Goal: Task Accomplishment & Management: Manage account settings

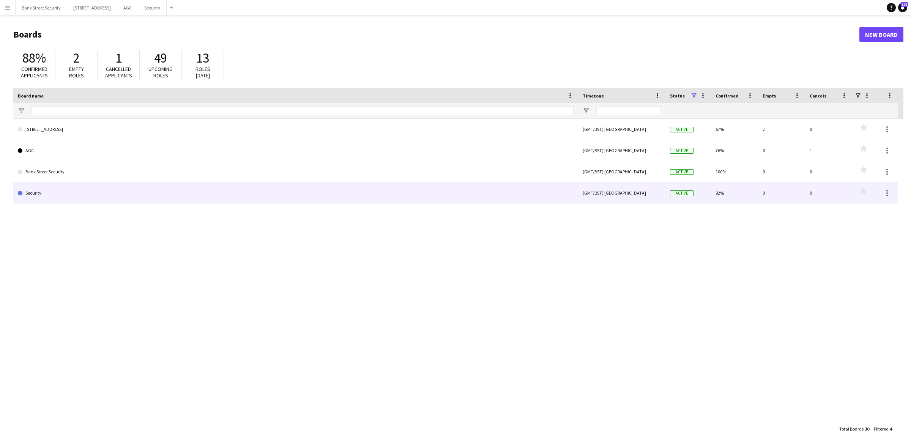
click at [38, 192] on link "Security" at bounding box center [296, 193] width 556 height 21
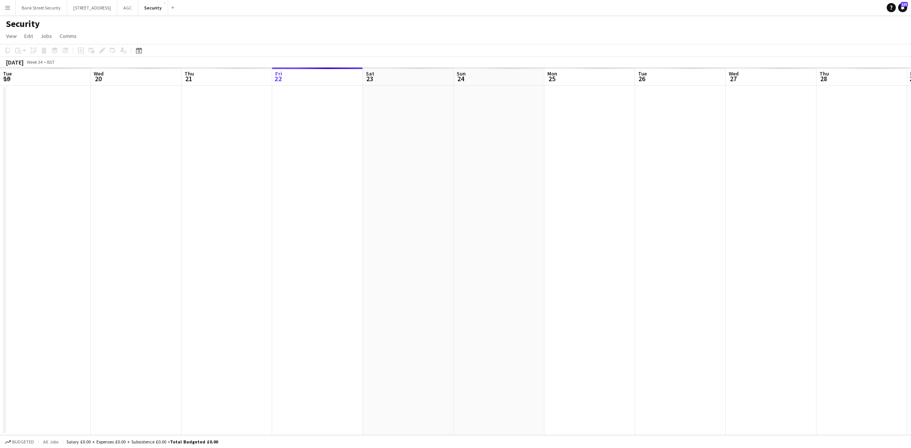
scroll to position [0, 181]
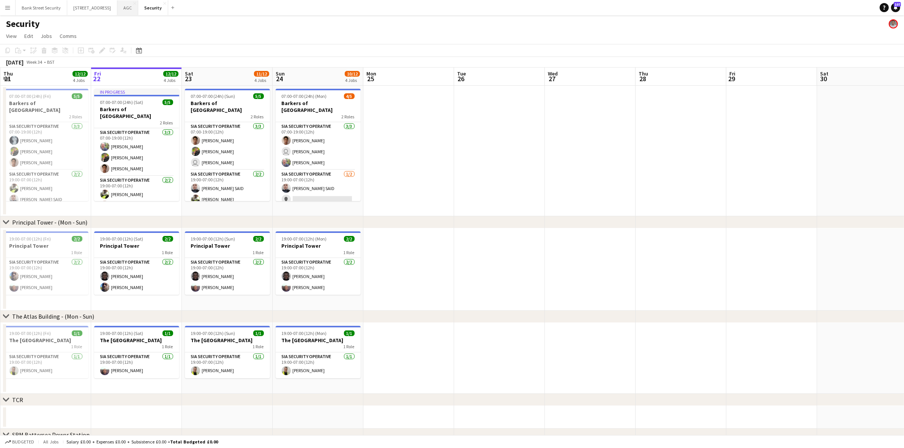
click at [138, 9] on button "AGC Close" at bounding box center [127, 7] width 21 height 15
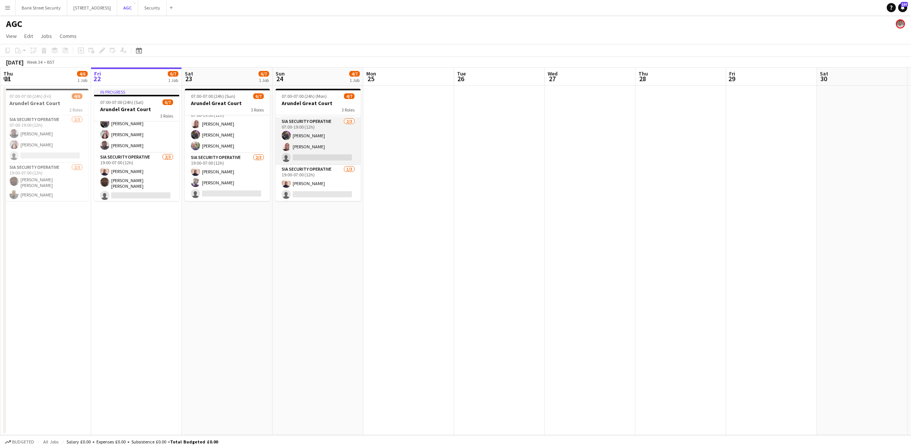
scroll to position [36, 0]
click at [325, 186] on app-card-role "SIA Security Operative [DATE] 19:00-07:00 (12h) [PERSON_NAME] single-neutral-ac…" at bounding box center [318, 177] width 85 height 48
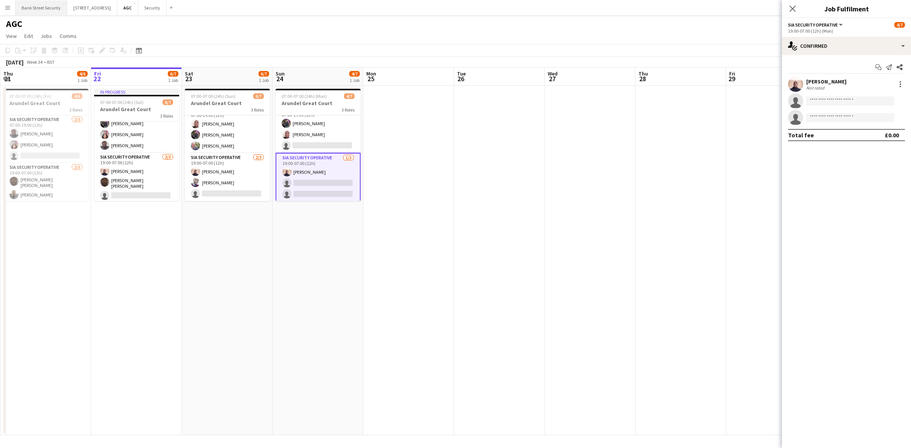
click at [37, 4] on button "Bank Street Security Close" at bounding box center [42, 7] width 52 height 15
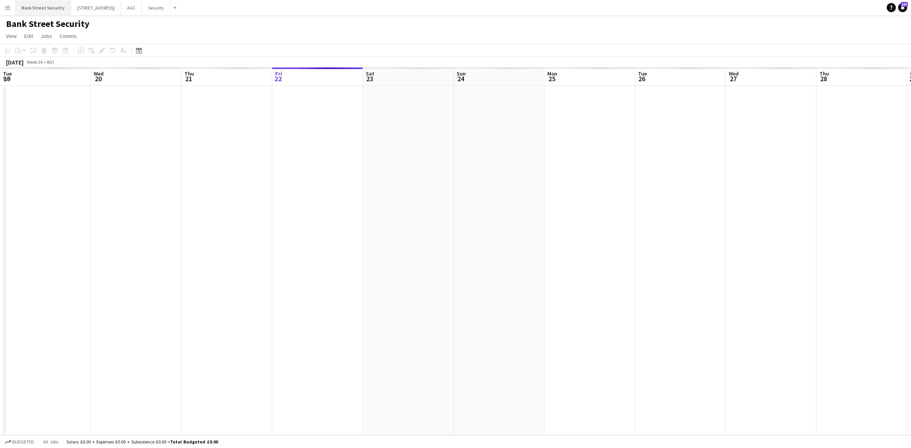
scroll to position [0, 181]
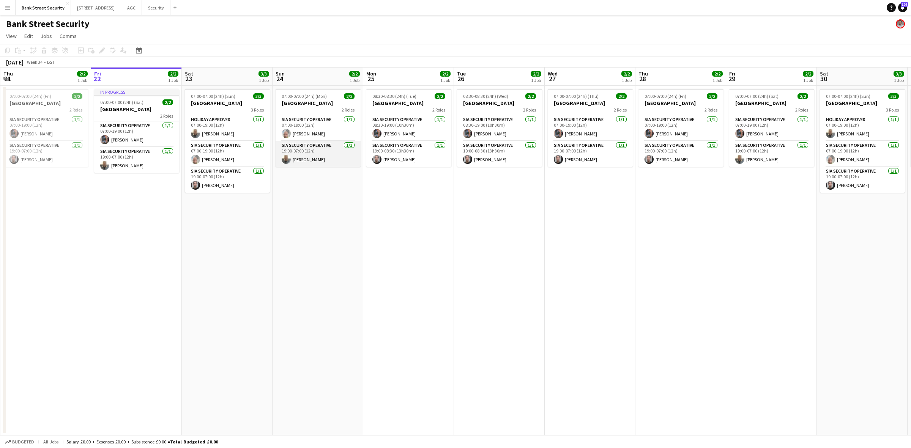
click at [341, 158] on app-card-role "SIA Security Operative 1/1 19:00-07:00 (12h) CHIDI ONYOO" at bounding box center [318, 154] width 85 height 26
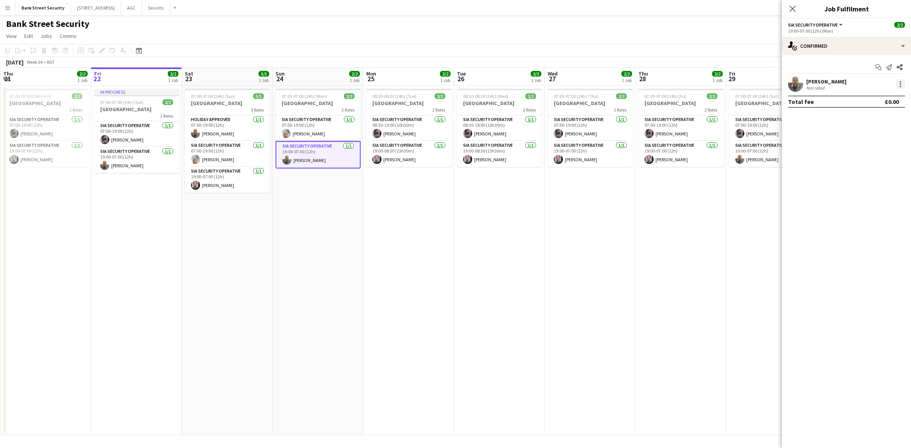
click at [898, 83] on div at bounding box center [900, 84] width 9 height 9
click at [874, 172] on span "Remove" at bounding box center [863, 171] width 23 height 6
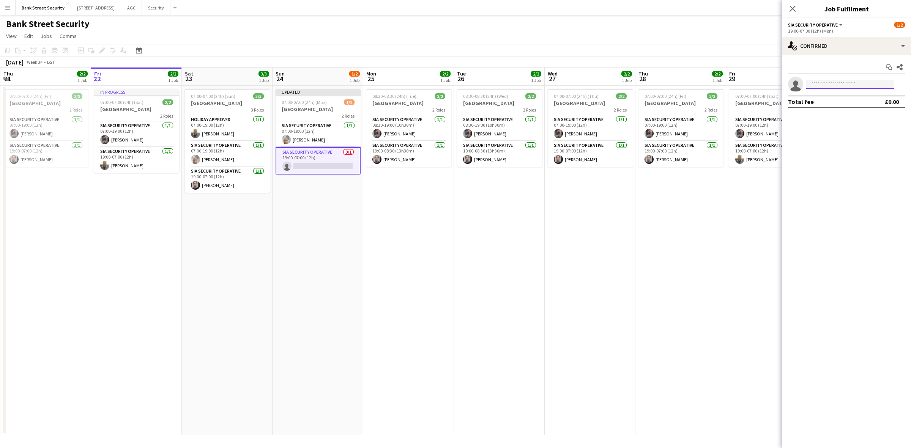
click at [837, 83] on input at bounding box center [850, 84] width 88 height 9
type input "*****"
click at [837, 96] on span "[PERSON_NAME]" at bounding box center [835, 95] width 44 height 6
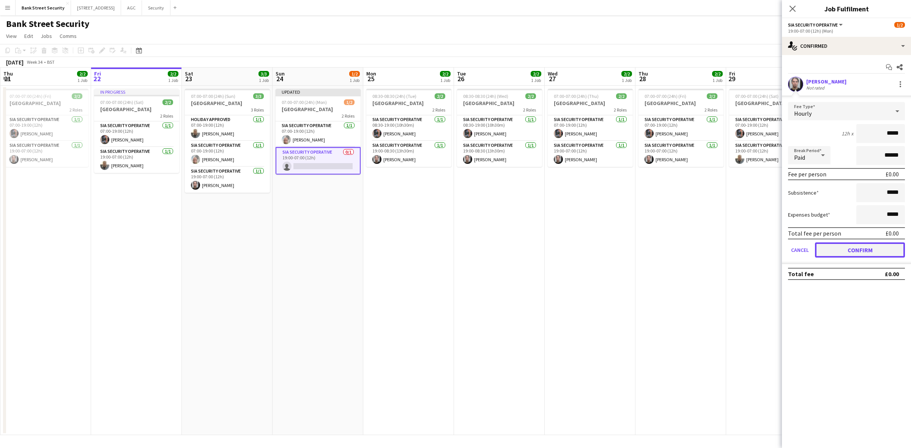
click at [849, 245] on button "Confirm" at bounding box center [860, 250] width 90 height 15
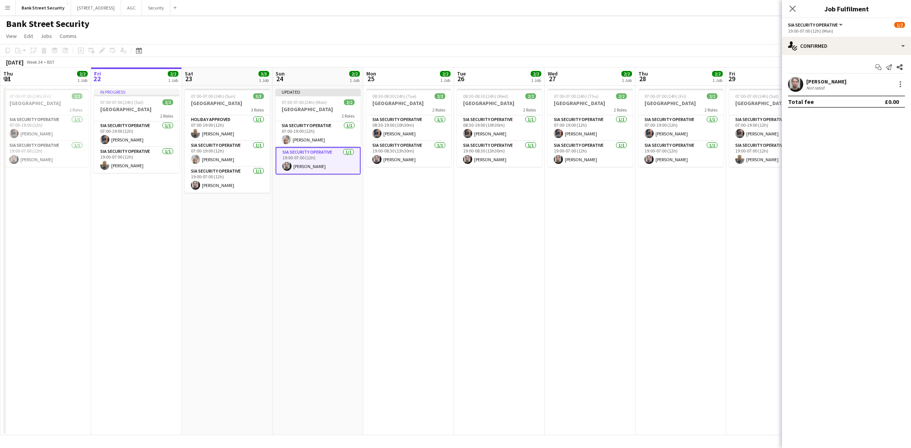
click at [792, 14] on div "Close pop-in" at bounding box center [792, 8] width 21 height 17
click at [792, 7] on icon "Close pop-in" at bounding box center [792, 8] width 7 height 7
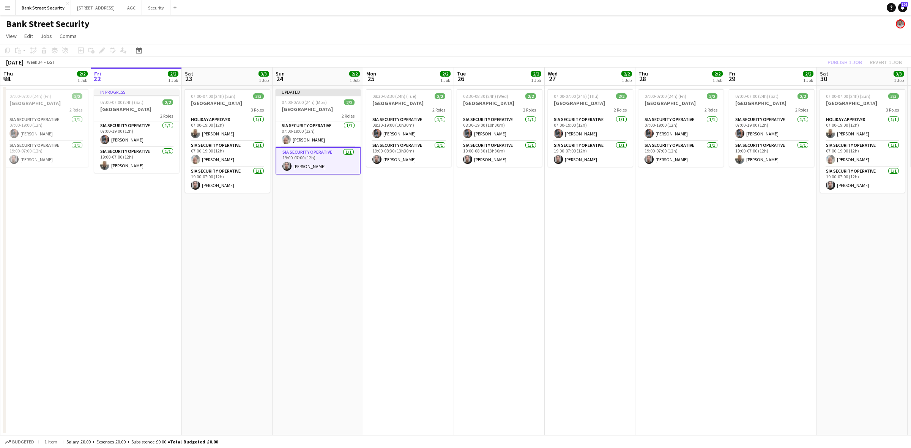
click at [850, 59] on div "Publish 1 job Revert 1 job" at bounding box center [865, 62] width 93 height 10
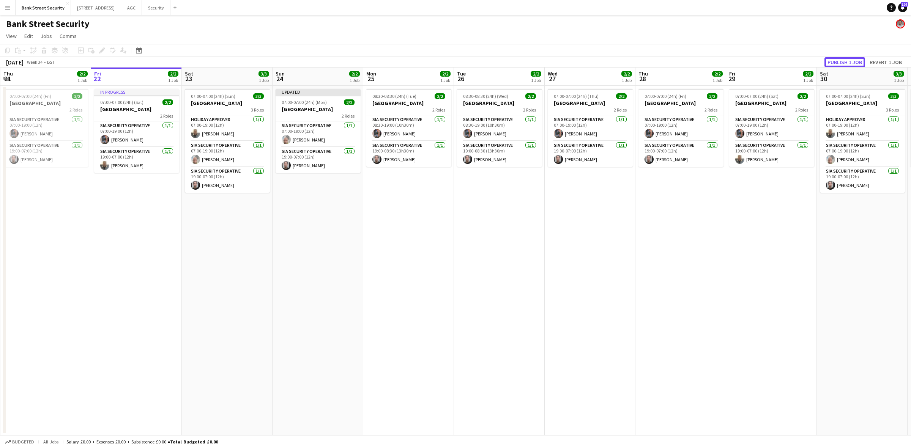
click at [850, 59] on button "Publish 1 job" at bounding box center [845, 62] width 41 height 10
click at [142, 8] on button "AGC Close" at bounding box center [131, 7] width 21 height 15
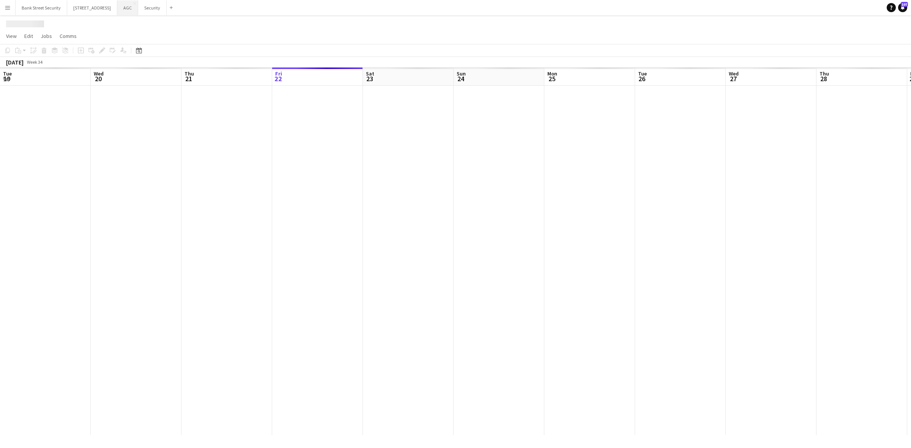
scroll to position [0, 181]
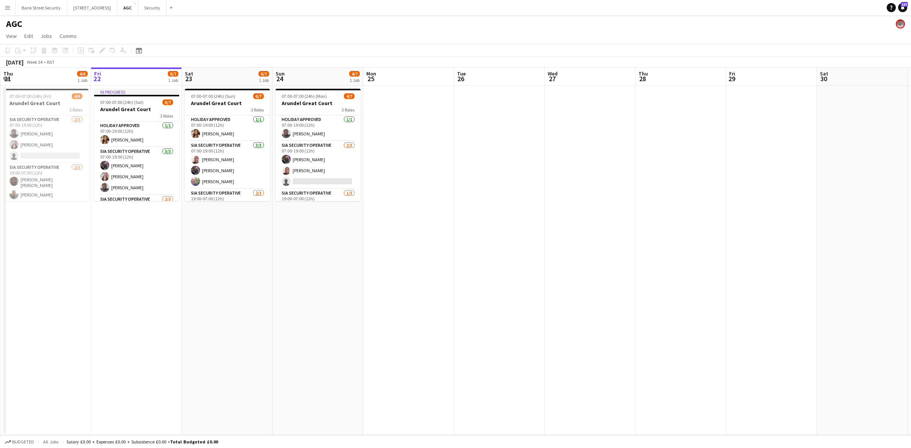
drag, startPoint x: 148, startPoint y: 174, endPoint x: 119, endPoint y: 105, distance: 74.7
click at [119, 106] on h3 "Arundel Great Court" at bounding box center [136, 109] width 85 height 7
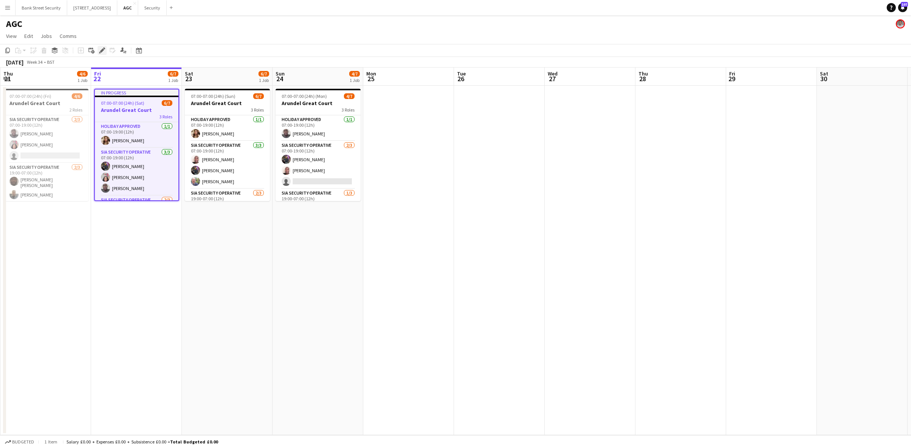
click at [103, 50] on icon at bounding box center [102, 51] width 4 height 4
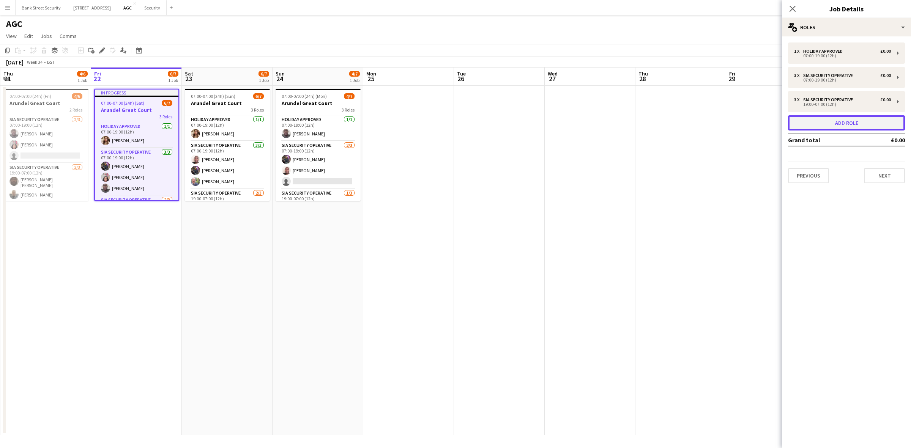
click at [867, 120] on button "Add role" at bounding box center [846, 122] width 117 height 15
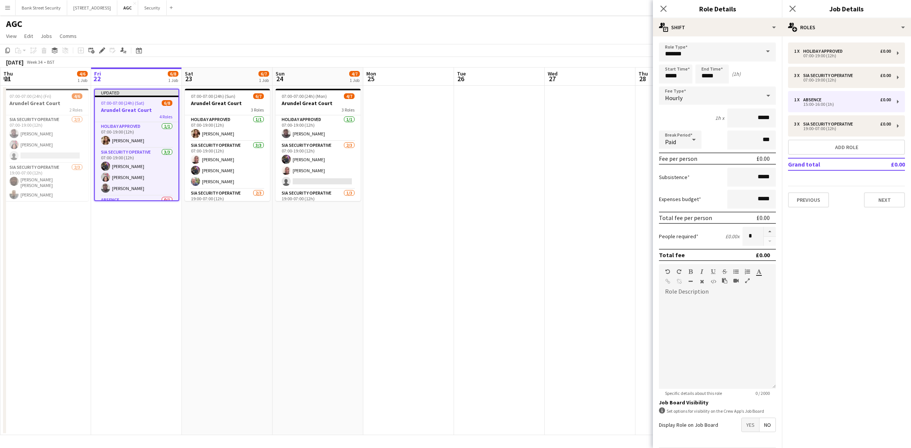
click at [766, 51] on span at bounding box center [768, 52] width 16 height 18
click at [598, 152] on app-date-cell at bounding box center [590, 261] width 91 height 350
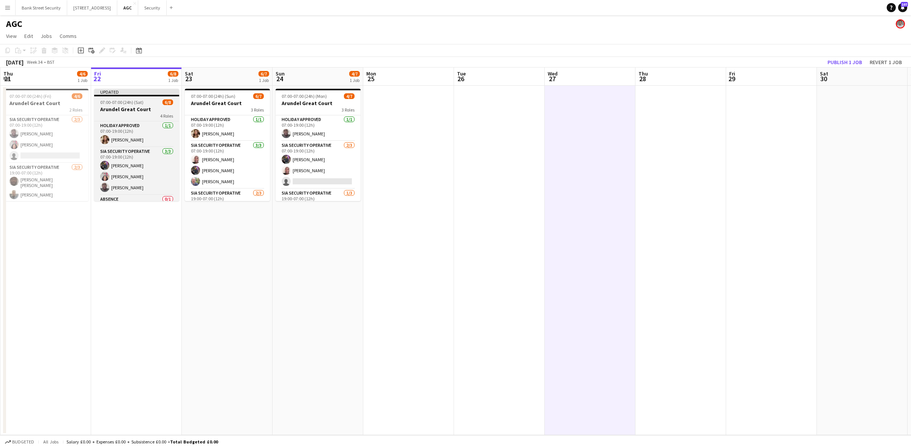
click at [126, 102] on span "07:00-07:00 (24h) (Sat)" at bounding box center [121, 102] width 43 height 6
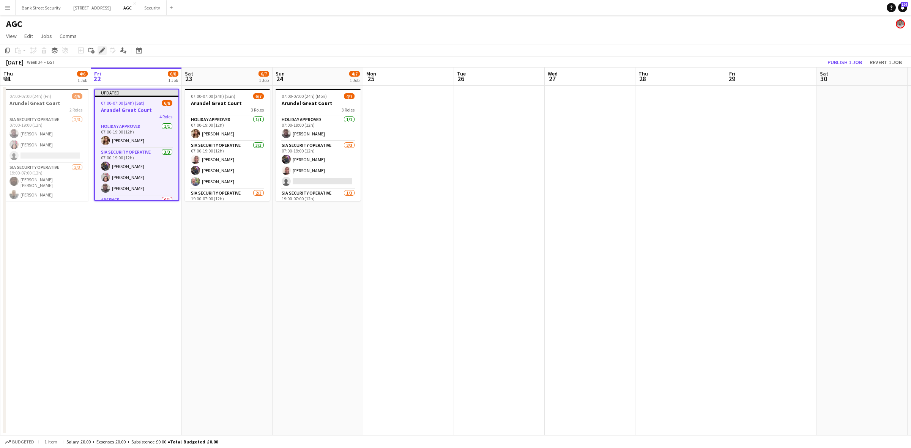
click at [98, 52] on div "Edit" at bounding box center [102, 50] width 9 height 9
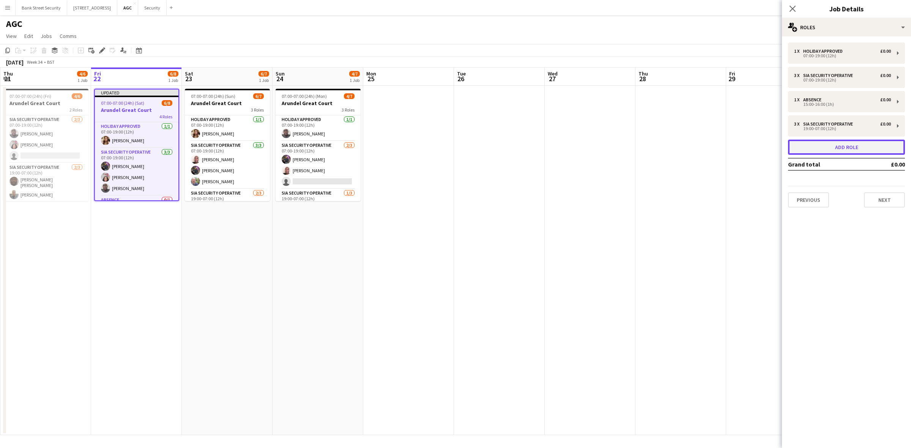
click at [851, 149] on button "Add role" at bounding box center [846, 147] width 117 height 15
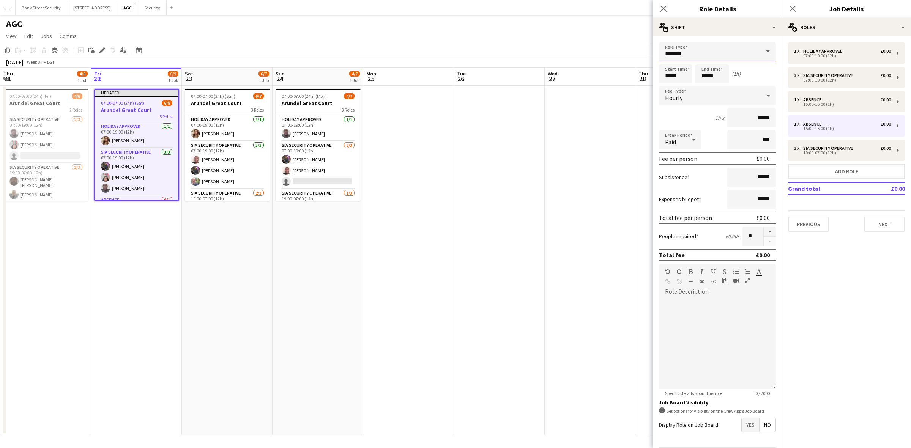
click at [680, 46] on input "*******" at bounding box center [717, 52] width 117 height 19
click at [595, 129] on app-date-cell at bounding box center [590, 261] width 91 height 350
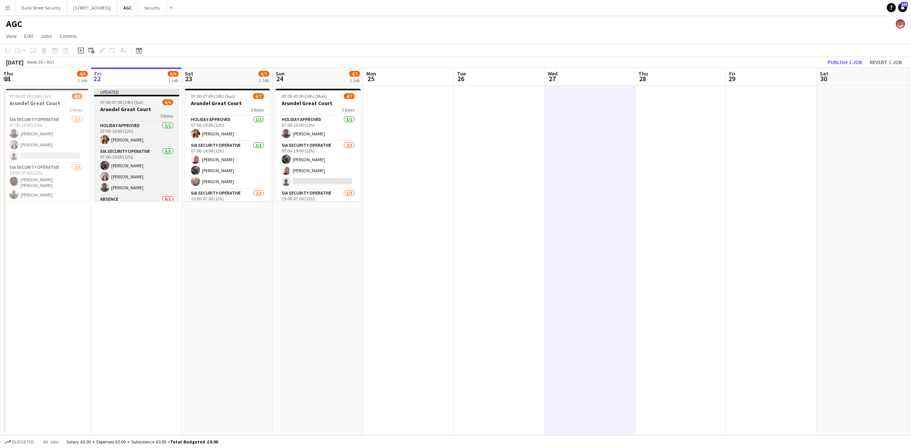
click at [107, 104] on span "07:00-07:00 (24h) (Sat)" at bounding box center [121, 102] width 43 height 6
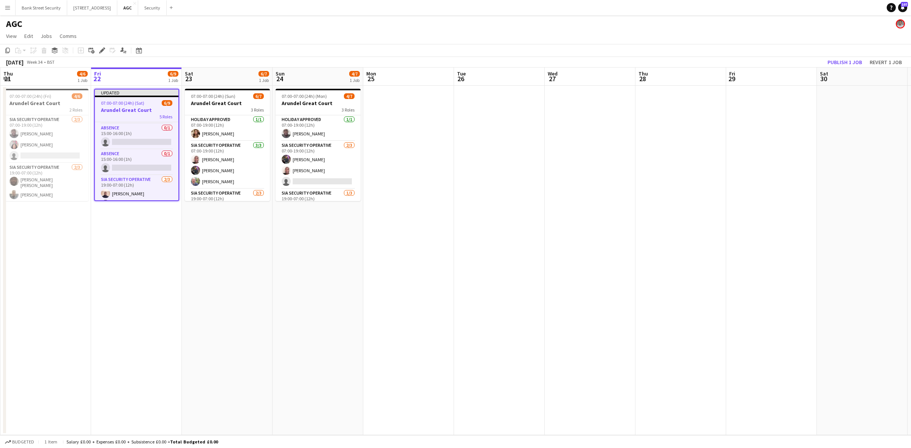
scroll to position [95, 0]
click at [131, 142] on app-card-role "Absence 0/1 15:00-16:00 (1h) single-neutral-actions" at bounding box center [137, 140] width 84 height 26
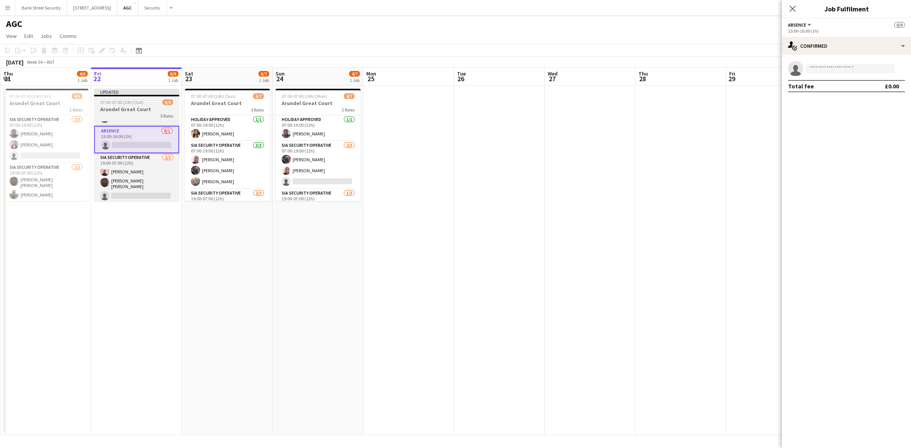
click at [123, 101] on span "07:00-07:00 (24h) (Sat)" at bounding box center [121, 102] width 43 height 6
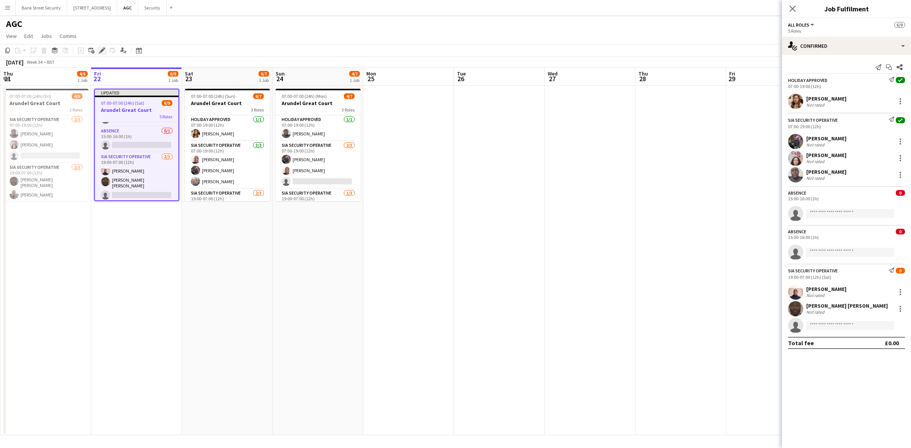
click at [103, 52] on icon "Edit" at bounding box center [102, 50] width 6 height 6
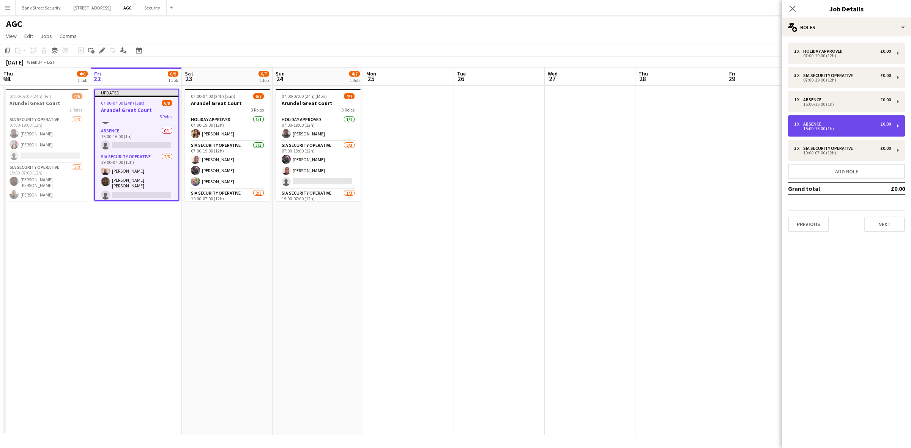
click at [900, 126] on div "1 x Absence £0.00 15:00-16:00 (1h)" at bounding box center [846, 125] width 117 height 21
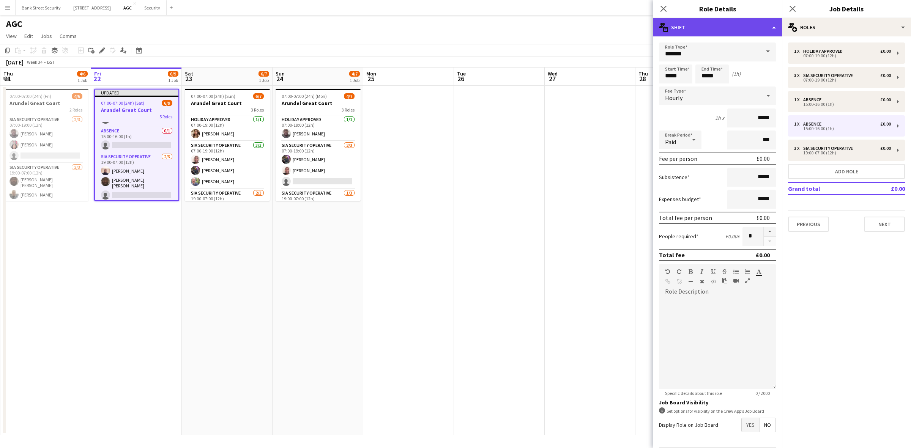
click at [778, 28] on div "multiple-actions-text Shift" at bounding box center [717, 27] width 129 height 18
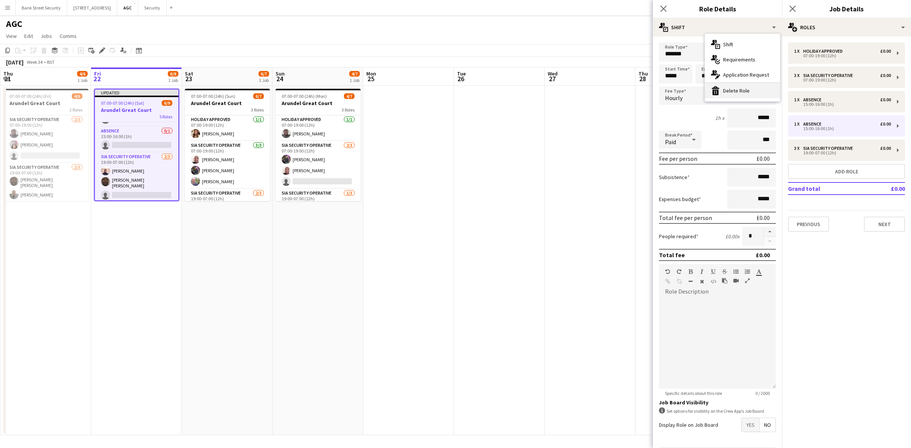
click at [767, 92] on div "bin-2 Delete Role" at bounding box center [742, 90] width 75 height 15
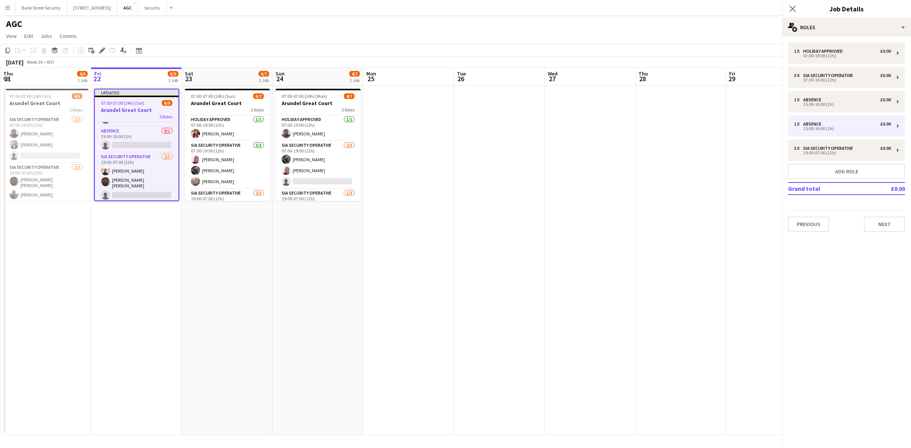
scroll to position [69, 0]
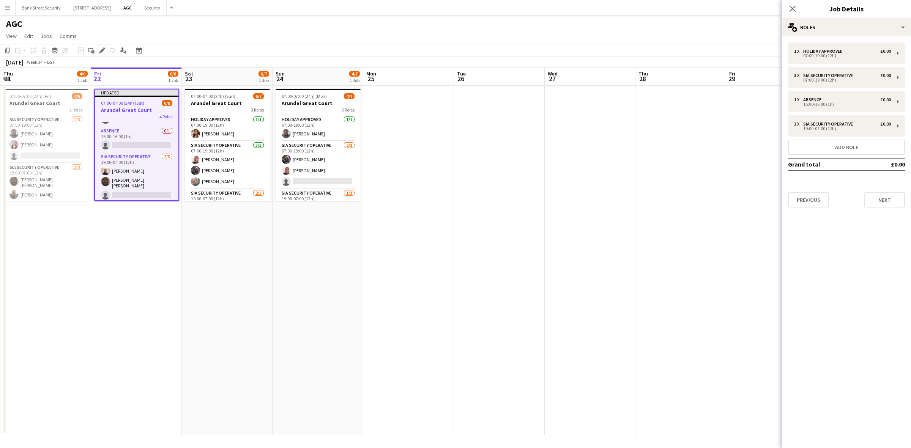
click at [6, 10] on app-icon "Menu" at bounding box center [8, 8] width 6 height 6
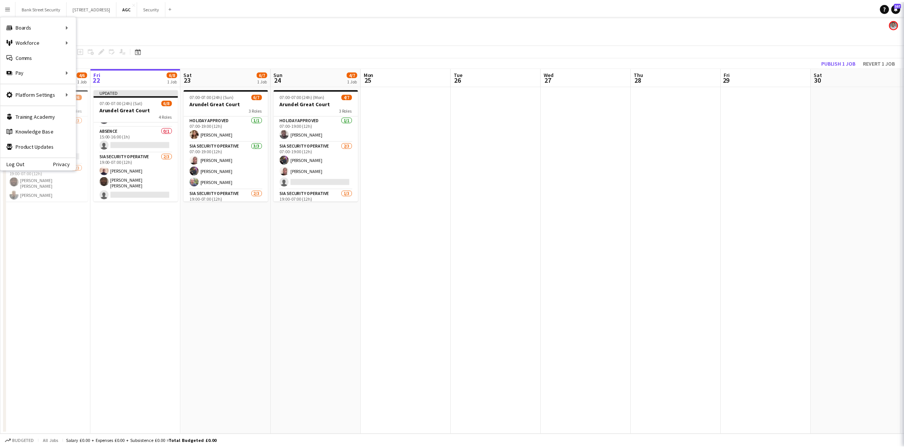
scroll to position [68, 0]
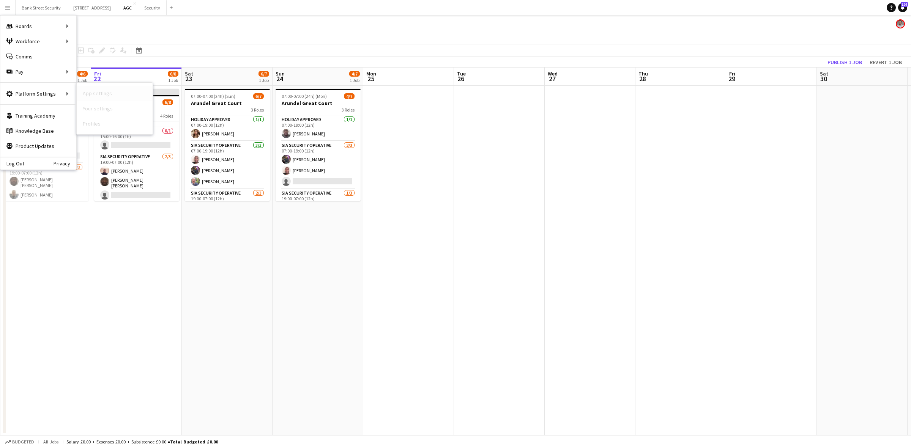
click at [112, 96] on link "App settings" at bounding box center [115, 93] width 76 height 15
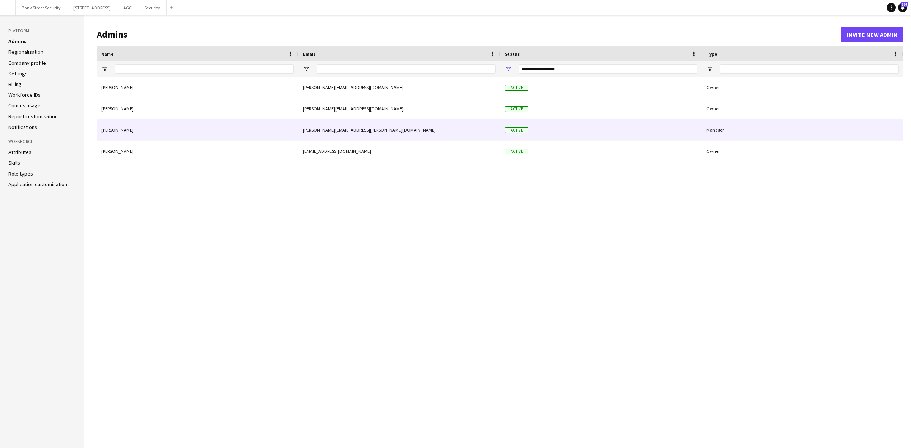
click at [139, 132] on div "Jamie Whall" at bounding box center [198, 130] width 202 height 21
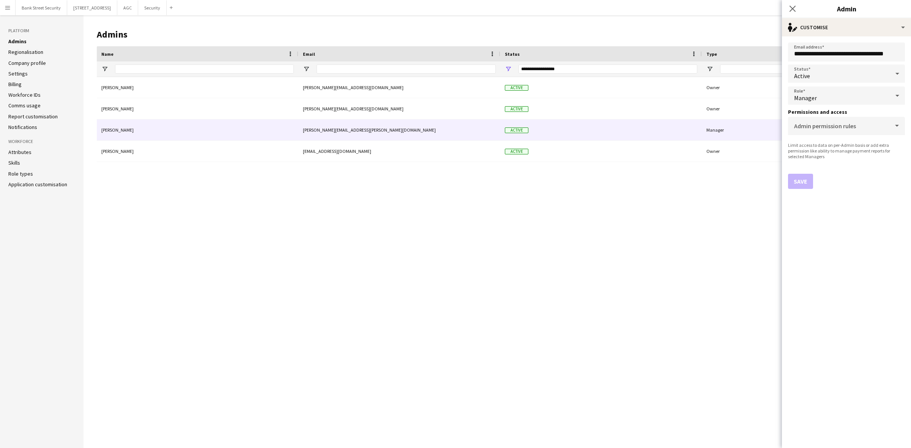
click at [902, 74] on div at bounding box center [897, 73] width 15 height 15
click at [864, 189] on div at bounding box center [455, 224] width 911 height 448
click at [895, 71] on icon at bounding box center [897, 73] width 9 height 15
click at [816, 111] on span "Suspended" at bounding box center [846, 113] width 105 height 7
click at [808, 178] on button "Save" at bounding box center [800, 181] width 25 height 15
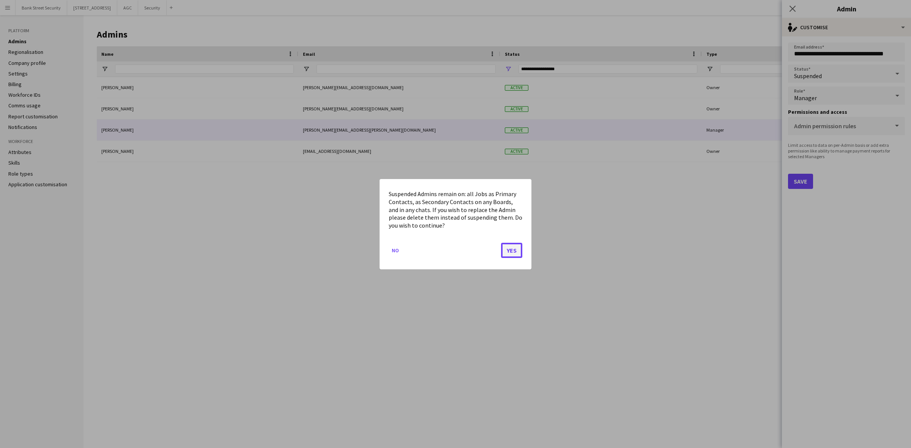
click at [515, 247] on button "Yes" at bounding box center [511, 250] width 21 height 15
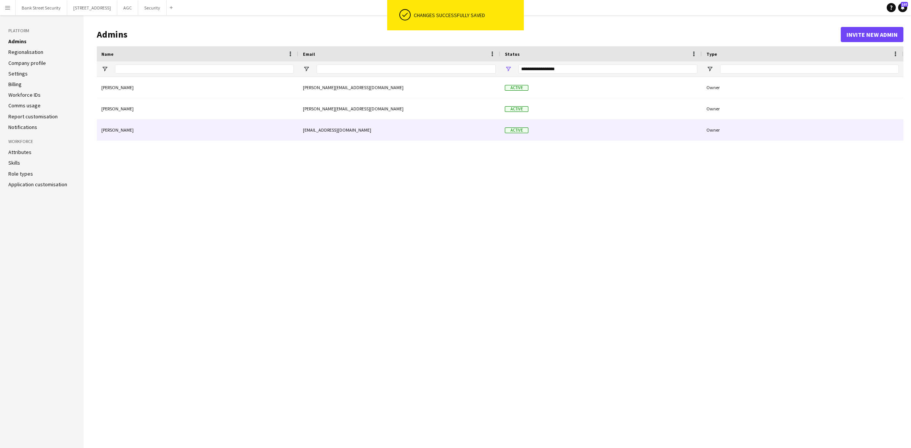
click at [228, 126] on div "Mark Whittaker-Smith" at bounding box center [198, 130] width 202 height 21
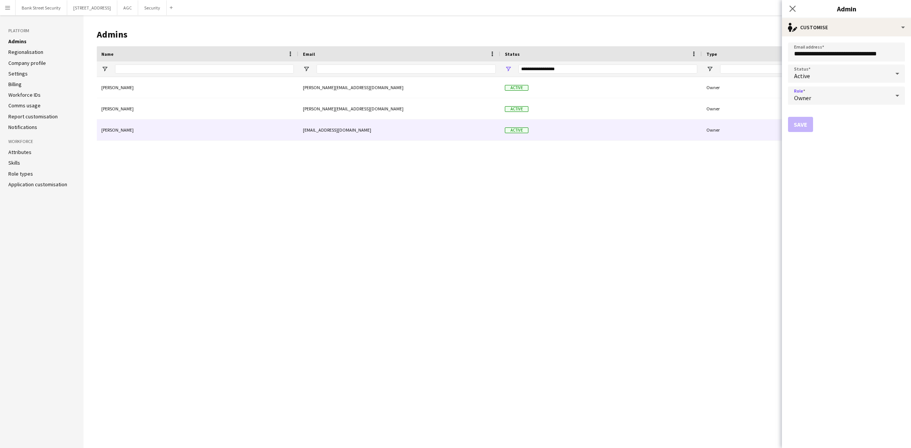
click at [897, 94] on icon at bounding box center [897, 95] width 9 height 15
click at [760, 172] on div at bounding box center [455, 224] width 911 height 448
click at [896, 72] on icon at bounding box center [897, 73] width 9 height 15
click at [838, 111] on span "Suspended" at bounding box center [846, 113] width 105 height 7
click at [810, 124] on button "Save" at bounding box center [800, 124] width 25 height 15
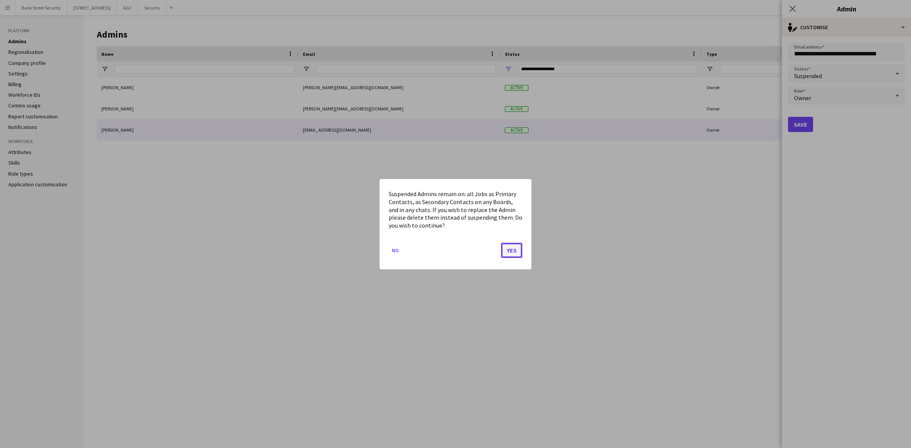
click at [510, 244] on button "Yes" at bounding box center [511, 250] width 21 height 15
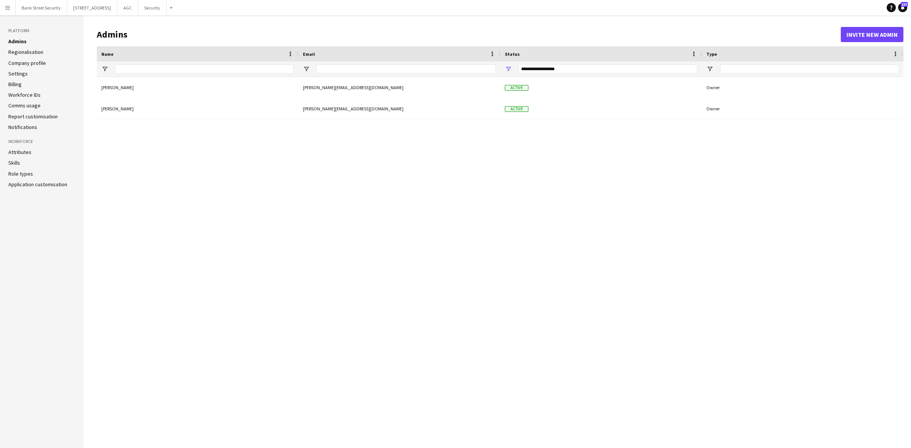
click at [27, 172] on link "Role types" at bounding box center [20, 173] width 25 height 7
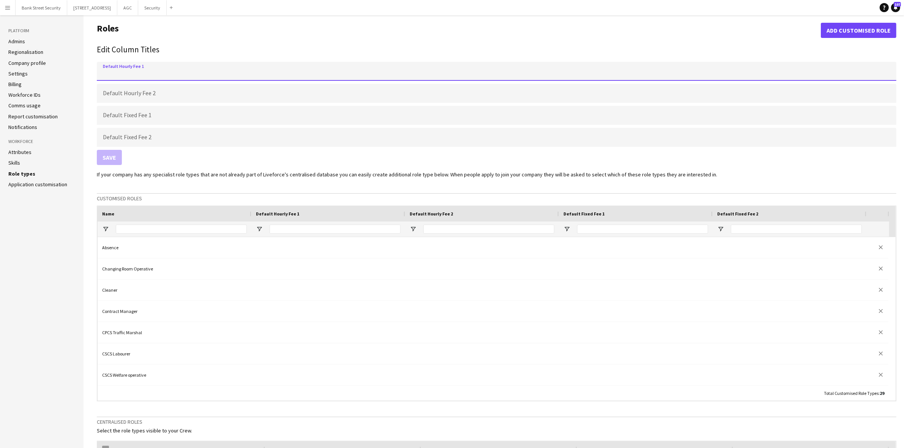
click at [190, 71] on input "Default Hourly Fee 1" at bounding box center [497, 71] width 800 height 19
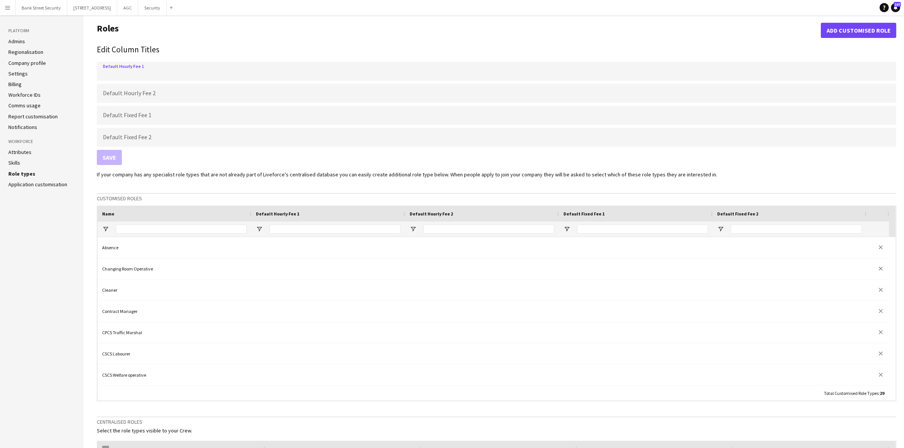
click at [206, 30] on h1 "Roles" at bounding box center [459, 30] width 724 height 15
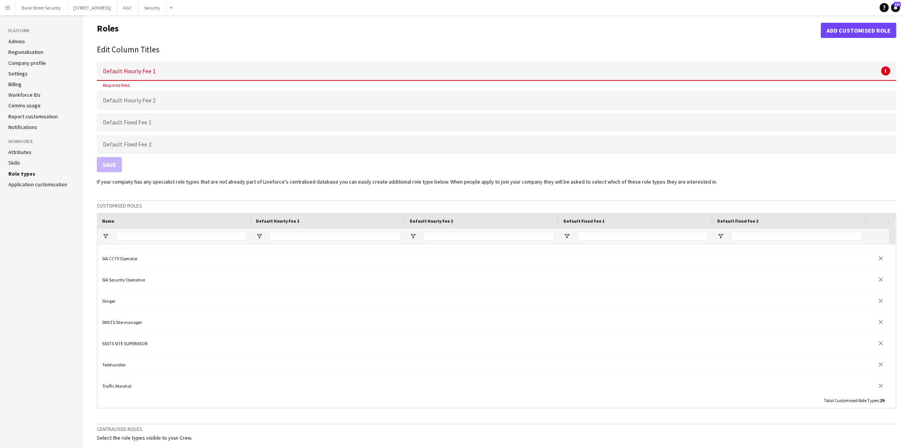
scroll to position [467, 0]
click at [877, 26] on button "Add customised role" at bounding box center [859, 30] width 76 height 15
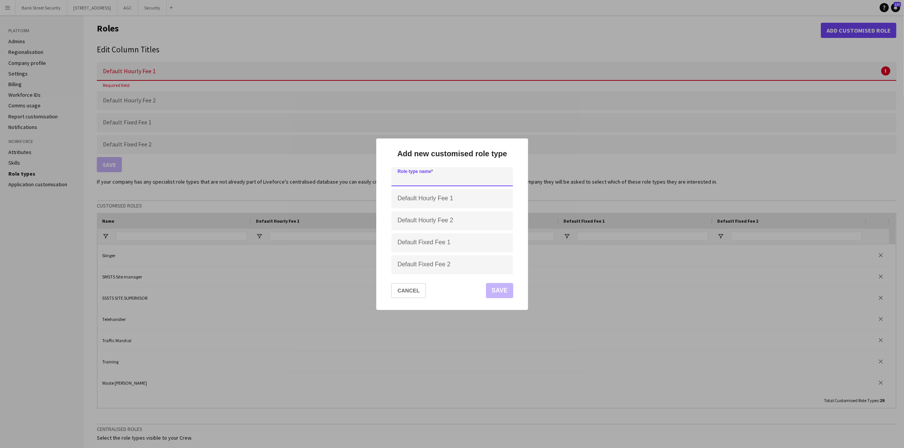
paste input "**********"
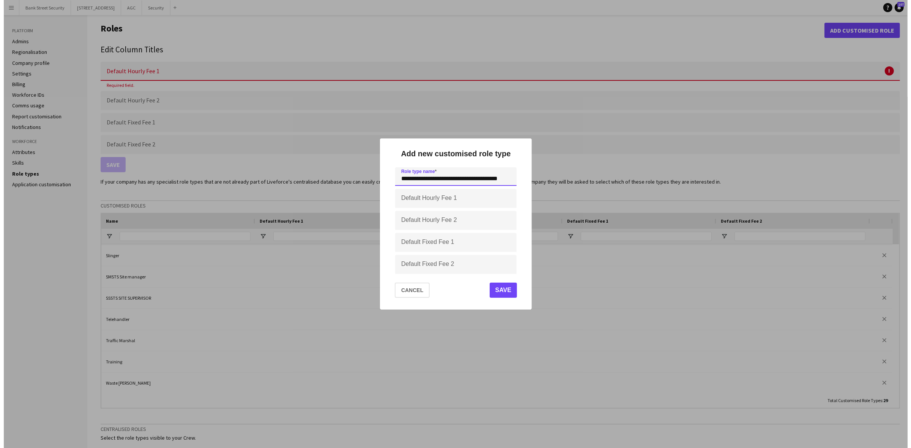
scroll to position [0, 0]
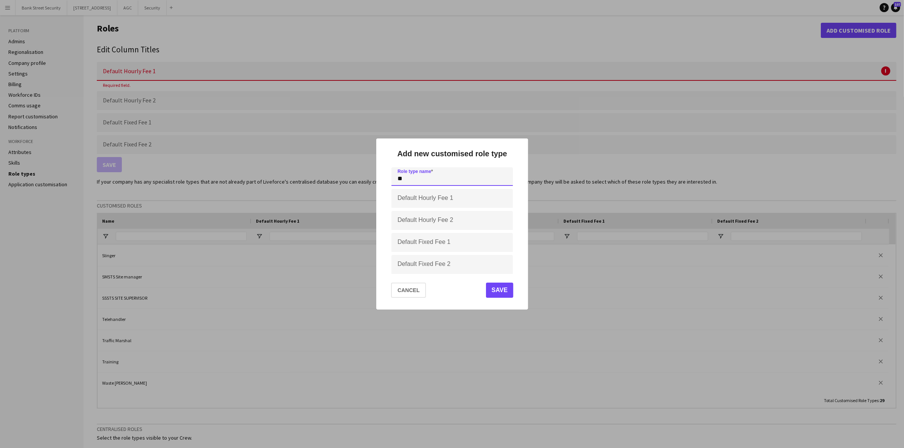
type input "*"
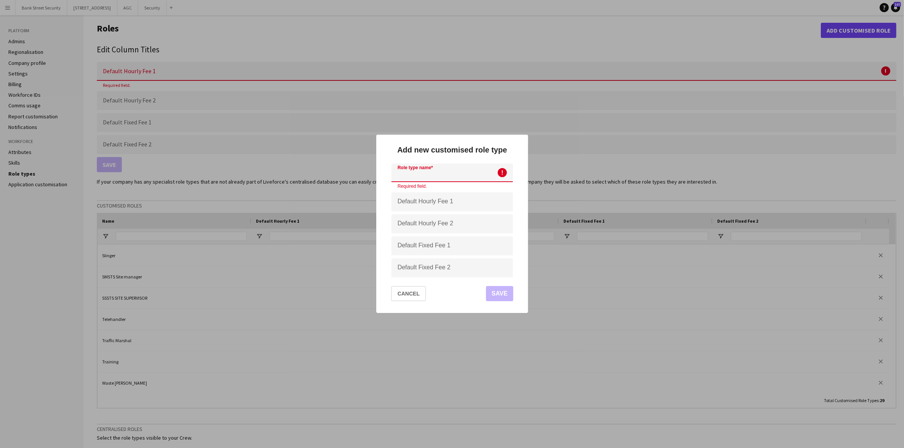
click at [486, 174] on input at bounding box center [452, 173] width 122 height 19
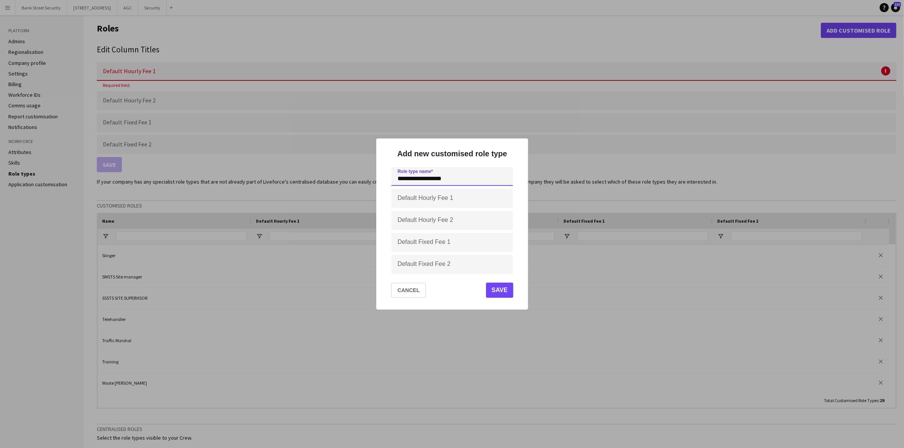
type input "**********"
click at [505, 290] on button "Save" at bounding box center [499, 290] width 27 height 15
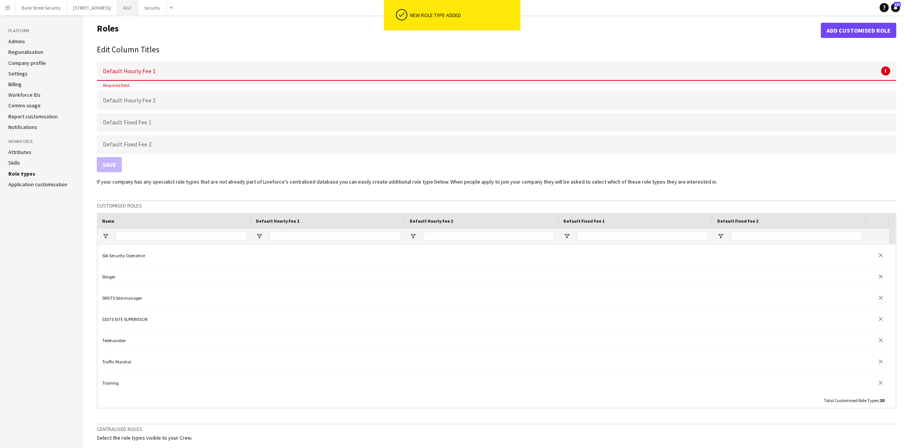
click at [138, 6] on button "AGC Close" at bounding box center [127, 7] width 21 height 15
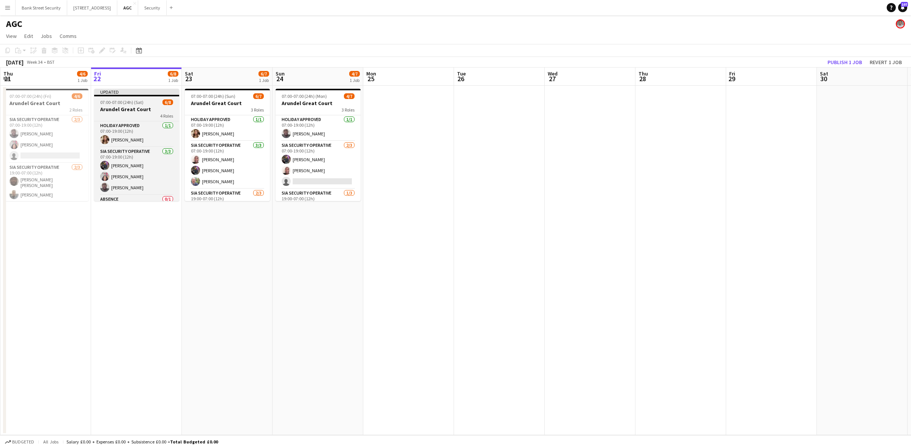
click at [137, 101] on span "07:00-07:00 (24h) (Sat)" at bounding box center [121, 102] width 43 height 6
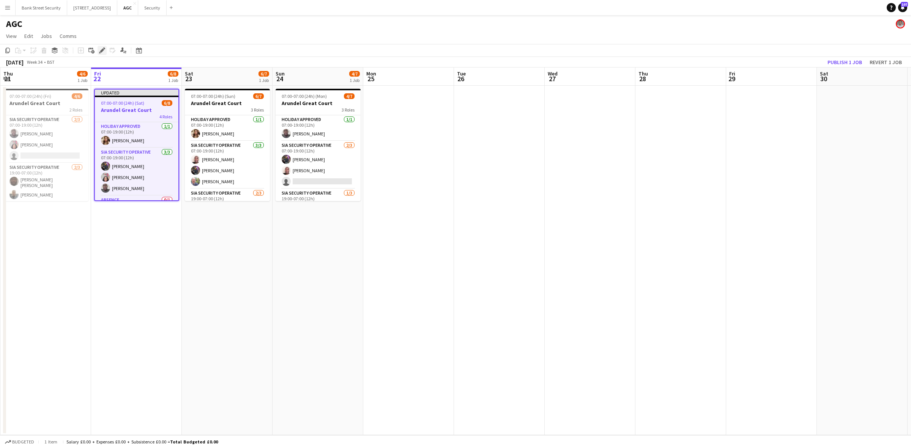
click at [103, 55] on div "Edit" at bounding box center [102, 50] width 9 height 9
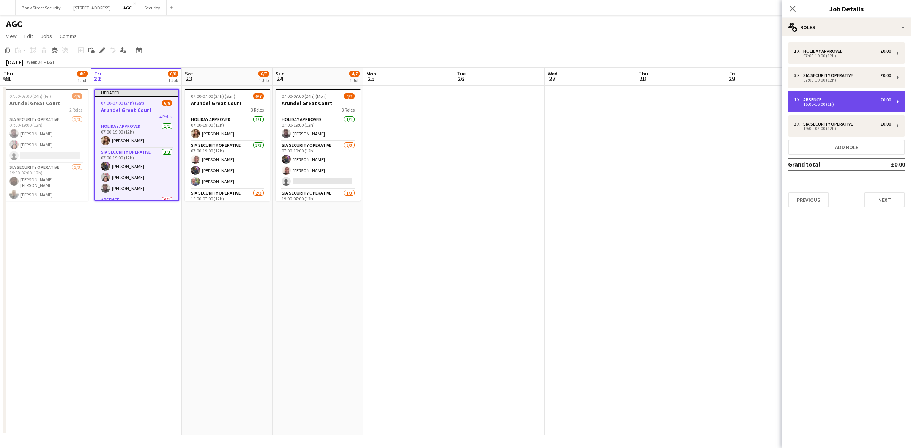
click at [901, 104] on div "1 x Absence £0.00 15:00-16:00 (1h)" at bounding box center [846, 101] width 117 height 21
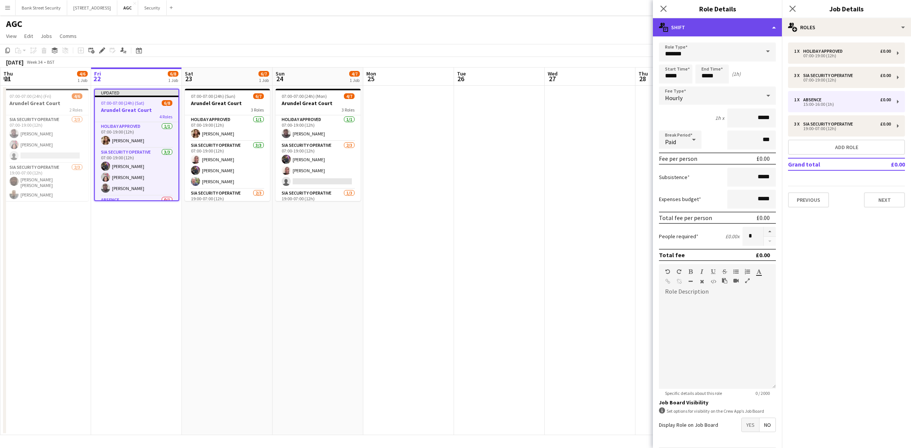
click at [776, 27] on div "multiple-actions-text Shift" at bounding box center [717, 27] width 129 height 18
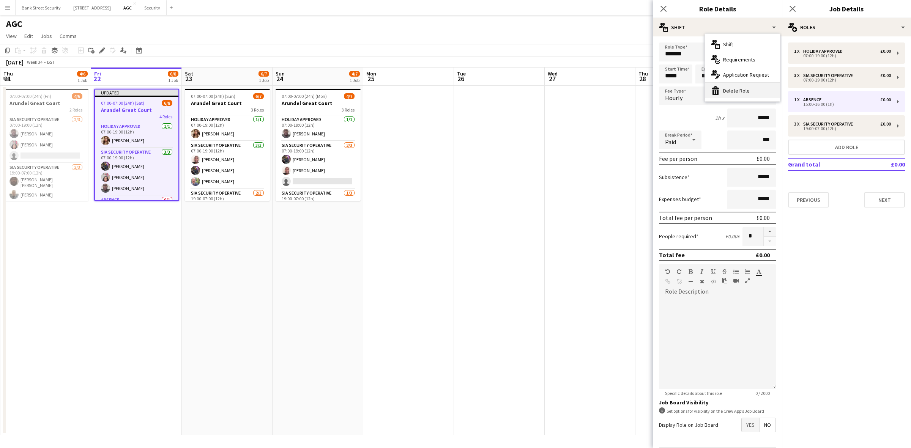
click at [736, 88] on div "bin-2 Delete Role" at bounding box center [742, 90] width 75 height 15
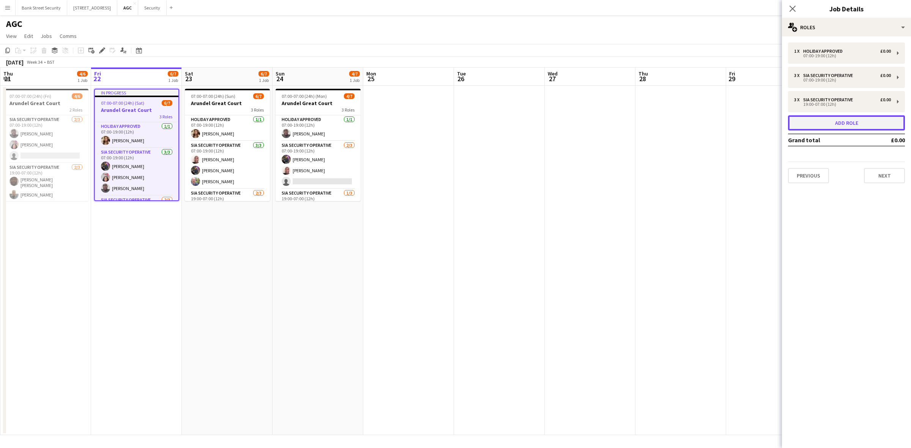
click at [841, 122] on button "Add role" at bounding box center [846, 122] width 117 height 15
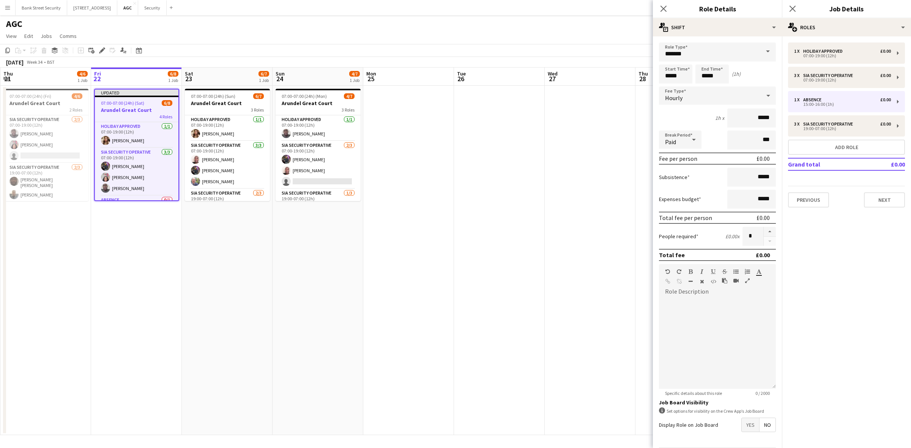
click at [760, 54] on span at bounding box center [768, 52] width 16 height 18
click at [736, 125] on span "Compassionate Leave" at bounding box center [714, 128] width 98 height 7
type input "**********"
click at [664, 5] on icon "Close pop-in" at bounding box center [663, 8] width 7 height 7
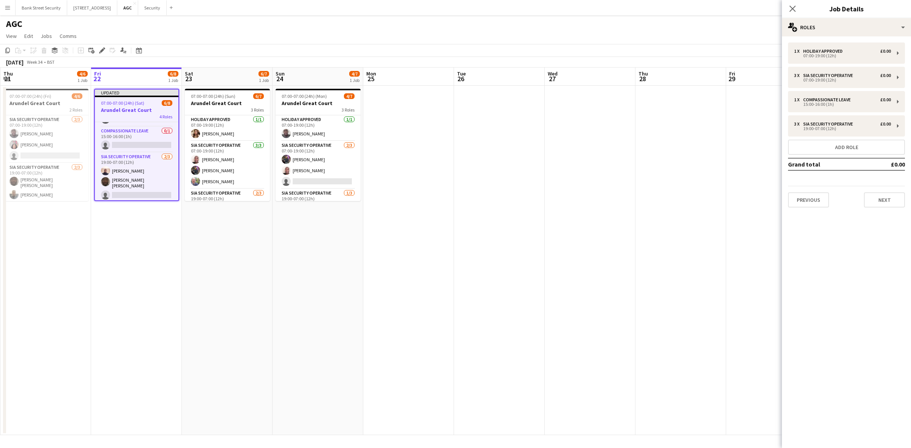
click at [126, 103] on span "07:00-07:00 (24h) (Sat)" at bounding box center [122, 103] width 43 height 6
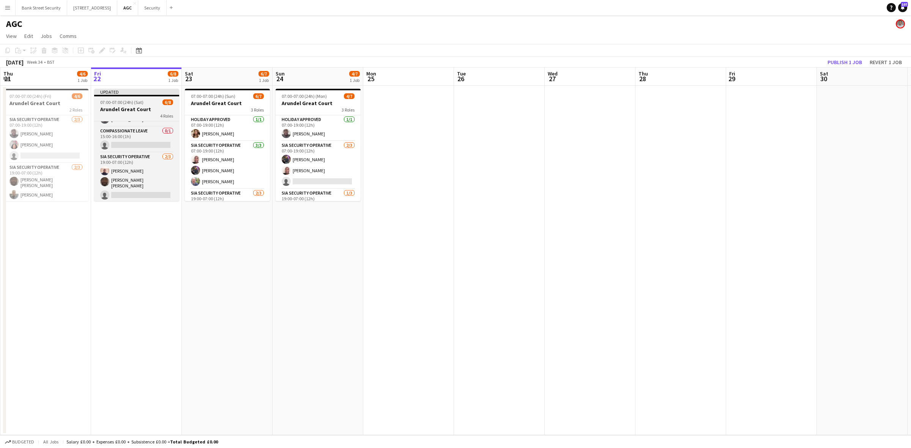
click at [126, 103] on span "07:00-07:00 (24h) (Sat)" at bounding box center [121, 102] width 43 height 6
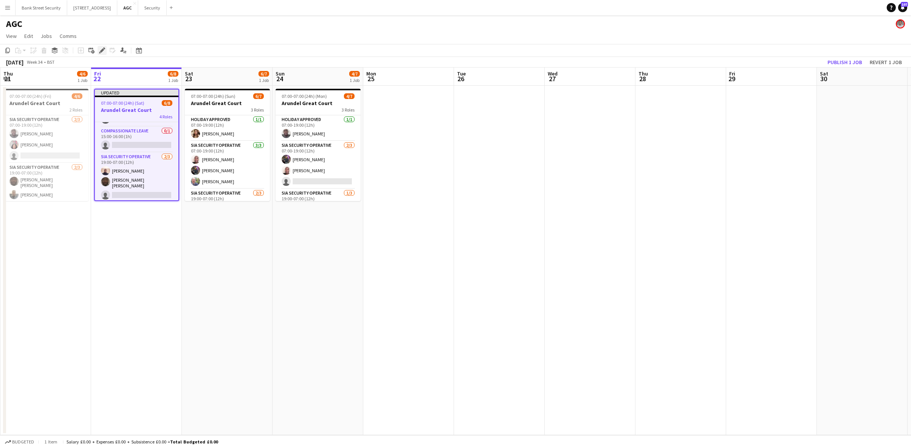
click at [99, 49] on icon "Edit" at bounding box center [102, 50] width 6 height 6
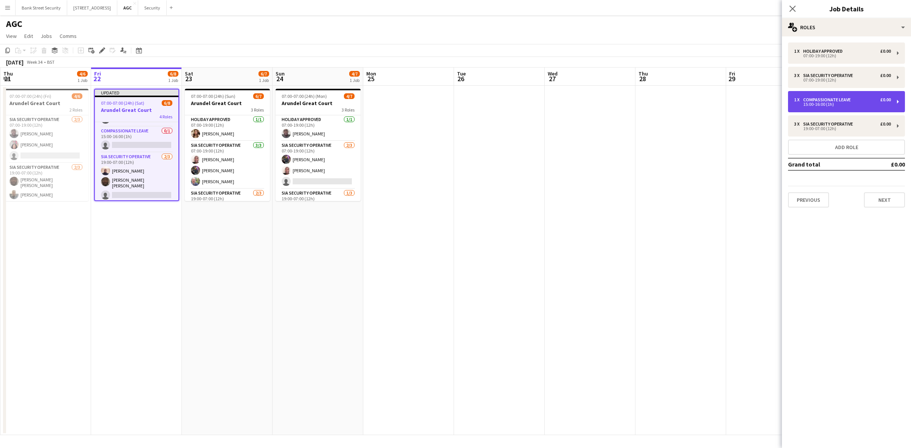
click at [897, 99] on div "1 x Compassionate Leave £0.00 15:00-16:00 (1h)" at bounding box center [846, 101] width 117 height 21
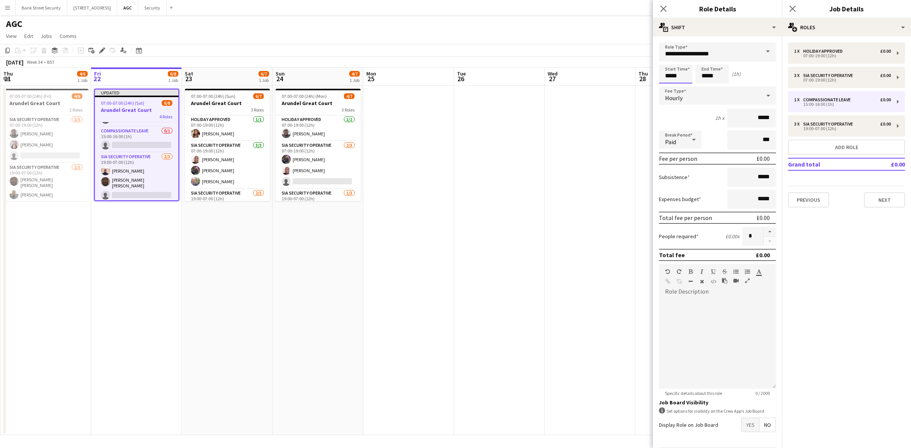
click at [671, 75] on input "*****" at bounding box center [675, 74] width 33 height 19
type input "*****"
click at [706, 76] on input "*****" at bounding box center [712, 74] width 33 height 19
type input "*****"
click at [662, 5] on icon "Close pop-in" at bounding box center [663, 8] width 7 height 7
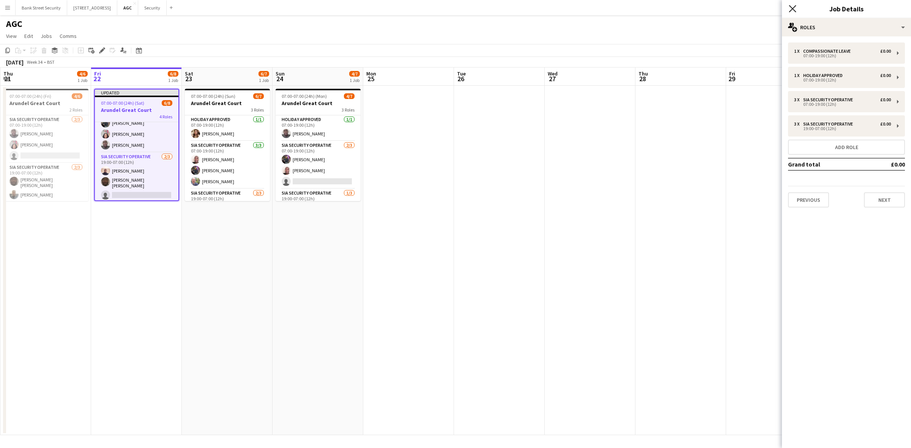
click at [793, 5] on icon "Close pop-in" at bounding box center [792, 8] width 7 height 7
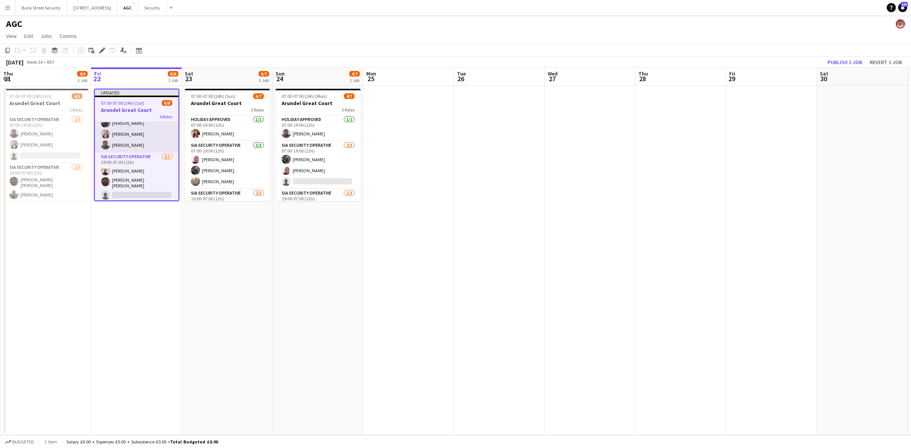
click at [133, 135] on app-card-role "SIA Security Operative 3/3 07:00-19:00 (12h) Zahid Fareed Patricia Labor Ahmed …" at bounding box center [137, 129] width 84 height 48
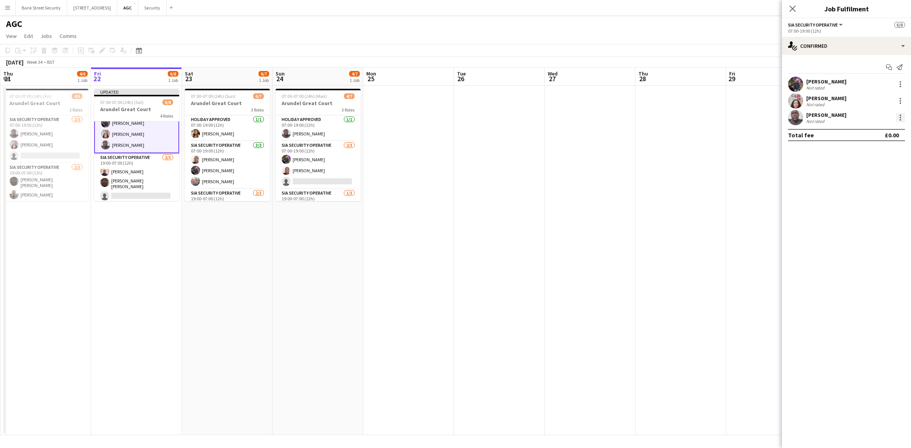
click at [899, 118] on div at bounding box center [900, 117] width 9 height 9
click at [862, 204] on span "Remove" at bounding box center [863, 204] width 23 height 6
click at [794, 6] on icon "Close pop-in" at bounding box center [793, 9] width 6 height 6
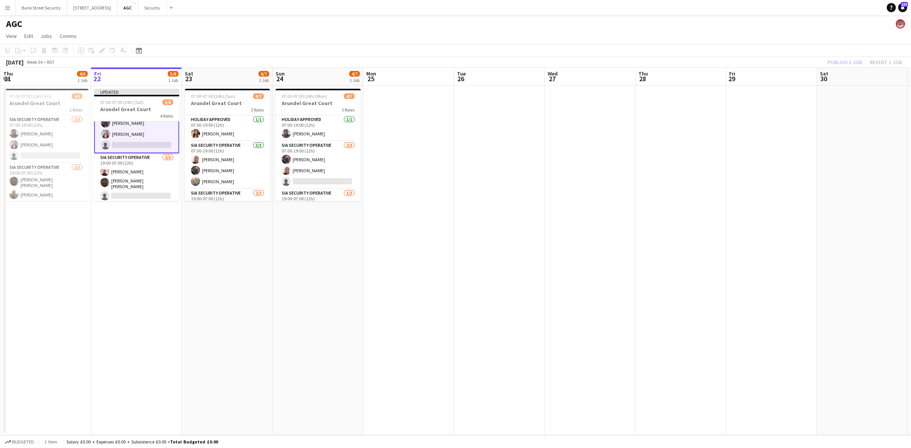
click at [835, 59] on div "Publish 1 job Revert 1 job" at bounding box center [865, 62] width 93 height 10
click at [835, 59] on button "Publish 1 job" at bounding box center [845, 62] width 41 height 10
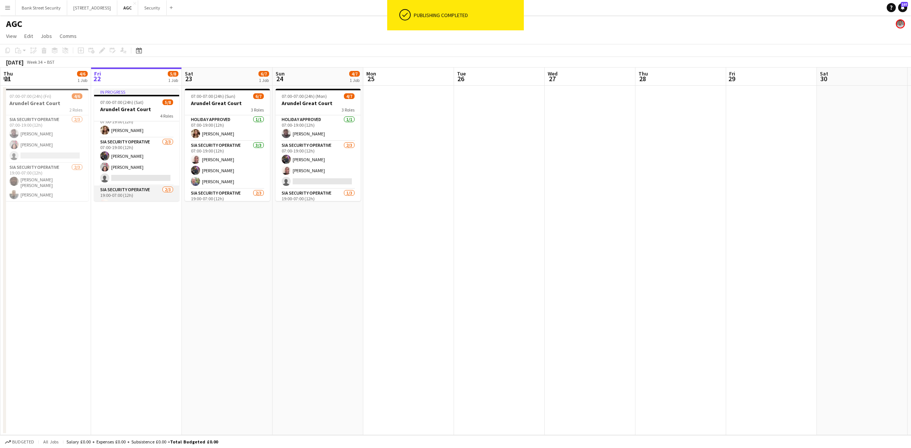
scroll to position [0, 0]
click at [142, 134] on app-card-role "Compassionate Leave 0/1 07:00-19:00 (12h) single-neutral-actions" at bounding box center [136, 135] width 85 height 26
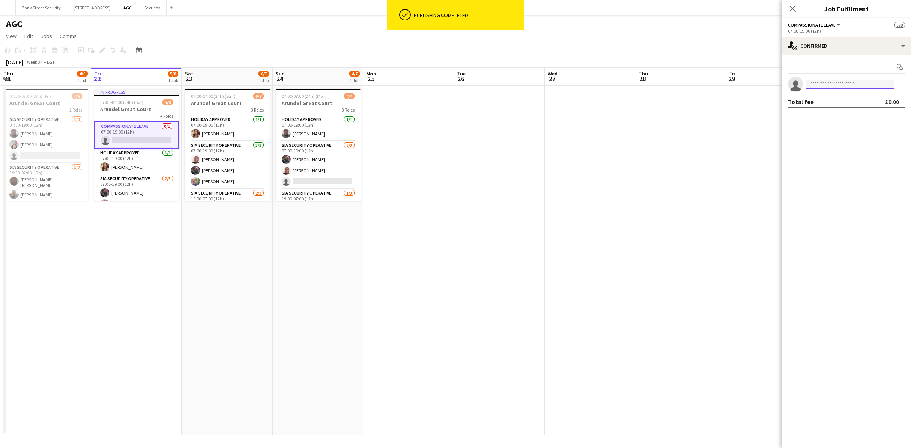
click at [817, 85] on input at bounding box center [850, 84] width 88 height 9
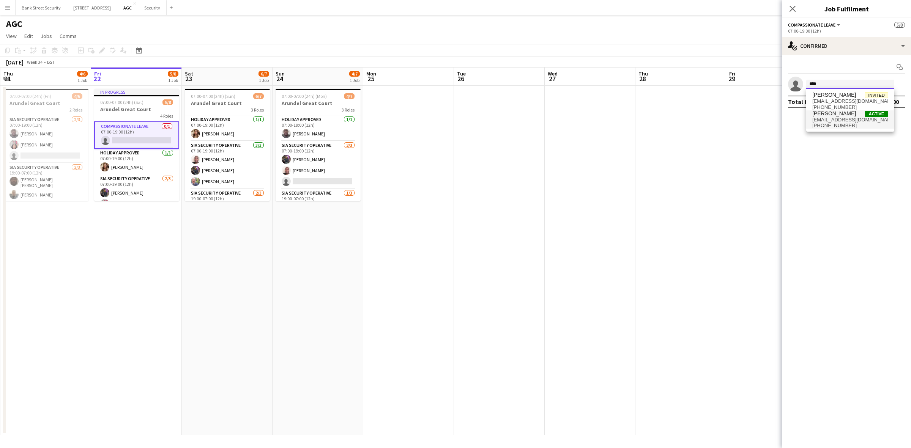
type input "****"
click at [828, 115] on span "[PERSON_NAME]" at bounding box center [835, 113] width 44 height 6
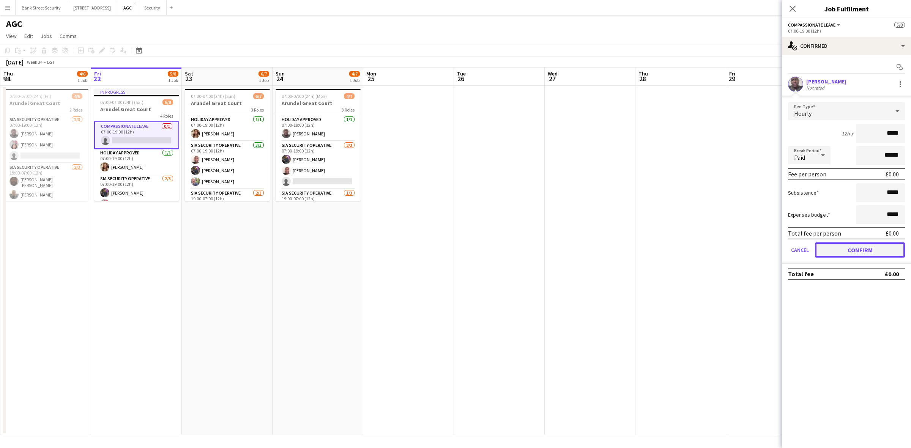
click at [860, 243] on button "Confirm" at bounding box center [860, 250] width 90 height 15
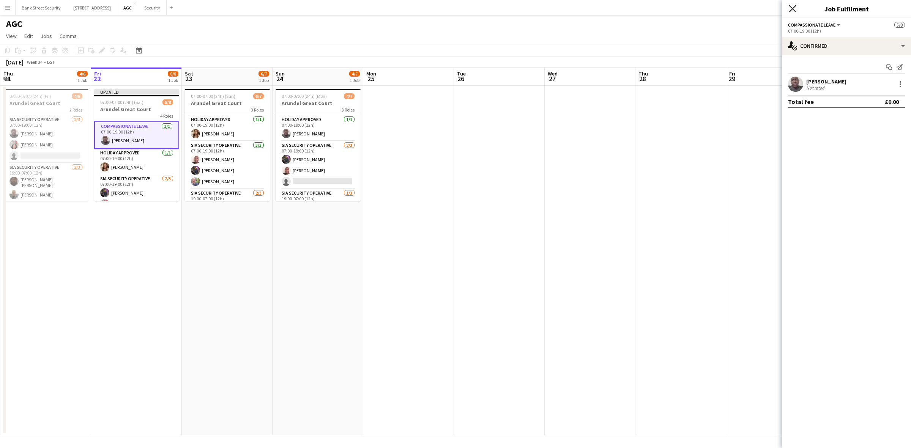
click at [794, 9] on icon "Close pop-in" at bounding box center [792, 8] width 7 height 7
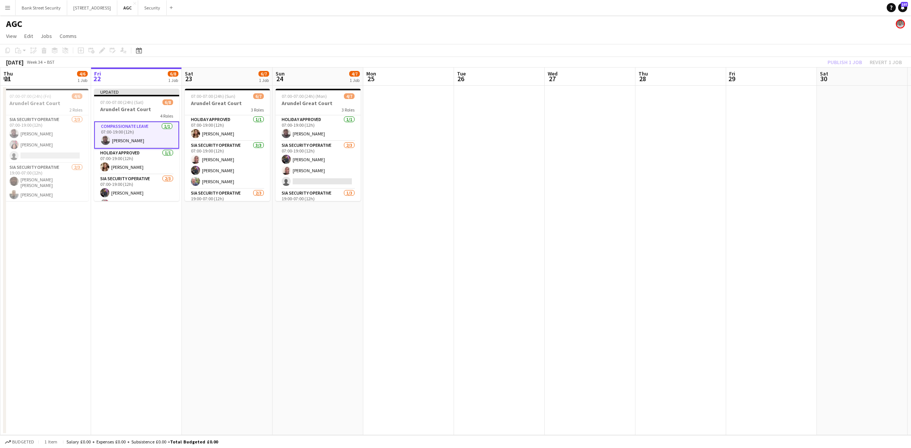
click at [855, 59] on div "Publish 1 job Revert 1 job" at bounding box center [865, 62] width 93 height 10
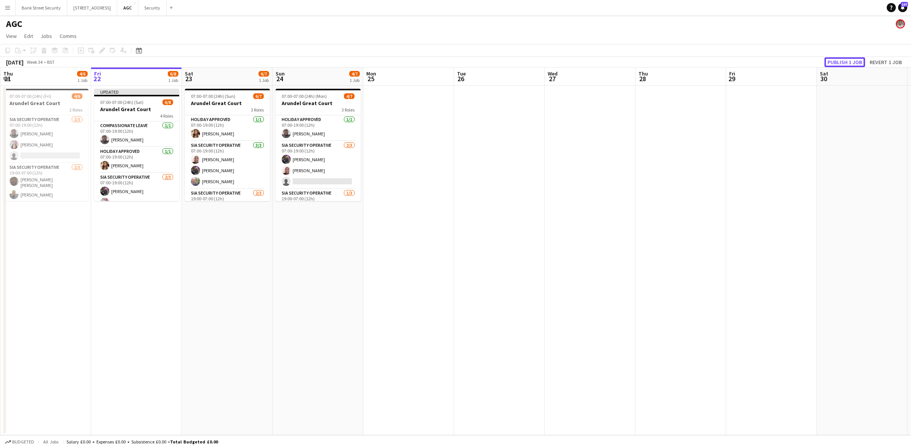
click at [855, 59] on button "Publish 1 job" at bounding box center [845, 62] width 41 height 10
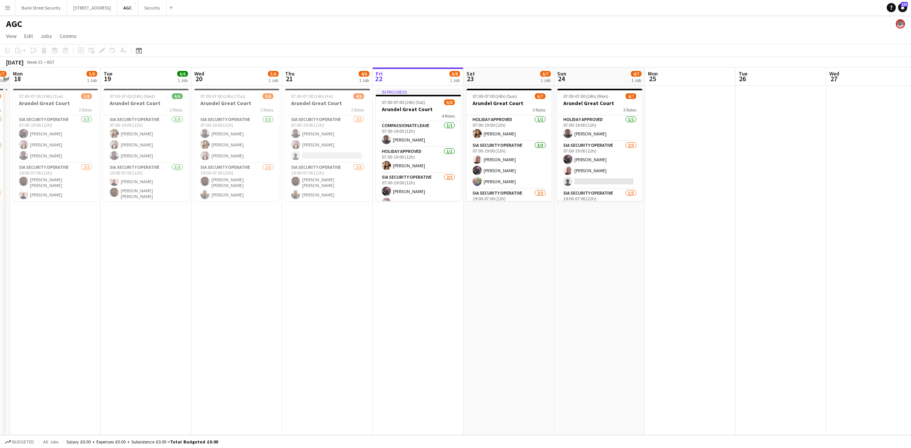
scroll to position [0, 269]
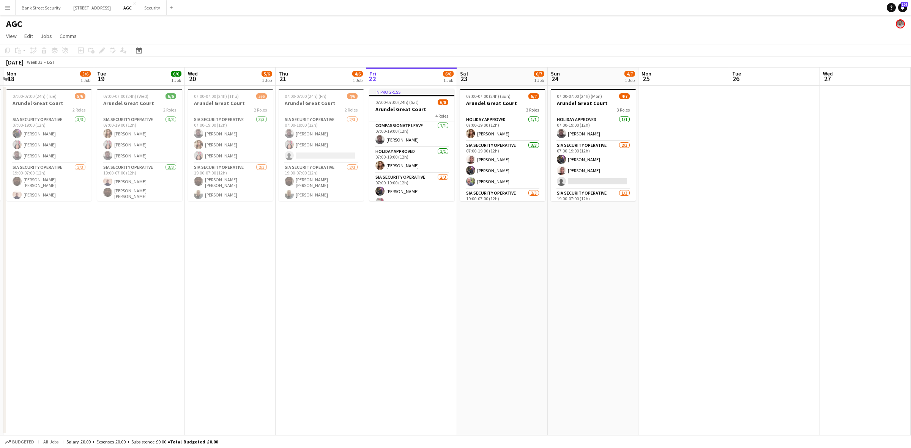
drag, startPoint x: 125, startPoint y: 259, endPoint x: 401, endPoint y: 277, distance: 275.9
click at [401, 277] on app-calendar-viewport "Fri 15 6/7 1 Job Sat 16 6/7 1 Job Sun 17 6/7 1 Job Mon 18 5/6 1 Job Tue 19 6/6 …" at bounding box center [455, 252] width 911 height 368
click at [55, 101] on h3 "Arundel Great Court" at bounding box center [48, 103] width 85 height 7
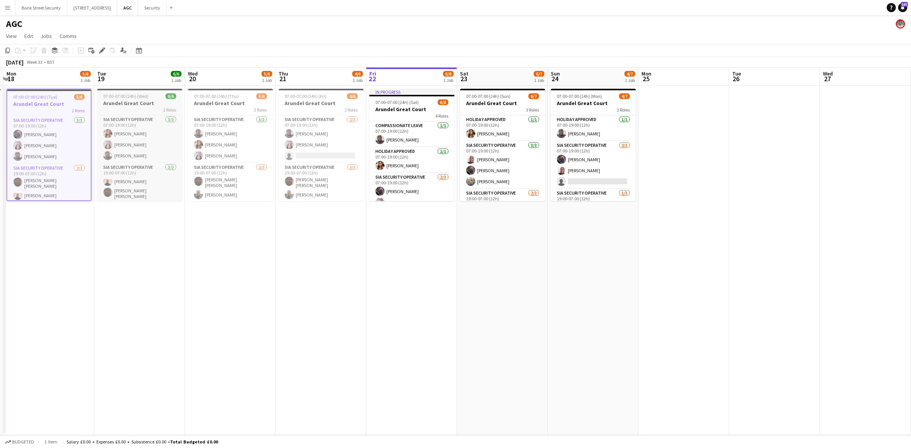
click at [159, 103] on h3 "Arundel Great Court" at bounding box center [139, 103] width 85 height 7
click at [241, 107] on div "2 Roles" at bounding box center [230, 110] width 85 height 6
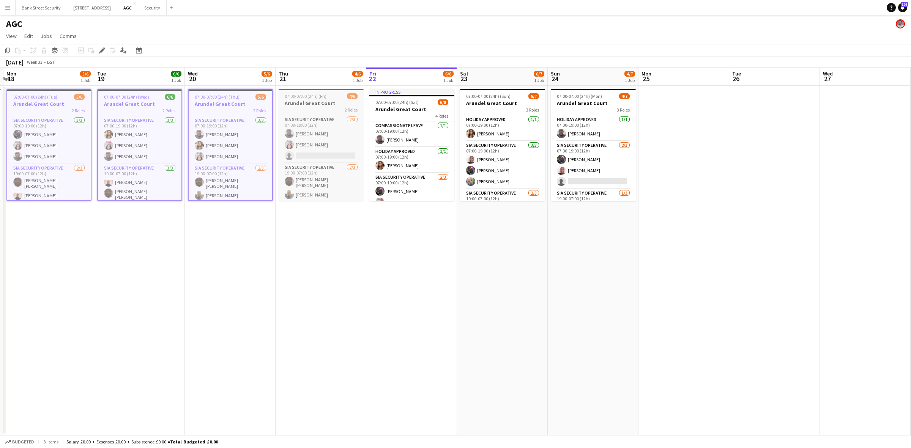
click at [314, 103] on h3 "Arundel Great Court" at bounding box center [321, 103] width 85 height 7
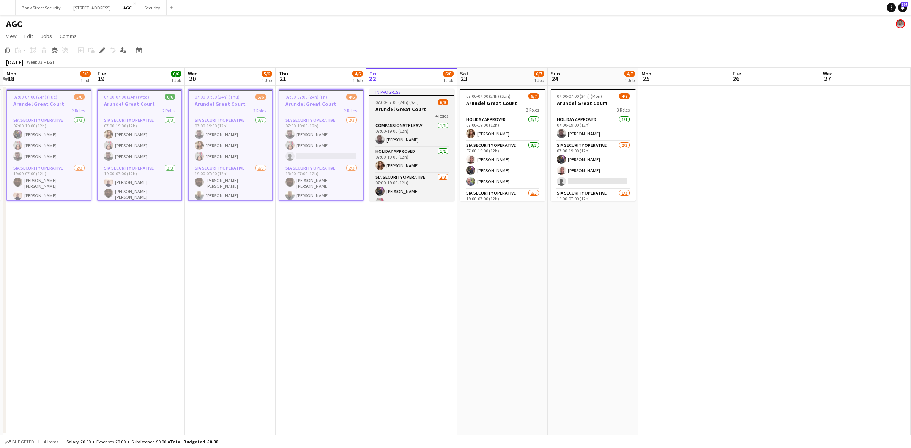
click at [383, 106] on h3 "Arundel Great Court" at bounding box center [411, 109] width 85 height 7
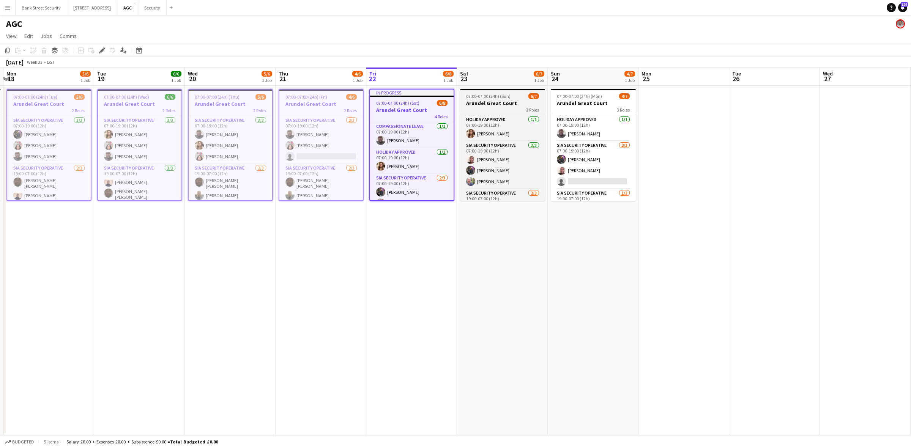
click at [505, 105] on h3 "Arundel Great Court" at bounding box center [502, 103] width 85 height 7
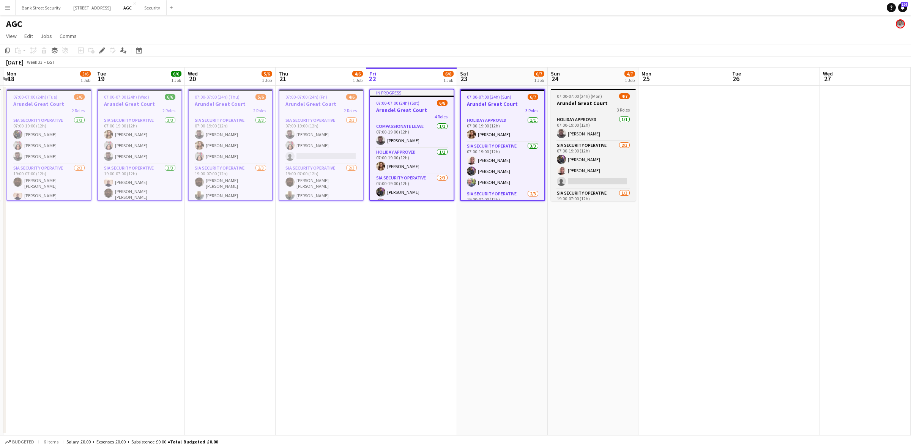
click at [588, 105] on h3 "Arundel Great Court" at bounding box center [593, 103] width 85 height 7
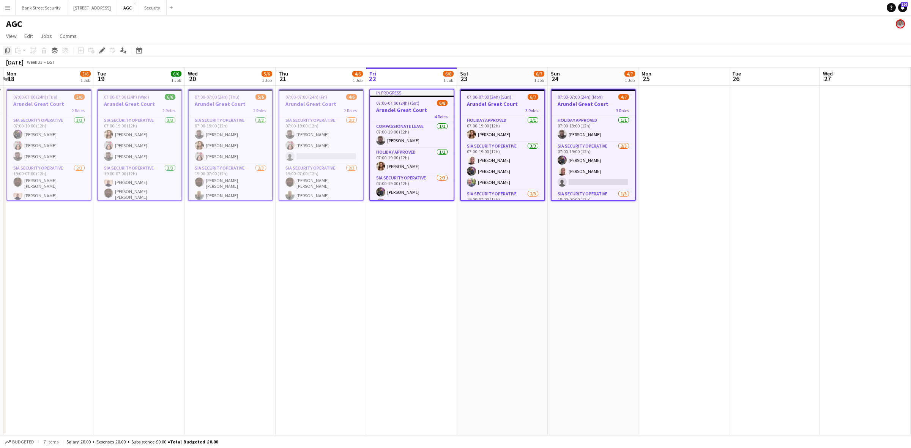
click at [8, 49] on icon "Copy" at bounding box center [8, 50] width 6 height 6
click at [666, 135] on app-date-cell at bounding box center [684, 261] width 91 height 350
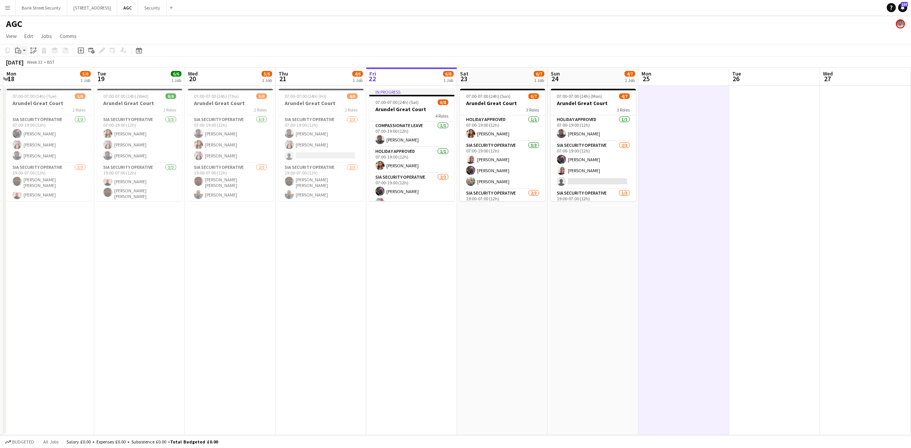
click at [22, 52] on app-action-btn "Paste" at bounding box center [21, 50] width 14 height 9
click at [34, 76] on link "Paste with crew Ctrl+Shift+V" at bounding box center [55, 77] width 71 height 7
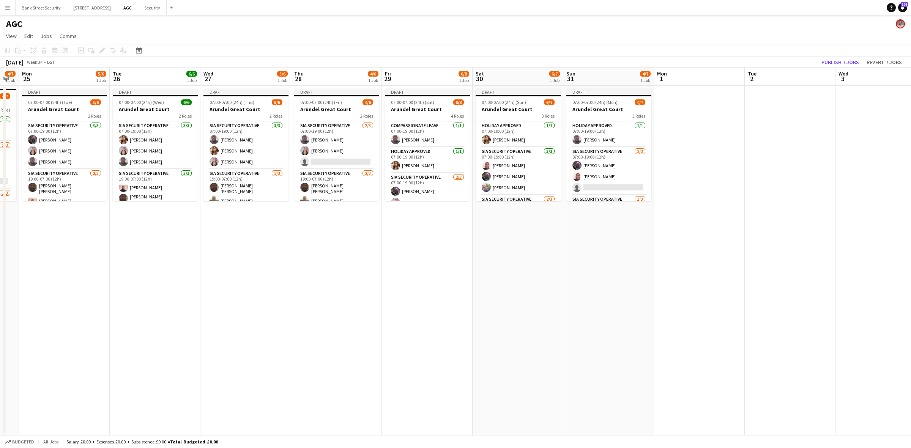
scroll to position [0, 255]
drag, startPoint x: 717, startPoint y: 251, endPoint x: 96, endPoint y: 247, distance: 620.8
click at [96, 247] on app-calendar-viewport "Fri 22 6/8 1 Job Sat 23 6/7 1 Job Sun 24 4/7 1 Job Mon 25 5/6 1 Job Tue 26 6/6 …" at bounding box center [455, 252] width 911 height 368
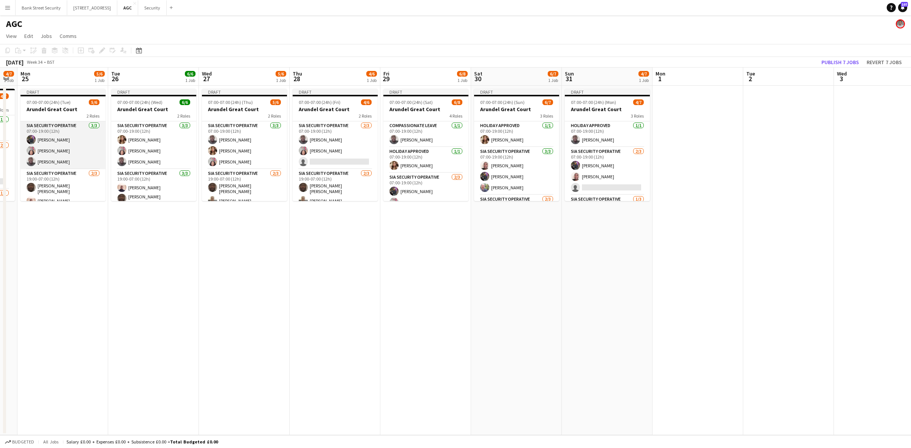
click at [58, 152] on app-card-role "SIA Security Operative 3/3 07:00-19:00 (12h) Zahid Fareed Patricia Labor Ahmed …" at bounding box center [63, 146] width 85 height 48
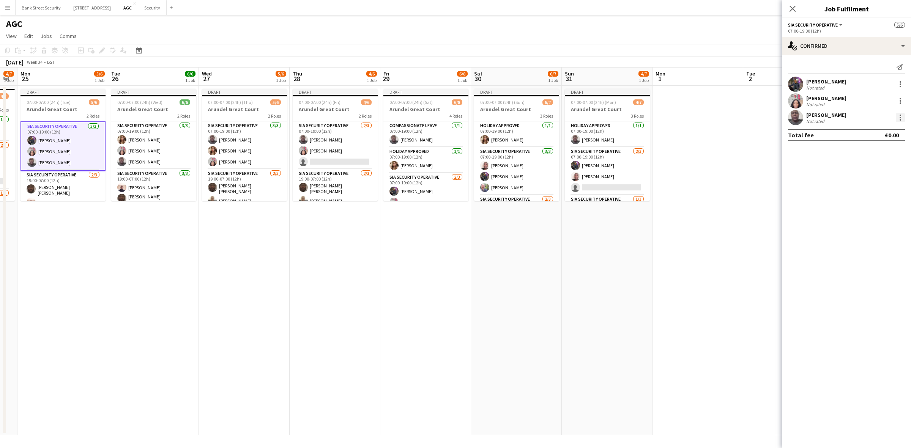
click at [901, 115] on div at bounding box center [901, 116] width 2 height 2
click at [888, 202] on span "Remove" at bounding box center [875, 204] width 47 height 7
click at [504, 172] on app-card-role "SIA Security Operative 3/3 07:00-19:00 (12h) Freddy Osemwengie Zahid Fareed Moh…" at bounding box center [516, 171] width 85 height 48
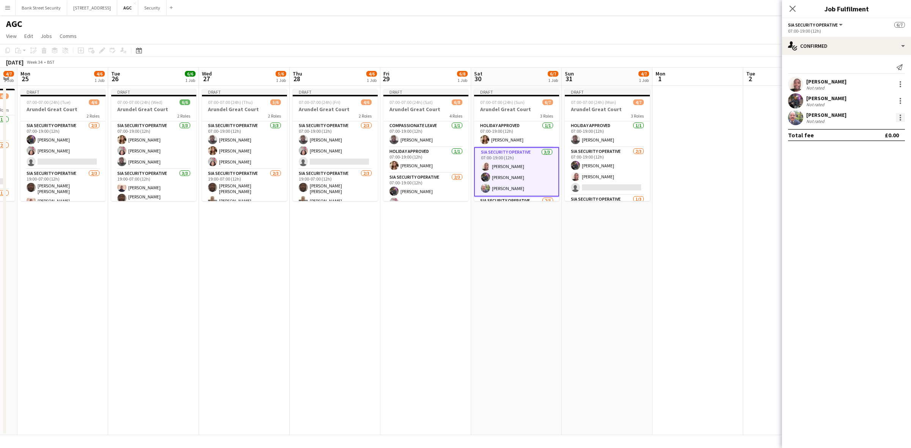
click at [901, 118] on div at bounding box center [901, 118] width 2 height 2
click at [861, 201] on span "Remove" at bounding box center [863, 204] width 23 height 6
click at [817, 115] on input at bounding box center [850, 117] width 88 height 9
type input "****"
click at [833, 150] on span "atejan.2012@yahoo.com" at bounding box center [851, 153] width 76 height 6
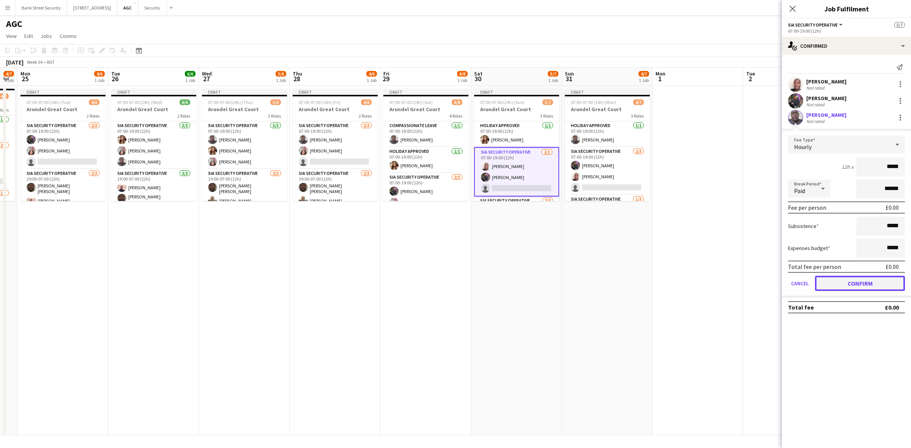
click at [852, 280] on button "Confirm" at bounding box center [860, 283] width 90 height 15
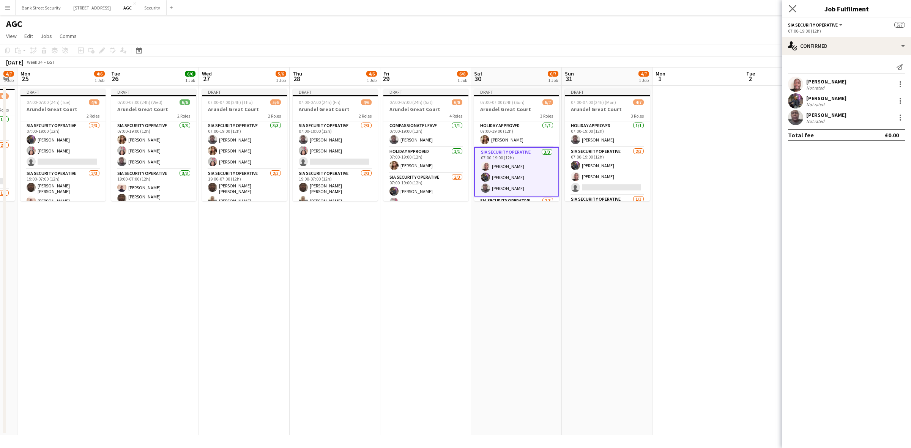
click at [791, 3] on app-icon "Close pop-in" at bounding box center [792, 8] width 11 height 11
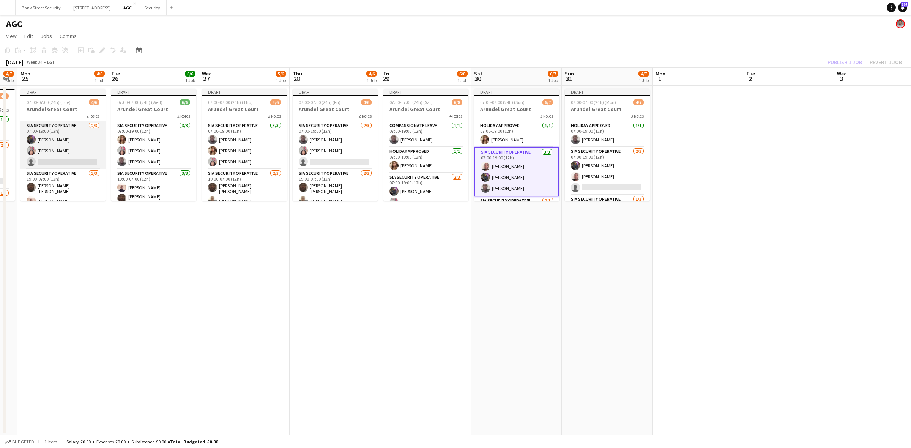
click at [42, 155] on app-card-role "SIA Security Operative 2/3 07:00-19:00 (12h) Zahid Fareed Patricia Labor single…" at bounding box center [63, 146] width 85 height 48
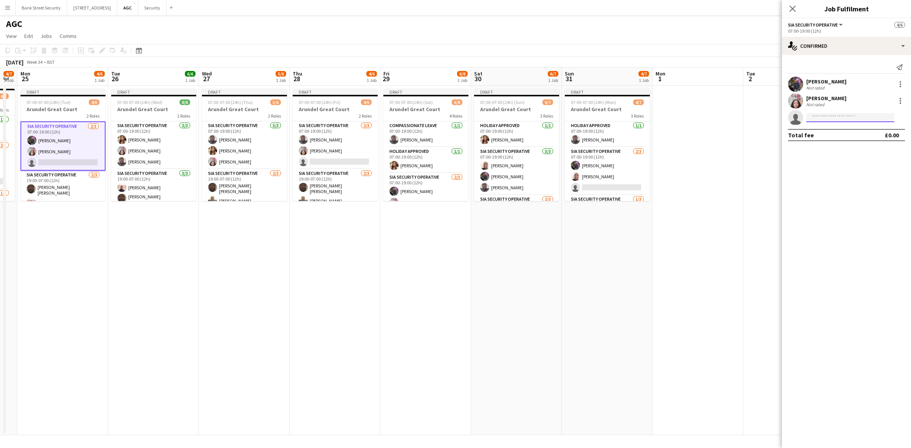
click at [824, 118] on input at bounding box center [850, 117] width 88 height 9
type input "****"
click at [827, 131] on span "[PERSON_NAME]" at bounding box center [835, 128] width 44 height 6
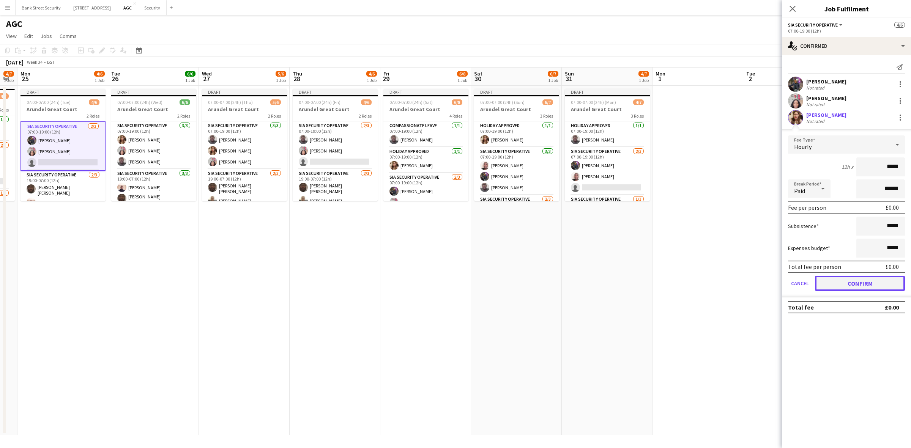
click at [866, 281] on button "Confirm" at bounding box center [860, 283] width 90 height 15
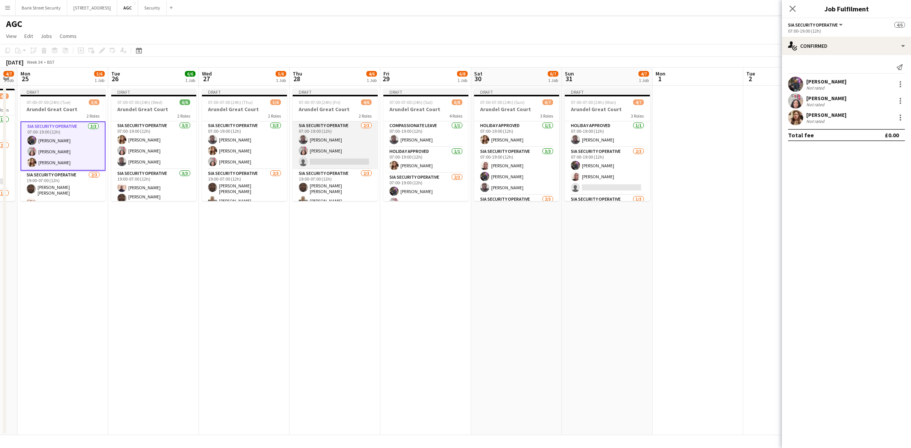
click at [335, 159] on app-card-role "SIA Security Operative 2/3 07:00-19:00 (12h) Ahmed Jalloh Patricia Labor single…" at bounding box center [335, 146] width 85 height 48
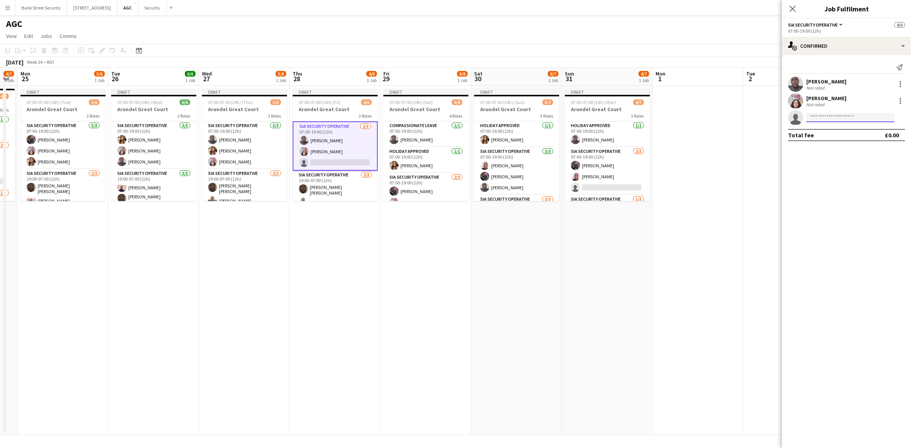
click at [836, 118] on input at bounding box center [850, 117] width 88 height 9
type input "******"
click at [842, 126] on span "[PERSON_NAME]" at bounding box center [835, 128] width 44 height 6
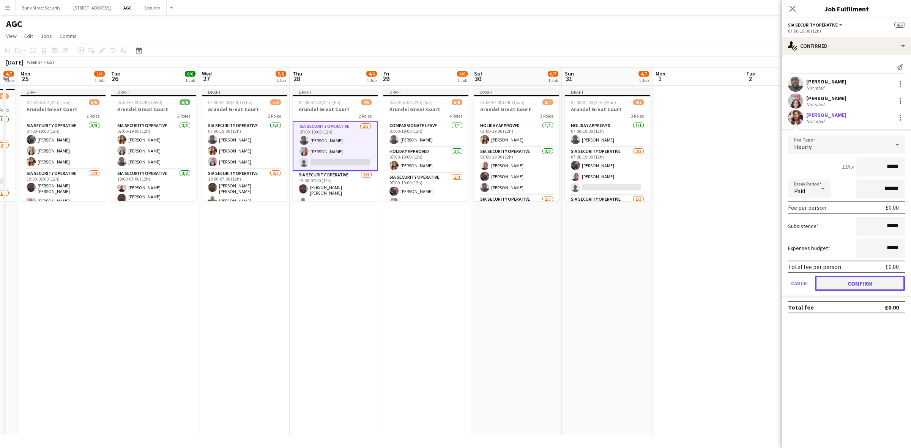
click at [870, 281] on button "Confirm" at bounding box center [860, 283] width 90 height 15
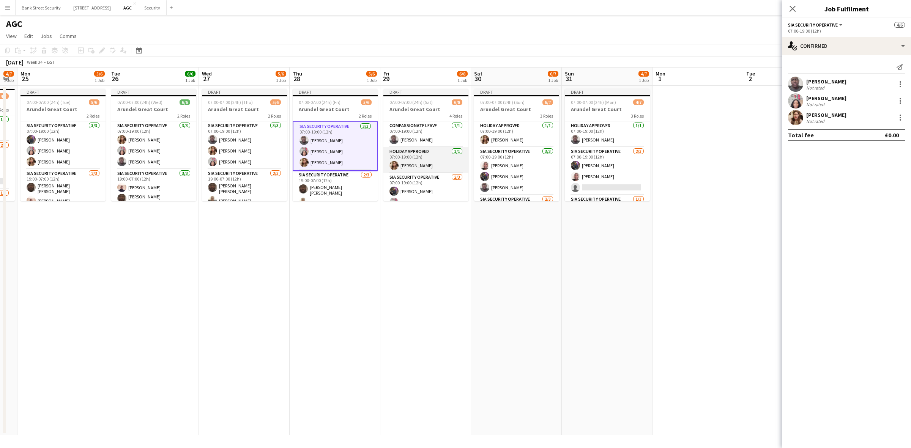
click at [423, 165] on app-card-role "Holiday Approved 1/1 07:00-19:00 (12h) ARJUMAND Zaidi" at bounding box center [425, 160] width 85 height 26
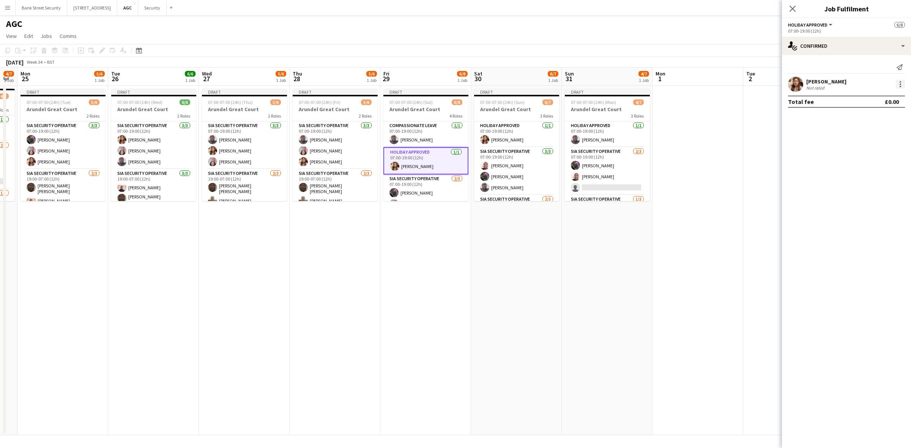
click at [902, 84] on div at bounding box center [900, 84] width 9 height 9
click at [864, 168] on span "Remove" at bounding box center [863, 171] width 23 height 6
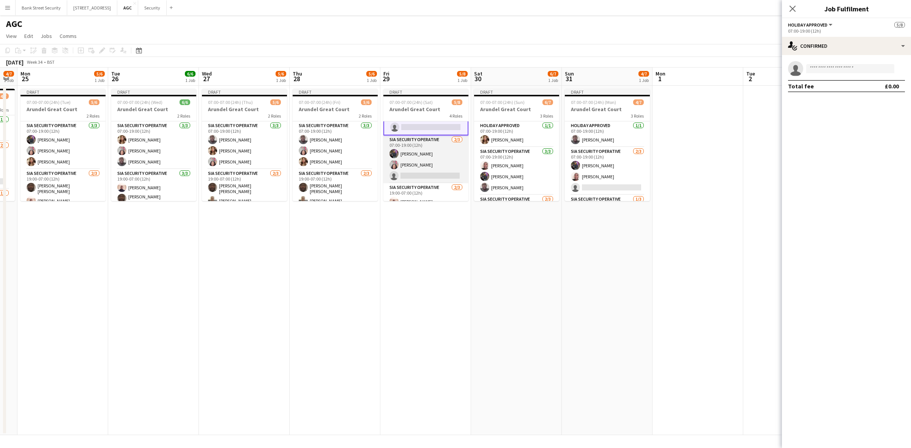
scroll to position [22, 0]
click at [435, 182] on app-card-role "SIA Security Operative 2/3 07:00-19:00 (12h) Zahid Fareed Patricia Labor single…" at bounding box center [425, 177] width 85 height 48
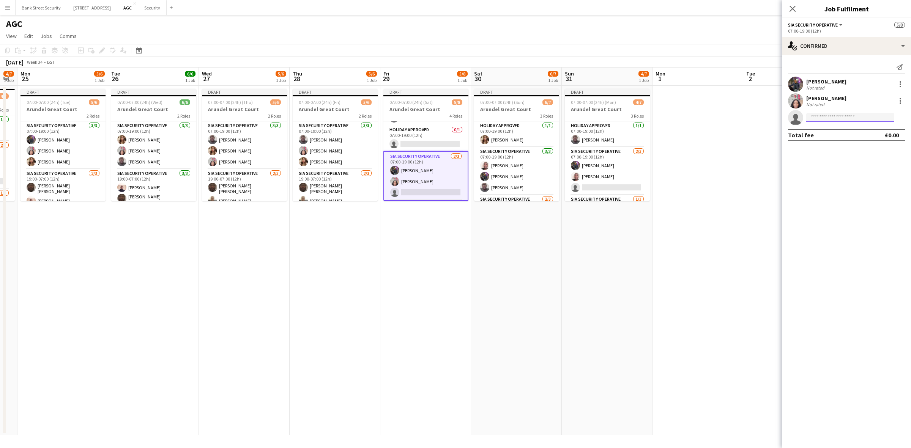
click at [867, 119] on input at bounding box center [850, 117] width 88 height 9
type input "******"
click at [842, 132] on span "arjumand82@hotmail.com" at bounding box center [851, 135] width 76 height 6
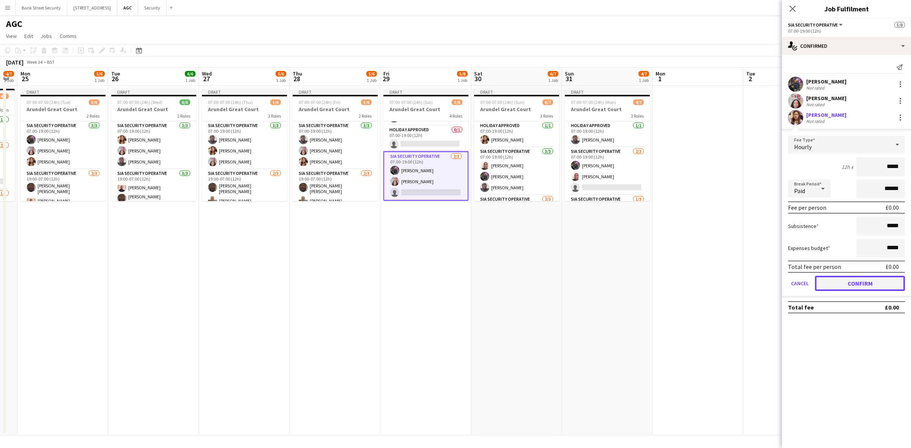
click at [864, 283] on button "Confirm" at bounding box center [860, 283] width 90 height 15
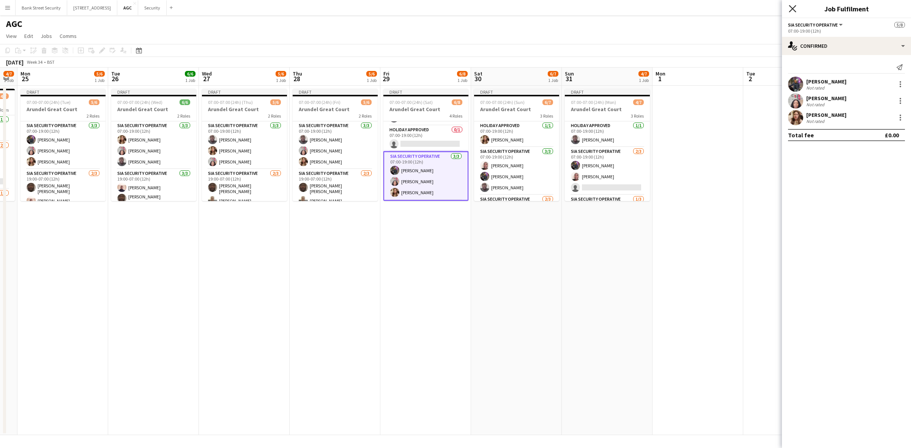
click at [791, 8] on icon "Close pop-in" at bounding box center [792, 8] width 7 height 7
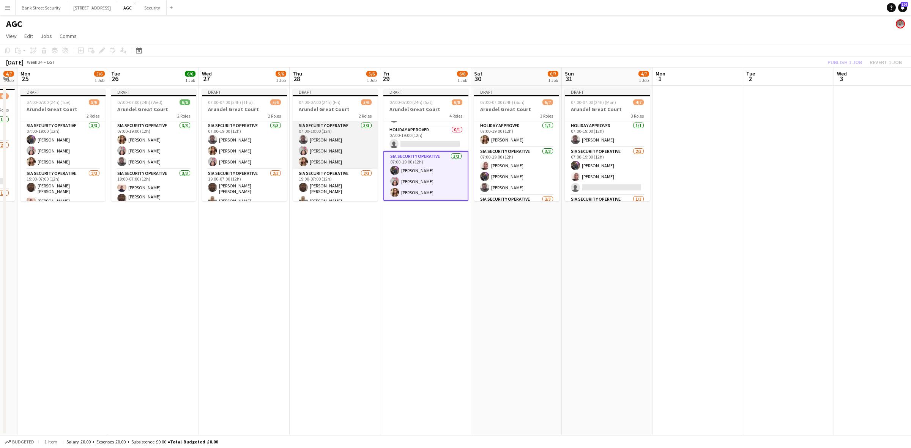
click at [339, 147] on app-card-role "SIA Security Operative [DATE] 07:00-19:00 (12h) [PERSON_NAME] [PERSON_NAME] Lab…" at bounding box center [335, 146] width 85 height 48
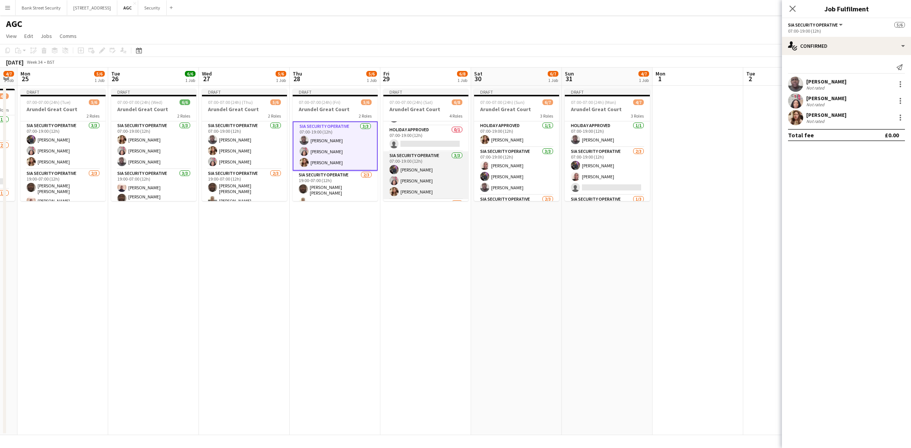
click at [423, 180] on app-card-role "SIA Security Operative 3/3 07:00-19:00 (12h) Zahid Fareed Patricia Labor ARJUMA…" at bounding box center [425, 175] width 85 height 48
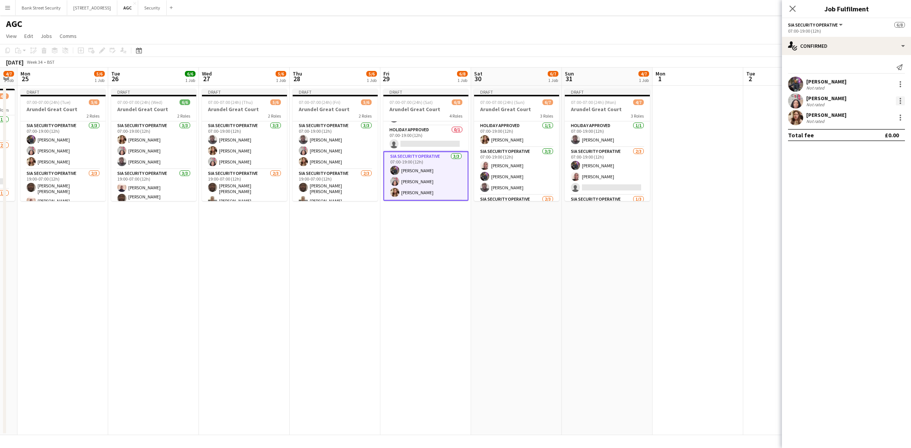
click at [897, 102] on div at bounding box center [900, 100] width 9 height 9
click at [866, 186] on span "Remove" at bounding box center [863, 188] width 23 height 6
click at [613, 181] on app-card-role "SIA Security Operative 2/3 07:00-19:00 (12h) Zahid Fareed Freddy Osemwengie sin…" at bounding box center [607, 171] width 85 height 48
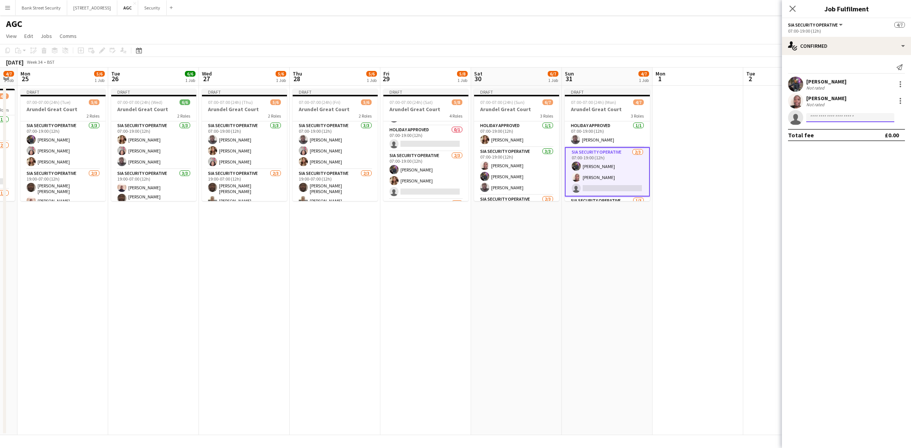
click at [852, 116] on input at bounding box center [850, 117] width 88 height 9
type input "*******"
click at [851, 137] on span "[EMAIL_ADDRESS][DOMAIN_NAME]" at bounding box center [851, 135] width 76 height 6
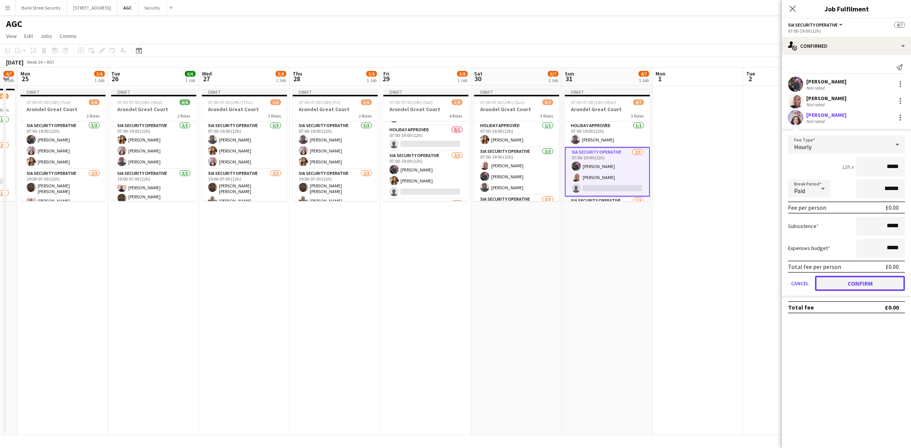
click at [847, 285] on button "Confirm" at bounding box center [860, 283] width 90 height 15
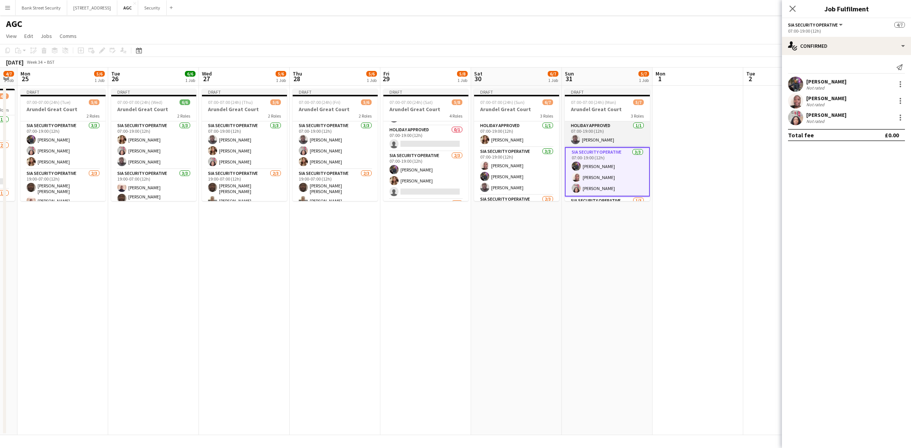
click at [599, 132] on app-card-role "Holiday Approved 1/1 07:00-19:00 (12h) Ahmed Jalloh" at bounding box center [607, 135] width 85 height 26
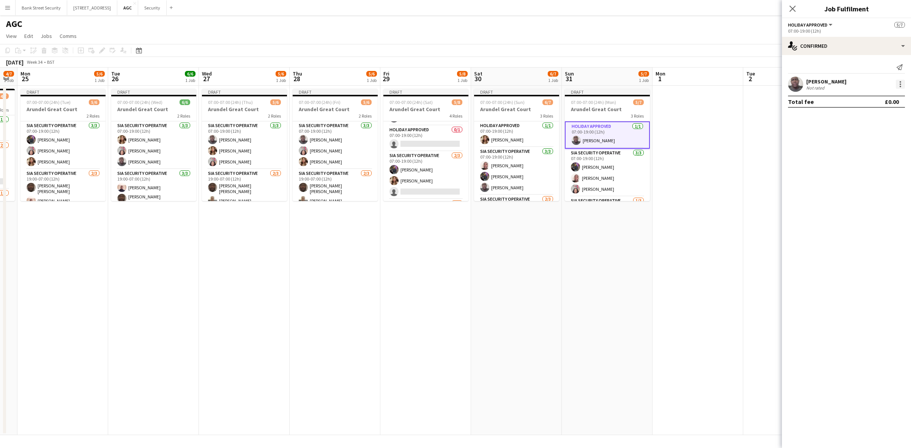
click at [902, 84] on div at bounding box center [900, 84] width 9 height 9
click at [885, 166] on button "Remove" at bounding box center [875, 171] width 59 height 18
click at [528, 126] on app-card-role "Holiday Approved 1/1 07:00-19:00 (12h) ARJUMAND Zaidi" at bounding box center [516, 135] width 85 height 26
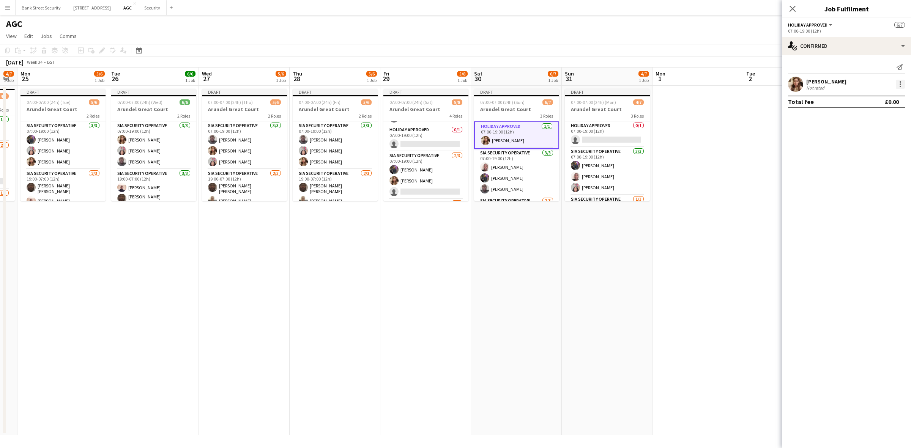
click at [899, 86] on div at bounding box center [900, 84] width 9 height 9
click at [872, 171] on span "Remove" at bounding box center [863, 171] width 23 height 6
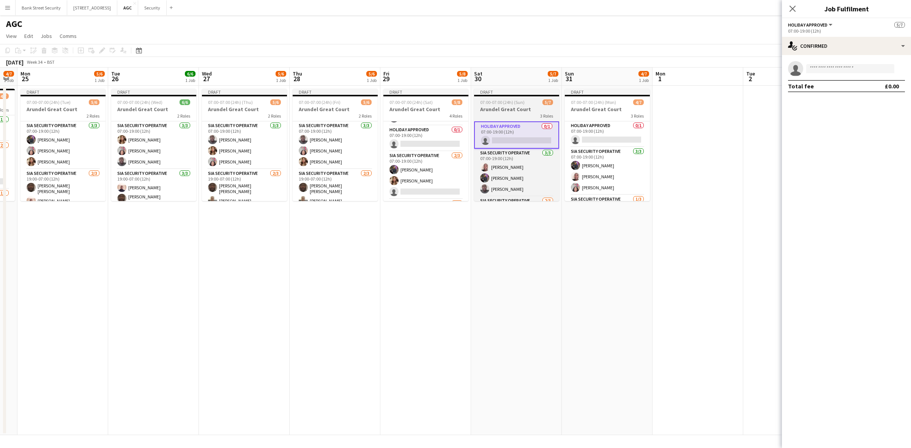
click at [513, 105] on span "07:00-07:00 (24h) (Sun)" at bounding box center [502, 102] width 44 height 6
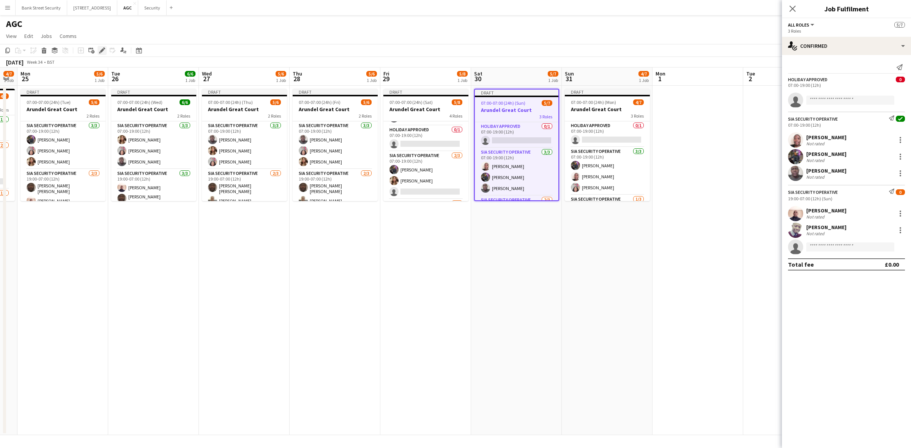
click at [101, 50] on icon at bounding box center [102, 51] width 4 height 4
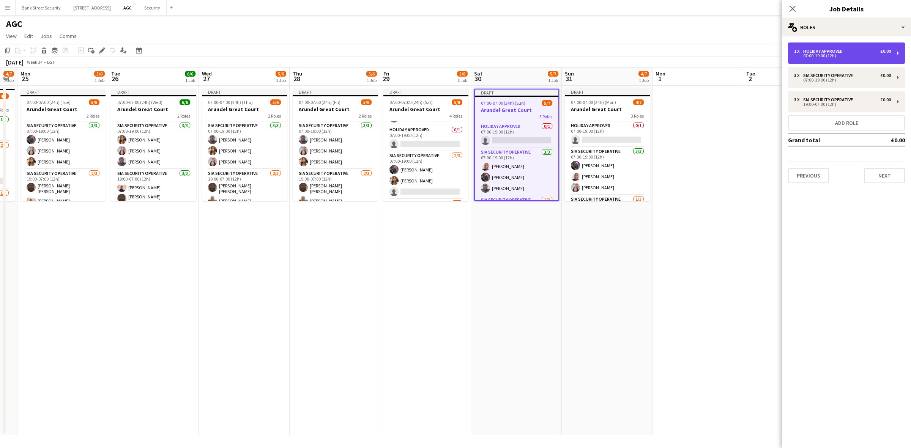
click at [900, 52] on div "1 x Holiday Approved £0.00 07:00-19:00 (12h)" at bounding box center [846, 53] width 117 height 21
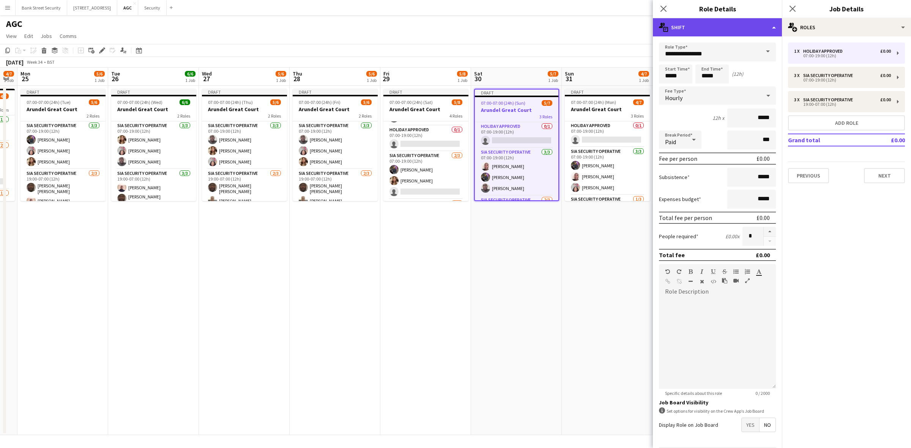
click at [776, 27] on div "multiple-actions-text Shift" at bounding box center [717, 27] width 129 height 18
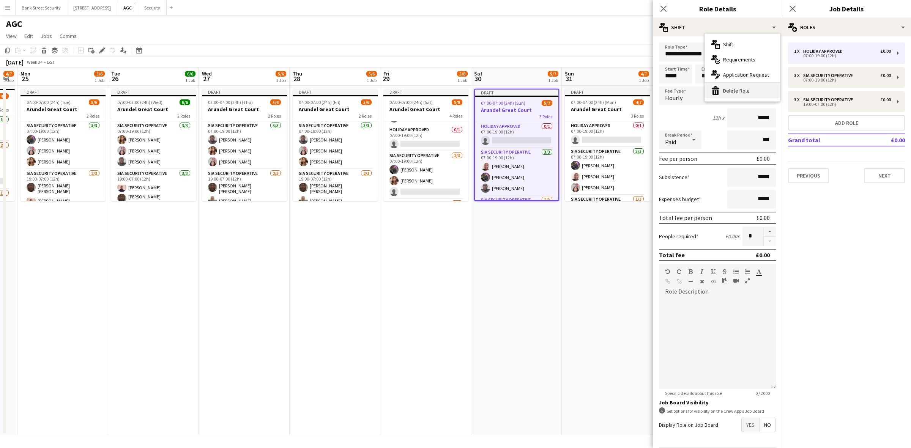
click at [742, 90] on div "bin-2 Delete Role" at bounding box center [742, 90] width 75 height 15
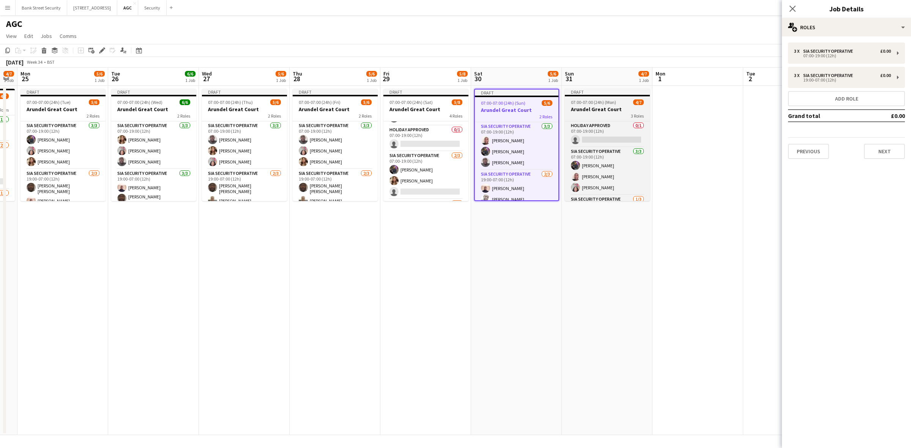
click at [622, 99] on app-job-card "Draft 07:00-07:00 (24h) (Mon) 4/7 Arundel Great Court 3 Roles Holiday Approved …" at bounding box center [607, 145] width 85 height 112
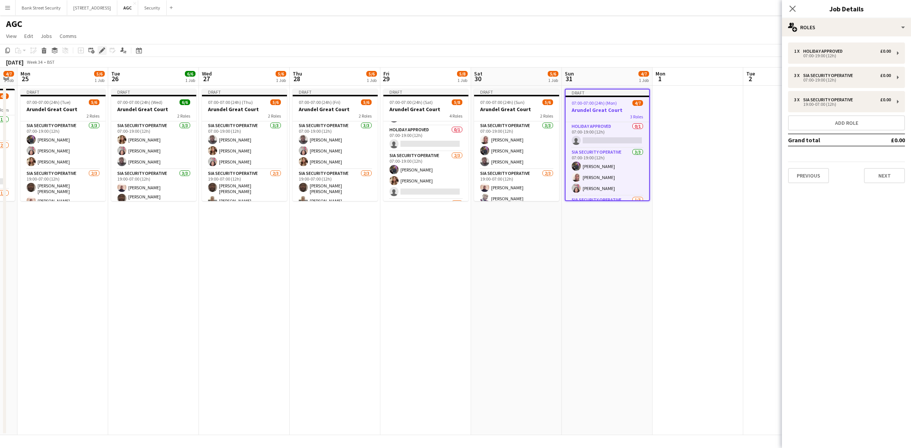
click at [101, 52] on icon at bounding box center [102, 51] width 4 height 4
click at [895, 55] on div "1 x Holiday Approved £0.00 07:00-19:00 (12h)" at bounding box center [846, 53] width 117 height 21
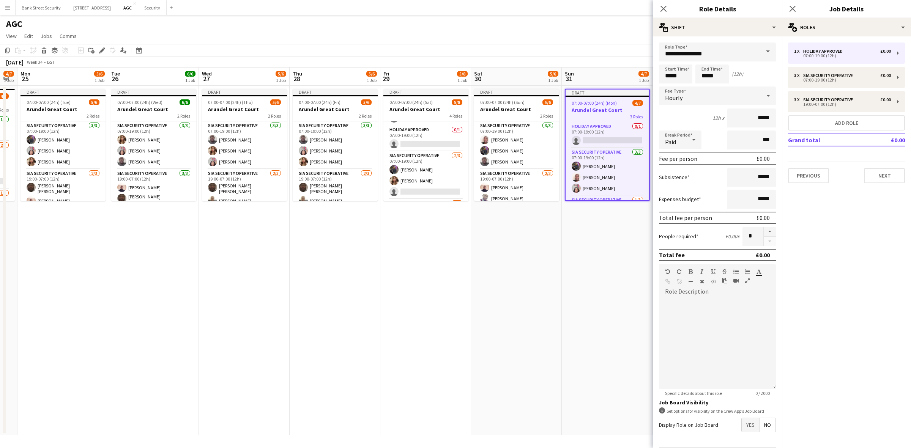
click at [761, 50] on span at bounding box center [768, 52] width 16 height 18
click at [606, 47] on app-toolbar "Copy Paste Paste Ctrl+V Paste with crew Ctrl+Shift+V Paste linked Job Delete Gr…" at bounding box center [455, 50] width 911 height 13
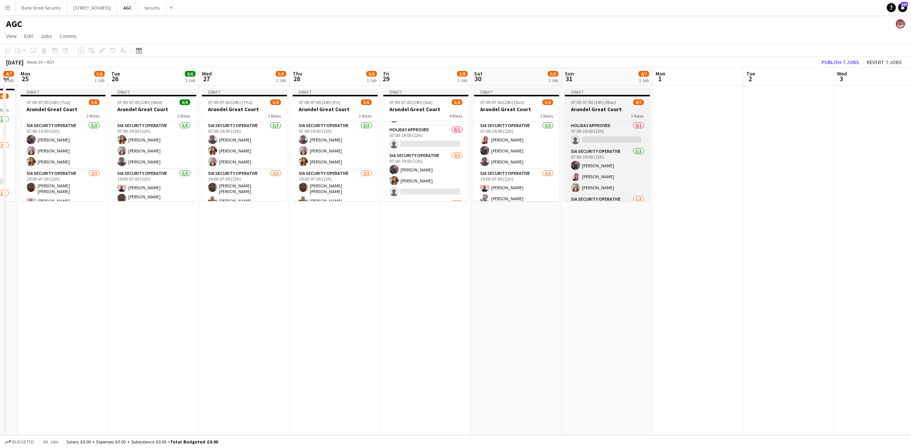
click at [595, 101] on span "07:00-07:00 (24h) (Mon)" at bounding box center [593, 102] width 45 height 6
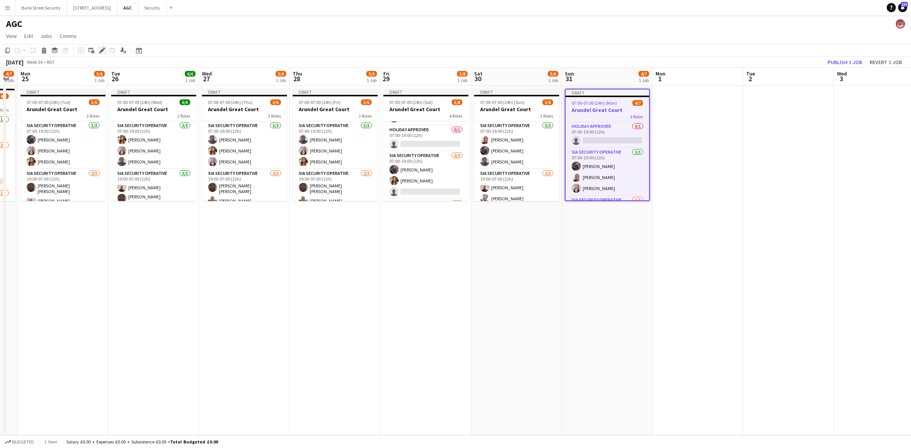
click at [101, 47] on div "Edit" at bounding box center [102, 50] width 9 height 9
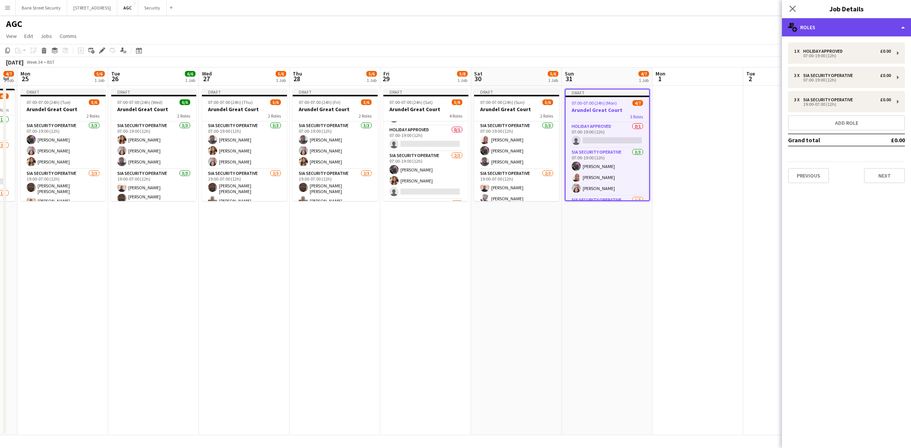
click at [906, 29] on div "multiple-users-add Roles" at bounding box center [846, 27] width 129 height 18
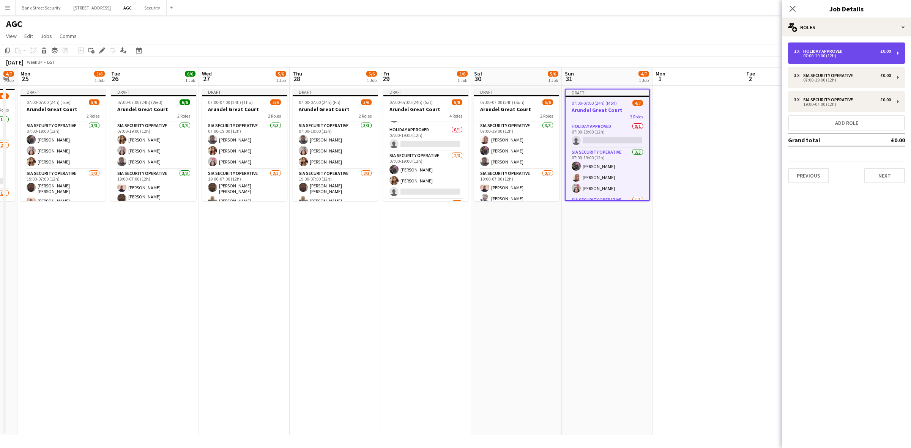
click at [898, 52] on div "1 x Holiday Approved £0.00 07:00-19:00 (12h)" at bounding box center [846, 53] width 117 height 21
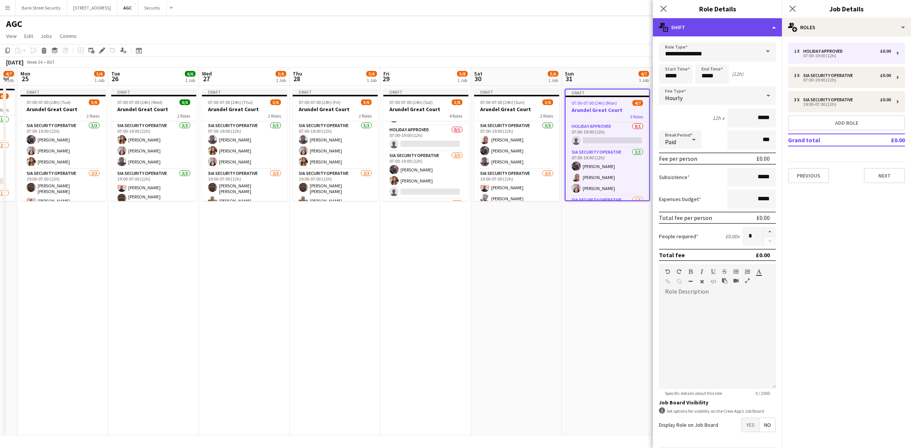
click at [777, 25] on div "multiple-actions-text Shift" at bounding box center [717, 27] width 129 height 18
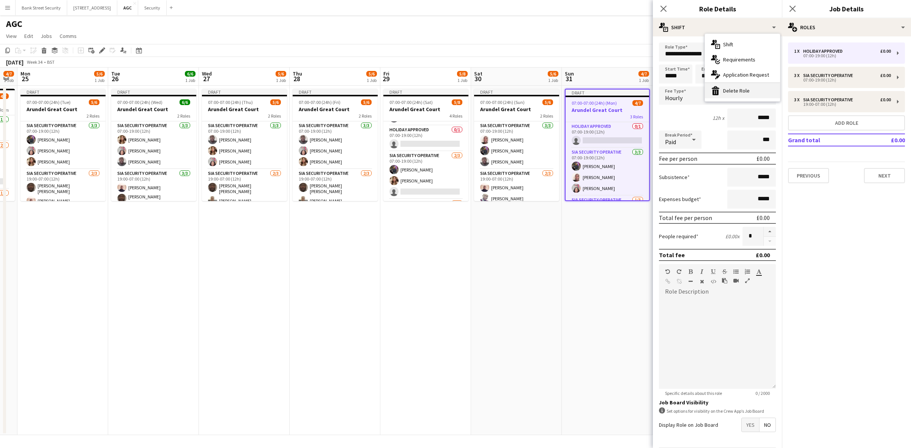
click at [730, 91] on div "bin-2 Delete Role" at bounding box center [742, 90] width 75 height 15
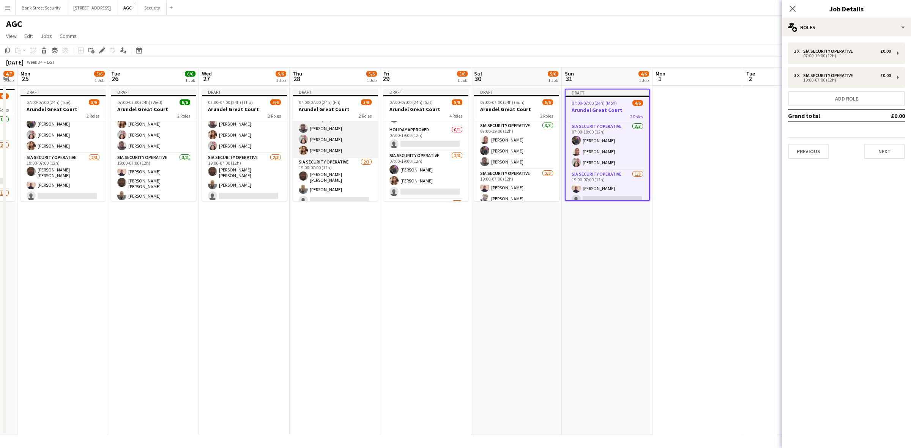
scroll to position [16, 0]
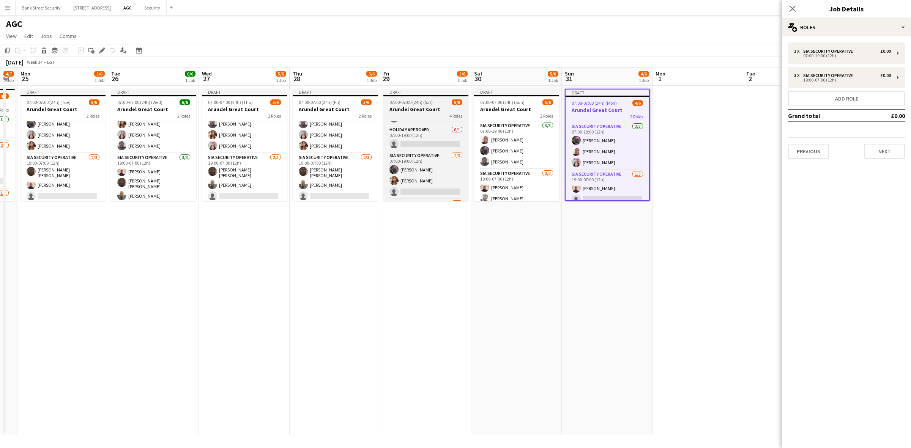
click at [431, 103] on span "07:00-07:00 (24h) (Sat)" at bounding box center [411, 102] width 43 height 6
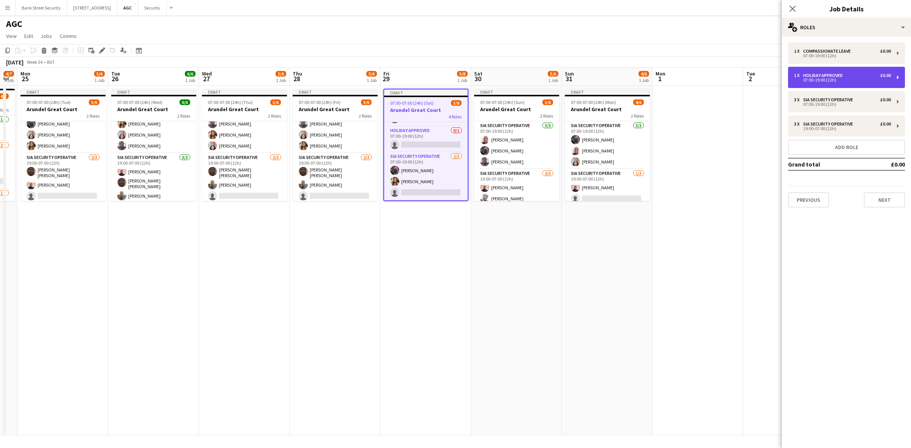
click at [898, 77] on div "1 x Holiday Approved £0.00 07:00-19:00 (12h)" at bounding box center [846, 77] width 117 height 21
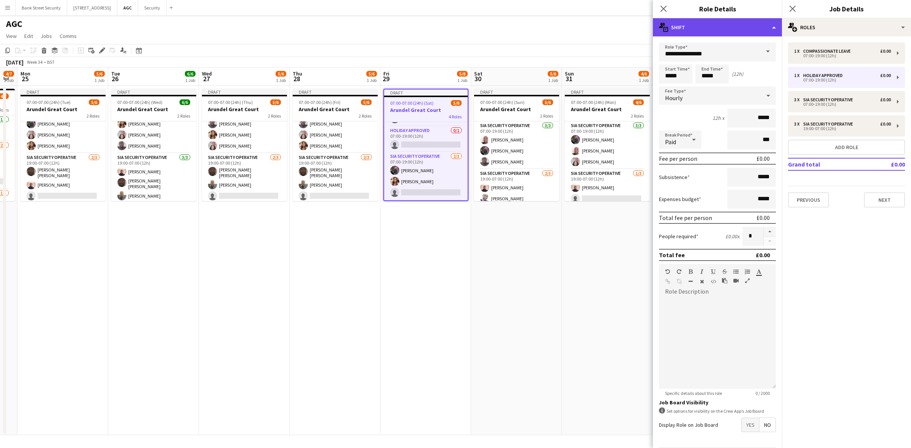
click at [774, 27] on div "multiple-actions-text Shift" at bounding box center [717, 27] width 129 height 18
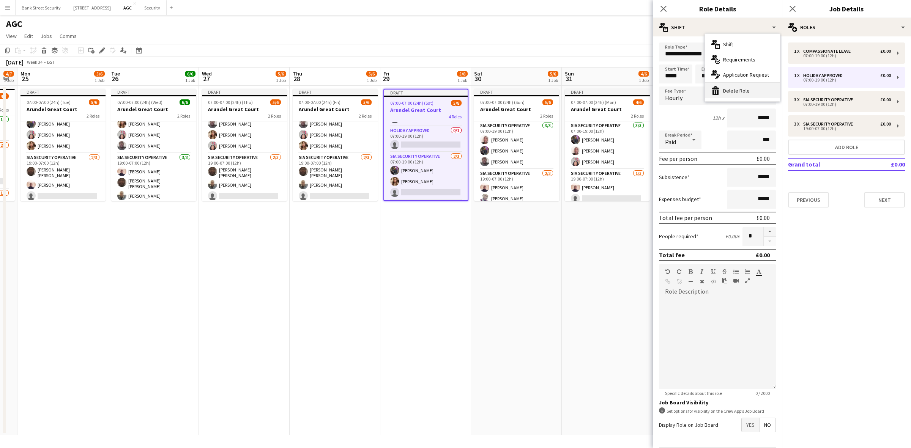
click at [740, 88] on div "bin-2 Delete Role" at bounding box center [742, 90] width 75 height 15
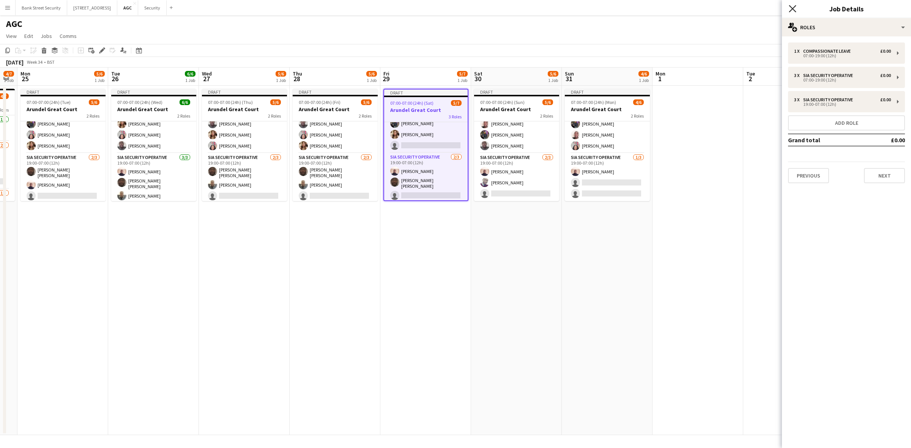
click at [792, 6] on icon "Close pop-in" at bounding box center [792, 8] width 7 height 7
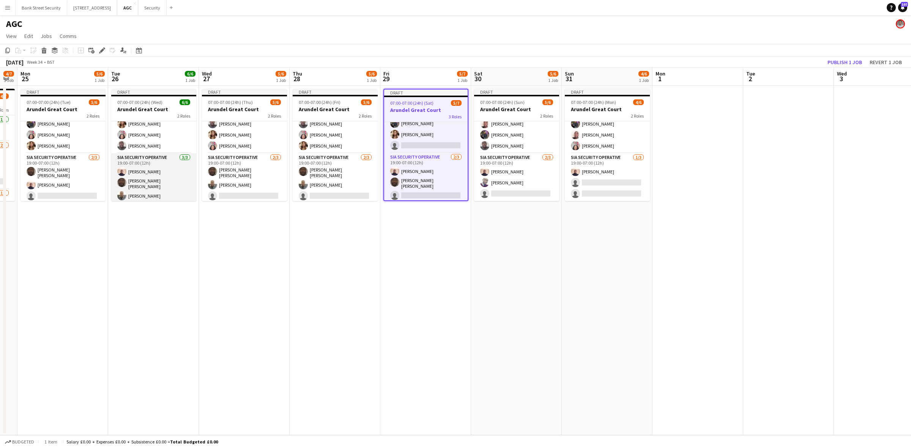
click at [141, 194] on app-card-role "SIA Security Operative 3/3 19:00-07:00 (12h) Ahmed Ali Mohamed Alieu Sesay CHID…" at bounding box center [153, 178] width 85 height 50
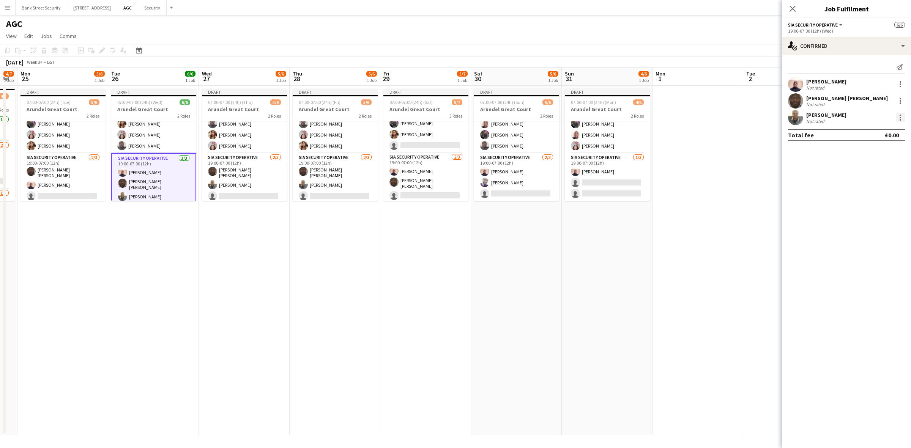
click at [899, 120] on div at bounding box center [900, 117] width 9 height 9
click at [874, 202] on span "Remove" at bounding box center [863, 204] width 23 height 6
click at [234, 179] on app-card-role "SIA Security Operative 2/3 19:00-07:00 (12h) Mohamed Alieu Sesay CHIDI ONYOO si…" at bounding box center [244, 178] width 85 height 50
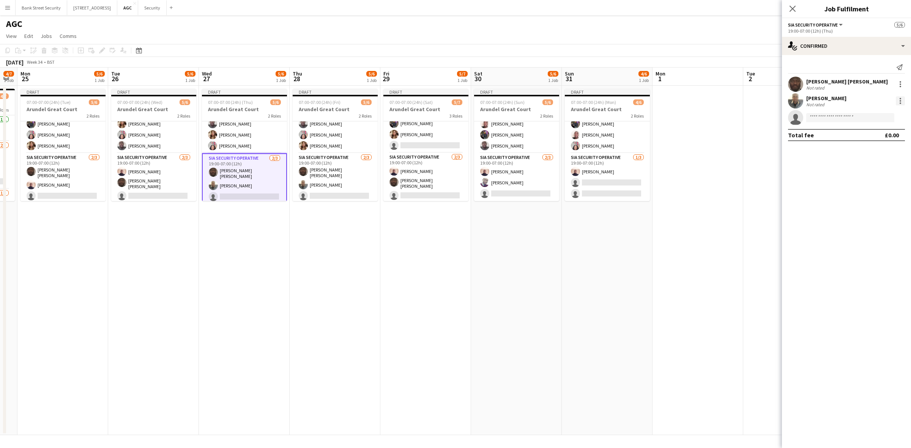
click at [902, 100] on div at bounding box center [900, 100] width 9 height 9
click at [882, 189] on span "Remove" at bounding box center [875, 188] width 47 height 7
click at [333, 180] on app-card-role "SIA Security Operative 2/3 19:00-07:00 (12h) Mohamed Alieu Sesay CHIDI ONYOO si…" at bounding box center [335, 178] width 85 height 50
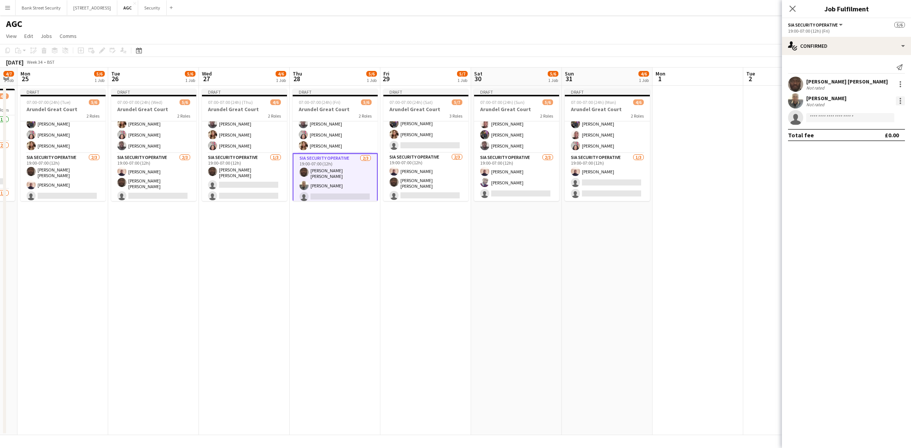
click at [901, 102] on div at bounding box center [900, 100] width 9 height 9
click at [873, 186] on span "Remove" at bounding box center [863, 188] width 23 height 6
click at [238, 183] on app-card-role "SIA Security Operative [DATE] 19:00-07:00 (12h) [PERSON_NAME] [PERSON_NAME] sin…" at bounding box center [244, 178] width 85 height 50
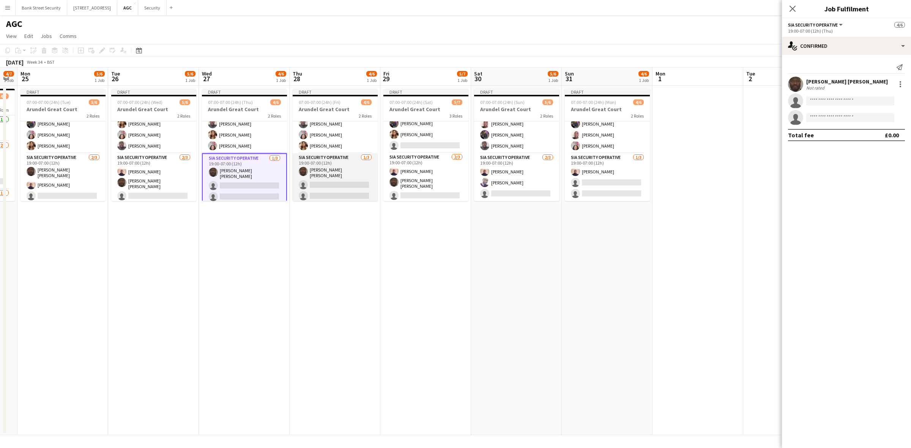
click at [335, 191] on app-card-role "SIA Security Operative [DATE] 19:00-07:00 (12h) [PERSON_NAME] [PERSON_NAME] sin…" at bounding box center [335, 178] width 85 height 50
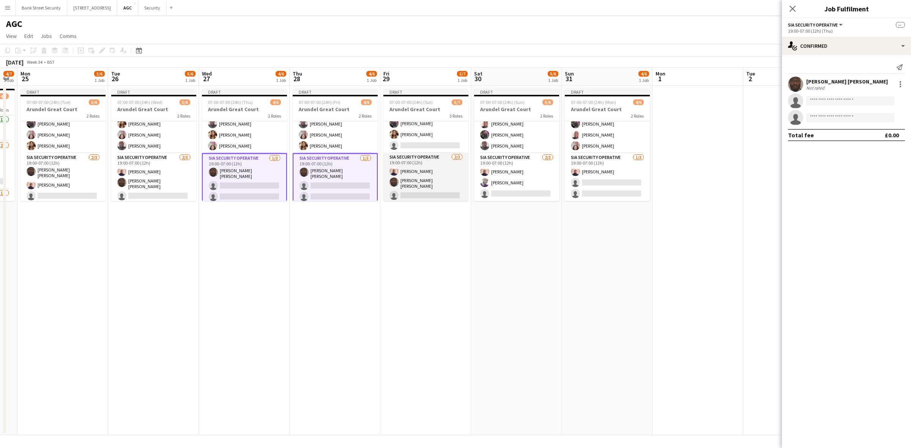
click at [437, 191] on app-card-role "SIA Security Operative 2/3 19:00-07:00 (12h) Ahmed Ali Mohamed Alieu Sesay sing…" at bounding box center [425, 178] width 85 height 50
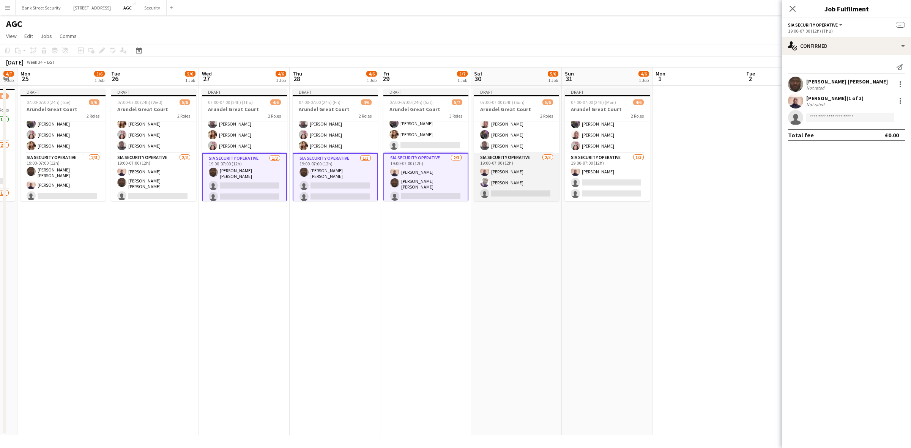
click at [517, 187] on app-card-role "SIA Security Operative 2/3 19:00-07:00 (12h) Ahmed Ali Adewale Ogungbenro singl…" at bounding box center [516, 177] width 85 height 48
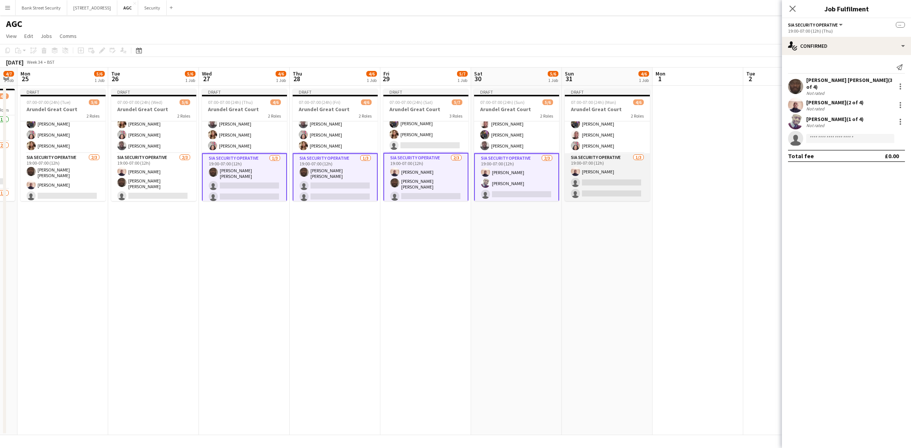
click at [619, 185] on app-card-role "SIA Security Operative [DATE] 19:00-07:00 (12h) [PERSON_NAME] single-neutral-ac…" at bounding box center [607, 177] width 85 height 48
click at [870, 137] on input at bounding box center [850, 138] width 88 height 9
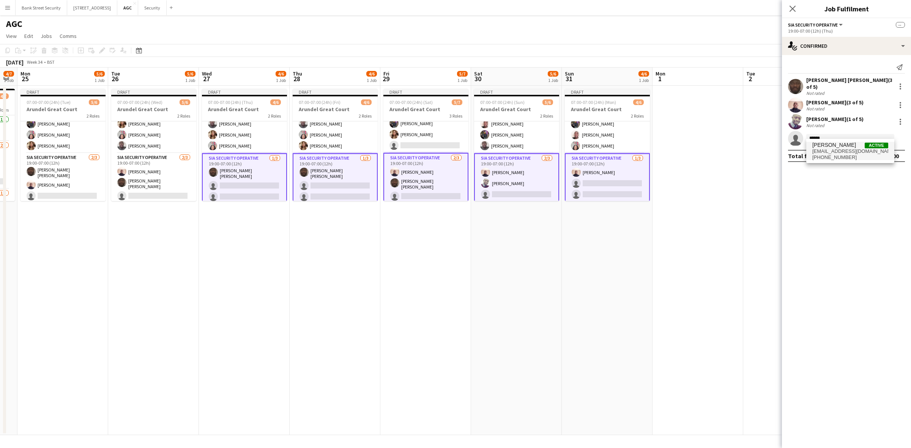
type input "******"
click at [853, 147] on span "viorel Manole Active" at bounding box center [851, 145] width 76 height 6
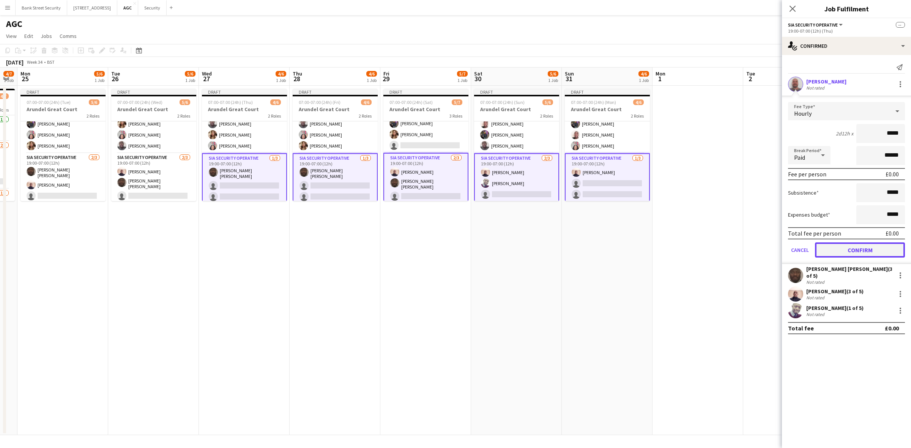
click at [866, 244] on button "Confirm" at bounding box center [860, 250] width 90 height 15
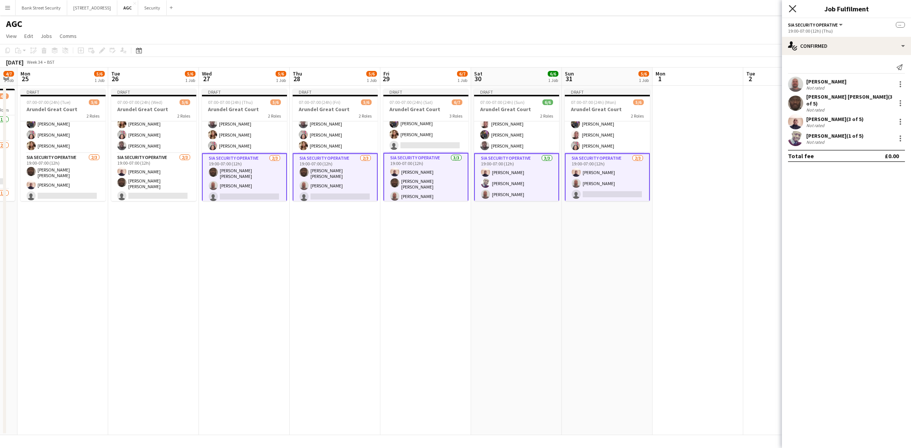
click at [792, 8] on icon at bounding box center [792, 8] width 7 height 7
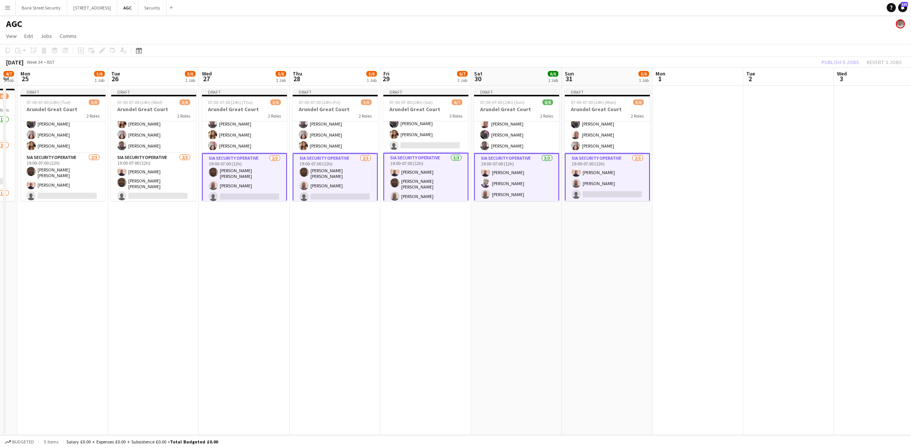
click at [622, 188] on app-card-role "SIA Security Operative 2/3 19:00-07:00 (12h) Ahmed Ali viorel Manole single-neu…" at bounding box center [607, 177] width 85 height 49
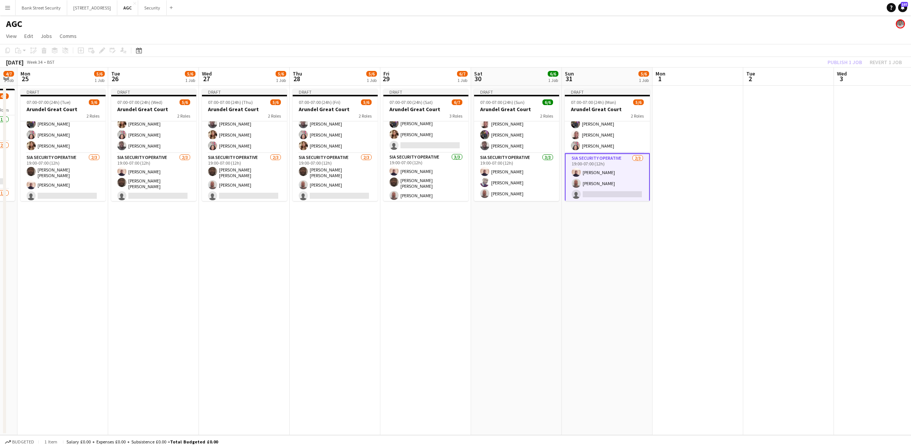
click at [611, 190] on app-card-role "SIA Security Operative 2/3 19:00-07:00 (12h) Ahmed Ali viorel Manole single-neu…" at bounding box center [607, 177] width 85 height 49
click at [611, 190] on app-card-role "SIA Security Operative 2/3 19:00-07:00 (12h) Ahmed Ali viorel Manole single-neu…" at bounding box center [607, 177] width 85 height 48
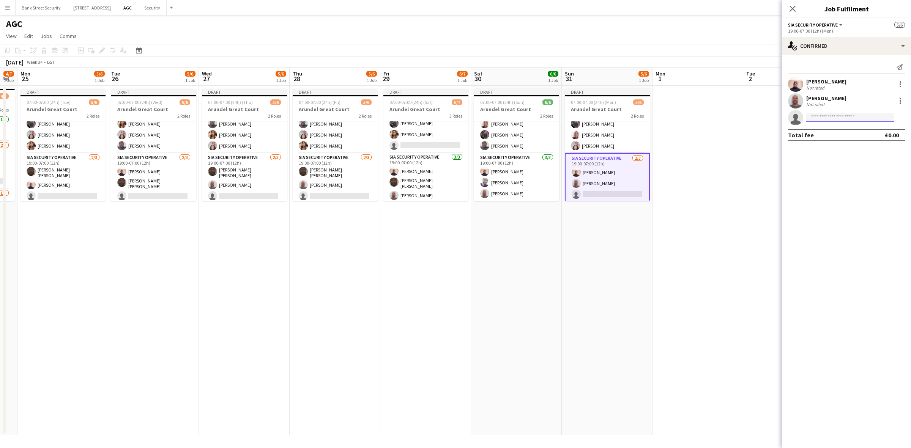
click at [872, 120] on input at bounding box center [850, 117] width 88 height 9
type input "***"
click at [854, 152] on span "[EMAIL_ADDRESS][DOMAIN_NAME]" at bounding box center [851, 153] width 76 height 6
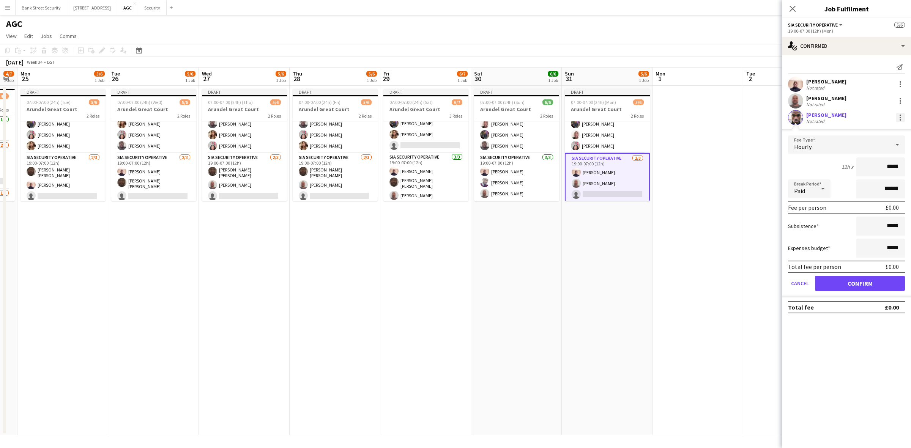
click at [902, 117] on div at bounding box center [900, 117] width 9 height 9
click at [866, 187] on span "Remove" at bounding box center [863, 186] width 23 height 6
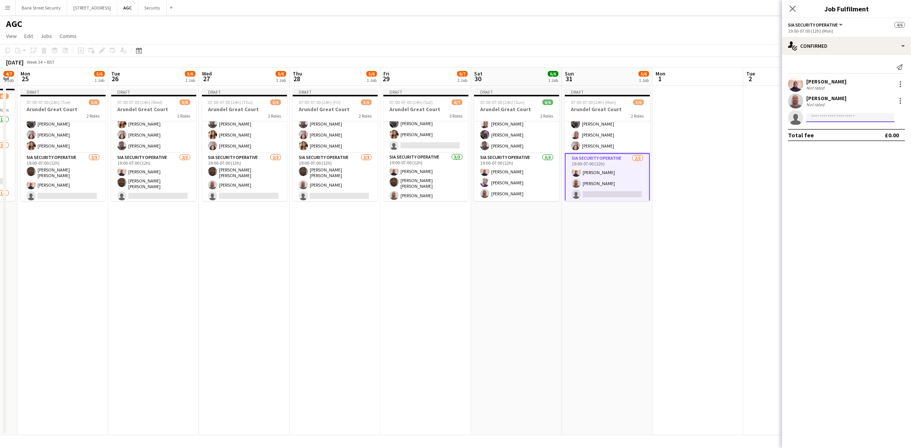
click at [824, 114] on input at bounding box center [850, 117] width 88 height 9
type input "***"
click at [824, 131] on span "[PERSON_NAME]" at bounding box center [835, 128] width 44 height 6
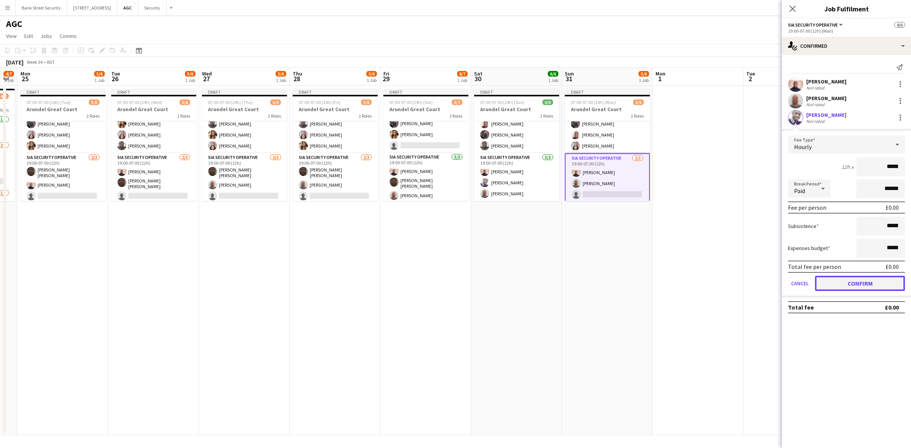
click at [863, 277] on button "Confirm" at bounding box center [860, 283] width 90 height 15
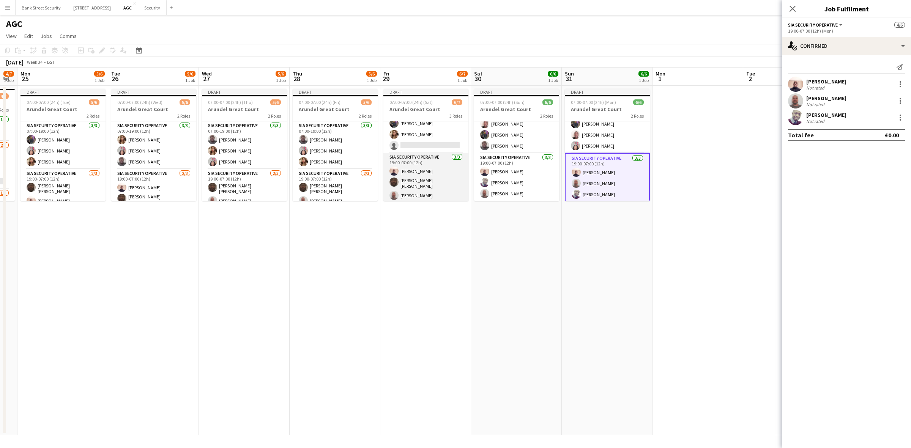
scroll to position [0, 0]
click at [412, 138] on app-card-role "Compassionate Leave 1/1 07:00-19:00 (12h) Ahmed Jalloh" at bounding box center [425, 135] width 85 height 26
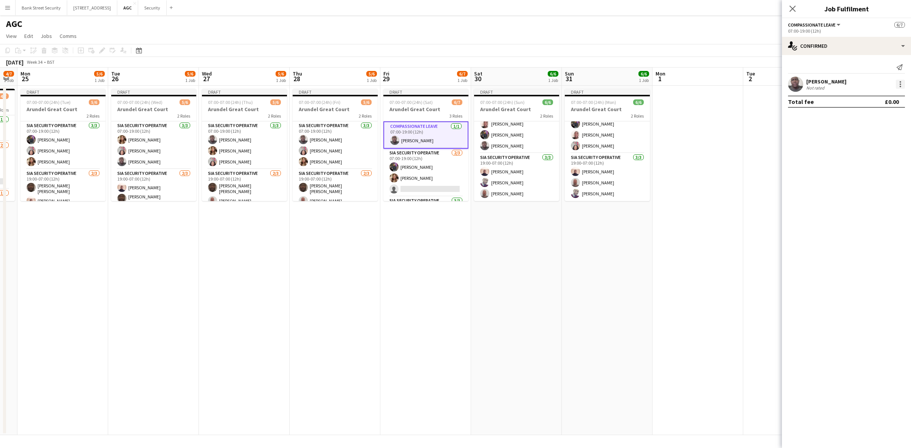
click at [902, 86] on div at bounding box center [900, 84] width 9 height 9
click at [860, 173] on span "Remove" at bounding box center [863, 171] width 23 height 6
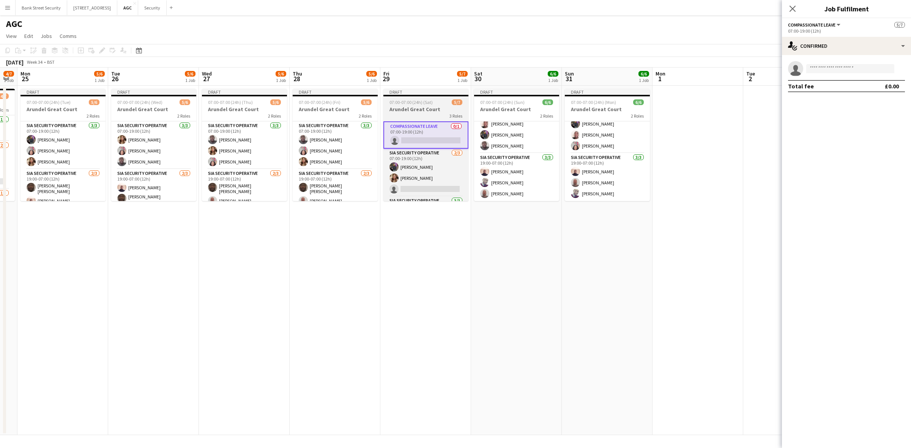
click at [428, 99] on span "07:00-07:00 (24h) (Sat)" at bounding box center [411, 102] width 43 height 6
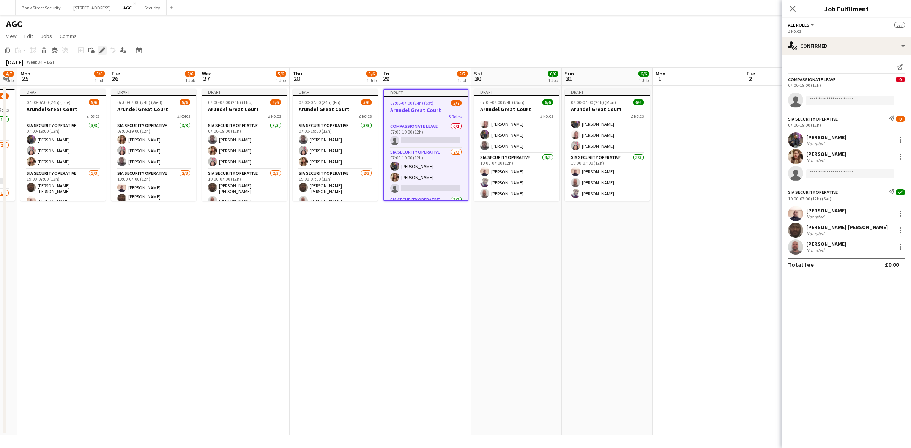
click at [98, 50] on div "Edit" at bounding box center [102, 50] width 9 height 9
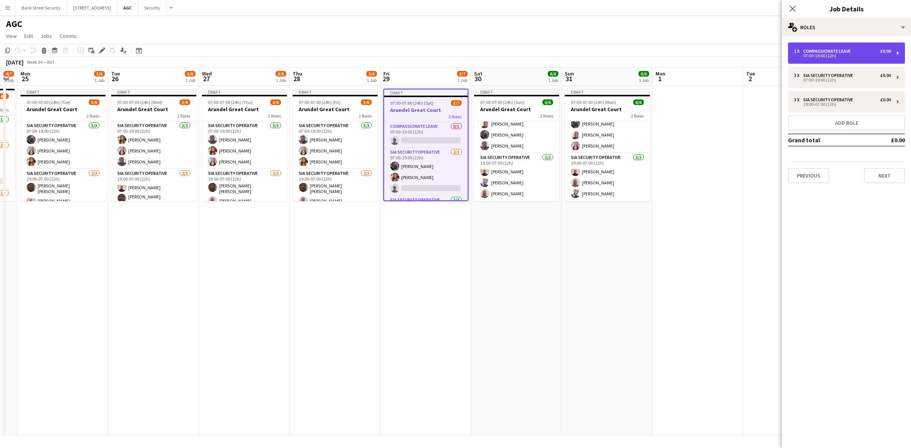
click at [898, 50] on div "1 x Compassionate Leave £0.00 07:00-19:00 (12h)" at bounding box center [846, 53] width 117 height 21
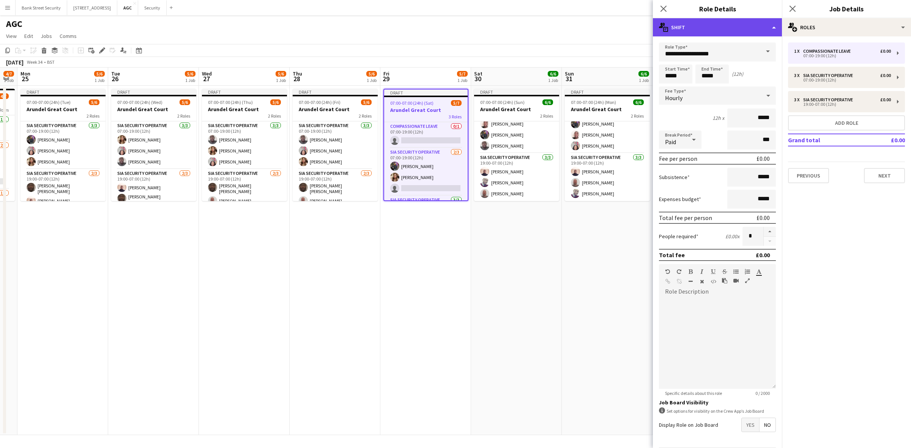
click at [777, 27] on div "multiple-actions-text Shift" at bounding box center [717, 27] width 129 height 18
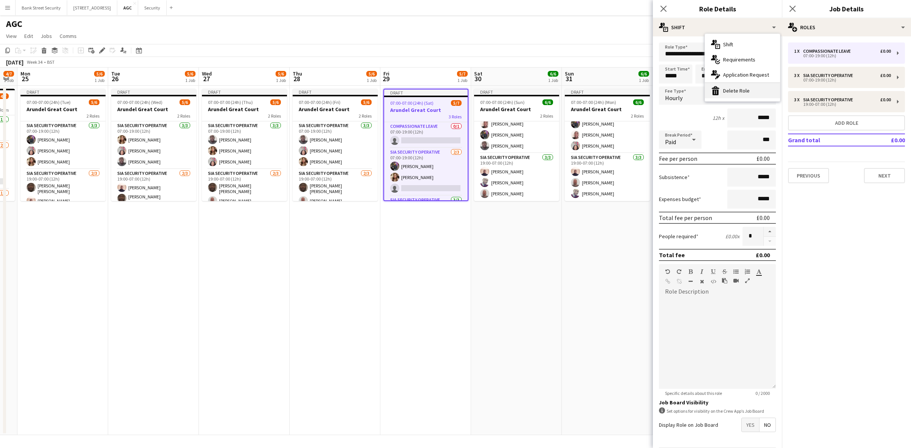
click at [742, 88] on div "bin-2 Delete Role" at bounding box center [742, 90] width 75 height 15
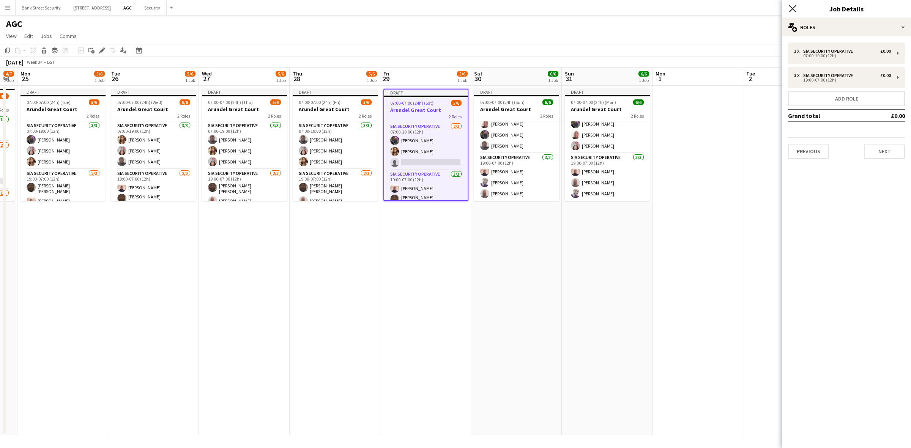
click at [795, 5] on icon "Close pop-in" at bounding box center [792, 8] width 7 height 7
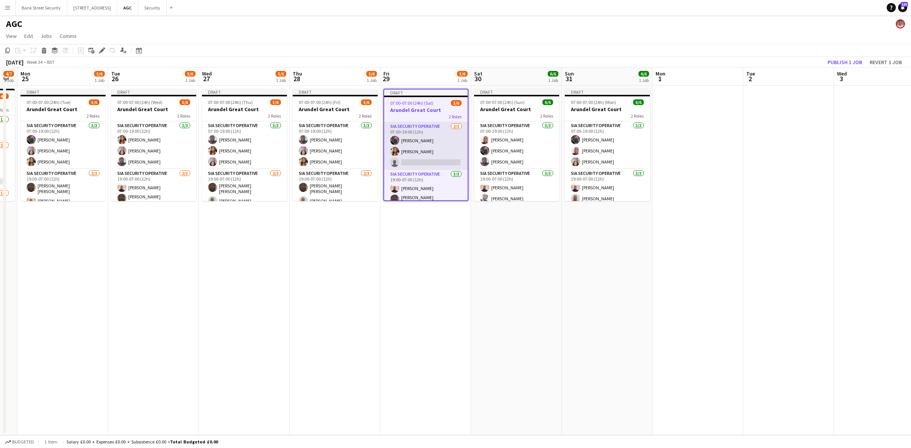
click at [413, 159] on app-card-role "SIA Security Operative 2/3 07:00-19:00 (12h) Zahid Fareed ARJUMAND Zaidi single…" at bounding box center [426, 146] width 84 height 48
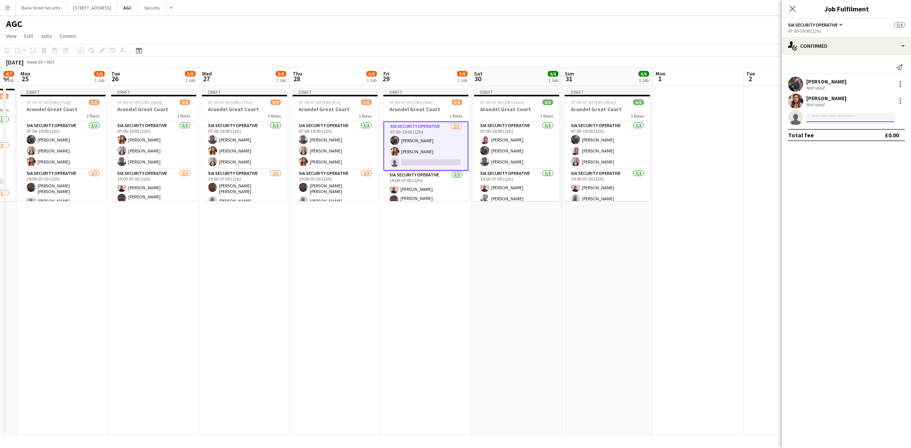
click at [818, 118] on input at bounding box center [850, 117] width 88 height 9
type input "****"
click at [838, 155] on span "atejan.2012@yahoo.com" at bounding box center [851, 153] width 76 height 6
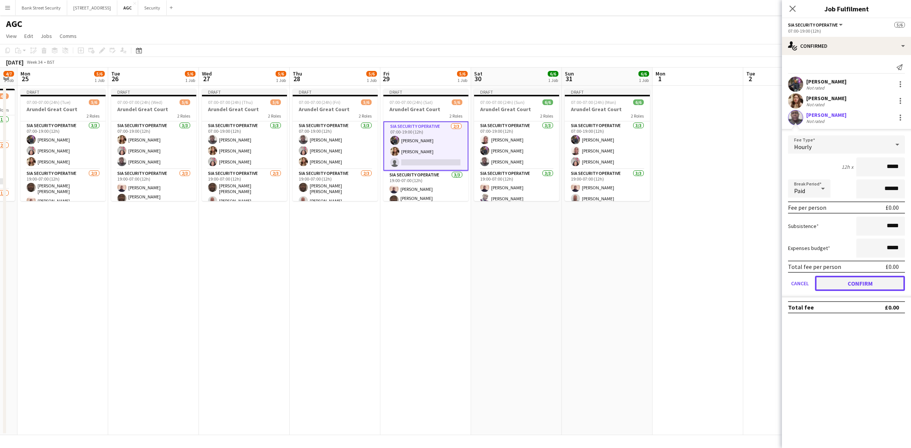
click at [865, 276] on button "Confirm" at bounding box center [860, 283] width 90 height 15
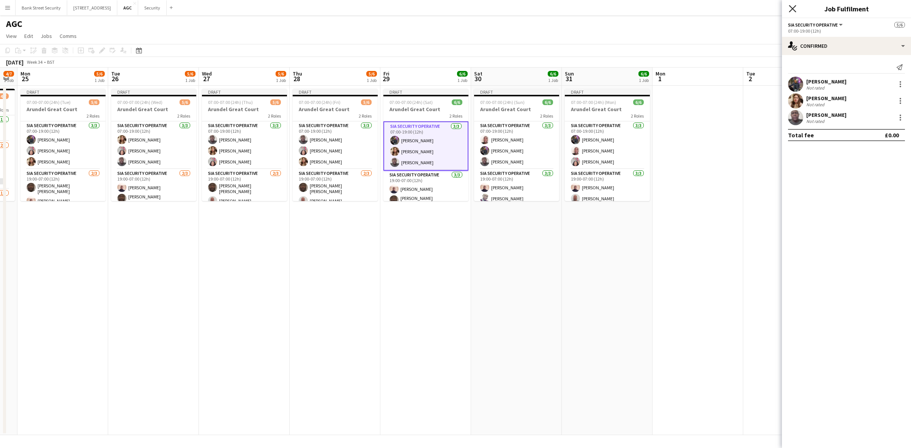
click at [793, 9] on icon at bounding box center [792, 8] width 7 height 7
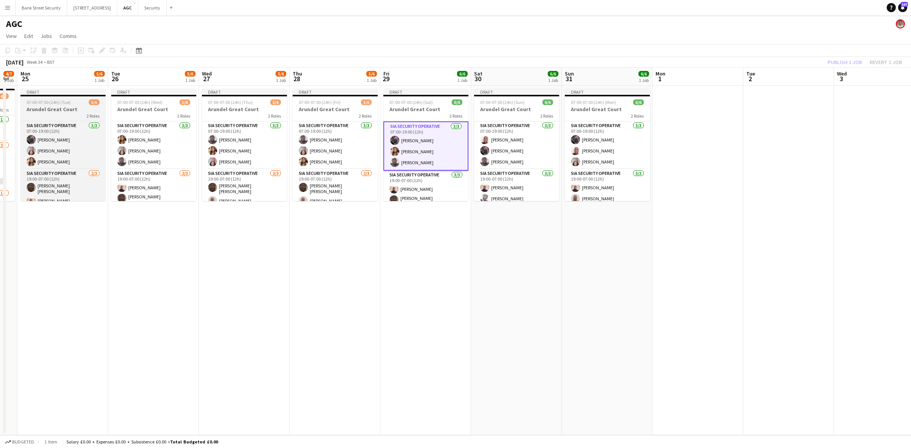
click at [43, 106] on h3 "Arundel Great Court" at bounding box center [63, 109] width 85 height 7
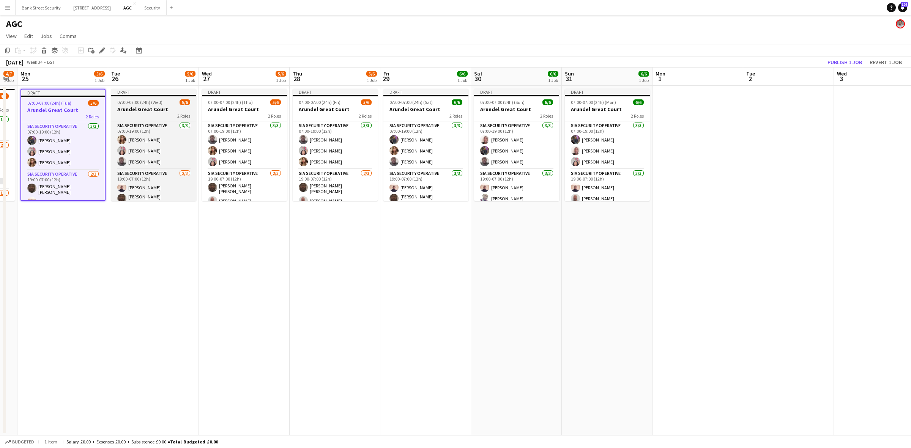
click at [143, 116] on div "2 Roles" at bounding box center [153, 116] width 85 height 6
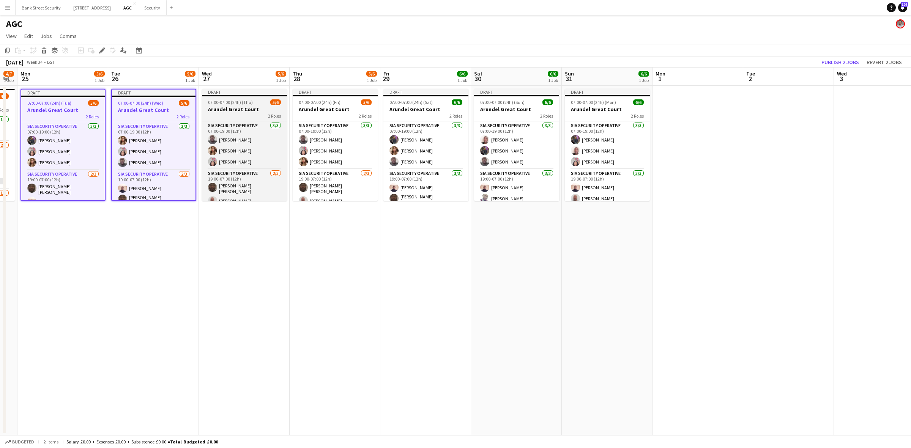
click at [235, 116] on div "2 Roles" at bounding box center [244, 116] width 85 height 6
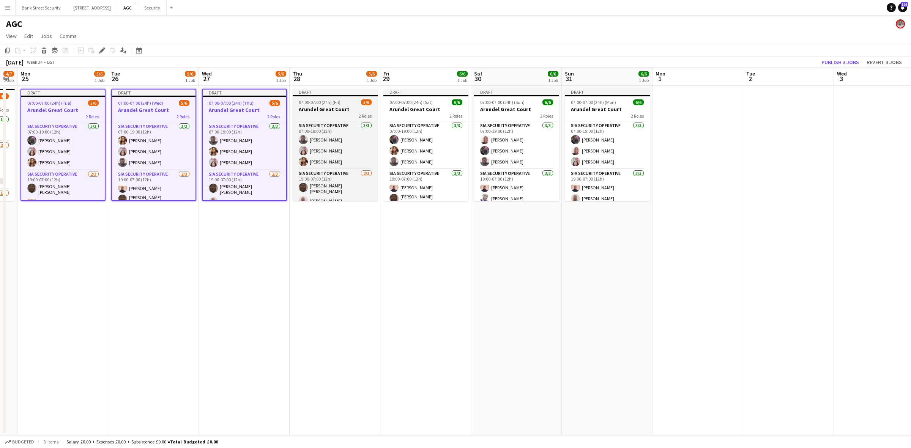
click at [320, 113] on div "2 Roles" at bounding box center [335, 116] width 85 height 6
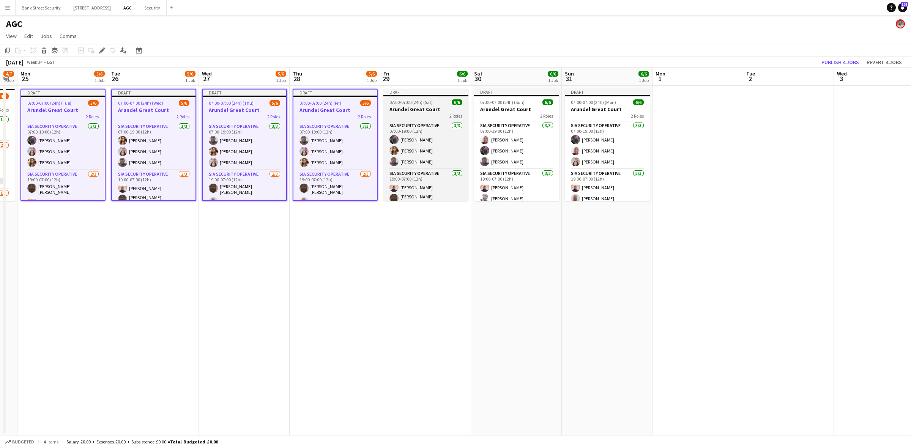
click at [429, 115] on div "2 Roles" at bounding box center [425, 116] width 85 height 6
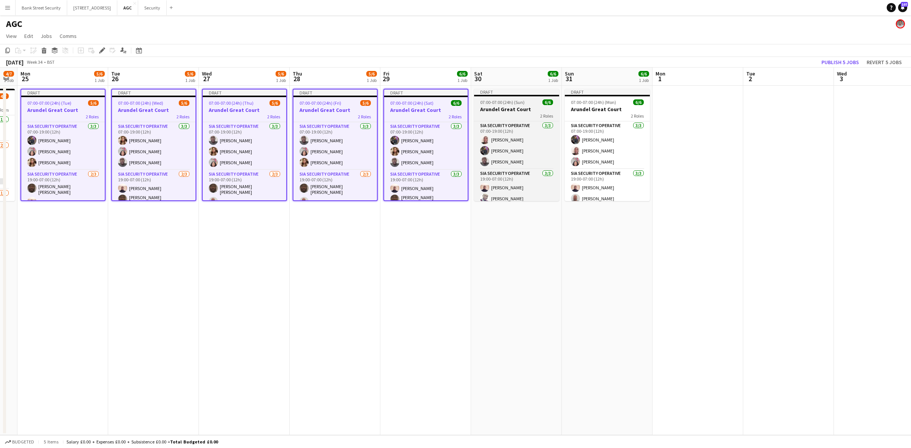
click at [519, 115] on div "2 Roles" at bounding box center [516, 116] width 85 height 6
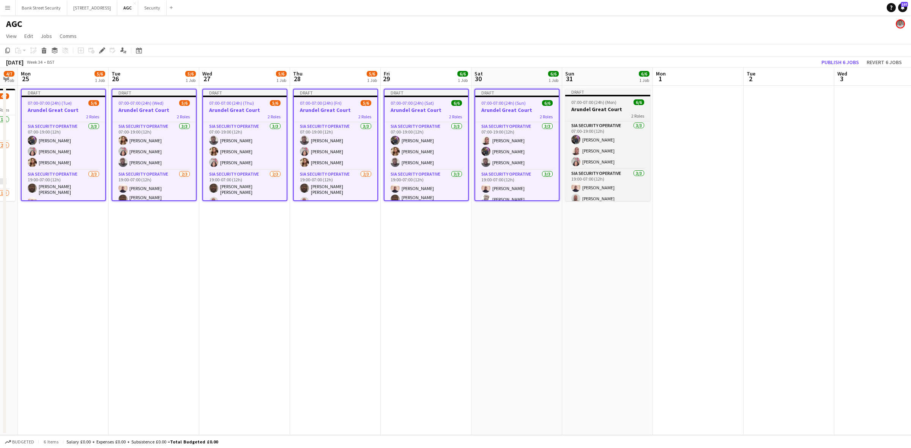
click at [600, 114] on div "2 Roles" at bounding box center [607, 116] width 85 height 6
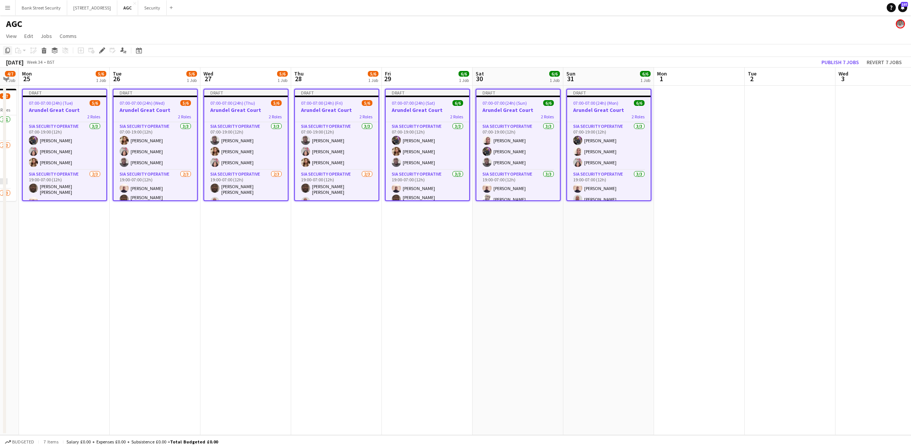
click at [7, 51] on icon "Copy" at bounding box center [8, 50] width 6 height 6
click at [686, 148] on app-date-cell at bounding box center [699, 261] width 91 height 350
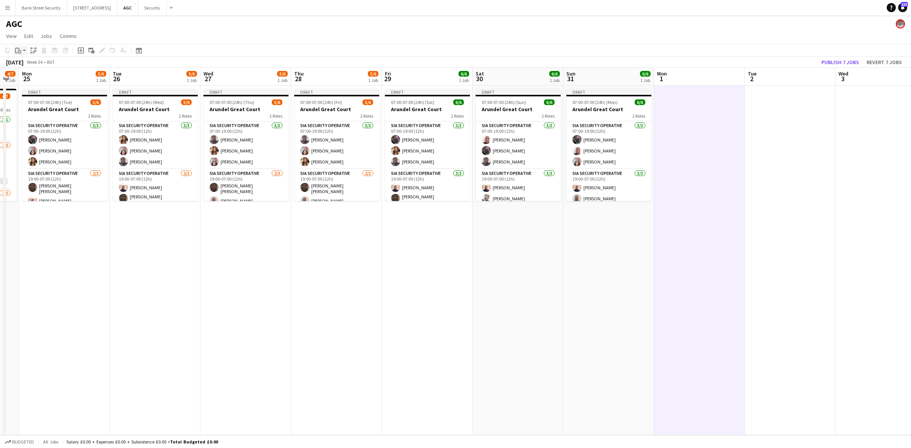
click at [24, 50] on app-action-btn "Paste" at bounding box center [21, 50] width 14 height 9
click at [31, 80] on link "Paste with crew Ctrl+Shift+V" at bounding box center [55, 77] width 71 height 7
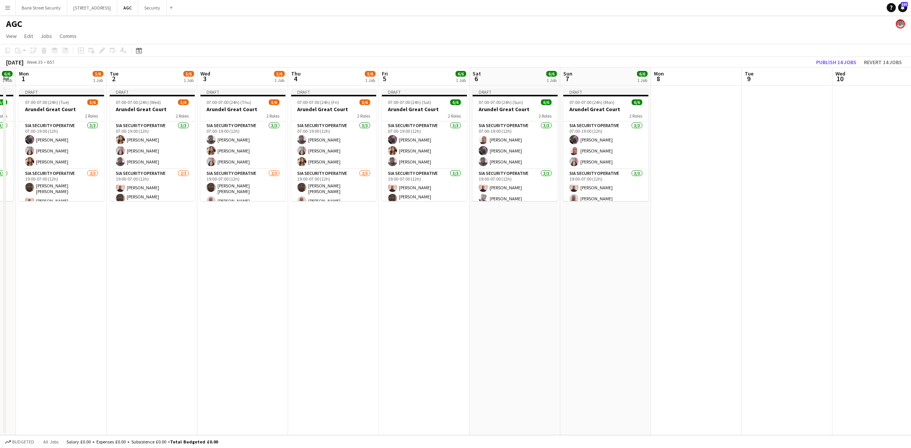
scroll to position [0, 271]
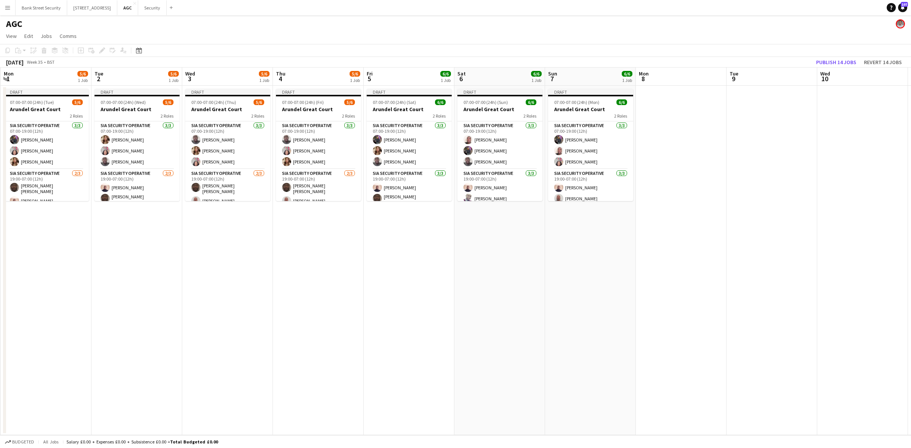
drag, startPoint x: 686, startPoint y: 251, endPoint x: 33, endPoint y: 227, distance: 653.5
click at [33, 227] on app-calendar-viewport "Fri 29 6/6 1 Job Sat 30 6/6 1 Job Sun 31 6/6 1 Job Mon 1 5/6 1 Job Tue 2 5/6 1 …" at bounding box center [455, 252] width 911 height 368
click at [39, 150] on app-card-role "SIA Security Operative 3/3 07:00-19:00 (12h) Zahid Fareed Patricia Labor ARJUMA…" at bounding box center [46, 146] width 85 height 48
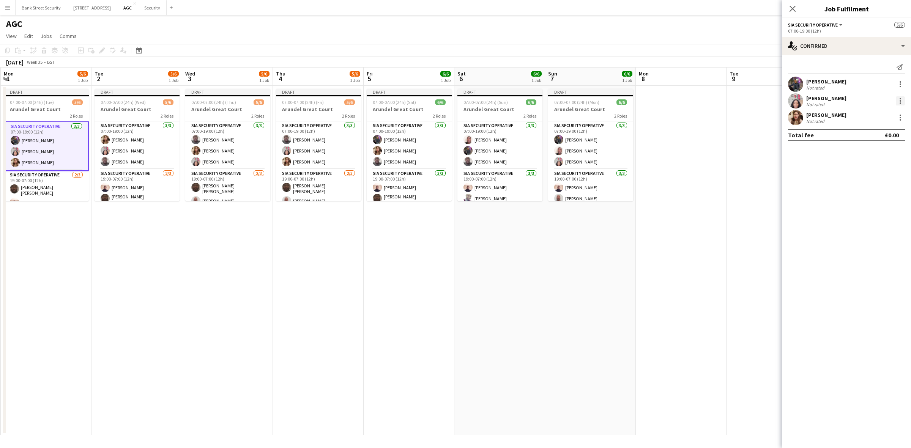
click at [900, 101] on div at bounding box center [901, 101] width 2 height 2
click at [877, 185] on span "Remove" at bounding box center [875, 188] width 47 height 7
click at [846, 115] on input at bounding box center [850, 117] width 88 height 9
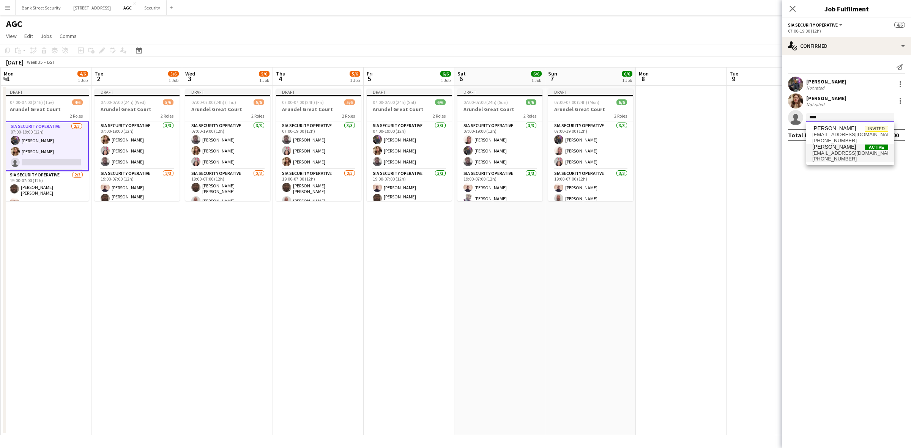
type input "****"
click at [843, 154] on span "atejan.2012@yahoo.com" at bounding box center [851, 153] width 76 height 6
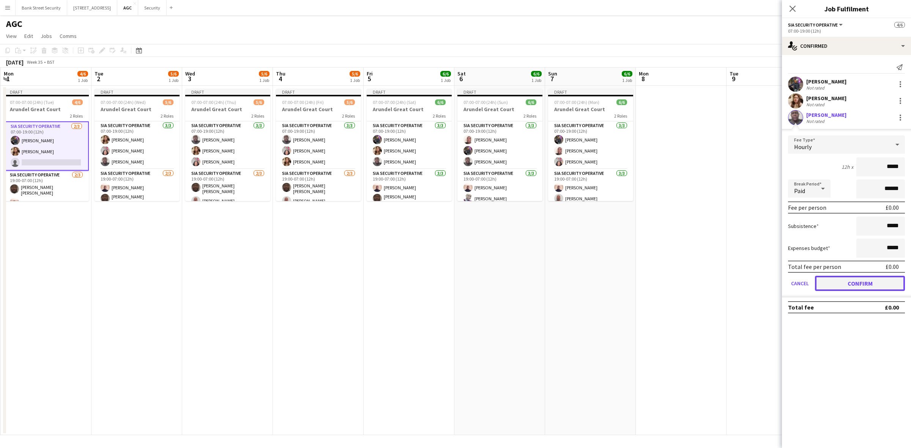
click at [860, 284] on button "Confirm" at bounding box center [860, 283] width 90 height 15
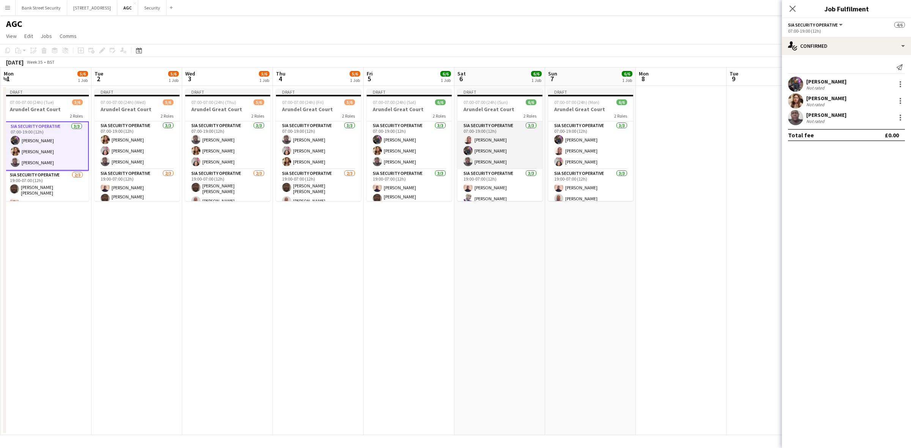
click at [513, 158] on app-card-role "SIA Security Operative 3/3 07:00-19:00 (12h) Freddy Osemwengie Zahid Fareed Ahm…" at bounding box center [500, 146] width 85 height 48
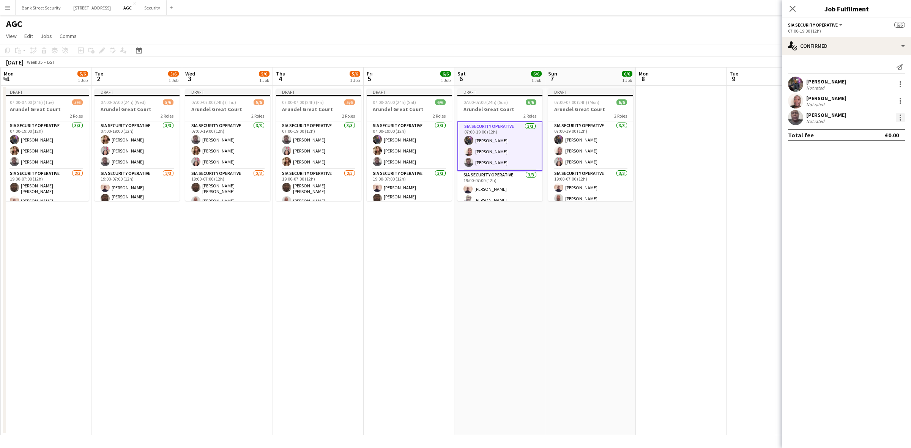
click at [901, 120] on div at bounding box center [900, 117] width 9 height 9
click at [878, 205] on span "Remove" at bounding box center [875, 204] width 47 height 7
click at [411, 152] on app-card-role "SIA Security Operative 3/3 07:00-19:00 (12h) Zahid Fareed ARJUMAND Zaidi Ahmed …" at bounding box center [409, 146] width 85 height 48
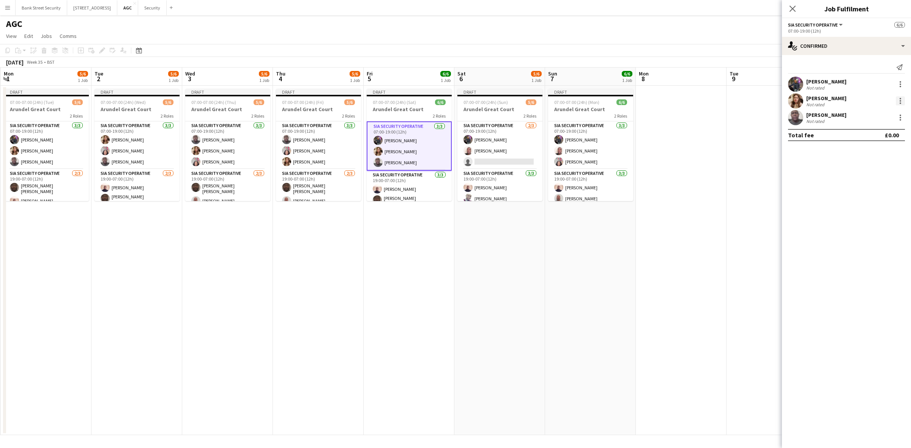
click at [900, 101] on div at bounding box center [901, 101] width 2 height 2
click at [887, 187] on span "Remove" at bounding box center [875, 188] width 47 height 7
click at [585, 156] on app-card-role "SIA Security Operative 3/3 07:00-19:00 (12h) Zahid Fareed Freddy Osemwengie Pat…" at bounding box center [590, 146] width 85 height 48
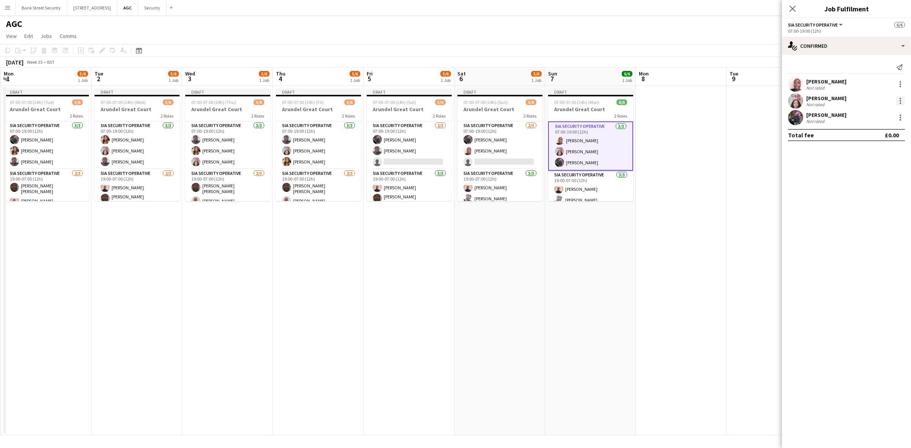
click at [899, 101] on div at bounding box center [900, 100] width 9 height 9
click at [864, 185] on span "Remove" at bounding box center [863, 188] width 23 height 6
click at [836, 120] on input at bounding box center [850, 117] width 88 height 9
type input "****"
click at [835, 137] on span "arjumand82@hotmail.com" at bounding box center [851, 135] width 76 height 6
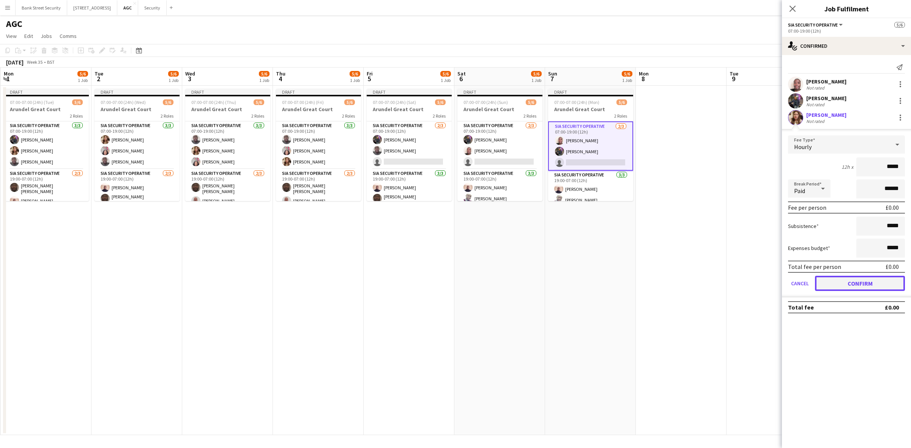
click at [868, 276] on button "Confirm" at bounding box center [860, 283] width 90 height 15
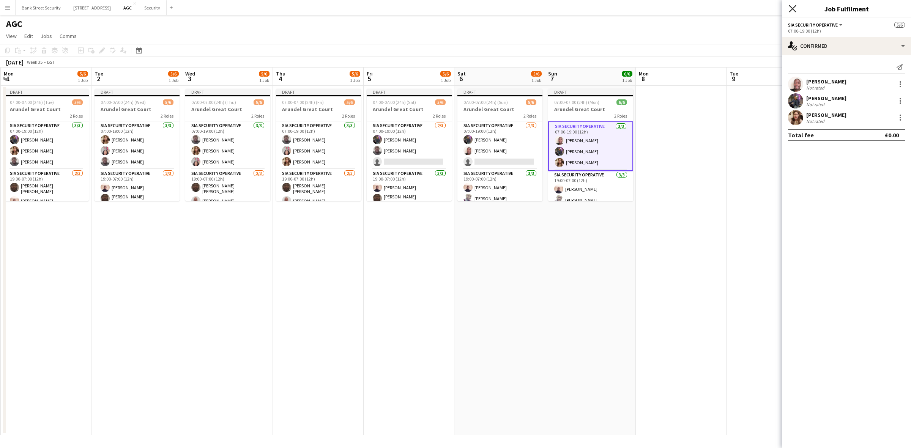
click at [792, 9] on icon at bounding box center [792, 8] width 7 height 7
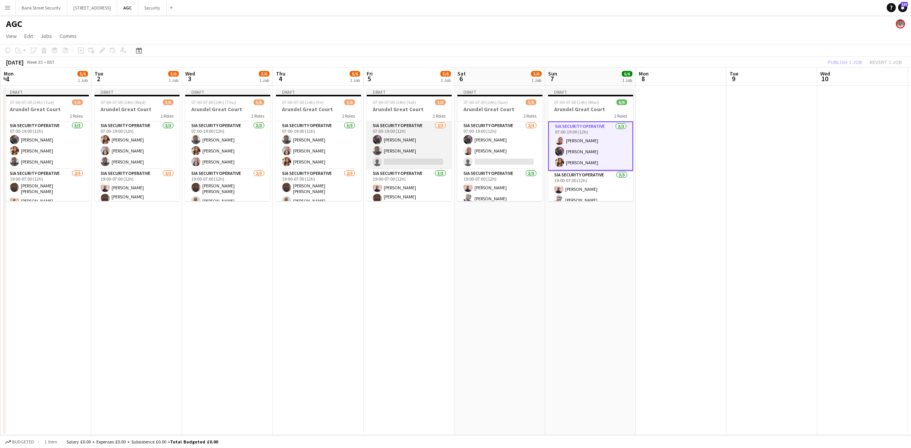
click at [430, 155] on app-card-role "SIA Security Operative 2/3 07:00-19:00 (12h) Zahid Fareed Ahmed Jalloh single-n…" at bounding box center [409, 146] width 85 height 48
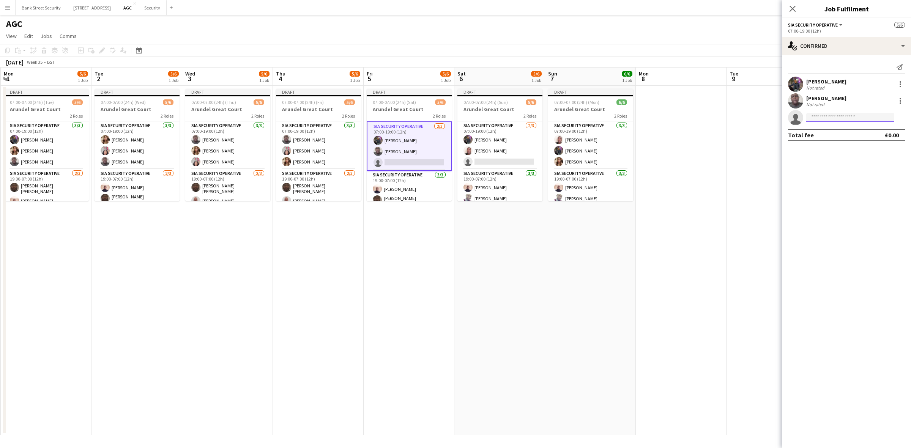
click at [832, 115] on input at bounding box center [850, 117] width 88 height 9
type input "*****"
click at [831, 129] on span "[PERSON_NAME]" at bounding box center [835, 128] width 44 height 6
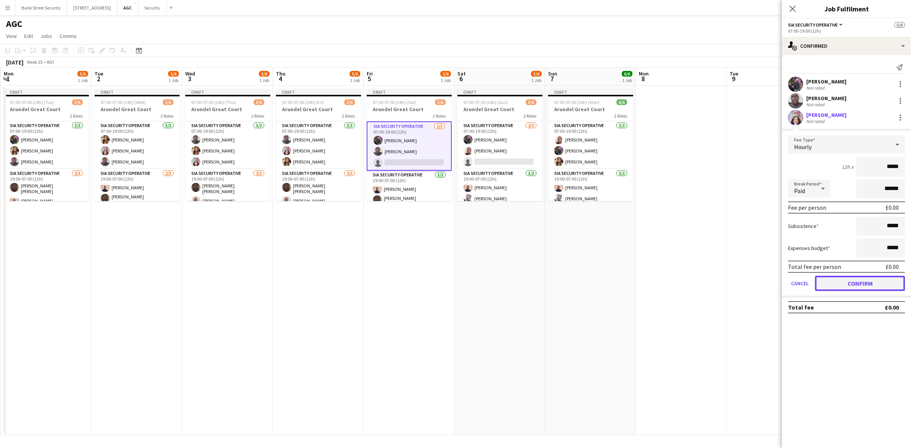
click at [862, 281] on button "Confirm" at bounding box center [860, 283] width 90 height 15
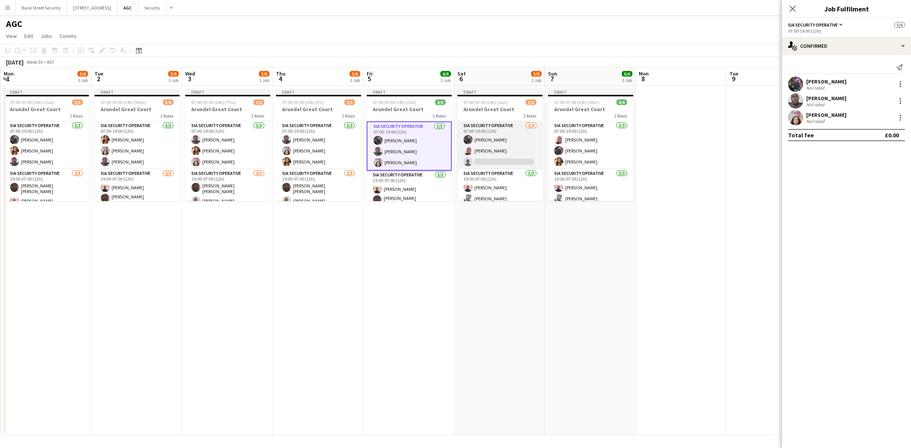
click at [526, 159] on app-card-role "SIA Security Operative 2/3 07:00-19:00 (12h) Zahid Fareed Freddy Osemwengie sin…" at bounding box center [500, 146] width 85 height 48
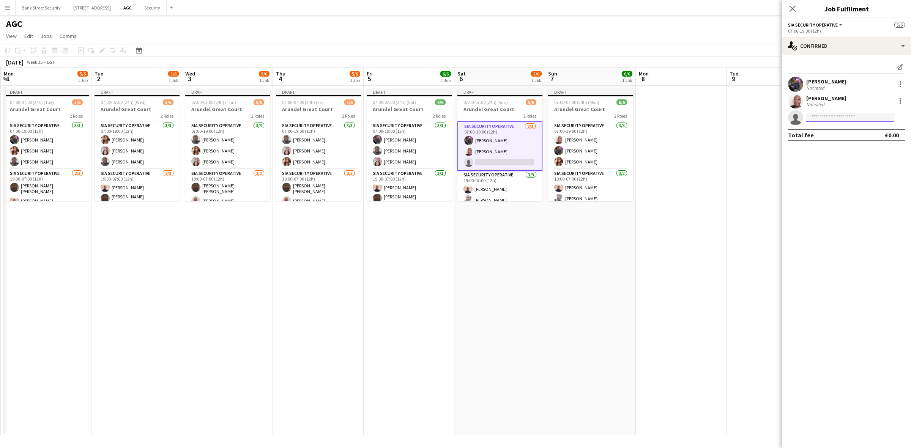
click at [880, 114] on input at bounding box center [850, 117] width 88 height 9
type input "*****"
click at [832, 140] on span "[PHONE_NUMBER]" at bounding box center [851, 141] width 76 height 6
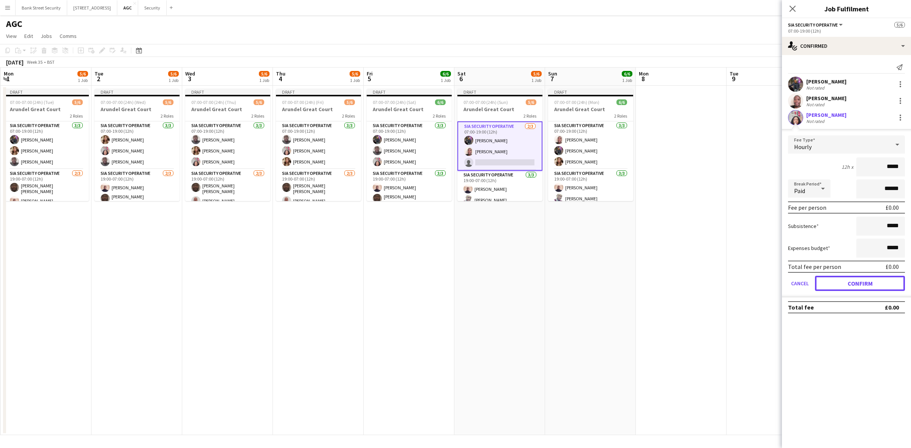
click at [860, 282] on button "Confirm" at bounding box center [860, 283] width 90 height 15
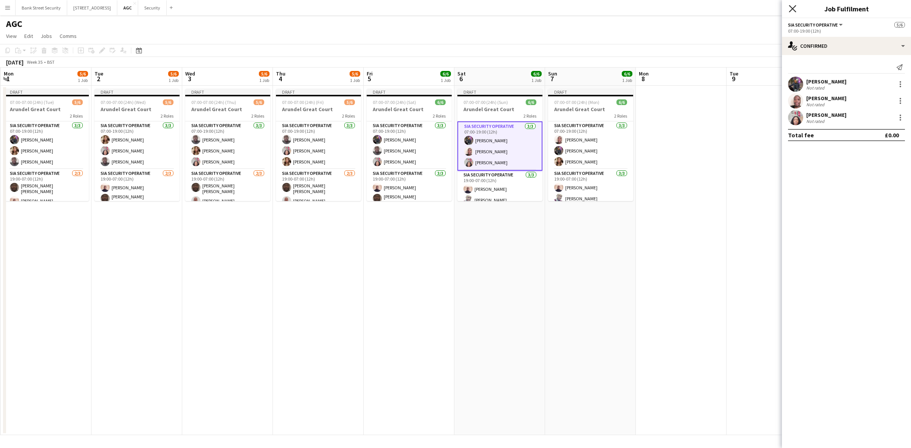
click at [794, 7] on icon at bounding box center [792, 8] width 7 height 7
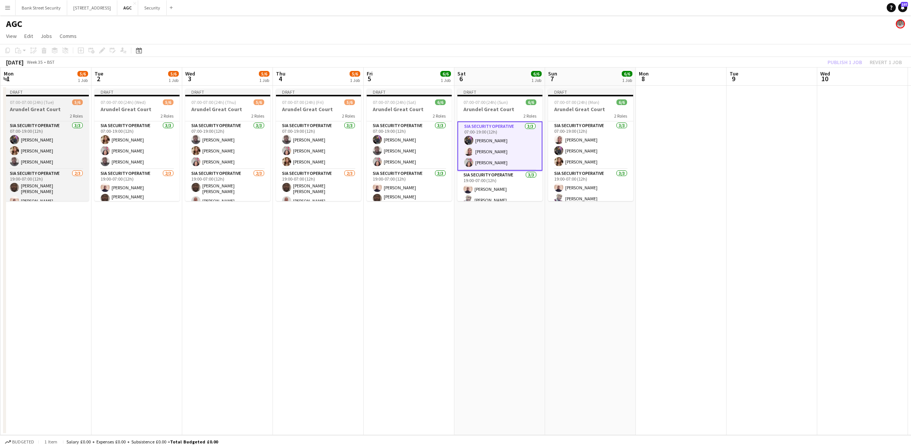
click at [50, 107] on h3 "Arundel Great Court" at bounding box center [46, 109] width 85 height 7
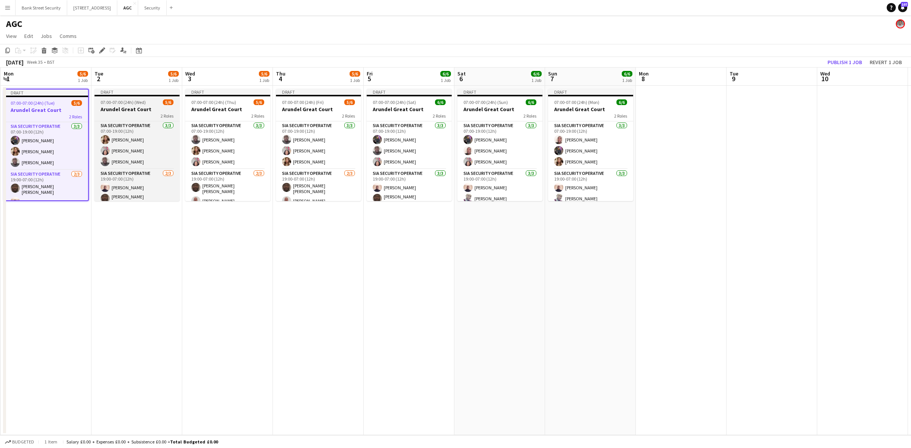
click at [123, 107] on h3 "Arundel Great Court" at bounding box center [137, 109] width 85 height 7
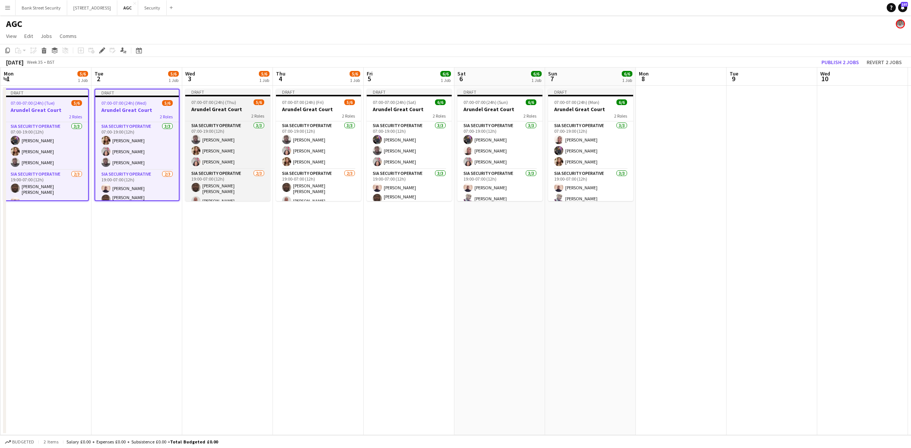
click at [225, 114] on div "2 Roles" at bounding box center [227, 116] width 85 height 6
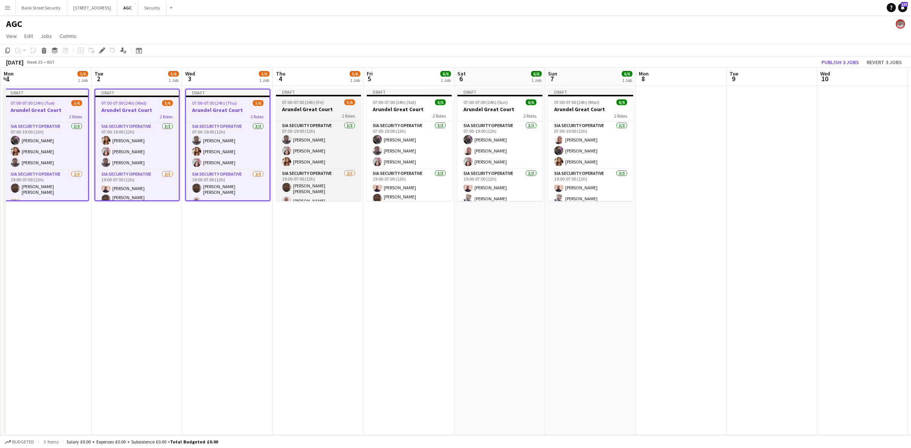
click at [324, 113] on div "2 Roles" at bounding box center [318, 116] width 85 height 6
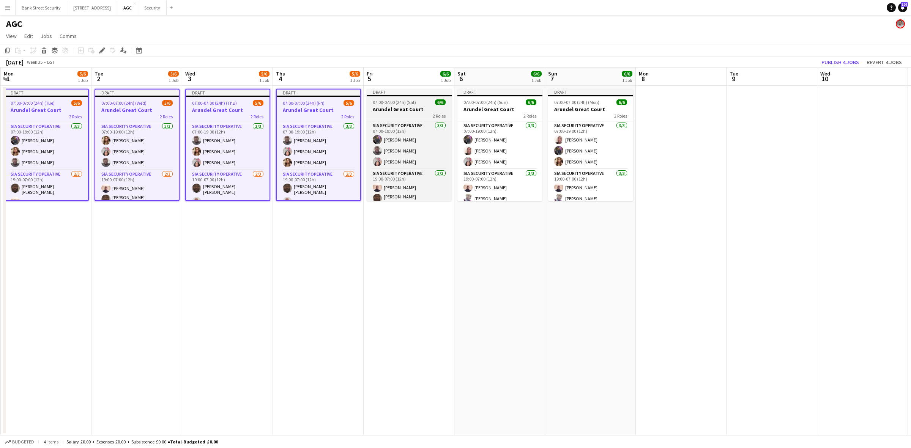
click at [408, 111] on h3 "Arundel Great Court" at bounding box center [409, 109] width 85 height 7
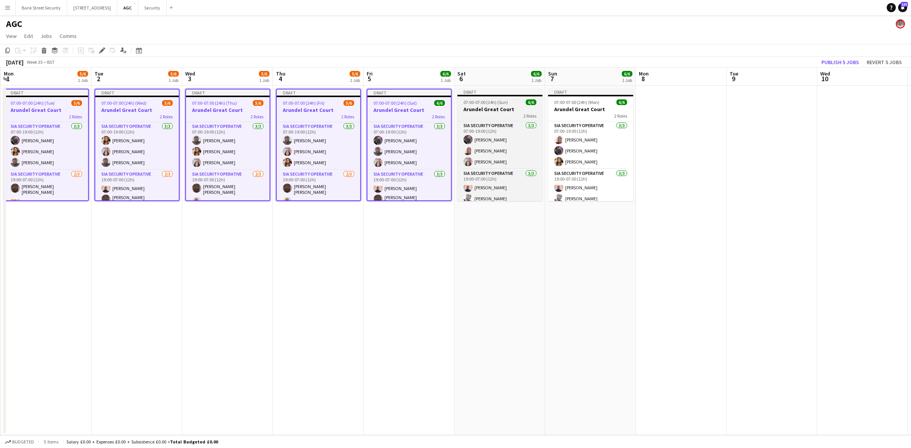
click at [496, 111] on h3 "Arundel Great Court" at bounding box center [500, 109] width 85 height 7
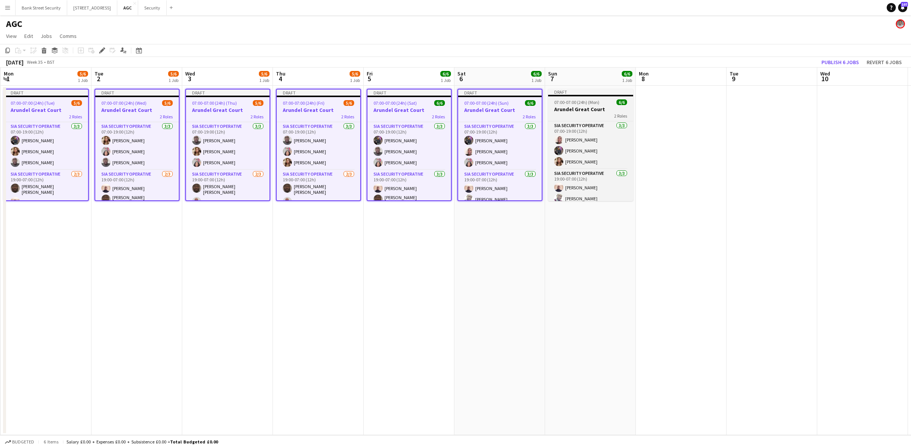
click at [568, 106] on h3 "Arundel Great Court" at bounding box center [590, 109] width 85 height 7
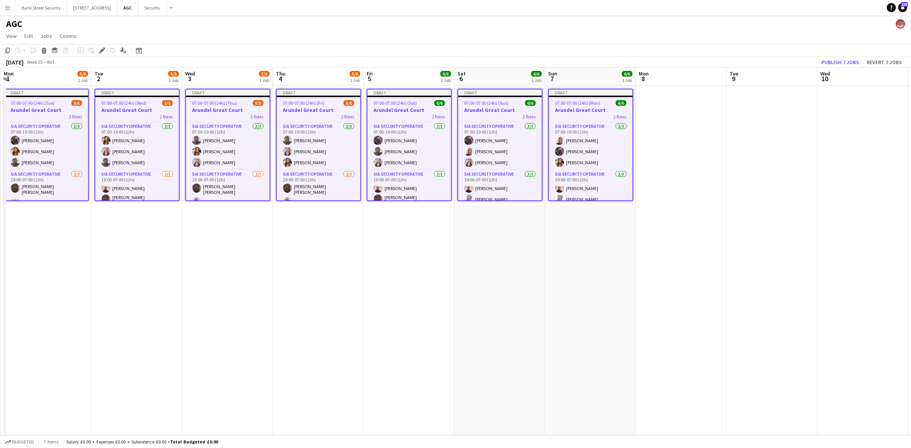
scroll to position [0, 271]
click at [7, 49] on icon "Copy" at bounding box center [8, 50] width 6 height 6
click at [676, 152] on app-date-cell at bounding box center [682, 261] width 91 height 350
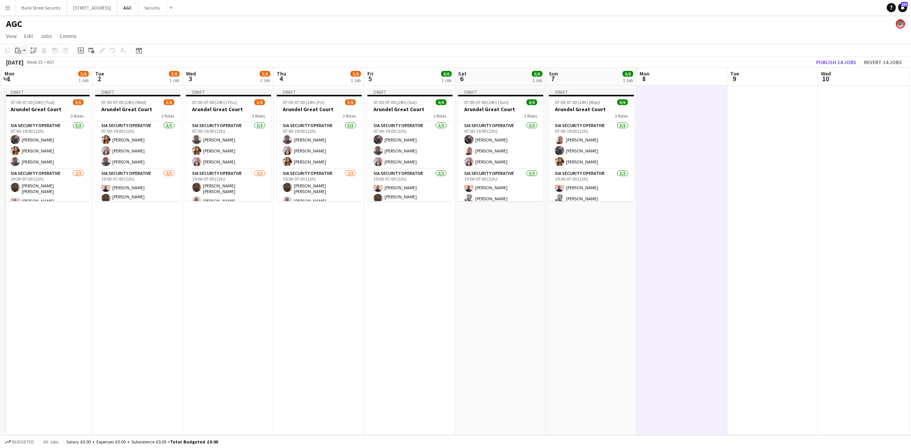
click at [24, 52] on app-action-btn "Paste" at bounding box center [21, 50] width 14 height 9
click at [27, 77] on link "Paste with crew Ctrl+Shift+V" at bounding box center [55, 77] width 71 height 7
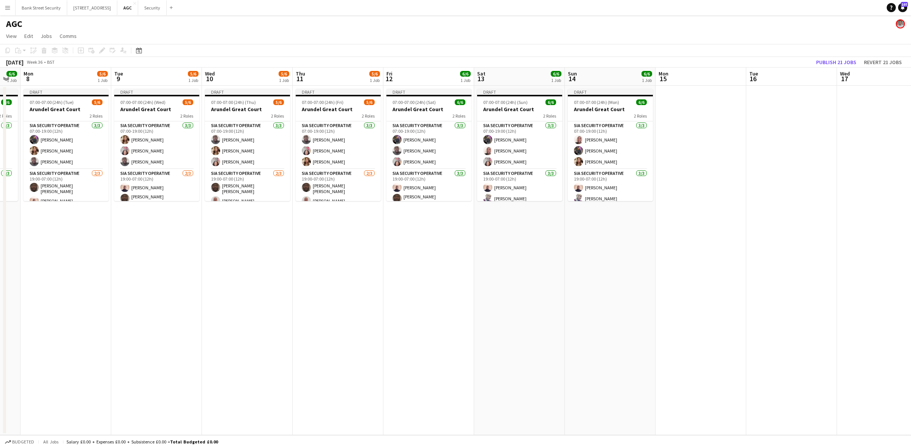
scroll to position [0, 263]
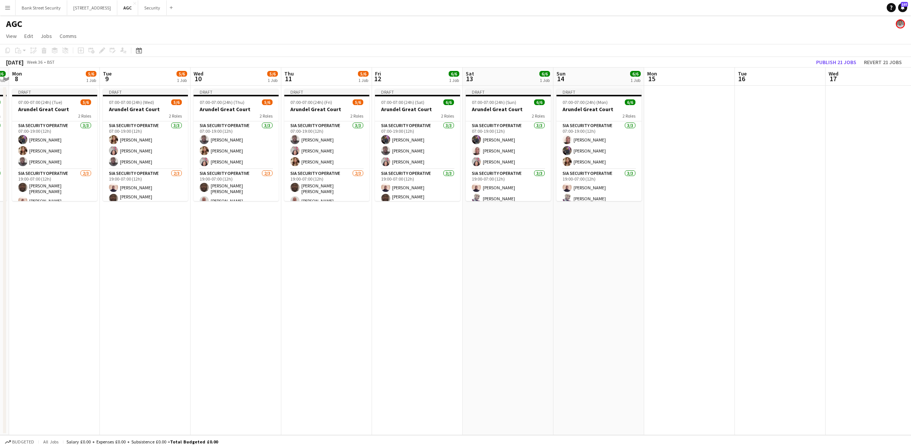
drag, startPoint x: 685, startPoint y: 240, endPoint x: 57, endPoint y: 207, distance: 628.5
click at [57, 207] on app-calendar-viewport "Fri 5 6/6 1 Job Sat 6 6/6 1 Job Sun 7 6/6 1 Job Mon 8 5/6 1 Job Tue 9 5/6 1 Job…" at bounding box center [455, 252] width 911 height 368
click at [409, 150] on app-card-role "SIA Security Operative 3/3 07:00-19:00 (12h) Zahid Fareed Ahmed Jalloh Patricia…" at bounding box center [417, 146] width 85 height 48
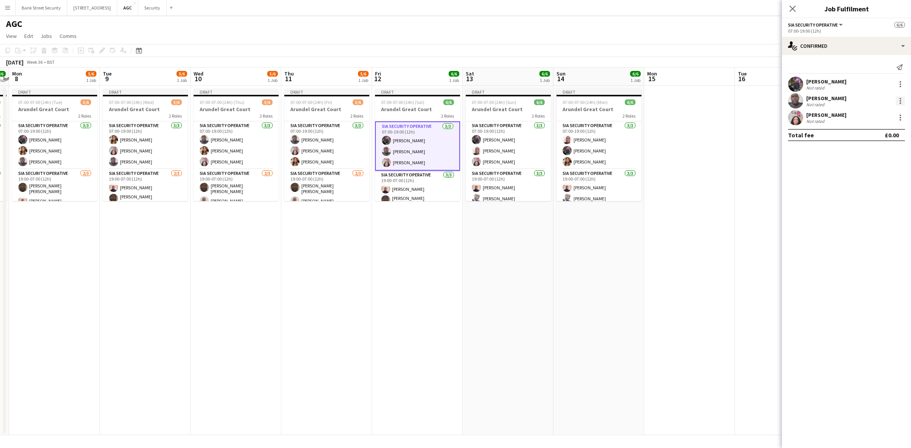
click at [901, 101] on div at bounding box center [901, 101] width 2 height 2
click at [870, 190] on span "Remove" at bounding box center [863, 188] width 23 height 6
click at [595, 152] on app-card-role "SIA Security Operative 3/3 07:00-19:00 (12h) Freddy Osemwengie Zahid Fareed ARJ…" at bounding box center [599, 146] width 85 height 48
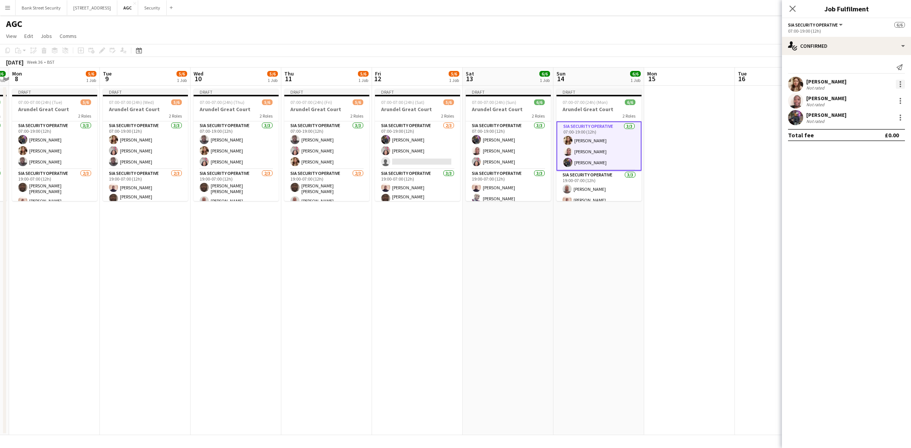
click at [902, 80] on div at bounding box center [900, 84] width 9 height 9
click at [877, 166] on button "Remove" at bounding box center [875, 171] width 59 height 18
click at [844, 117] on input at bounding box center [850, 117] width 88 height 9
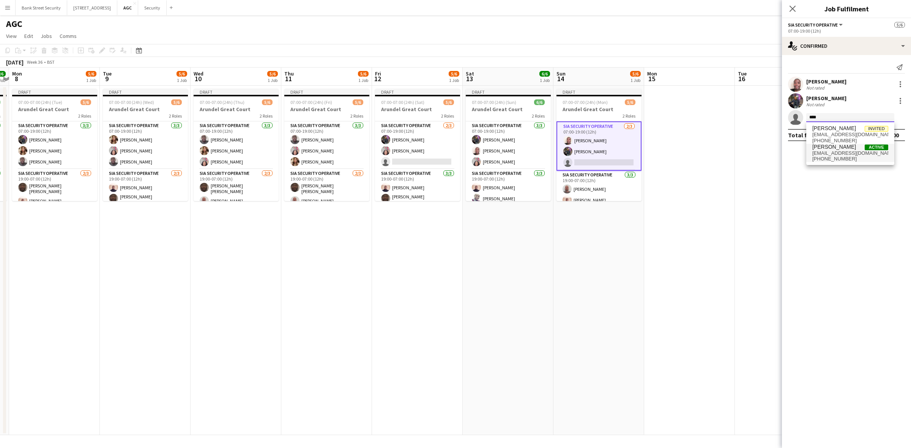
type input "****"
click at [840, 145] on span "[PERSON_NAME]" at bounding box center [835, 147] width 44 height 6
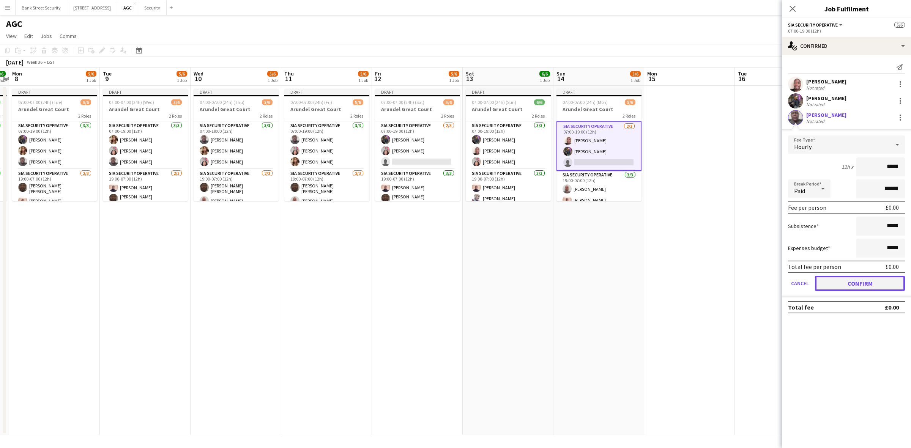
click at [842, 279] on button "Confirm" at bounding box center [860, 283] width 90 height 15
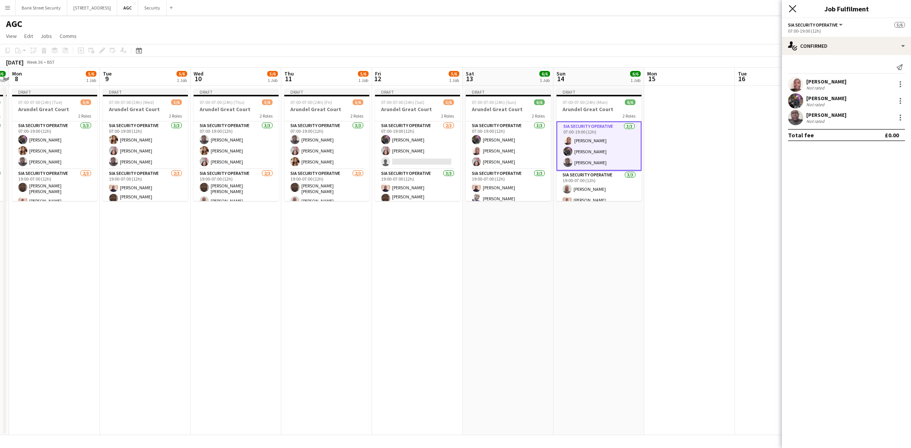
click at [792, 8] on icon "Close pop-in" at bounding box center [792, 8] width 7 height 7
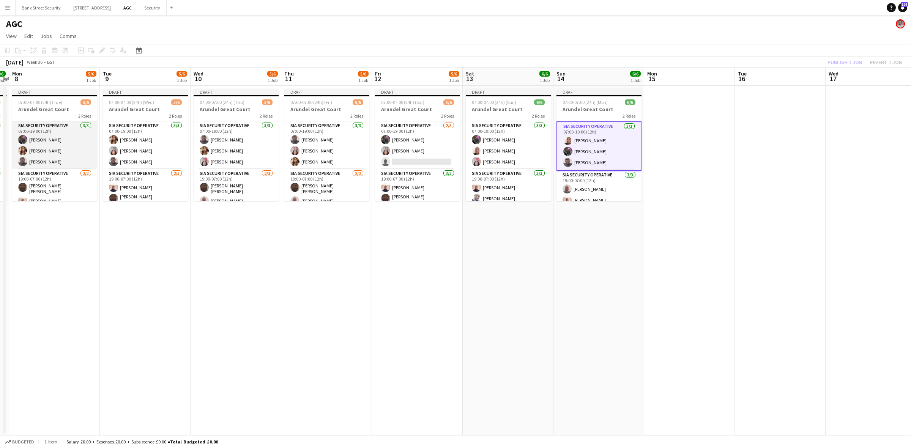
click at [30, 145] on app-card-role "SIA Security Operative 3/3 07:00-19:00 (12h) Zahid Fareed ARJUMAND Zaidi Ahmed …" at bounding box center [54, 146] width 85 height 48
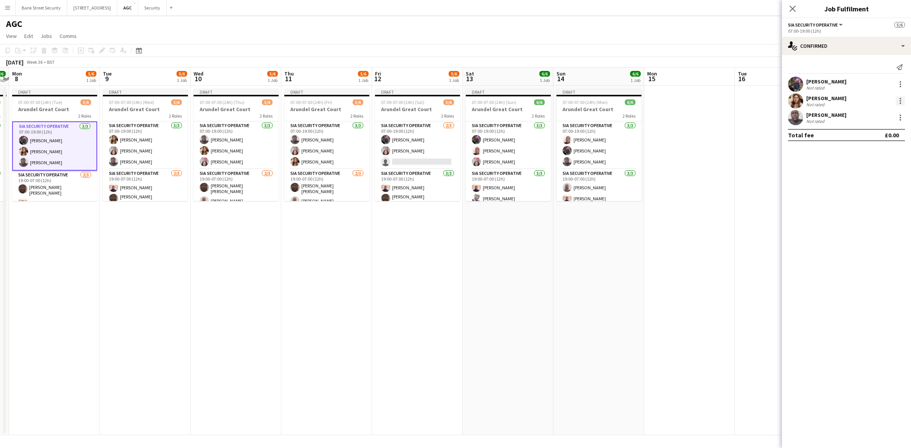
click at [903, 101] on div at bounding box center [900, 100] width 9 height 9
click at [884, 181] on button "Remove" at bounding box center [875, 188] width 59 height 18
click at [437, 161] on app-card-role "SIA Security Operative 2/3 07:00-19:00 (12h) Zahid Fareed Patricia Labor single…" at bounding box center [417, 146] width 85 height 48
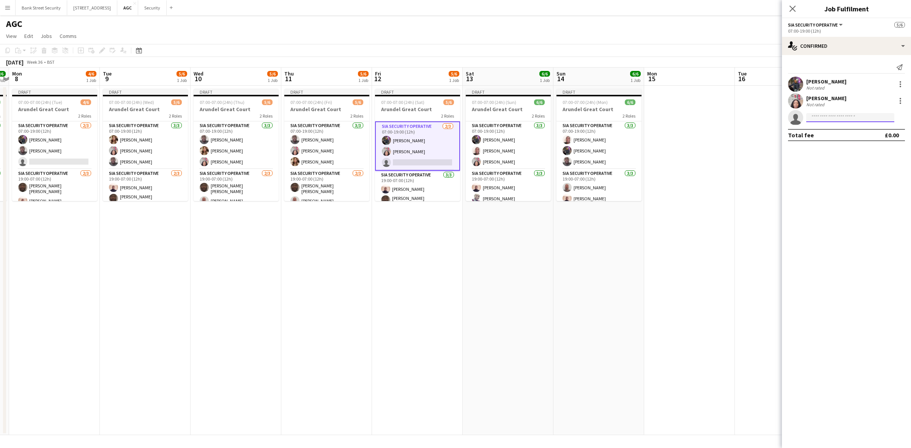
click at [846, 121] on input at bounding box center [850, 117] width 88 height 9
type input "******"
click at [838, 139] on span "+447414597003" at bounding box center [851, 141] width 76 height 6
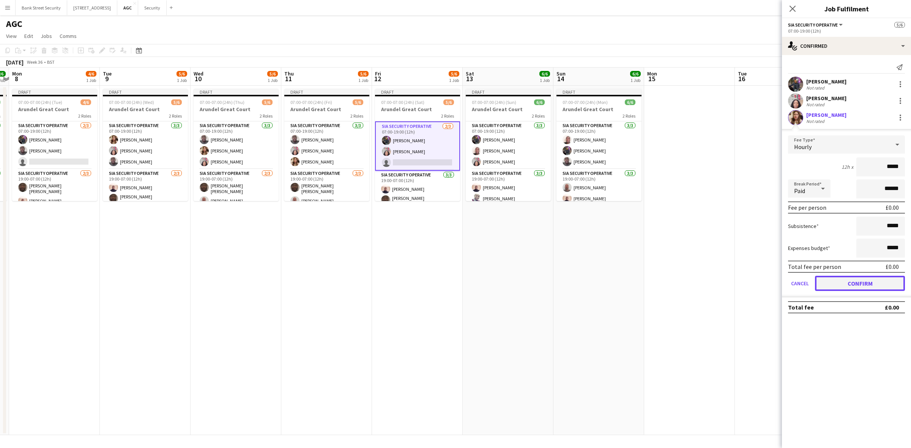
click at [838, 276] on button "Confirm" at bounding box center [860, 283] width 90 height 15
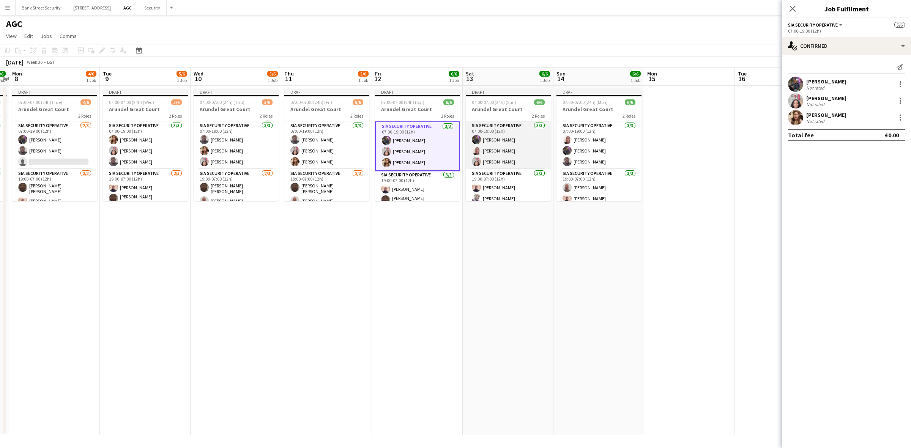
click at [510, 156] on app-card-role "SIA Security Operative 3/3 07:00-19:00 (12h) Zahid Fareed Freddy Osemwengie Pat…" at bounding box center [508, 146] width 85 height 48
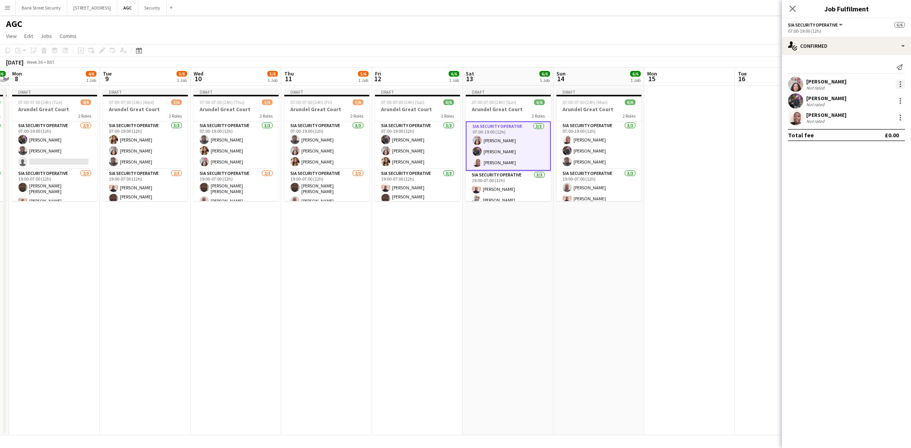
click at [903, 84] on div at bounding box center [900, 84] width 9 height 9
click at [880, 174] on span "Remove" at bounding box center [875, 171] width 47 height 7
click at [844, 112] on app-invite-slot "single-neutral-actions" at bounding box center [846, 117] width 129 height 15
click at [830, 120] on input at bounding box center [850, 117] width 88 height 9
type input "****"
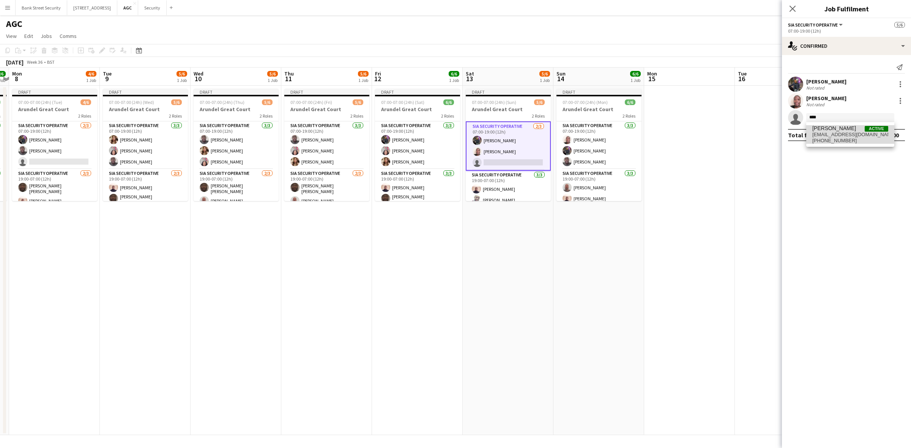
click at [826, 134] on span "arjumand82@hotmail.com" at bounding box center [851, 135] width 76 height 6
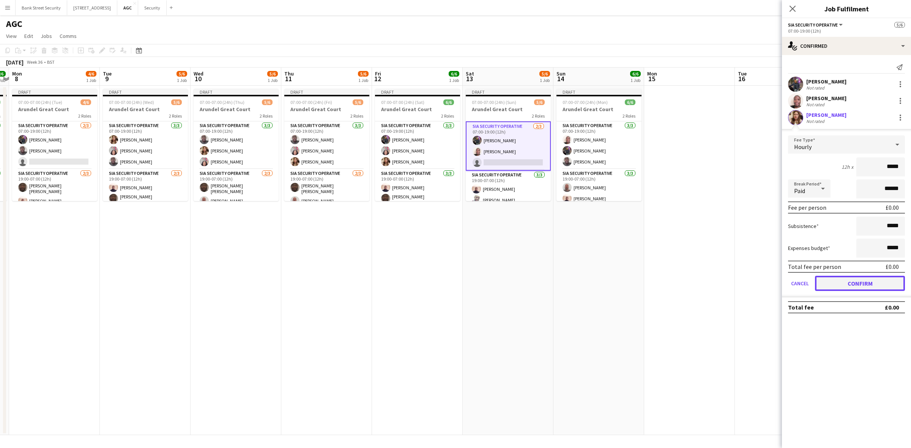
click at [887, 281] on button "Confirm" at bounding box center [860, 283] width 90 height 15
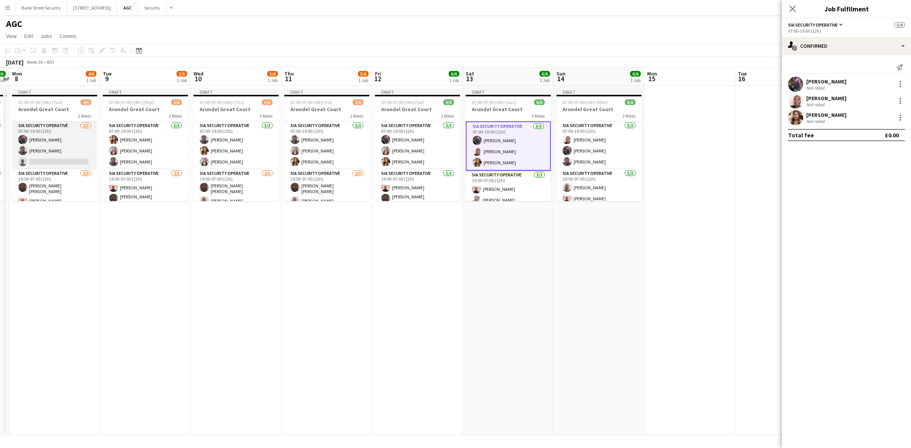
click at [62, 161] on app-card-role "SIA Security Operative 2/3 07:00-19:00 (12h) Zahid Fareed Ahmed Jalloh single-n…" at bounding box center [54, 146] width 85 height 48
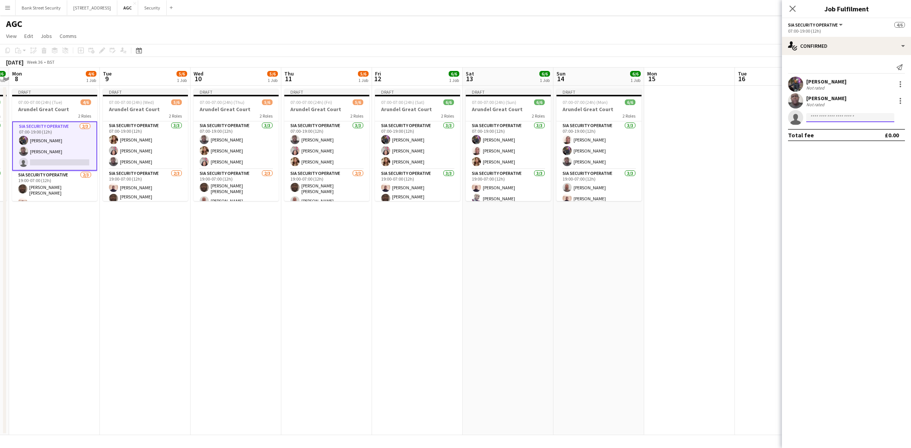
click at [825, 117] on input at bounding box center [850, 117] width 88 height 9
type input "*****"
click at [828, 135] on span "[EMAIL_ADDRESS][DOMAIN_NAME]" at bounding box center [851, 135] width 76 height 6
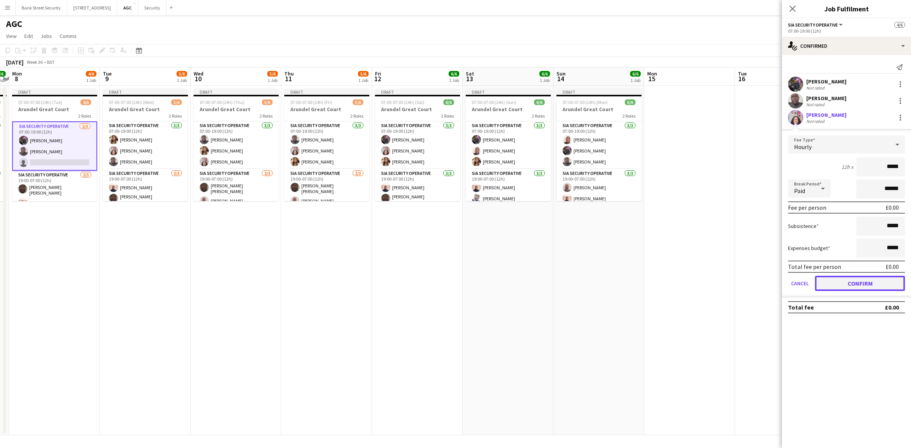
click at [879, 281] on button "Confirm" at bounding box center [860, 283] width 90 height 15
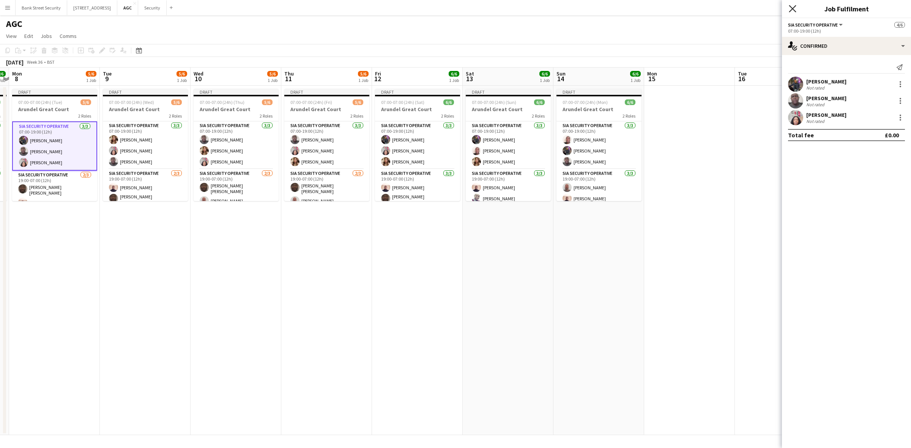
click at [791, 8] on icon "Close pop-in" at bounding box center [792, 8] width 7 height 7
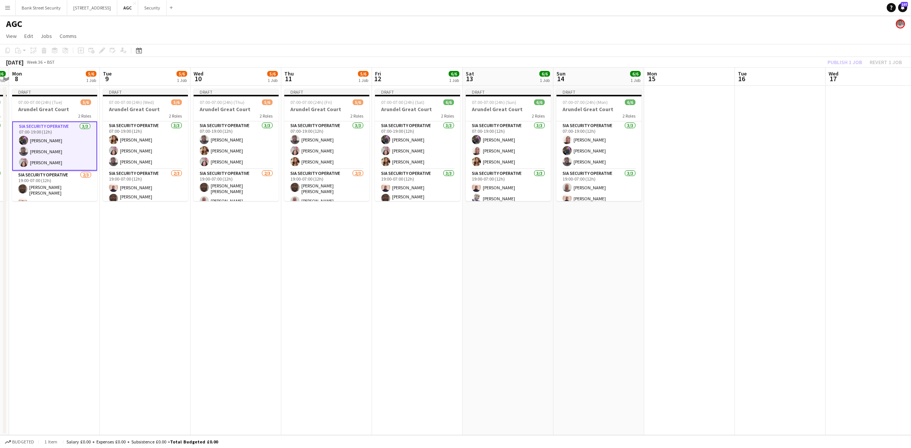
click at [847, 59] on div "Publish 1 job Revert 1 job" at bounding box center [865, 62] width 93 height 10
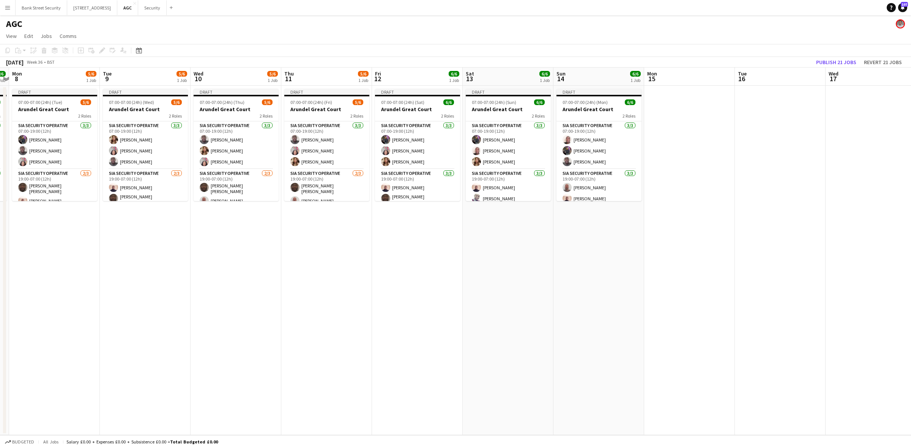
click at [846, 55] on app-toolbar "Copy Paste Paste Ctrl+V Paste with crew Ctrl+Shift+V Paste linked Job Delete Gr…" at bounding box center [455, 50] width 911 height 13
click at [846, 59] on button "Publish 21 jobs" at bounding box center [836, 62] width 46 height 10
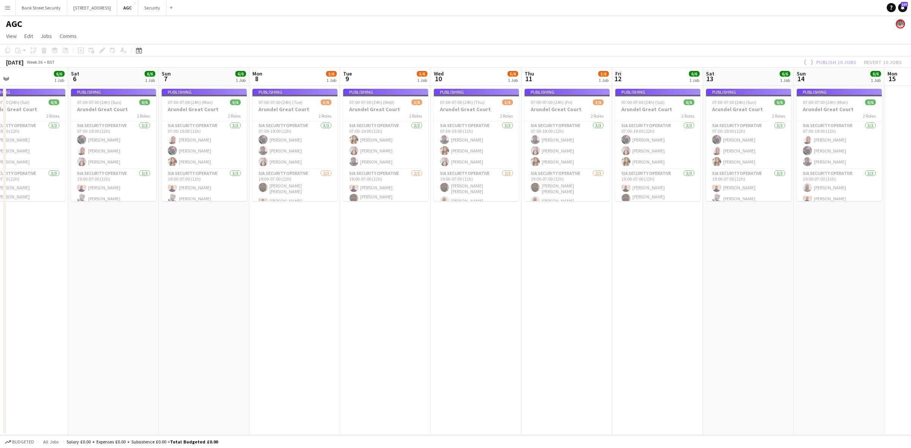
drag, startPoint x: 254, startPoint y: 321, endPoint x: 759, endPoint y: 301, distance: 505.4
click at [644, 314] on app-calendar-viewport "Wed 3 5/6 1 Job Thu 4 5/6 1 Job Fri 5 6/6 1 Job Sat 6 6/6 1 Job Sun 7 6/6 1 Job…" at bounding box center [455, 252] width 911 height 368
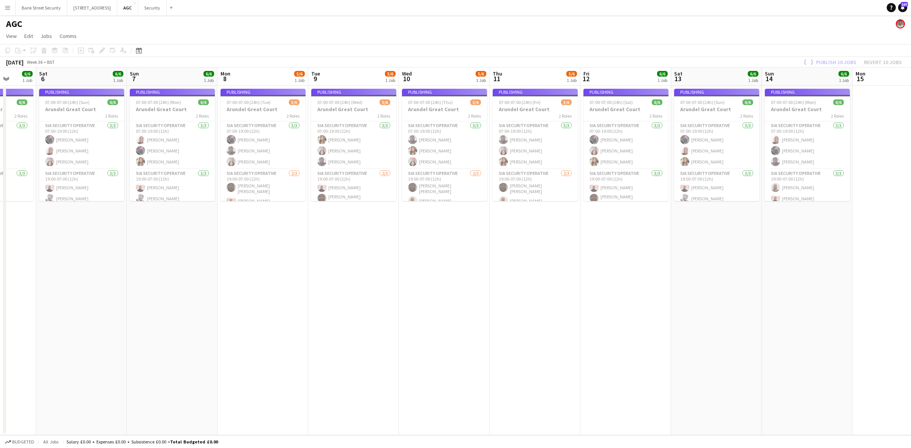
click at [581, 301] on app-date-cell "Publishing 07:00-07:00 (24h) (Fri) 5/6 Arundel Great Court 2 Roles SIA Security…" at bounding box center [535, 261] width 91 height 350
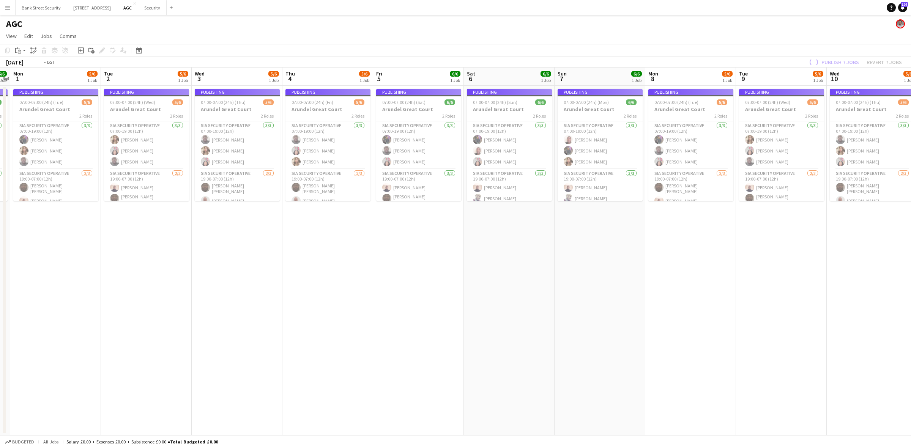
drag, startPoint x: 309, startPoint y: 303, endPoint x: 555, endPoint y: 286, distance: 247.0
click at [555, 286] on app-calendar-viewport "Sat 30 6/6 1 Job Sun 31 6/6 1 Job Mon 1 5/6 1 Job Tue 2 5/6 1 Job Wed 3 5/6 1 J…" at bounding box center [455, 252] width 911 height 368
click at [608, 316] on app-date-cell "Publishing 07:00-07:00 (24h) (Mon) 6/6 Arundel Great Court 2 Roles SIA Security…" at bounding box center [600, 261] width 91 height 350
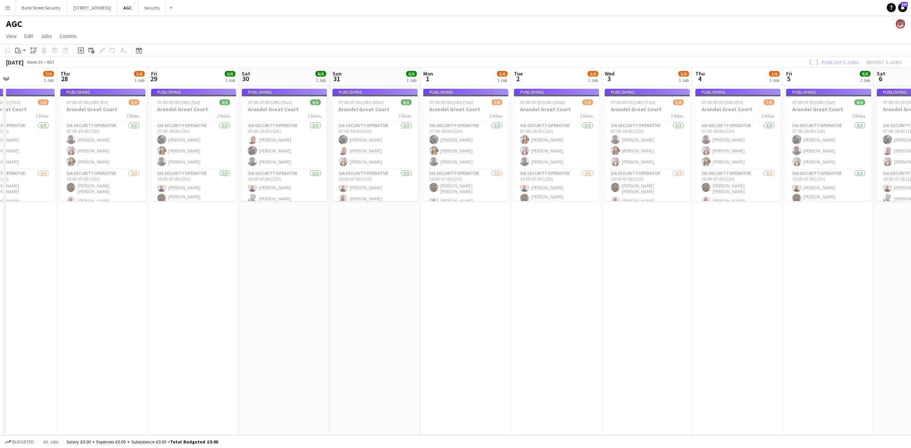
scroll to position [0, 200]
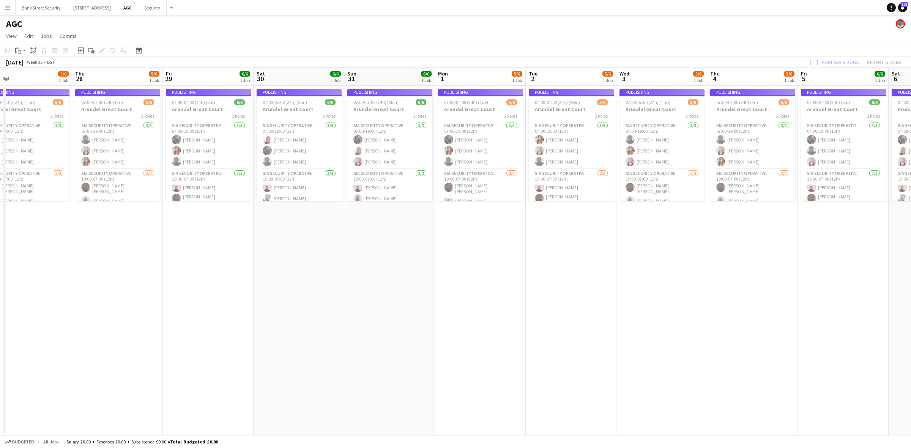
drag, startPoint x: 200, startPoint y: 287, endPoint x: 624, endPoint y: 318, distance: 425.3
click at [624, 318] on app-calendar-viewport "Mon 25 5/6 1 Job Tue 26 5/6 1 Job Wed 27 5/6 1 Job Thu 28 5/6 1 Job Fri 29 6/6 …" at bounding box center [455, 252] width 911 height 368
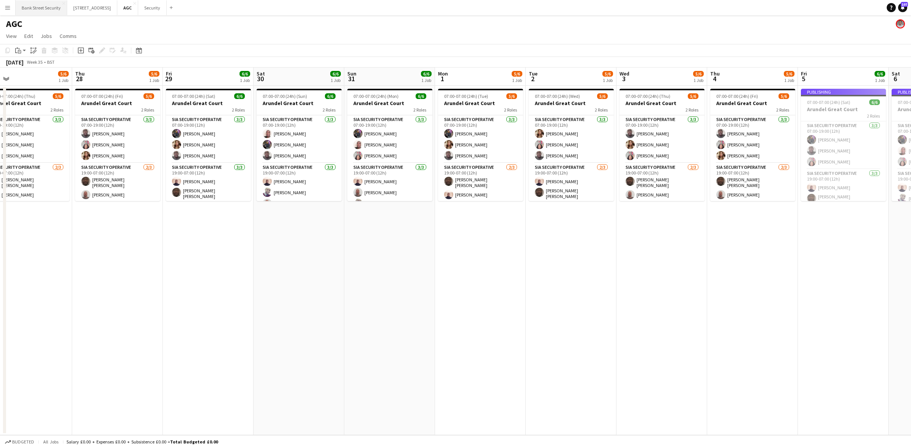
click at [39, 6] on button "Bank Street Security Close" at bounding box center [42, 7] width 52 height 15
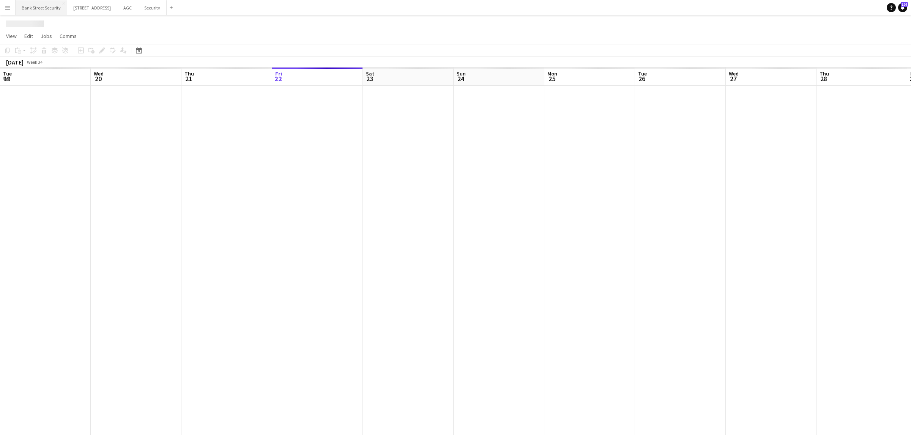
scroll to position [0, 181]
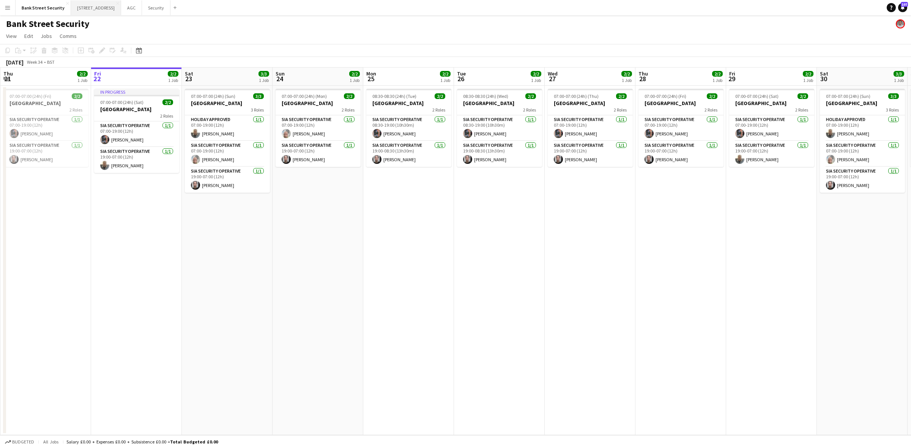
click at [109, 5] on button "[STREET_ADDRESS]" at bounding box center [96, 7] width 50 height 15
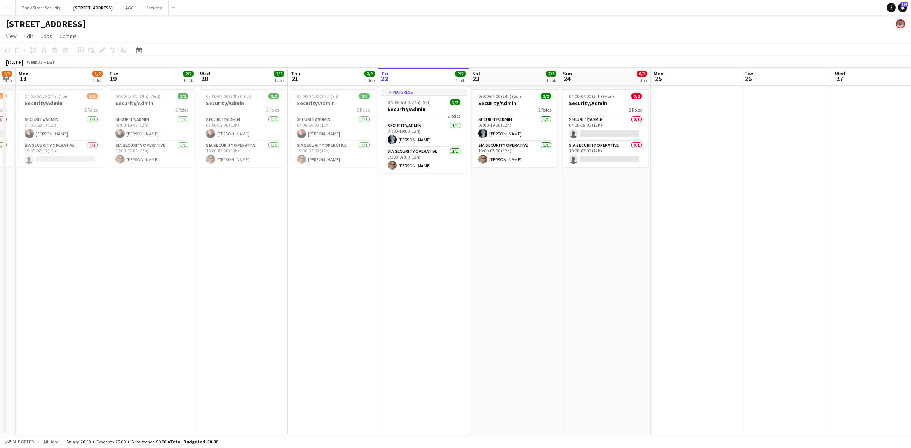
scroll to position [0, 166]
drag, startPoint x: 160, startPoint y: 214, endPoint x: 447, endPoint y: 219, distance: 287.1
click at [447, 219] on app-calendar-viewport "Sat 16 2/2 1 Job Sun 17 1/2 1 Job Mon 18 1/2 1 Job Tue 19 2/2 1 Job Wed 20 2/2 …" at bounding box center [455, 252] width 911 height 368
click at [54, 101] on h3 "Security/Admin" at bounding box center [60, 103] width 85 height 7
click at [170, 103] on h3 "Security/Admin" at bounding box center [151, 103] width 85 height 7
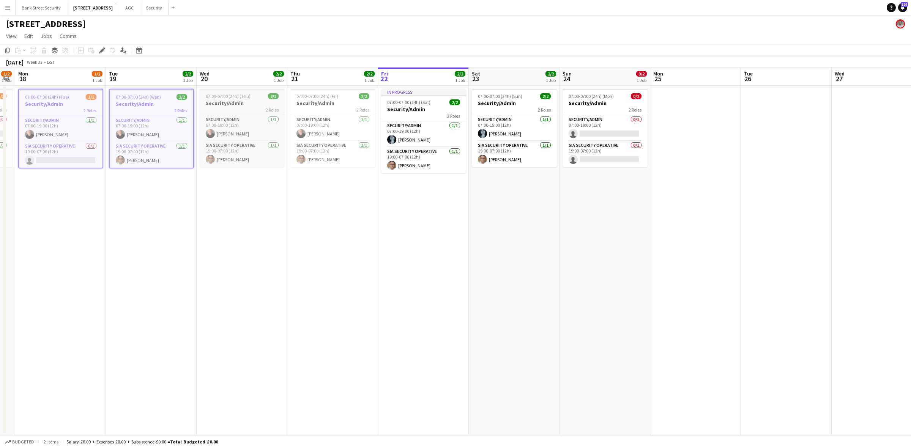
click at [217, 101] on h3 "Security/Admin" at bounding box center [242, 103] width 85 height 7
click at [308, 101] on h3 "Security/Admin" at bounding box center [332, 103] width 85 height 7
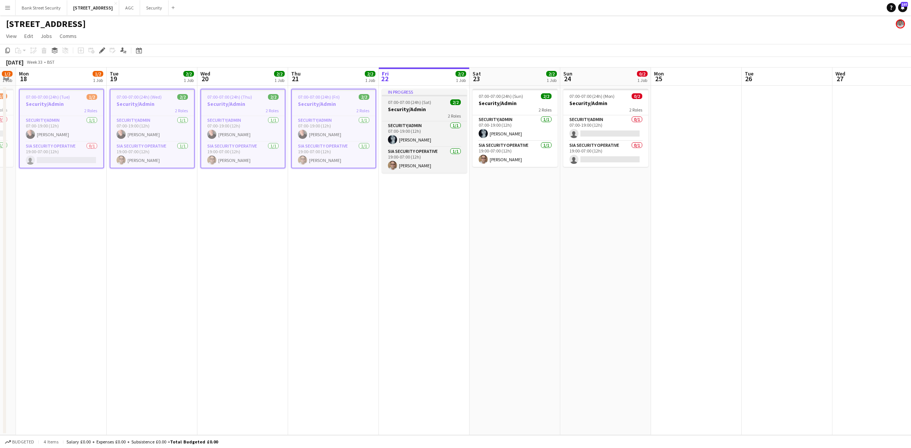
click at [428, 111] on h3 "Security/Admin" at bounding box center [424, 109] width 85 height 7
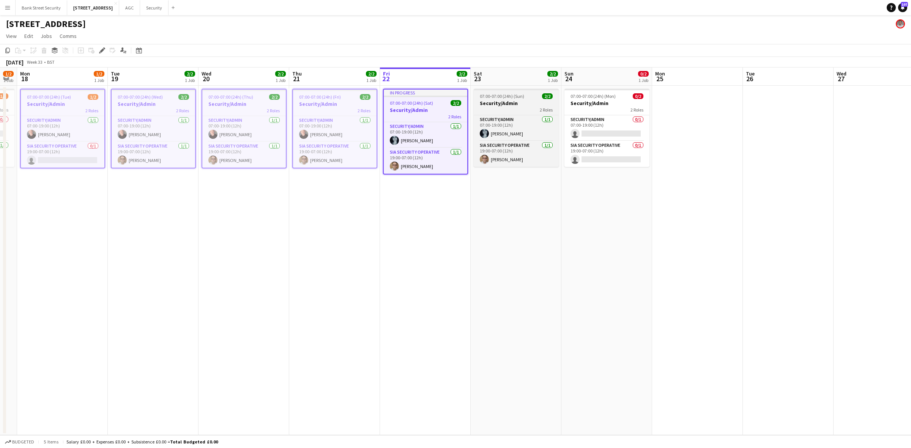
drag, startPoint x: 498, startPoint y: 106, endPoint x: 553, endPoint y: 99, distance: 55.5
click at [499, 106] on h3 "Security/Admin" at bounding box center [516, 103] width 85 height 7
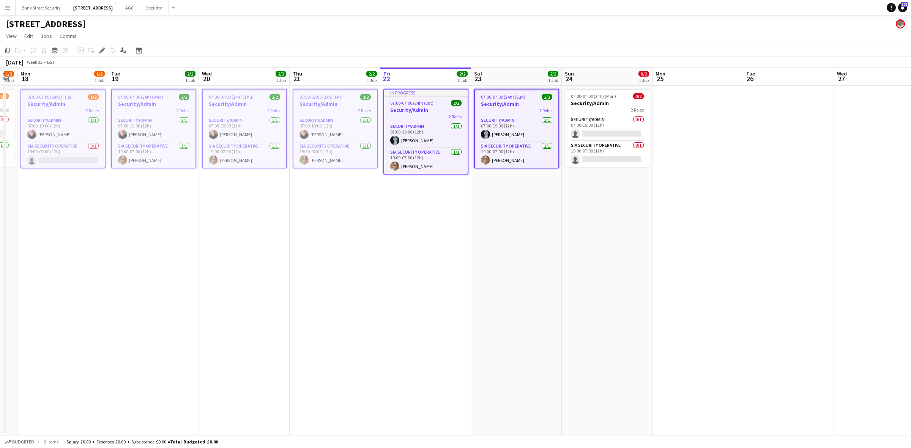
click at [580, 99] on app-calendar-viewport "Sat 16 2/2 1 Job Sun 17 1/2 1 Job Mon 18 1/2 1 Job Tue 19 2/2 1 Job Wed 20 2/2 …" at bounding box center [455, 252] width 911 height 368
click at [6, 48] on icon at bounding box center [7, 50] width 5 height 5
click at [683, 132] on app-date-cell at bounding box center [700, 261] width 91 height 350
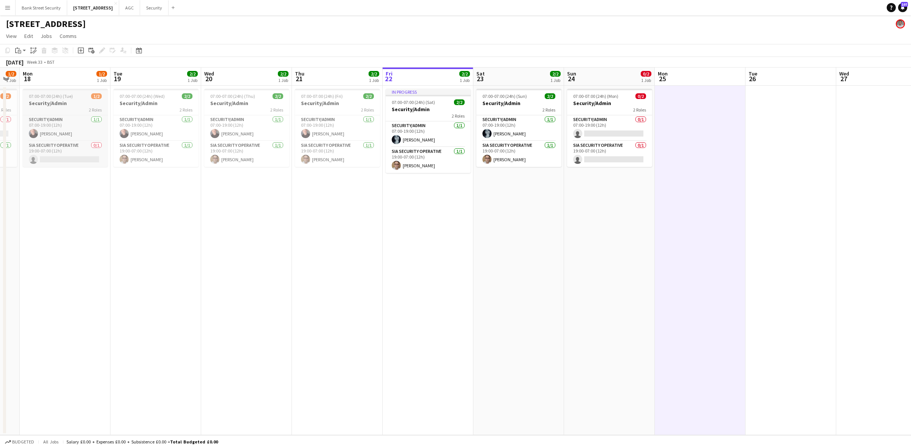
click at [76, 101] on h3 "Security/Admin" at bounding box center [65, 103] width 85 height 7
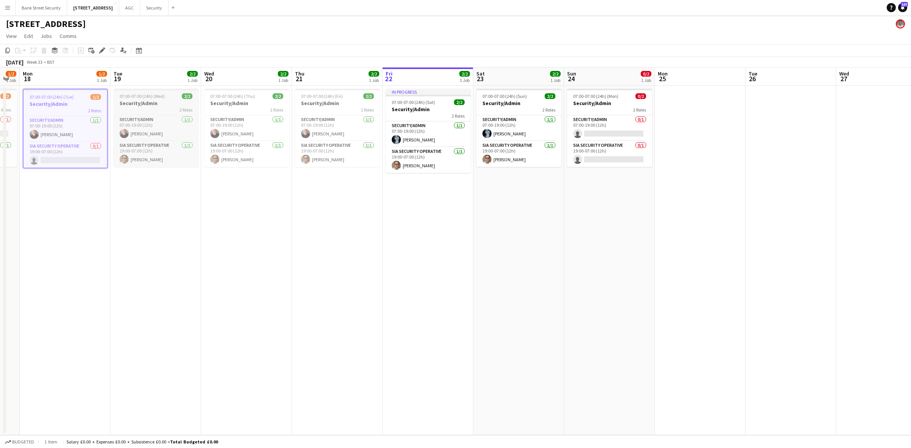
click at [149, 97] on span "07:00-07:00 (24h) (Wed)" at bounding box center [142, 96] width 45 height 6
click at [247, 107] on div "2 Roles" at bounding box center [246, 110] width 85 height 6
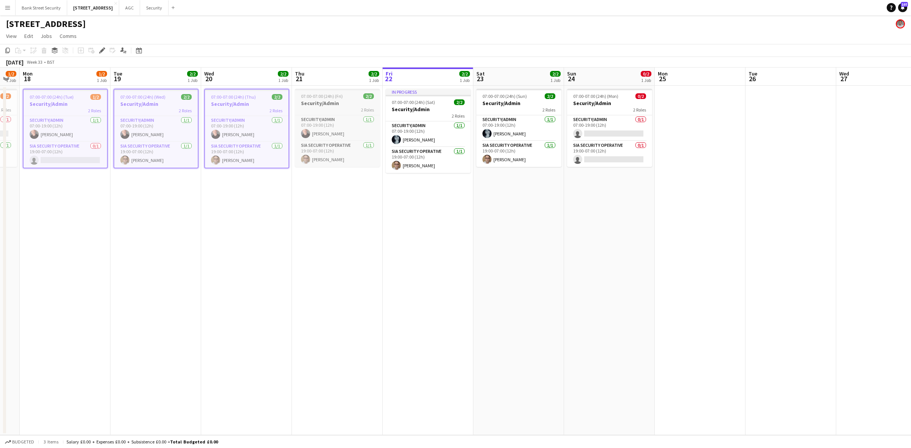
click at [321, 107] on div "2 Roles" at bounding box center [337, 110] width 85 height 6
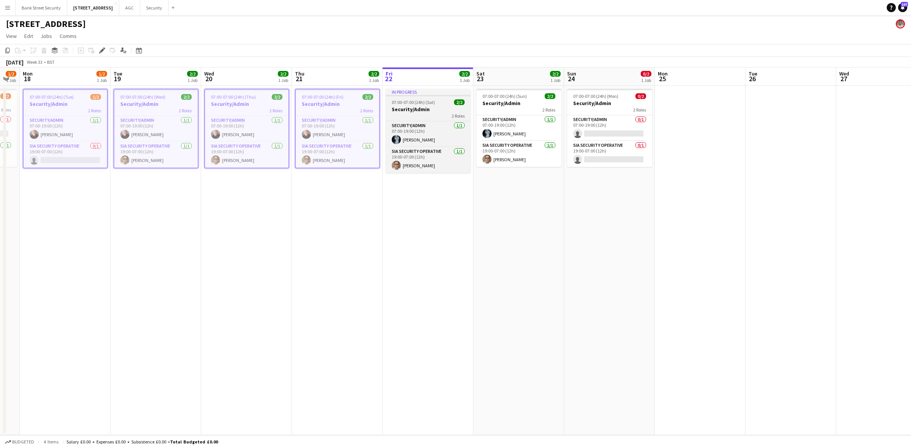
click at [398, 106] on h3 "Security/Admin" at bounding box center [428, 109] width 85 height 7
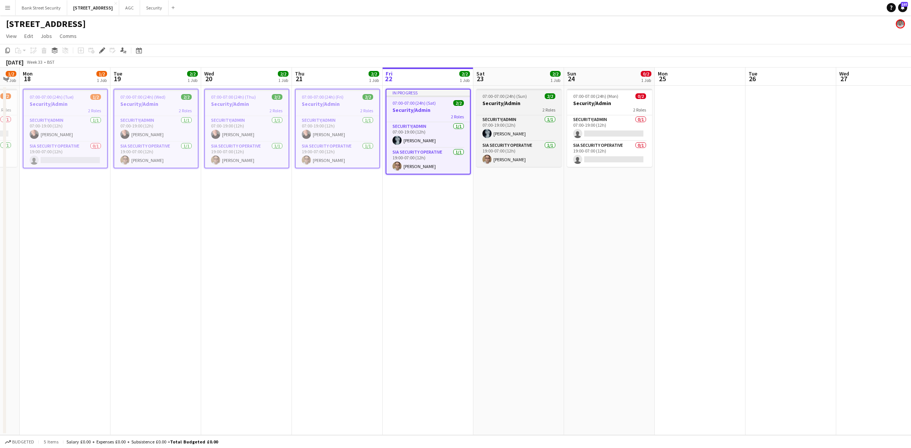
click at [521, 105] on h3 "Security/Admin" at bounding box center [519, 103] width 85 height 7
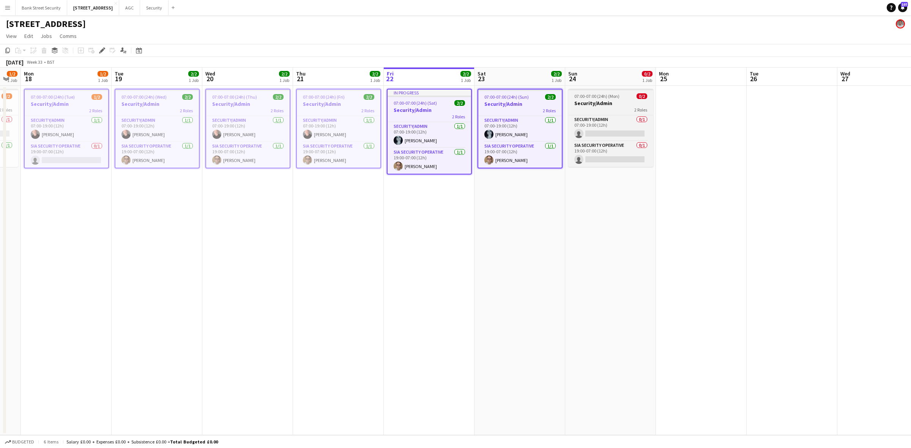
click at [609, 109] on div "2 Roles" at bounding box center [610, 110] width 85 height 6
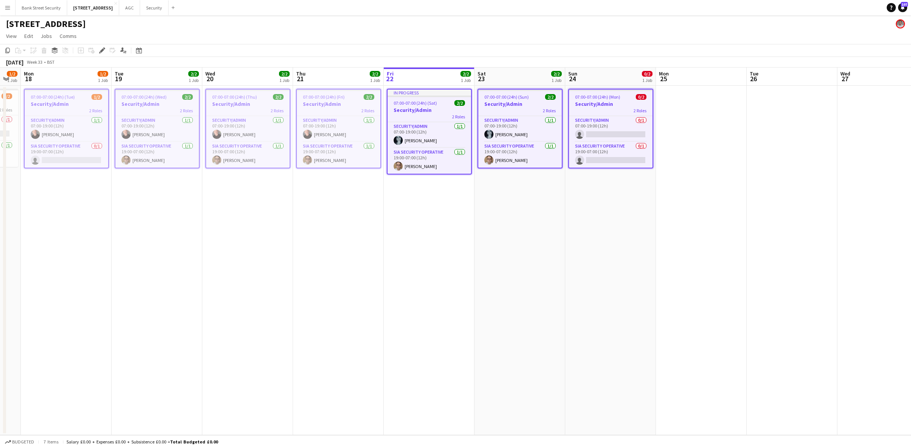
scroll to position [0, 160]
click at [1, 52] on app-toolbar "Copy Paste Paste Ctrl+V Paste with crew Ctrl+Shift+V Paste linked Job Delete Gr…" at bounding box center [455, 50] width 911 height 13
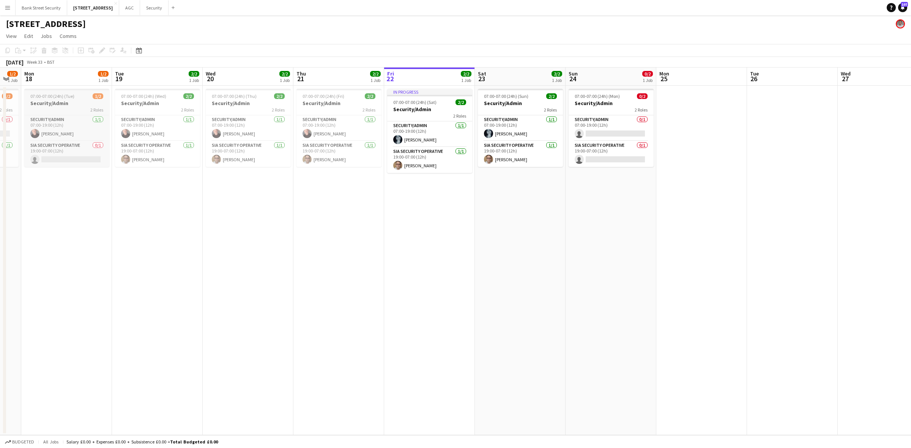
click at [61, 105] on h3 "Security/Admin" at bounding box center [66, 103] width 85 height 7
click at [149, 107] on div "2 Roles" at bounding box center [158, 110] width 85 height 6
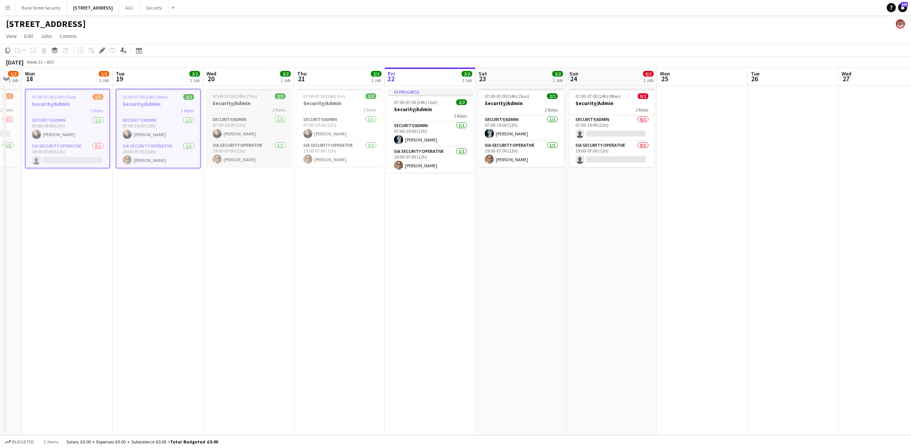
click at [257, 112] on div "2 Roles" at bounding box center [249, 110] width 85 height 6
click at [336, 111] on div "2 Roles" at bounding box center [339, 110] width 85 height 6
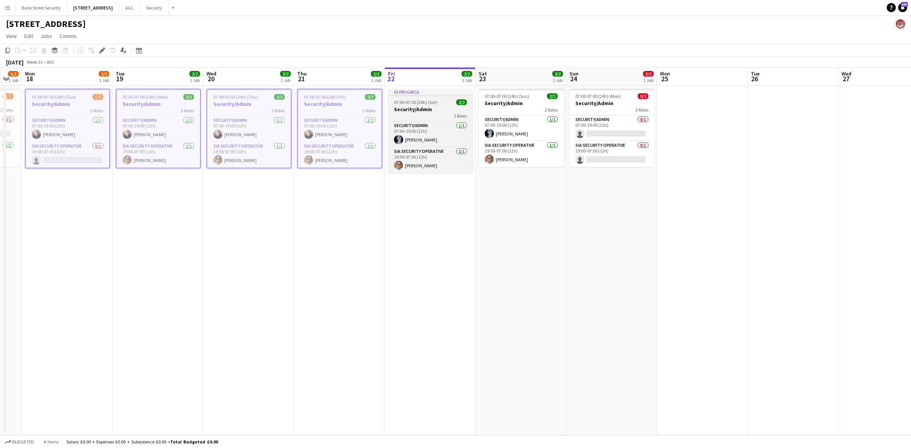
click at [428, 114] on div "2 Roles" at bounding box center [430, 116] width 85 height 6
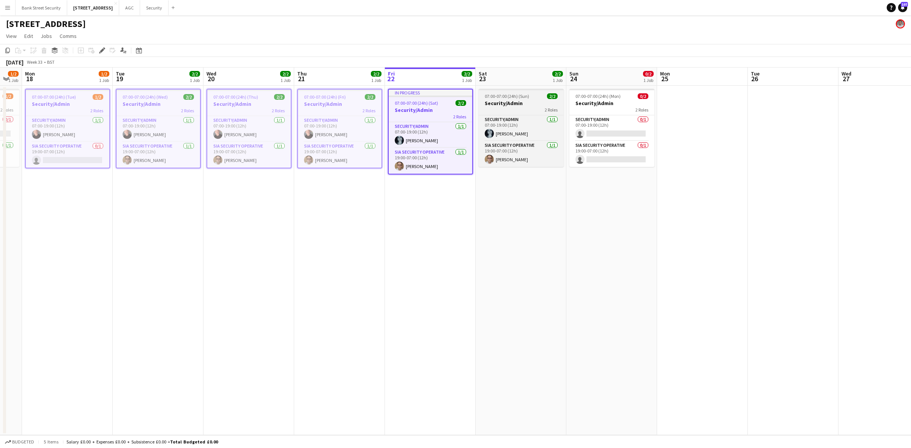
click at [503, 108] on div "2 Roles" at bounding box center [521, 110] width 85 height 6
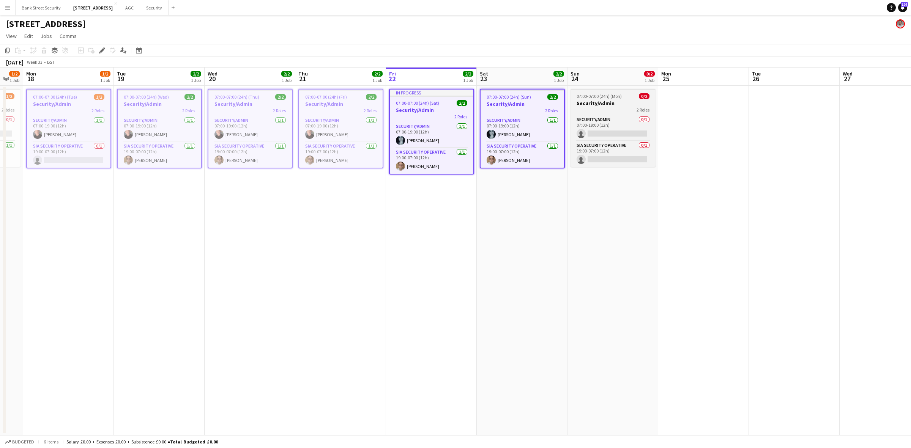
click at [583, 98] on span "07:00-07:00 (24h) (Mon)" at bounding box center [599, 96] width 45 height 6
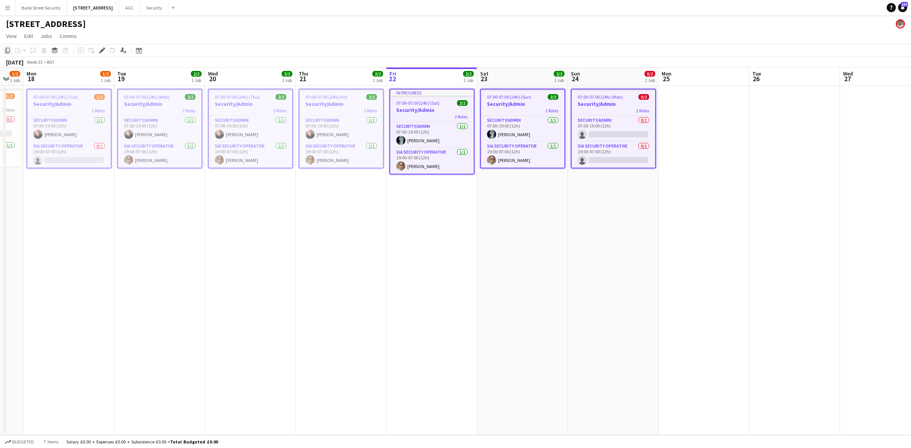
click at [10, 52] on icon "Copy" at bounding box center [8, 50] width 6 height 6
click at [702, 130] on app-date-cell at bounding box center [704, 261] width 91 height 350
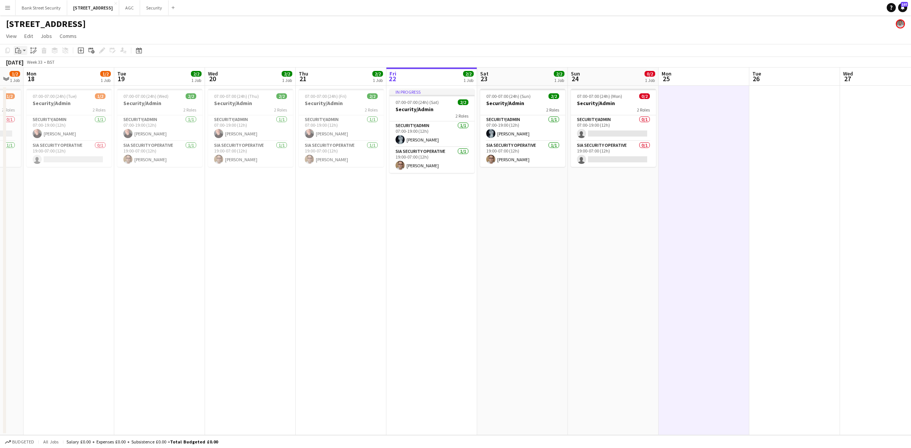
click at [23, 50] on app-action-btn "Paste" at bounding box center [21, 50] width 14 height 9
click at [35, 78] on link "Paste with crew Ctrl+Shift+V" at bounding box center [55, 77] width 71 height 7
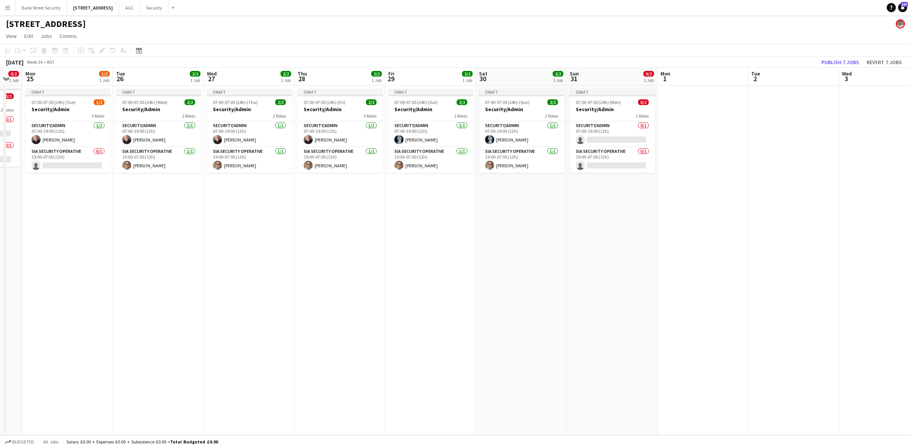
scroll to position [0, 253]
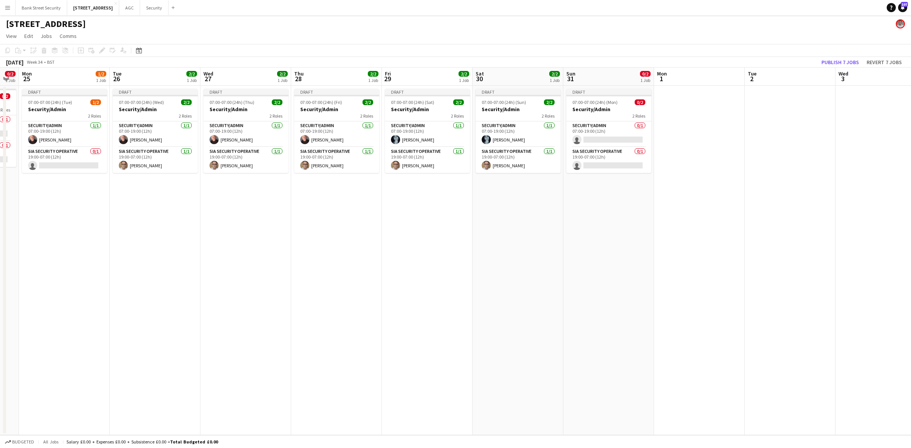
drag, startPoint x: 624, startPoint y: 198, endPoint x: 34, endPoint y: 195, distance: 589.7
click at [34, 195] on app-calendar-viewport "Fri 22 2/2 1 Job Sat 23 2/2 1 Job Sun 24 0/2 1 Job Mon 25 1/2 1 Job Tue 26 2/2 …" at bounding box center [455, 252] width 911 height 368
click at [614, 158] on app-card-role "SIA Security Operative 0/1 19:00-07:00 (12h) single-neutral-actions" at bounding box center [608, 160] width 85 height 26
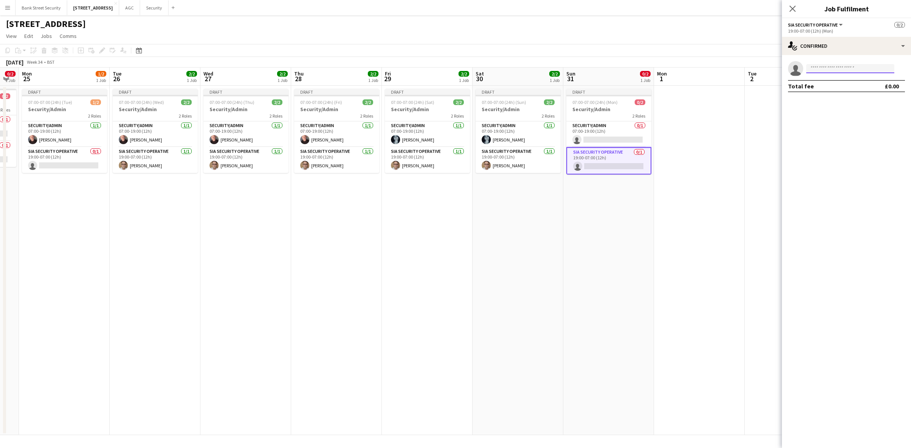
click at [815, 69] on input at bounding box center [850, 68] width 88 height 9
type input "*****"
click at [828, 92] on span "+4407825181925" at bounding box center [851, 92] width 76 height 6
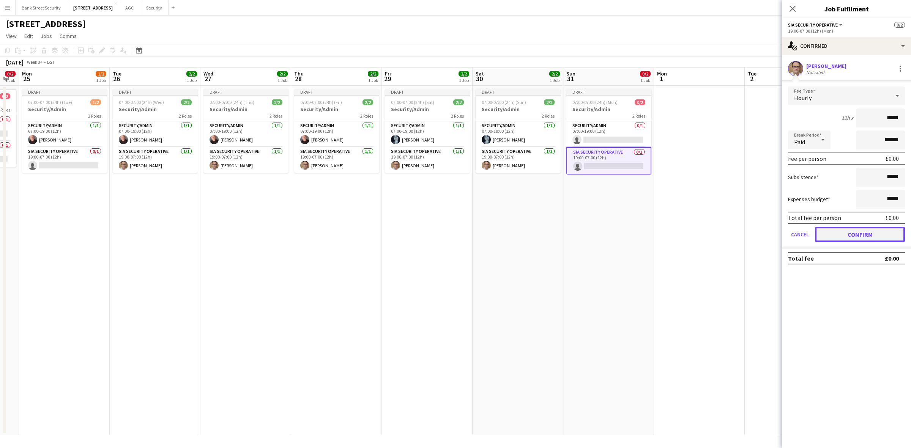
click at [851, 228] on button "Confirm" at bounding box center [860, 234] width 90 height 15
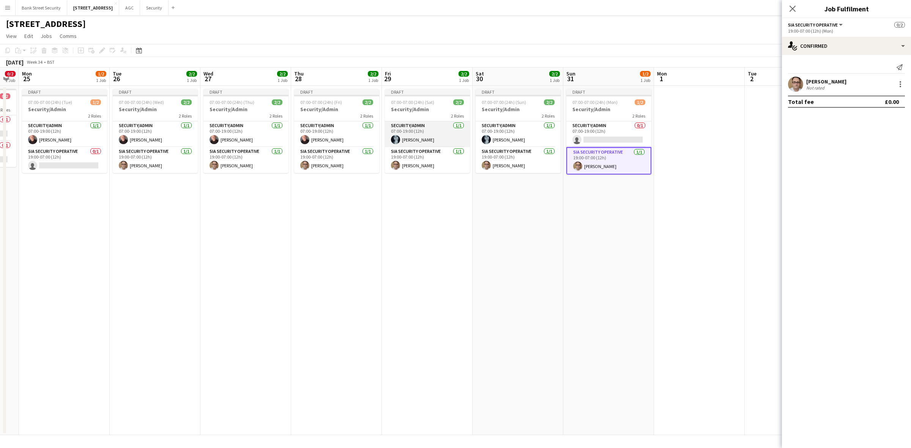
click at [432, 137] on app-card-role "Security/Admin 1/1 07:00-19:00 (12h) Núbia Melo" at bounding box center [427, 135] width 85 height 26
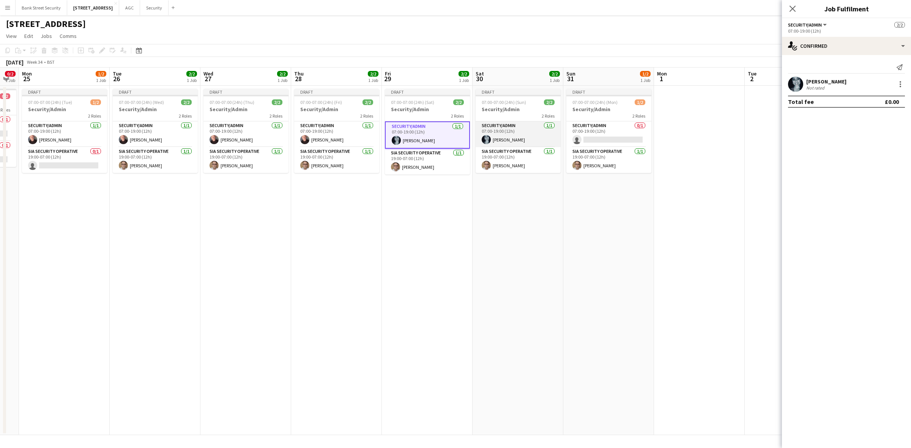
click at [515, 135] on app-card-role "Security/Admin 1/1 07:00-19:00 (12h) Núbia Melo" at bounding box center [518, 135] width 85 height 26
click at [903, 85] on div at bounding box center [900, 84] width 9 height 9
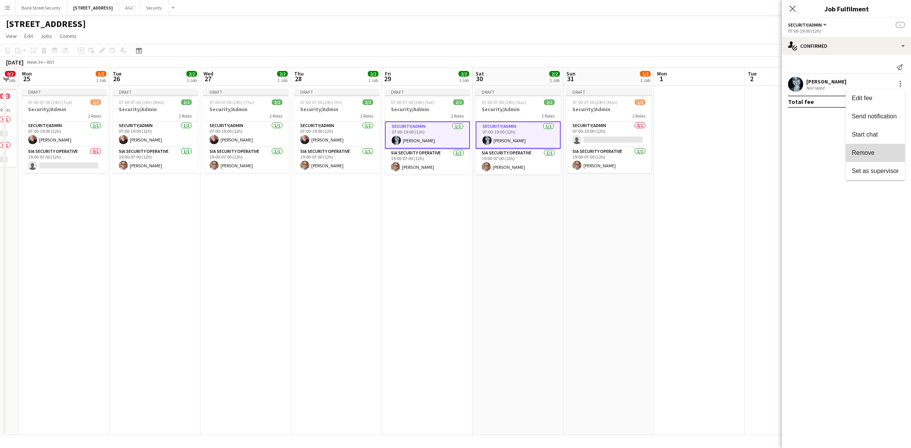
click at [872, 154] on span "Remove" at bounding box center [863, 153] width 23 height 6
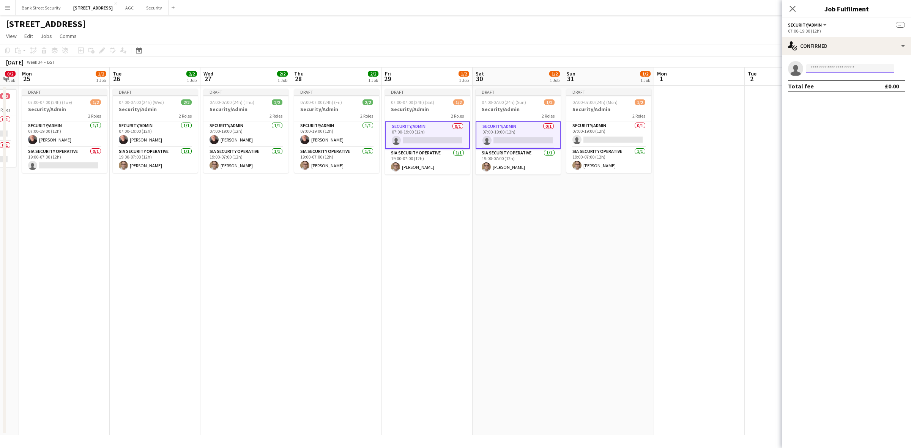
click at [835, 65] on input at bounding box center [850, 68] width 88 height 9
type input "****"
click at [828, 85] on span "jakub.sowa6@gmail.com" at bounding box center [851, 86] width 76 height 6
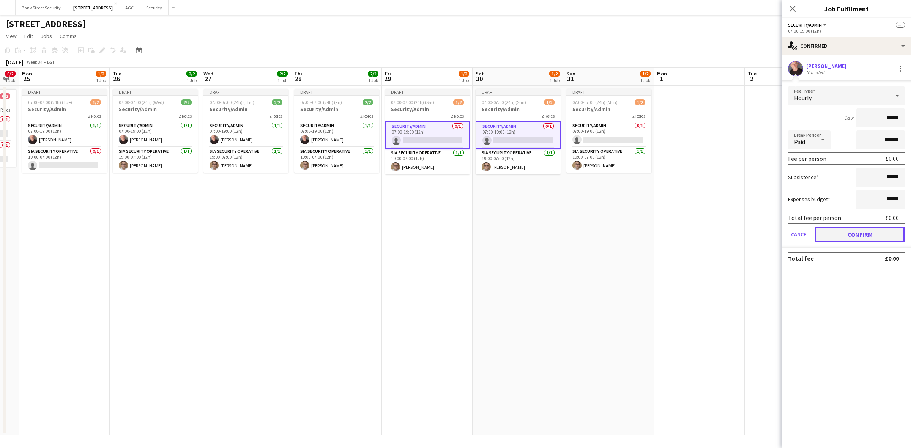
click at [844, 228] on button "Confirm" at bounding box center [860, 234] width 90 height 15
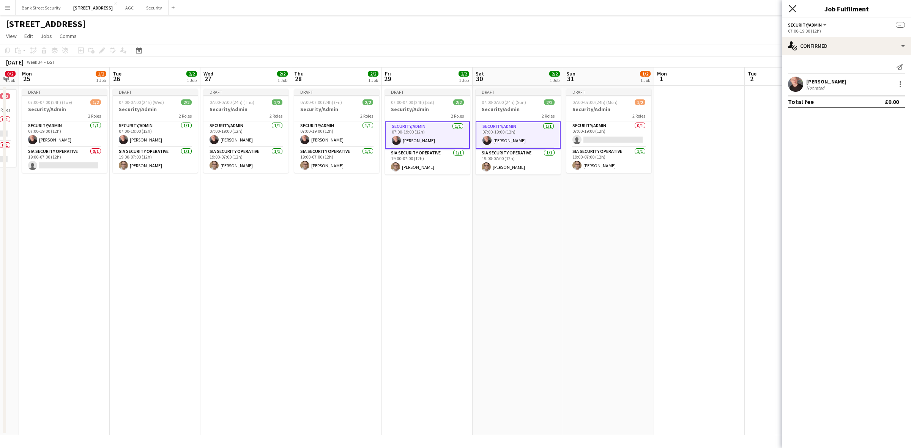
click at [790, 9] on icon "Close pop-in" at bounding box center [792, 8] width 7 height 7
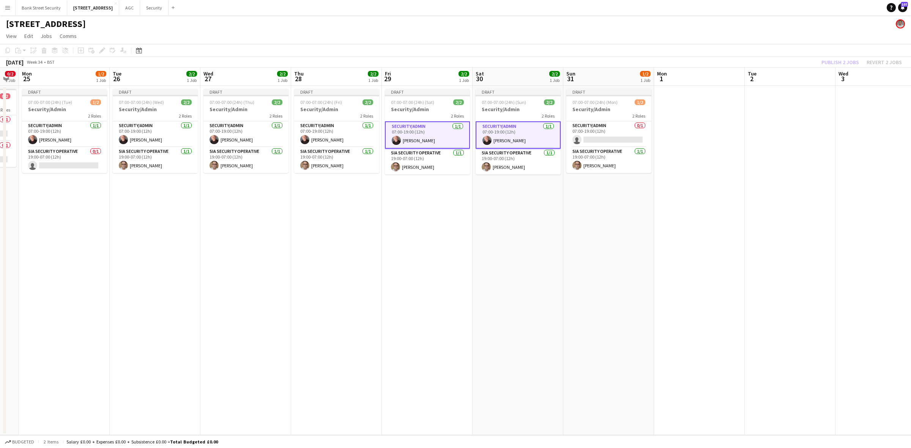
click at [847, 61] on div "Publish 2 jobs Revert 2 jobs" at bounding box center [862, 62] width 99 height 10
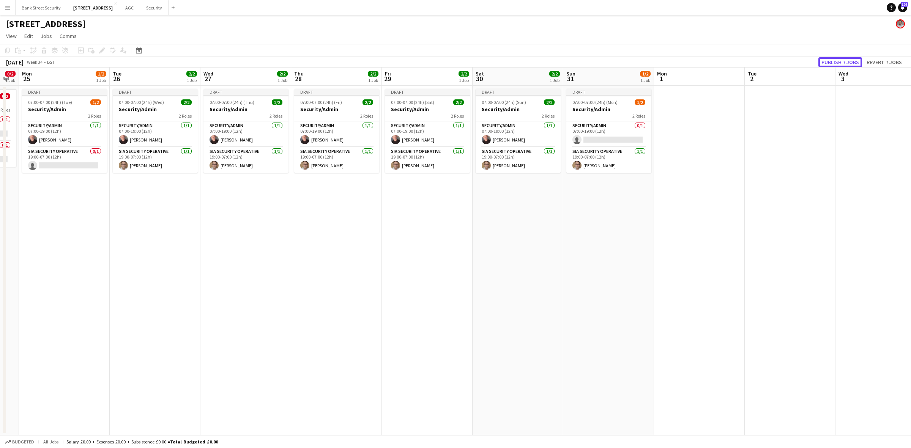
click at [847, 61] on button "Publish 7 jobs" at bounding box center [841, 62] width 44 height 10
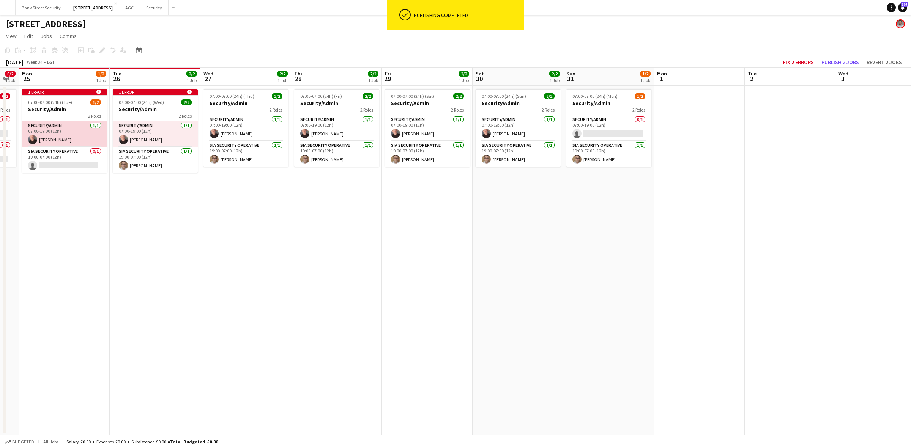
click at [74, 137] on app-card-role "Security/Admin 1/1 07:00-19:00 (12h) Jakub Sowa" at bounding box center [64, 135] width 85 height 26
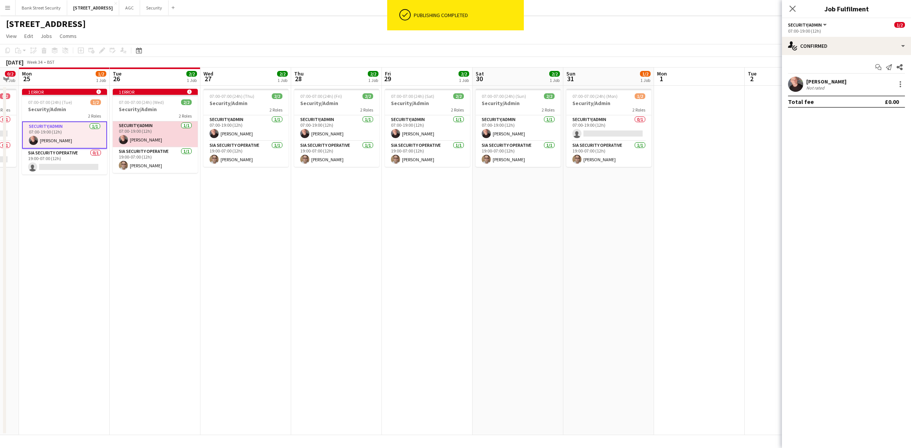
click at [153, 137] on app-card-role "Security/Admin 1/1 07:00-19:00 (12h) Jakub Sowa" at bounding box center [155, 135] width 85 height 26
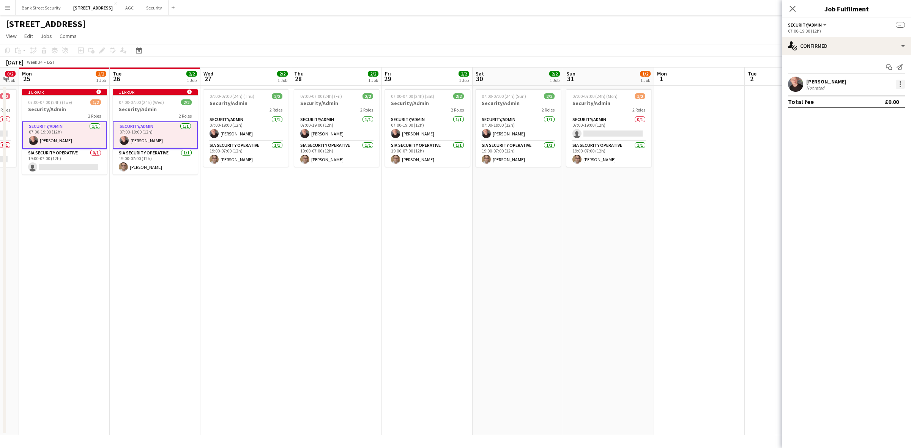
click at [904, 84] on div at bounding box center [900, 84] width 9 height 9
click at [868, 154] on span "Remove" at bounding box center [863, 153] width 23 height 6
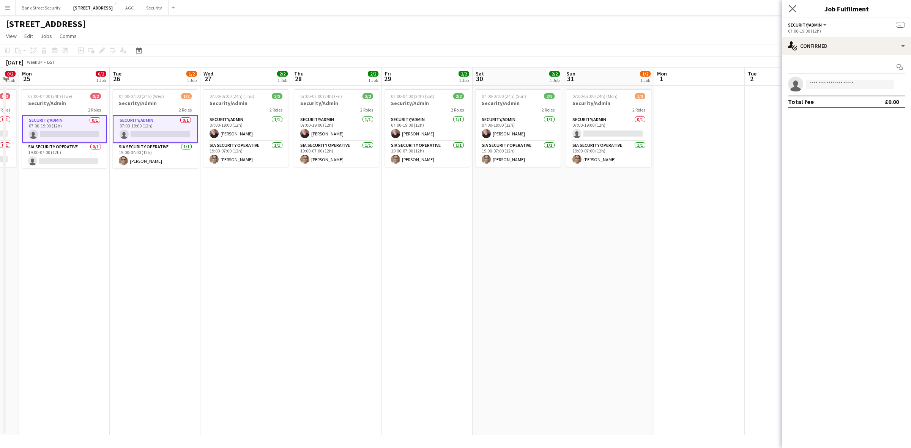
click at [797, 9] on app-icon "Close pop-in" at bounding box center [792, 8] width 11 height 11
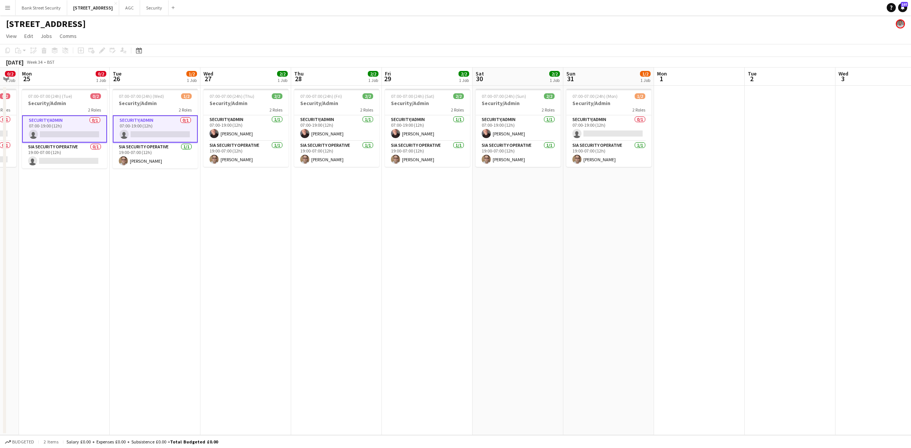
click at [801, 129] on app-date-cell at bounding box center [790, 261] width 91 height 350
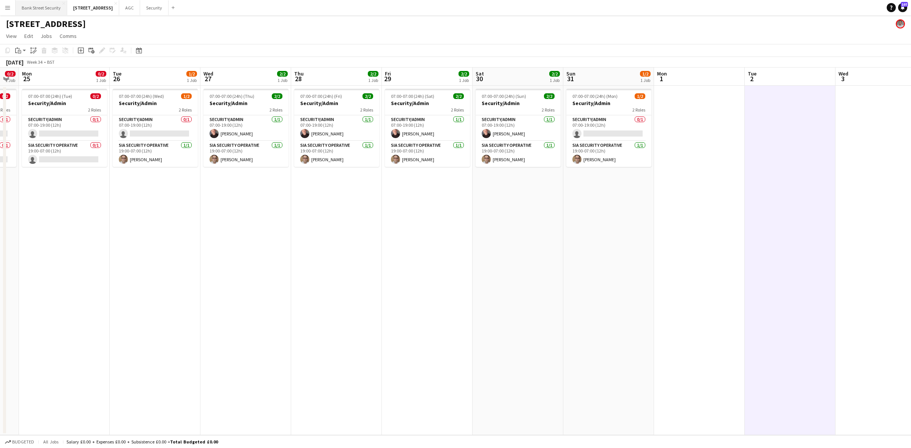
click at [32, 6] on button "Bank Street Security Close" at bounding box center [42, 7] width 52 height 15
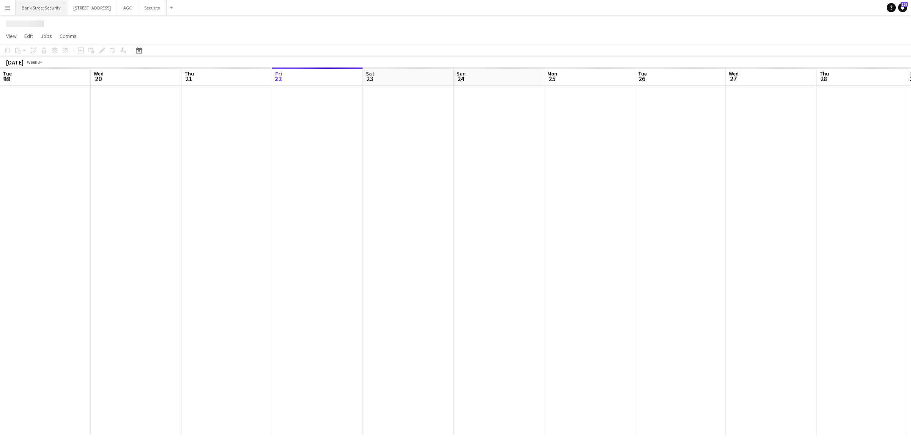
scroll to position [0, 181]
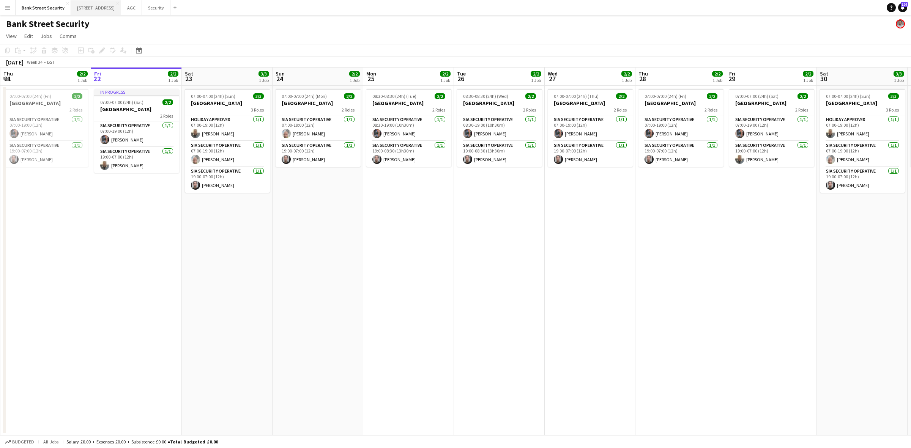
click at [82, 6] on button "[STREET_ADDRESS]" at bounding box center [96, 7] width 50 height 15
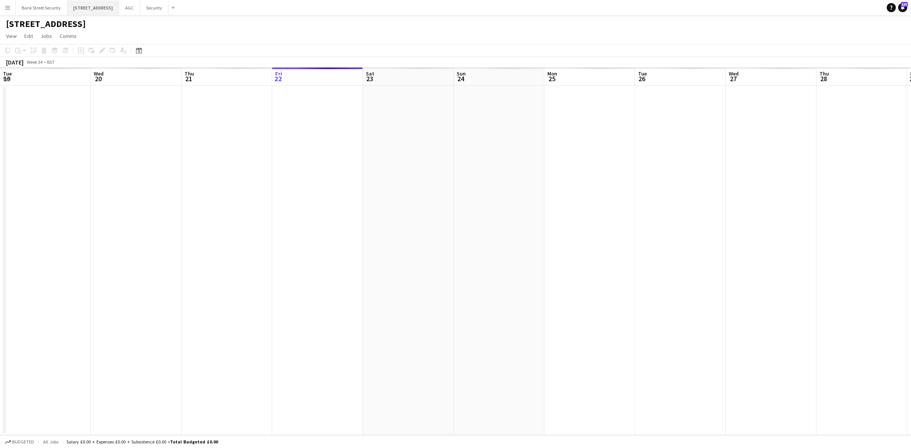
scroll to position [0, 181]
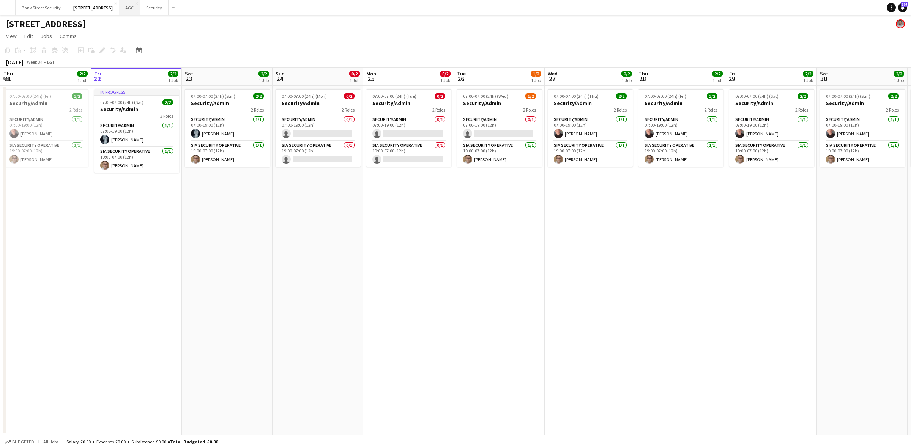
click at [137, 7] on button "AGC Close" at bounding box center [129, 7] width 21 height 15
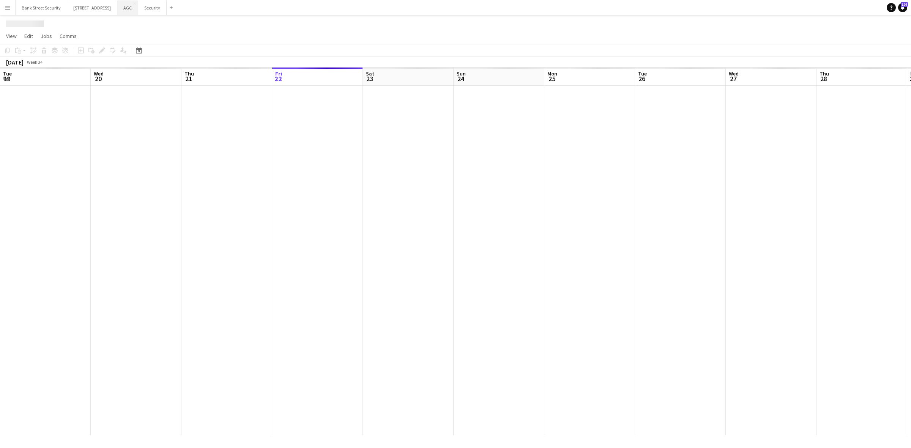
scroll to position [0, 181]
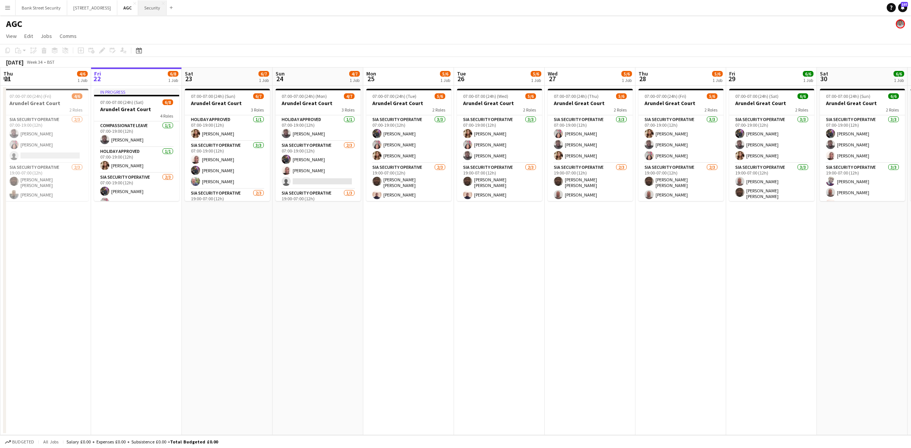
click at [161, 5] on button "Security Close" at bounding box center [152, 7] width 28 height 15
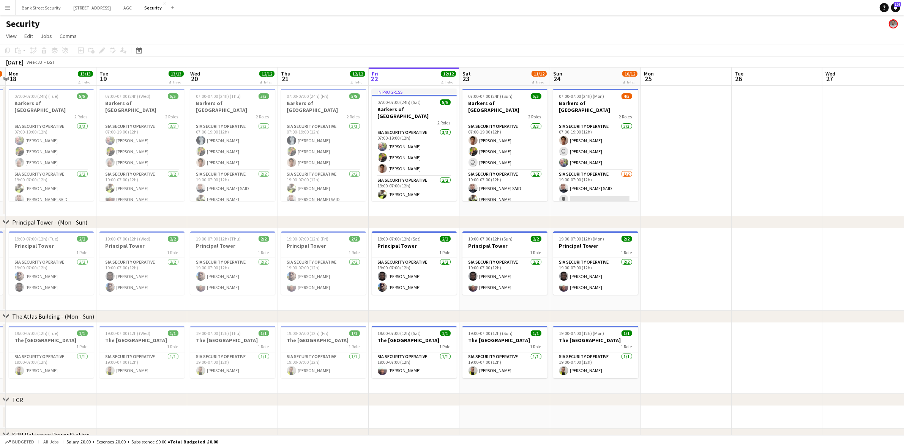
scroll to position [0, 180]
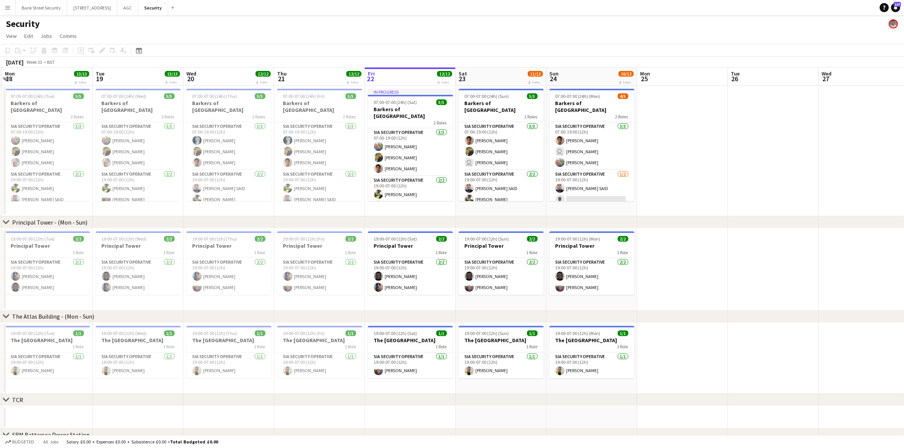
drag, startPoint x: 160, startPoint y: 208, endPoint x: 434, endPoint y: 211, distance: 273.8
click at [434, 211] on app-calendar-viewport "Sat 16 10/12 4 Jobs Sun 17 10/12 4 Jobs Mon 18 13/13 4 Jobs Tue 19 13/13 4 Jobs…" at bounding box center [452, 320] width 904 height 504
click at [33, 105] on h3 "Barkers of [GEOGRAPHIC_DATA]" at bounding box center [47, 107] width 85 height 14
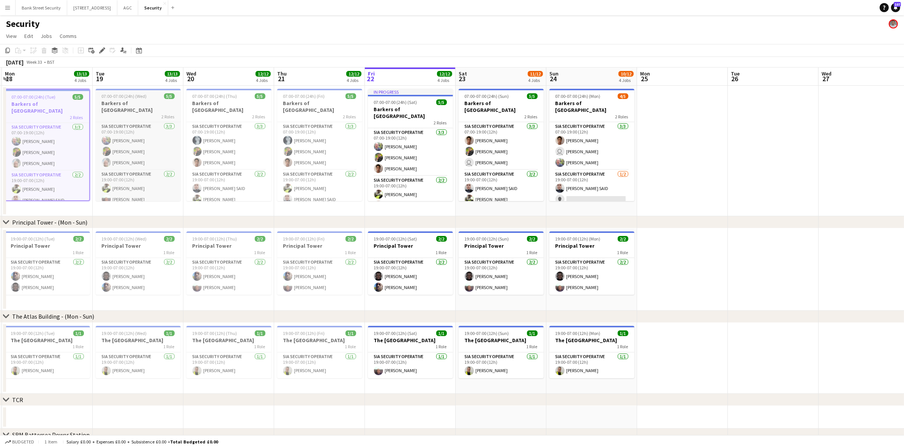
click at [139, 105] on h3 "Barkers of [GEOGRAPHIC_DATA]" at bounding box center [138, 107] width 85 height 14
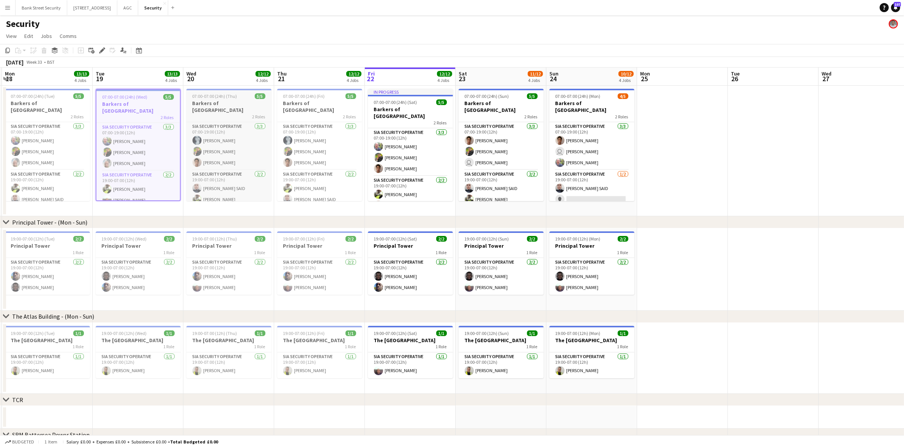
click at [228, 103] on h3 "Barkers of [GEOGRAPHIC_DATA]" at bounding box center [228, 107] width 85 height 14
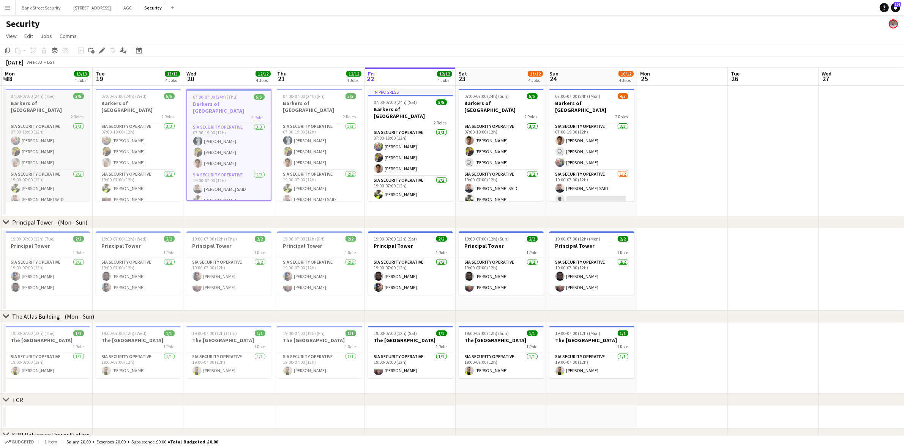
click at [35, 100] on h3 "Barkers of [GEOGRAPHIC_DATA]" at bounding box center [47, 107] width 85 height 14
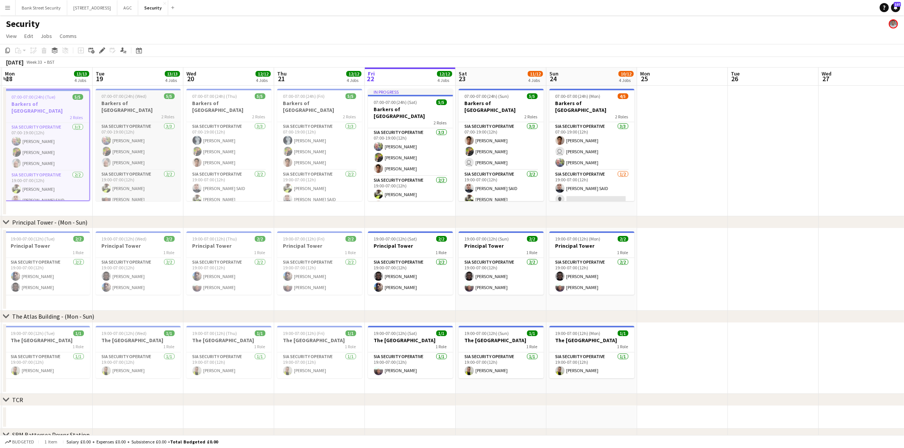
click at [131, 100] on h3 "Barkers of [GEOGRAPHIC_DATA]" at bounding box center [138, 107] width 85 height 14
click at [225, 100] on h3 "Barkers of [GEOGRAPHIC_DATA]" at bounding box center [228, 107] width 85 height 14
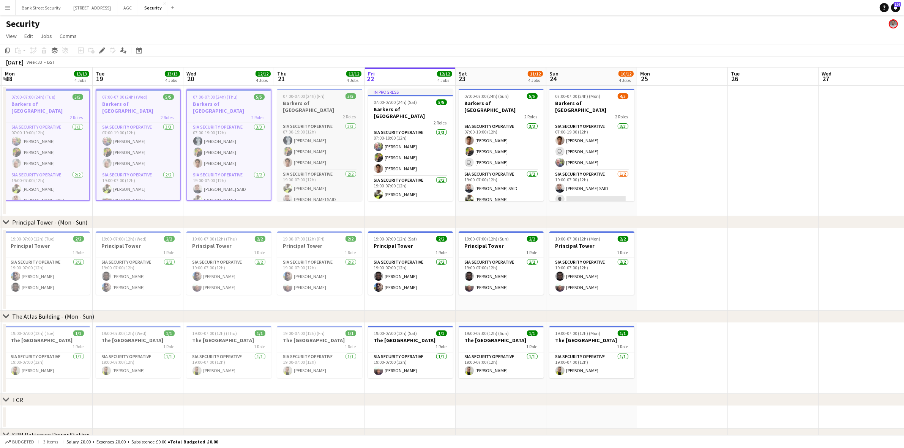
click at [280, 101] on h3 "Barkers of [GEOGRAPHIC_DATA]" at bounding box center [319, 107] width 85 height 14
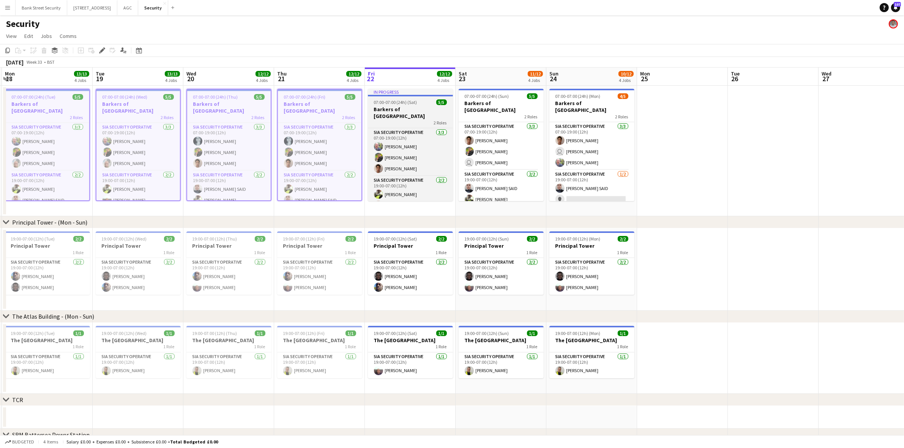
click at [401, 109] on h3 "Barkers of [GEOGRAPHIC_DATA]" at bounding box center [410, 113] width 85 height 14
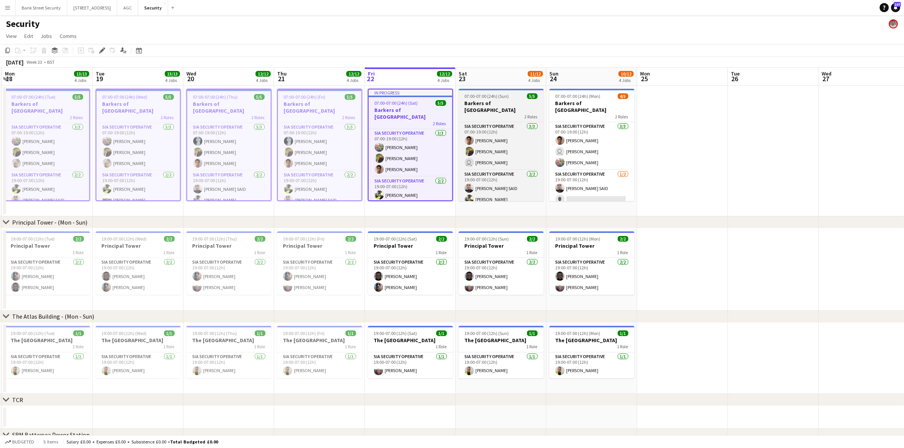
click at [487, 114] on div "2 Roles" at bounding box center [501, 117] width 85 height 6
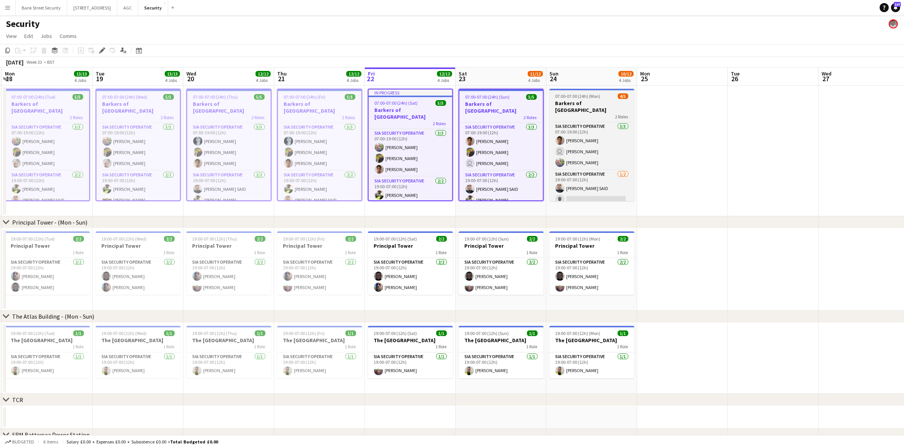
click at [610, 114] on div "2 Roles" at bounding box center [591, 117] width 85 height 6
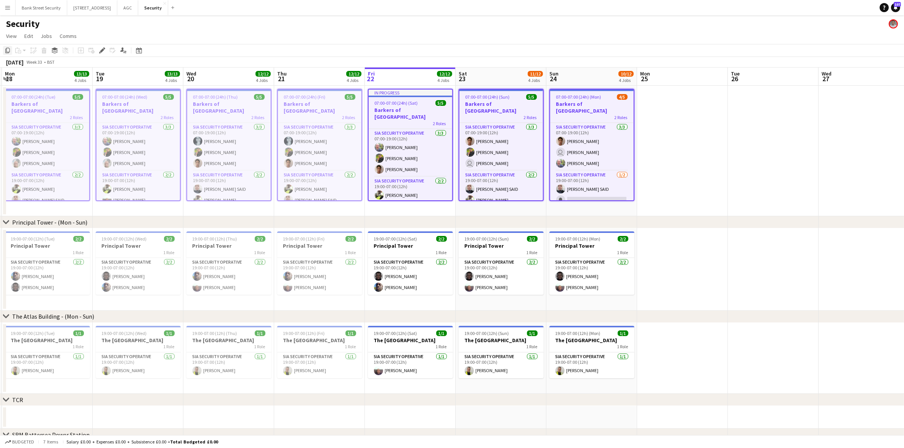
click at [5, 49] on icon "Copy" at bounding box center [8, 50] width 6 height 6
click at [668, 133] on app-date-cell at bounding box center [682, 151] width 91 height 131
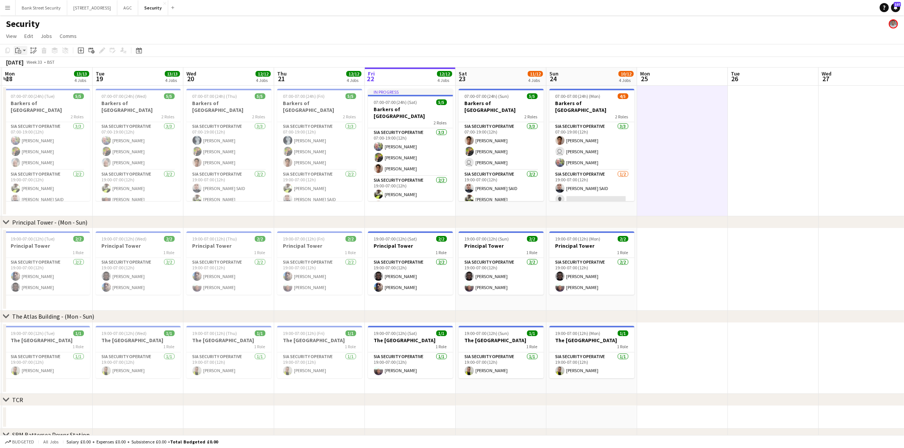
click at [24, 49] on app-action-btn "Paste" at bounding box center [21, 50] width 14 height 9
click at [27, 78] on link "Paste with crew Ctrl+Shift+V" at bounding box center [55, 77] width 71 height 7
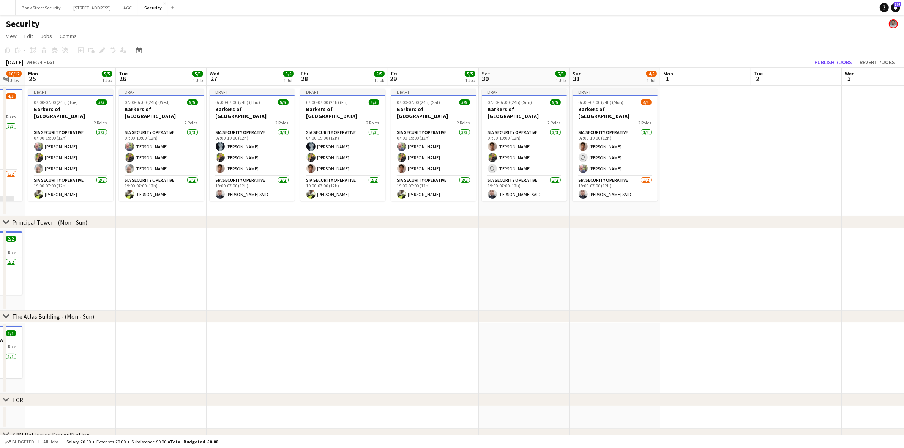
scroll to position [0, 263]
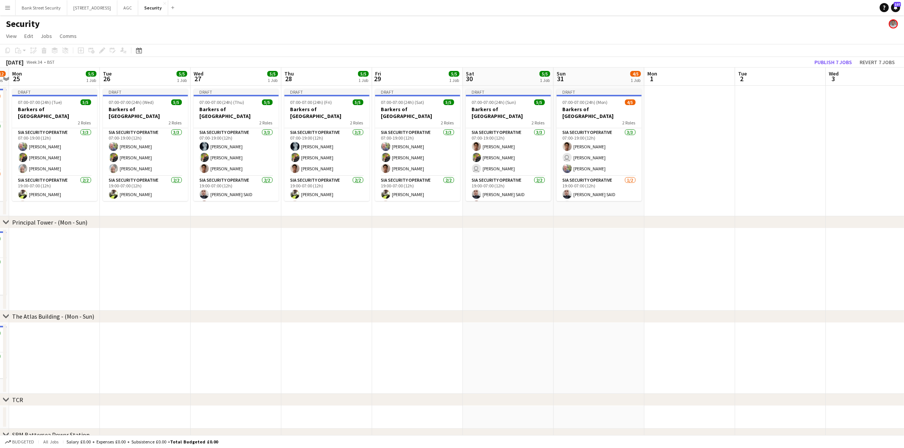
drag, startPoint x: 712, startPoint y: 207, endPoint x: 93, endPoint y: 199, distance: 618.6
click at [93, 199] on app-calendar-viewport "Fri 22 12/12 4 Jobs Sat 23 11/12 4 Jobs Sun 24 10/12 4 Jobs Mon 25 5/5 1 Job Tu…" at bounding box center [452, 320] width 904 height 504
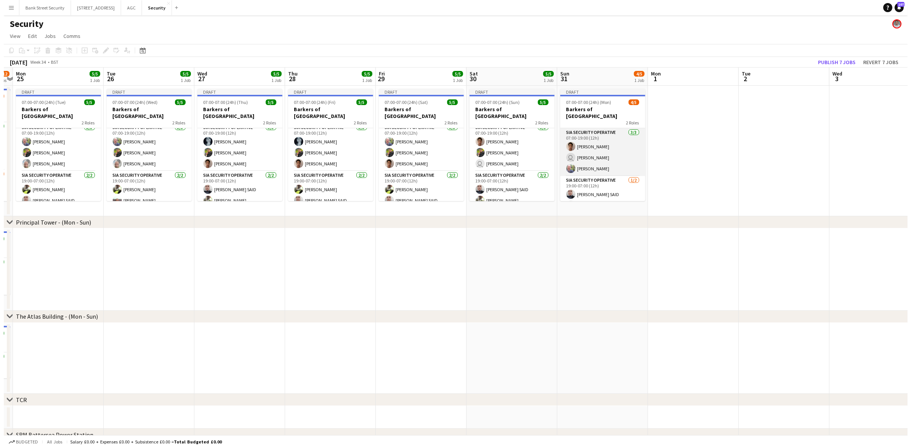
scroll to position [5, 0]
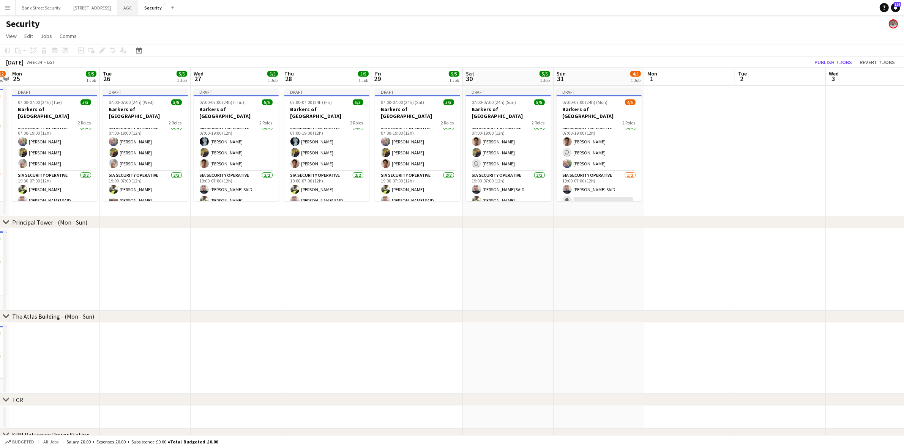
click at [134, 12] on button "AGC Close" at bounding box center [127, 7] width 21 height 15
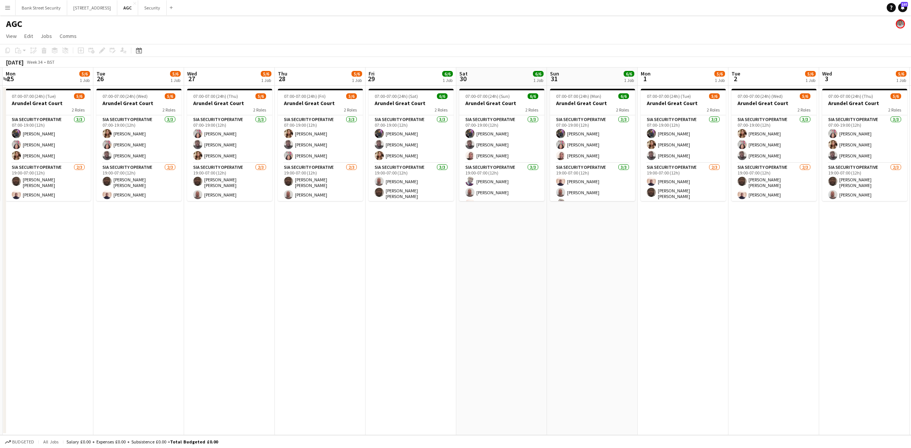
scroll to position [0, 270]
drag, startPoint x: 399, startPoint y: 247, endPoint x: 51, endPoint y: 235, distance: 347.6
click at [51, 235] on app-calendar-viewport "Fri 22 6/8 1 Job Sat 23 6/7 1 Job Sun 24 4/7 1 Job Mon 25 5/6 1 Job Tue 26 5/6 …" at bounding box center [455, 252] width 911 height 368
click at [157, 7] on button "Security Close" at bounding box center [152, 7] width 28 height 15
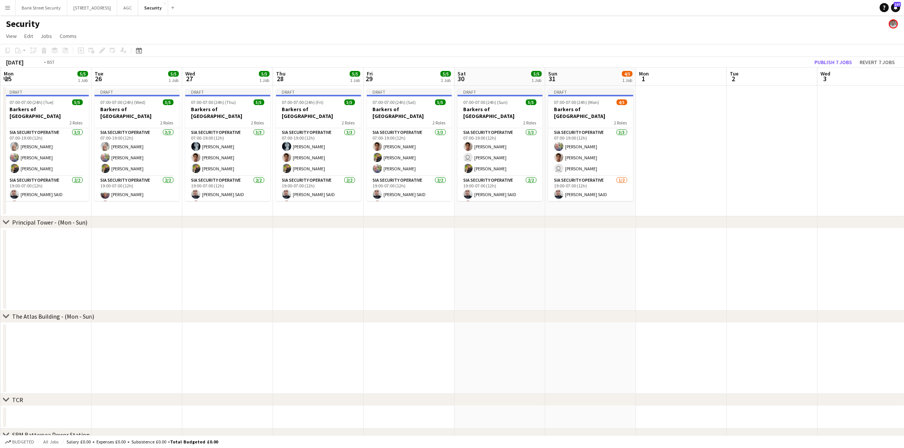
scroll to position [0, 267]
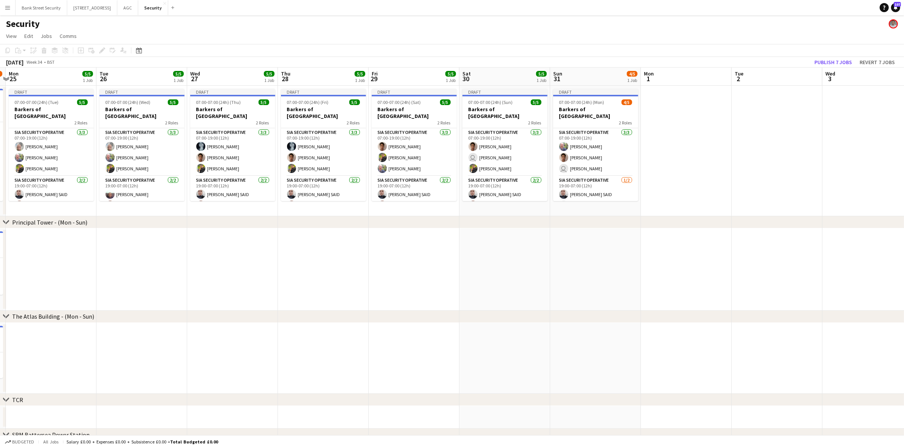
drag, startPoint x: 415, startPoint y: 211, endPoint x: 57, endPoint y: 203, distance: 357.8
click at [57, 203] on app-calendar-viewport "Fri 22 12/12 4 Jobs Sat 23 11/12 4 Jobs Sun 24 10/12 4 Jobs Mon 25 5/5 1 Job Tu…" at bounding box center [452, 320] width 904 height 504
click at [503, 157] on app-card-role "SIA Security Operative 3/3 07:00-19:00 (12h) Alejandro Montoya user Barry Waple…" at bounding box center [504, 152] width 85 height 48
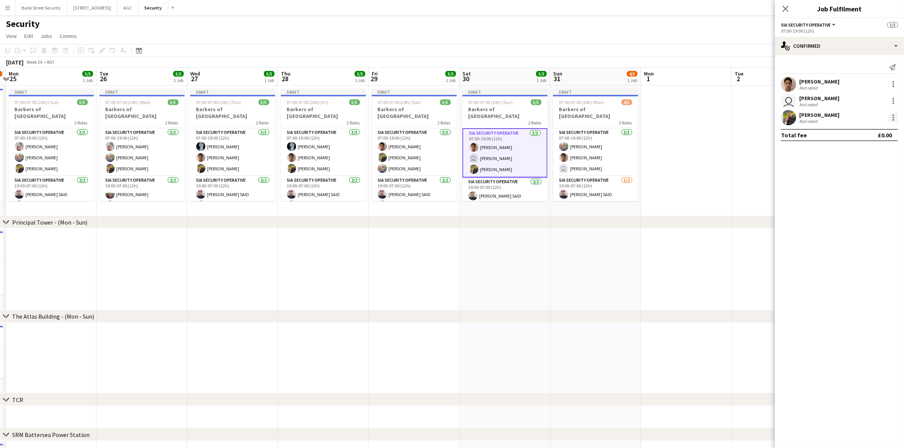
click at [892, 116] on div at bounding box center [893, 117] width 9 height 9
click at [852, 204] on span "Remove" at bounding box center [856, 204] width 23 height 6
click at [784, 9] on icon at bounding box center [785, 8] width 7 height 7
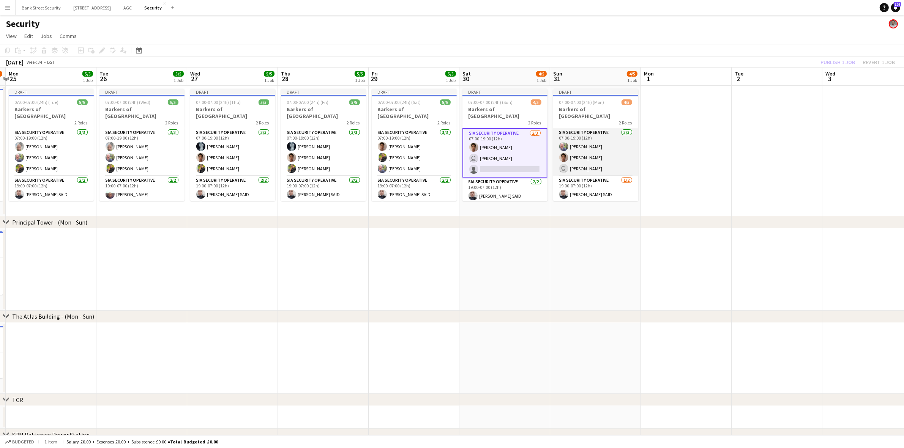
click at [581, 159] on app-card-role "SIA Security Operative 3/3 07:00-19:00 (12h) Mohammed Farooq Alejandro Montoya …" at bounding box center [595, 152] width 85 height 48
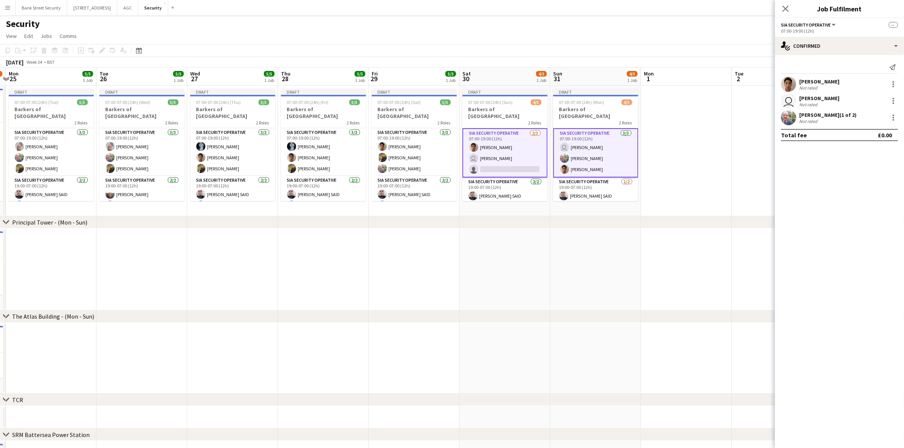
click at [507, 167] on app-card-role "SIA Security Operative 2/3 07:00-19:00 (12h) Alejandro Montoya user Barry Waple…" at bounding box center [504, 152] width 85 height 49
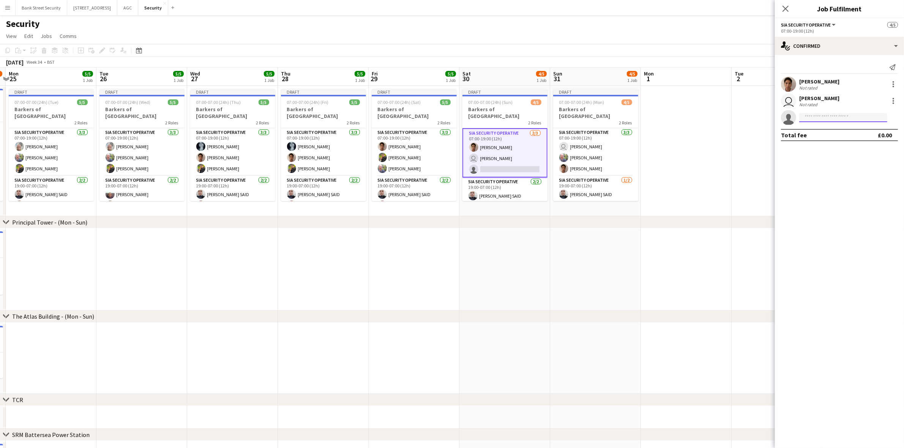
click at [836, 117] on input at bounding box center [843, 117] width 88 height 9
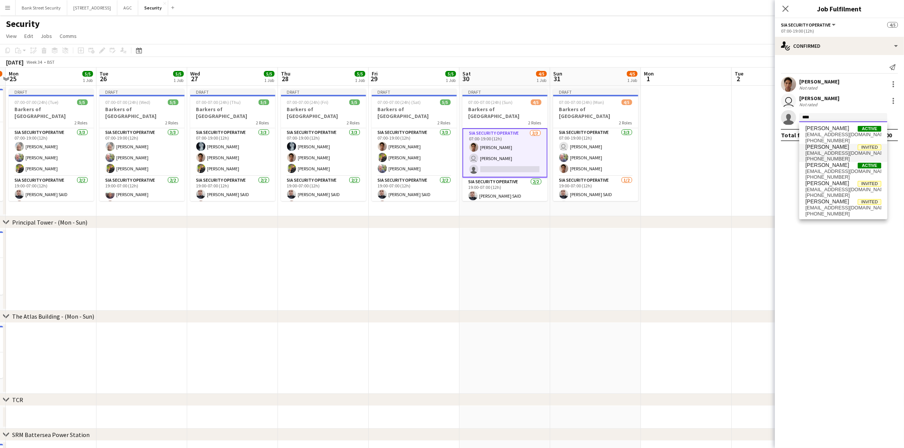
type input "****"
click at [841, 149] on span "[PERSON_NAME]" at bounding box center [827, 147] width 44 height 6
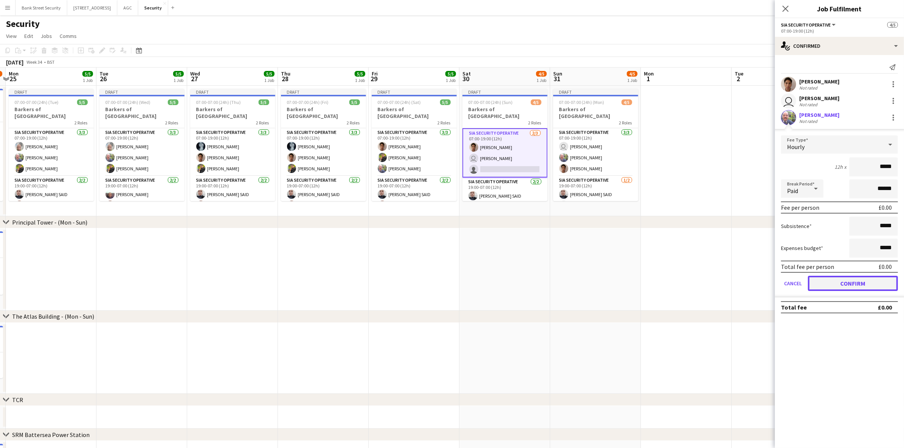
click at [852, 281] on button "Confirm" at bounding box center [853, 283] width 90 height 15
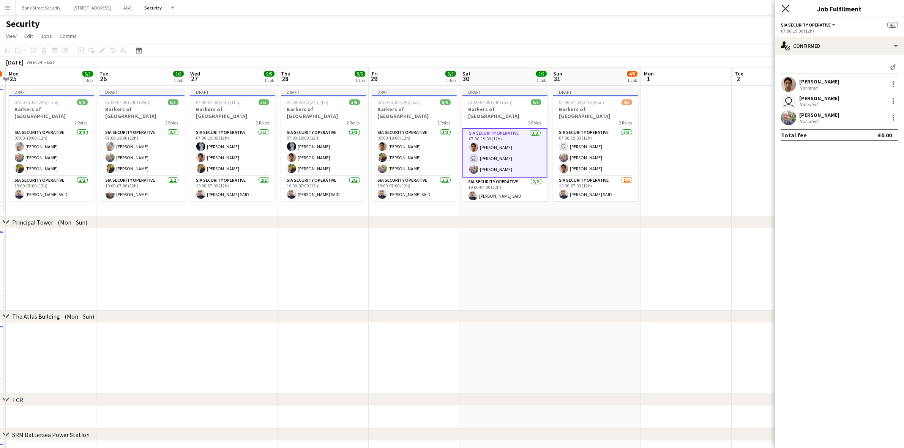
click at [782, 8] on icon "Close pop-in" at bounding box center [785, 8] width 7 height 7
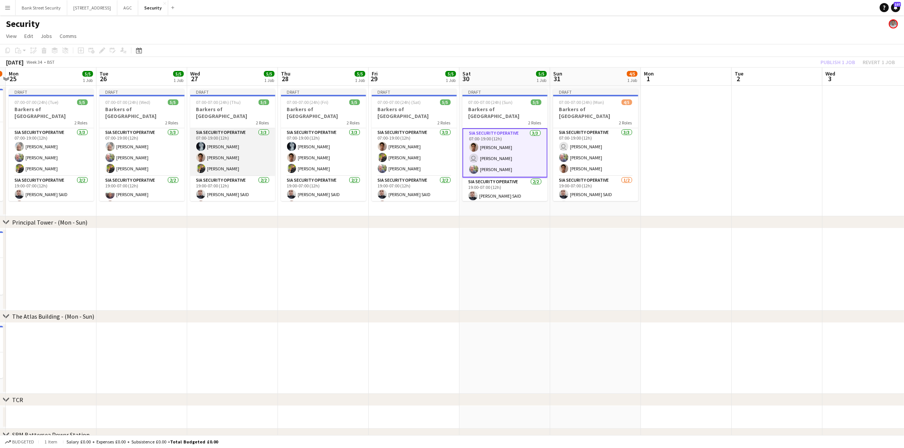
click at [221, 133] on app-card-role "SIA Security Operative 3/3 07:00-19:00 (12h) Núbia Melo Alejandro Montoya Majid…" at bounding box center [232, 152] width 85 height 48
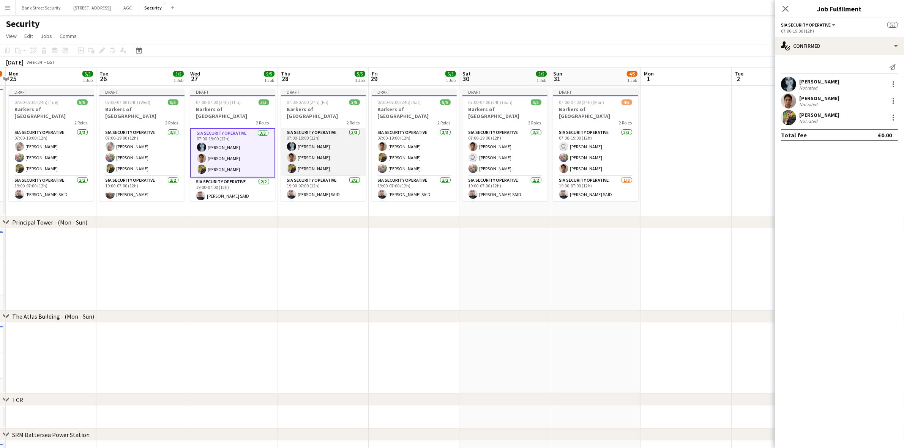
click at [325, 143] on app-card-role "SIA Security Operative 3/3 07:00-19:00 (12h) Núbia Melo Alejandro Montoya Majid…" at bounding box center [323, 152] width 85 height 48
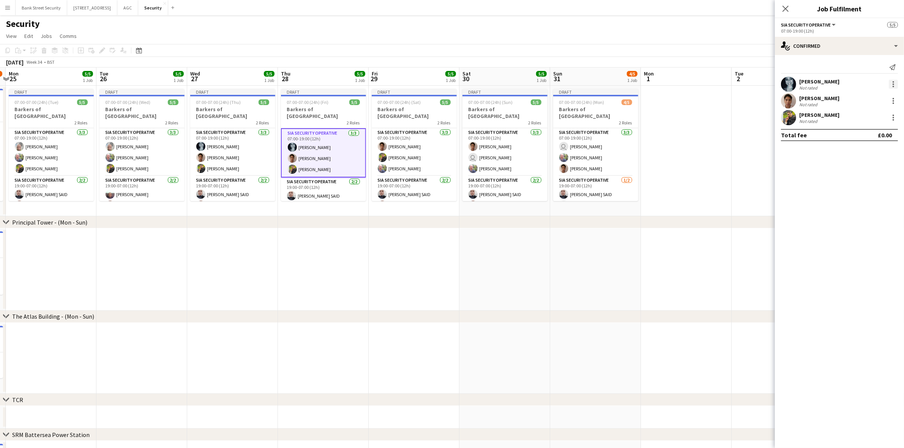
click at [891, 83] on div at bounding box center [893, 84] width 9 height 9
click at [873, 169] on span "Remove" at bounding box center [868, 171] width 47 height 7
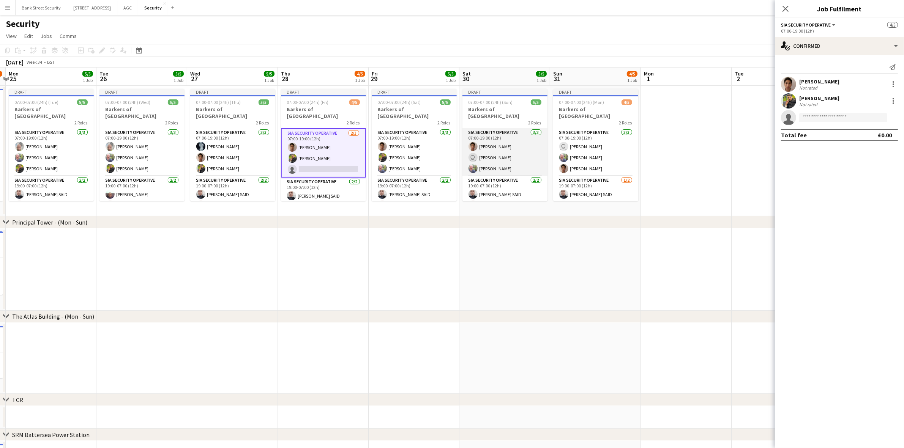
click at [502, 154] on app-card-role "SIA Security Operative 3/3 07:00-19:00 (12h) Alejandro Montoya user Barry Waple…" at bounding box center [504, 152] width 85 height 48
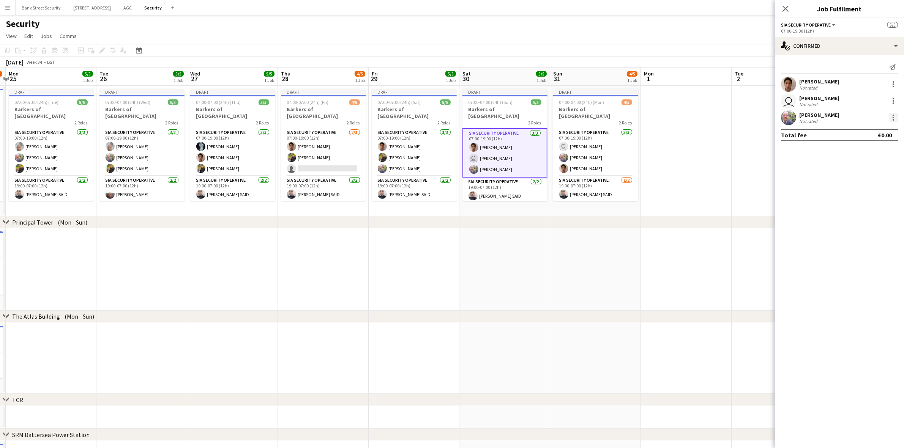
click at [895, 116] on div at bounding box center [893, 117] width 9 height 9
click at [850, 207] on span "Remove" at bounding box center [856, 204] width 23 height 6
click at [837, 116] on input at bounding box center [843, 117] width 88 height 9
type input "****"
click at [825, 139] on span "+447706763237" at bounding box center [843, 141] width 76 height 6
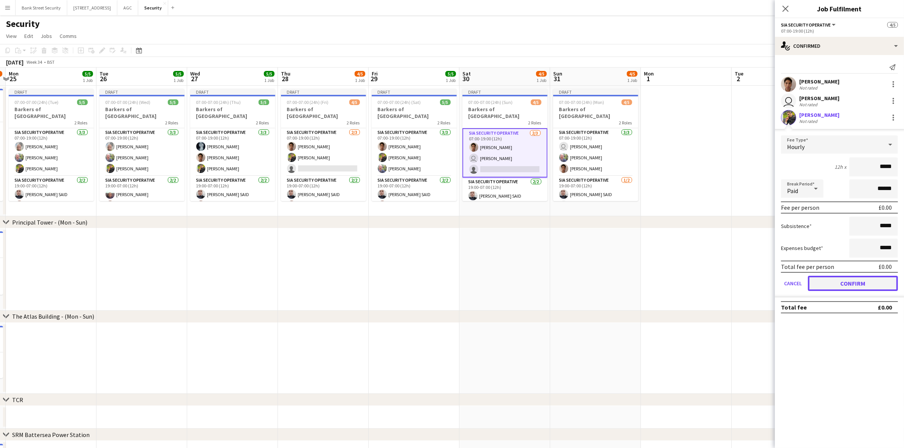
click at [868, 276] on button "Confirm" at bounding box center [853, 283] width 90 height 15
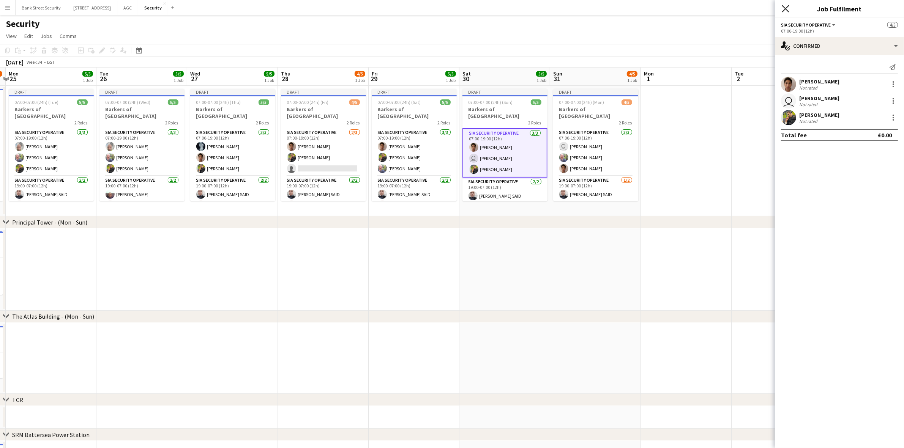
click at [786, 5] on icon "Close pop-in" at bounding box center [785, 8] width 7 height 7
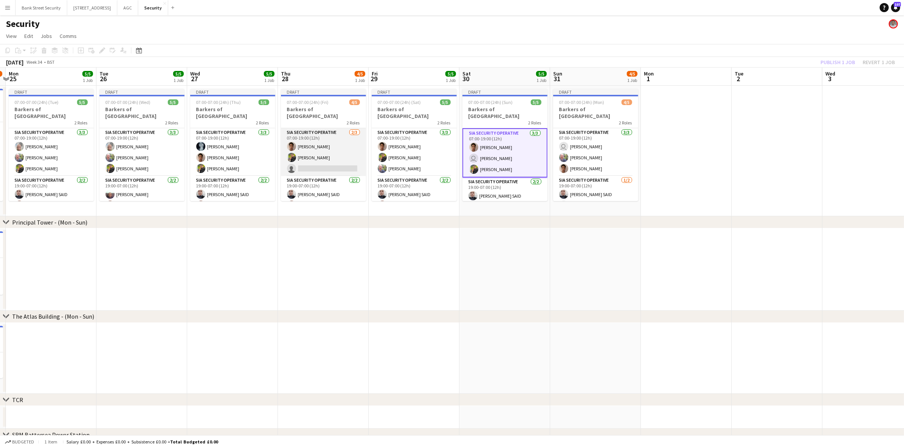
click at [327, 160] on app-card-role "SIA Security Operative 2/3 07:00-19:00 (12h) Alejandro Montoya Majid Ali single…" at bounding box center [323, 152] width 85 height 48
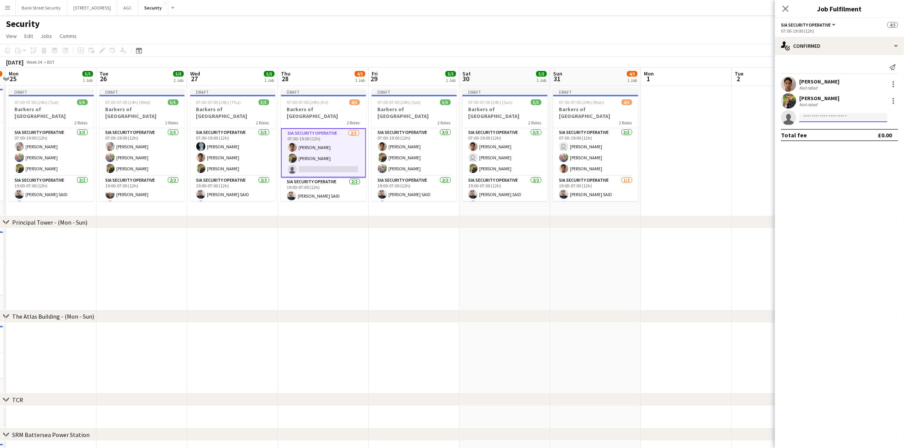
click at [852, 117] on input at bounding box center [843, 117] width 88 height 9
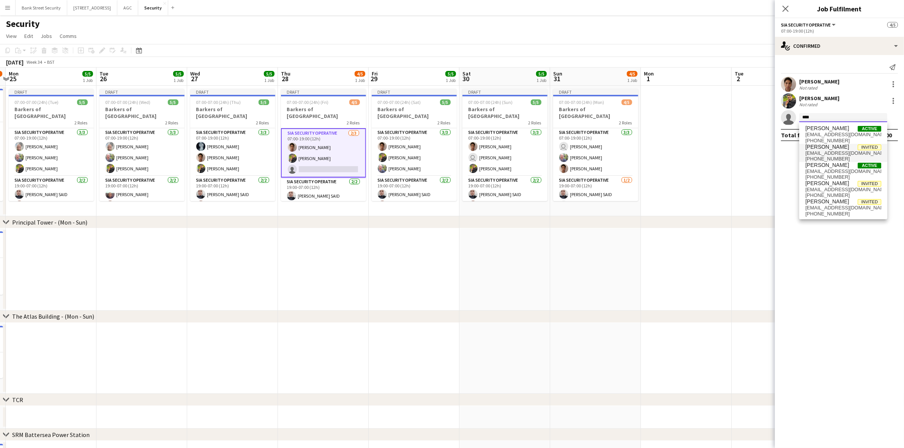
type input "****"
click at [836, 150] on span "farooq.mohammed50@yahoo.co.uk" at bounding box center [843, 153] width 76 height 6
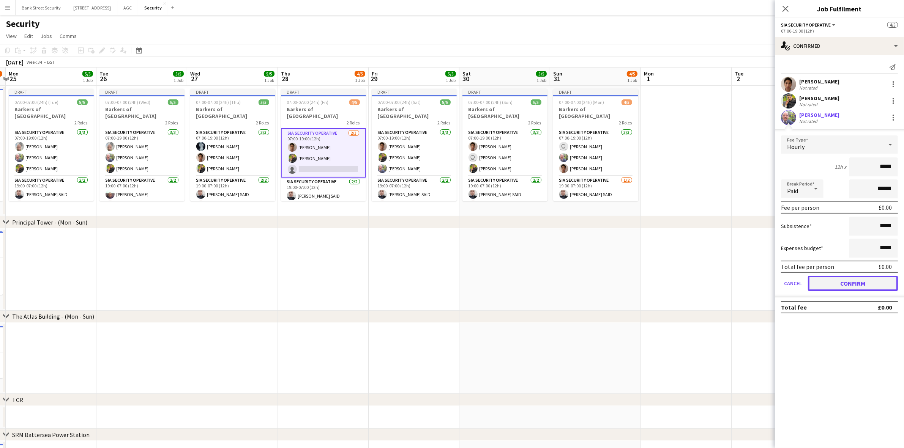
click at [855, 276] on button "Confirm" at bounding box center [853, 283] width 90 height 15
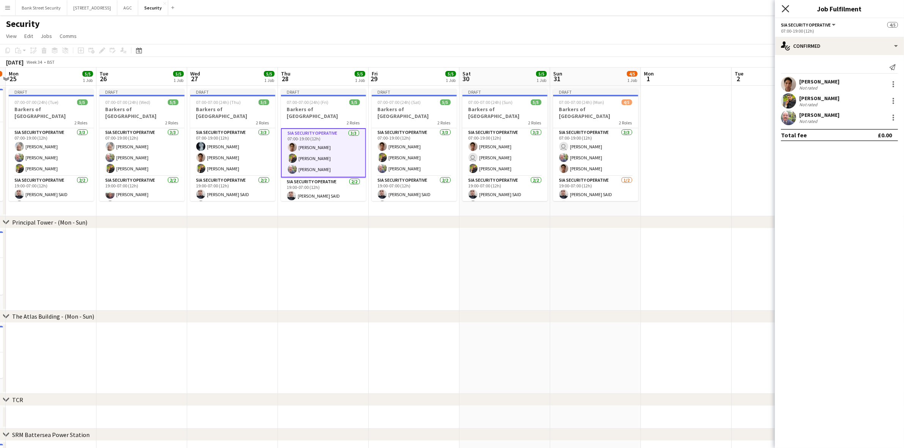
click at [785, 6] on icon "Close pop-in" at bounding box center [785, 8] width 7 height 7
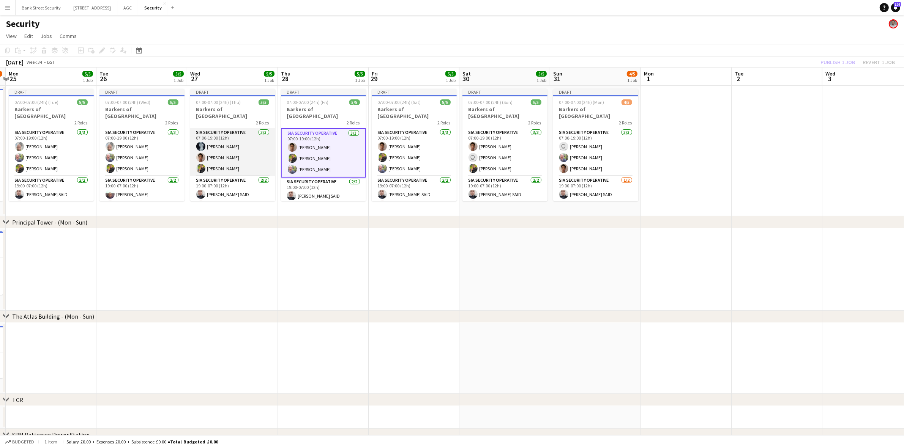
click at [215, 137] on app-card-role "SIA Security Operative 3/3 07:00-19:00 (12h) Núbia Melo Alejandro Montoya Majid…" at bounding box center [232, 152] width 85 height 48
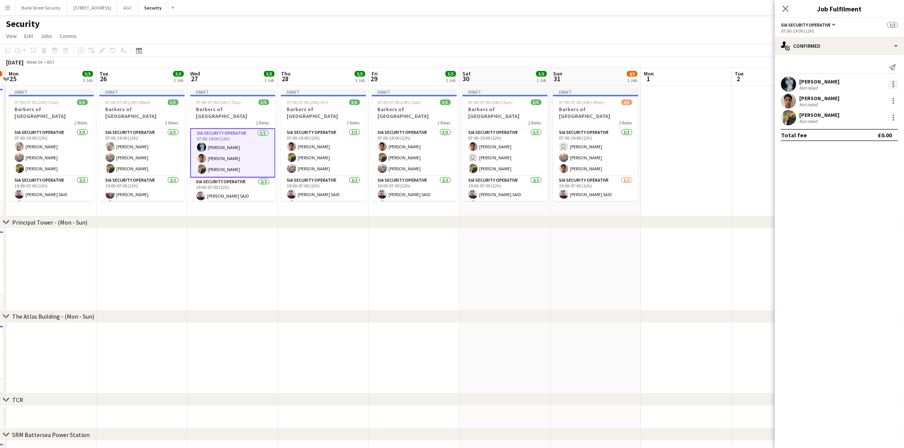
click at [896, 87] on div at bounding box center [893, 84] width 9 height 9
click at [885, 168] on span "Remove" at bounding box center [868, 171] width 47 height 7
click at [859, 117] on input at bounding box center [843, 117] width 88 height 9
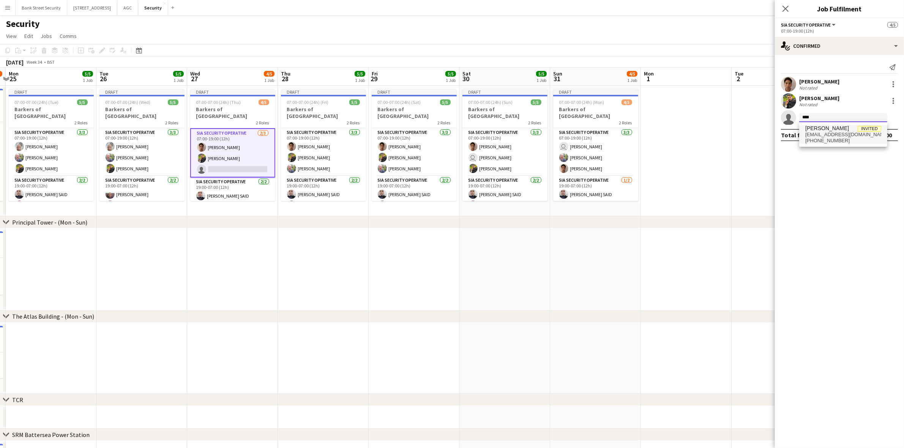
type input "****"
click at [839, 134] on span "barrycwaple@btinternet.com" at bounding box center [843, 135] width 76 height 6
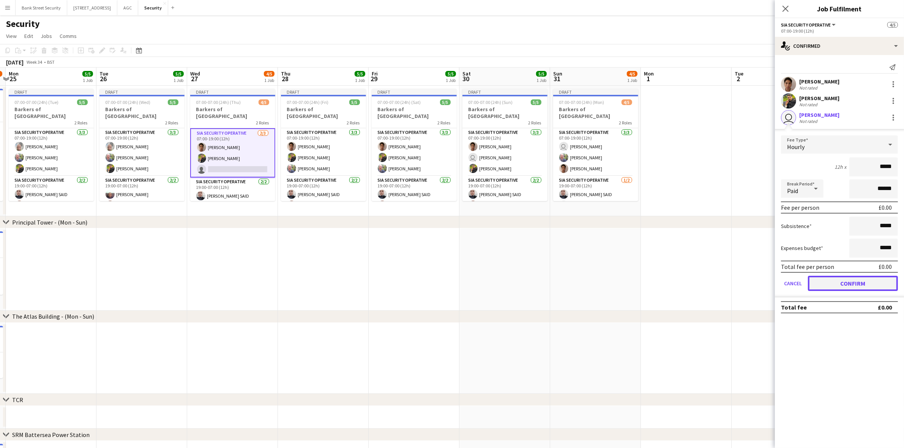
click at [851, 284] on button "Confirm" at bounding box center [853, 283] width 90 height 15
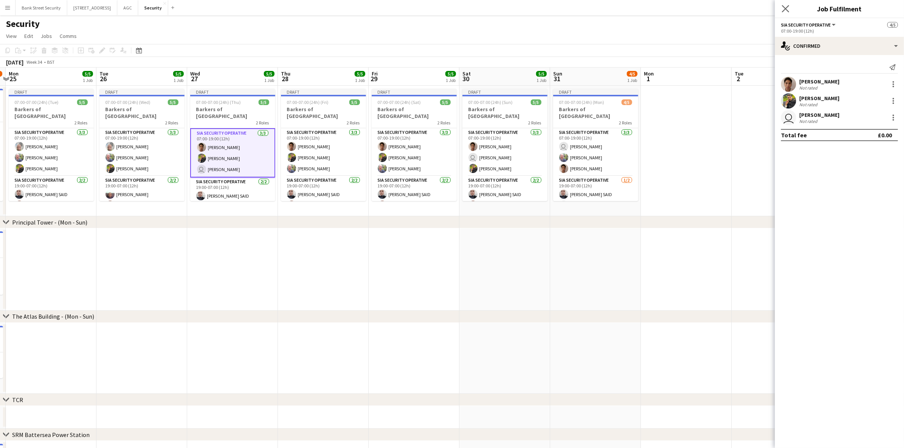
click at [790, 7] on app-icon "Close pop-in" at bounding box center [785, 8] width 11 height 11
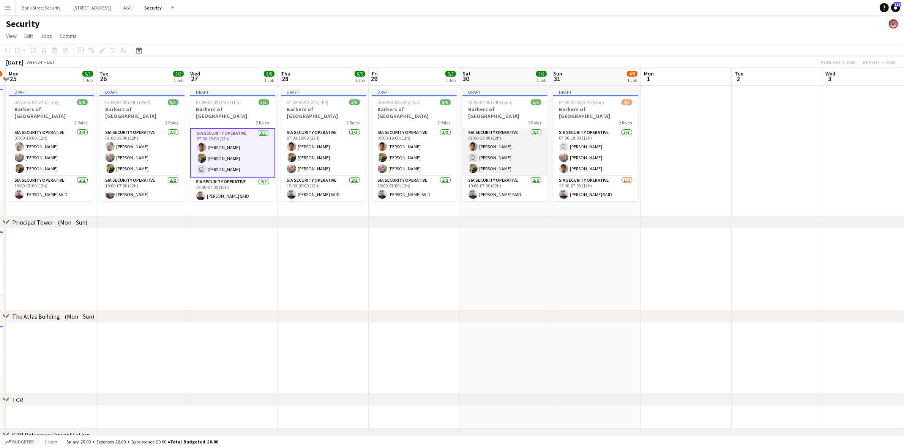
click at [504, 156] on app-card-role "SIA Security Operative 3/3 07:00-19:00 (12h) Alejandro Montoya user Barry Waple…" at bounding box center [504, 152] width 85 height 48
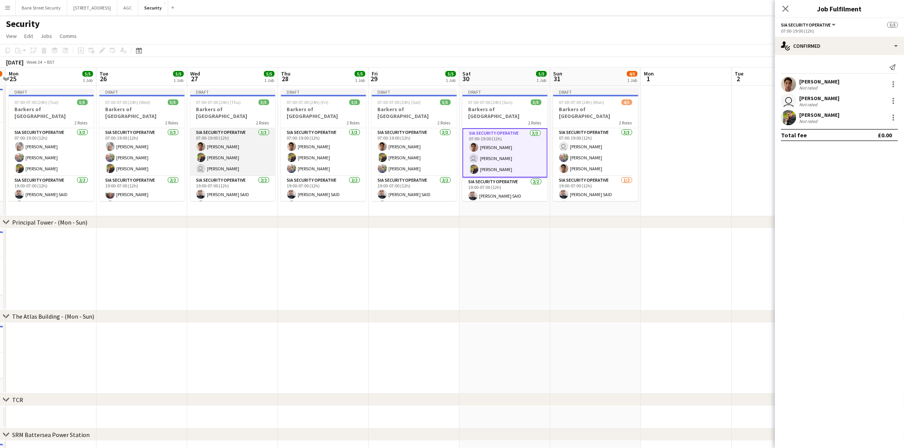
click at [238, 161] on app-card-role "SIA Security Operative 3/3 07:00-19:00 (12h) Alejandro Montoya Majid Ali user B…" at bounding box center [232, 152] width 85 height 48
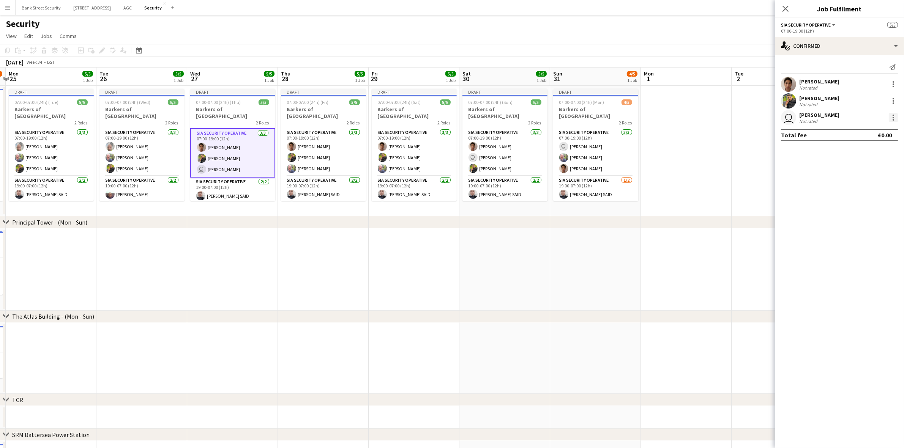
click at [890, 120] on div at bounding box center [893, 117] width 9 height 9
click at [854, 202] on span "Remove" at bounding box center [856, 204] width 23 height 6
click at [828, 117] on input at bounding box center [843, 117] width 88 height 9
type input "*****"
click at [831, 128] on span "[PERSON_NAME]" at bounding box center [827, 128] width 44 height 6
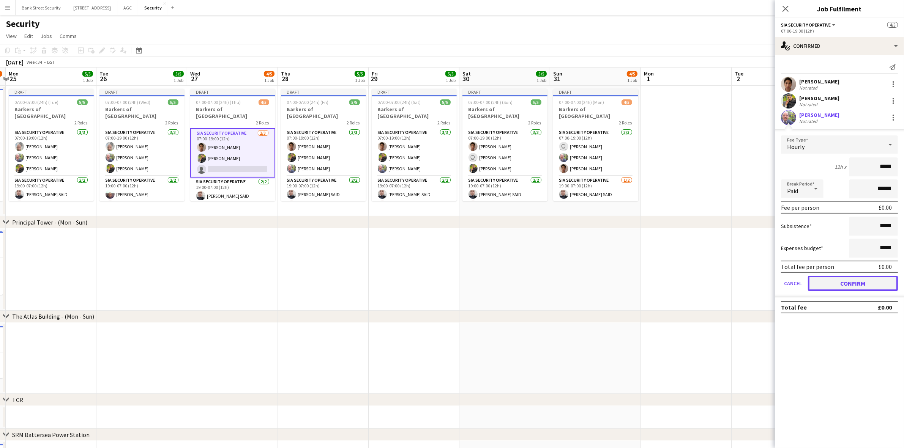
click at [847, 279] on button "Confirm" at bounding box center [853, 283] width 90 height 15
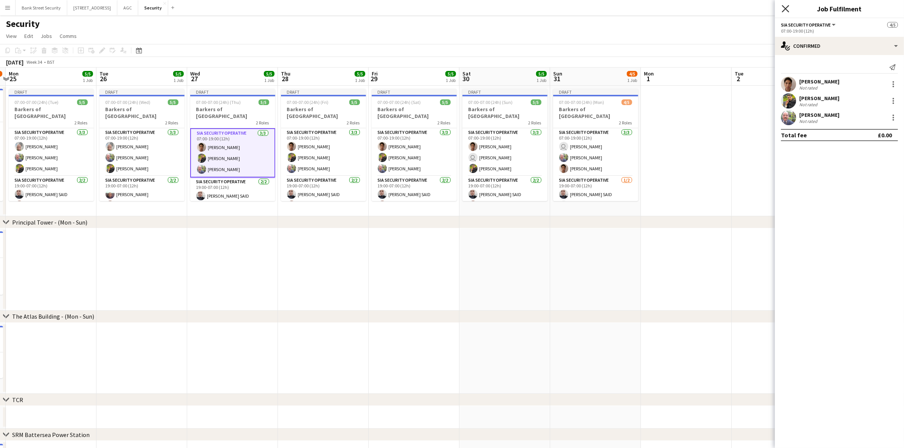
click at [784, 9] on icon "Close pop-in" at bounding box center [785, 8] width 7 height 7
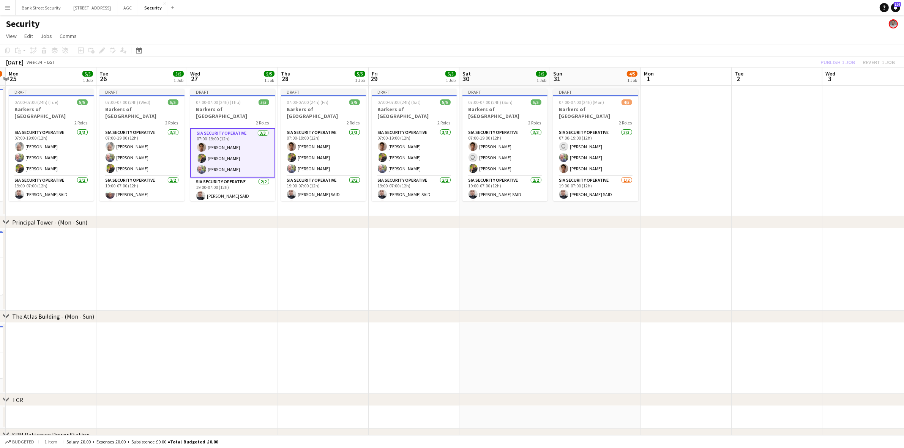
click at [745, 126] on app-date-cell at bounding box center [777, 151] width 91 height 131
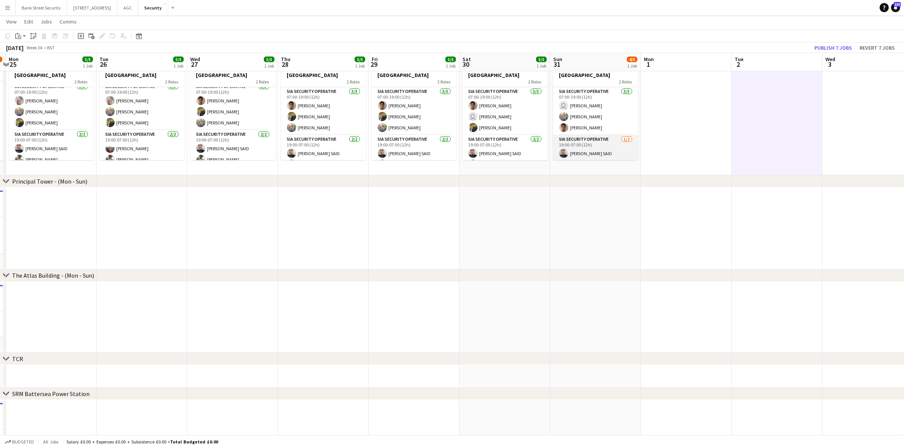
scroll to position [5, 0]
click at [101, 146] on app-card-role "SIA Security Operative 2/2 19:00-07:00 (12h) Taofeek Omoyele Innocent Ileke" at bounding box center [141, 148] width 85 height 37
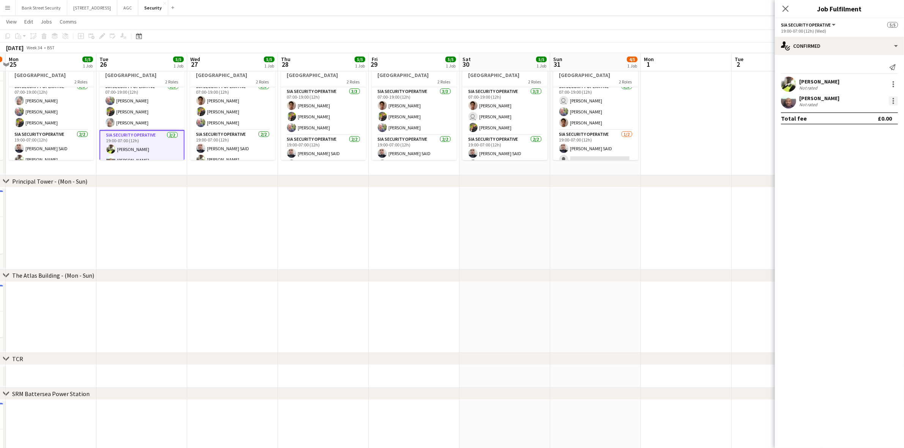
click at [897, 102] on div at bounding box center [893, 100] width 9 height 9
click at [872, 187] on span "Remove" at bounding box center [868, 188] width 47 height 7
click at [784, 10] on icon at bounding box center [785, 8] width 7 height 7
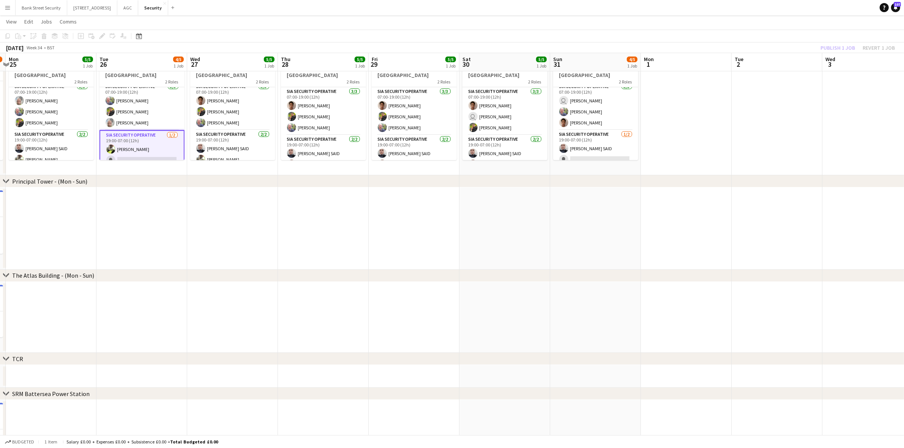
click at [840, 47] on div "Publish 1 job Revert 1 job" at bounding box center [857, 48] width 93 height 10
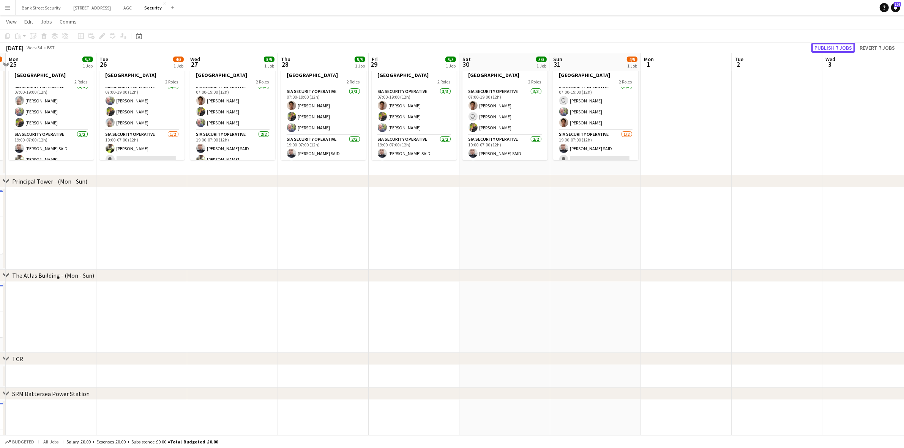
click at [840, 47] on button "Publish 7 jobs" at bounding box center [833, 48] width 44 height 10
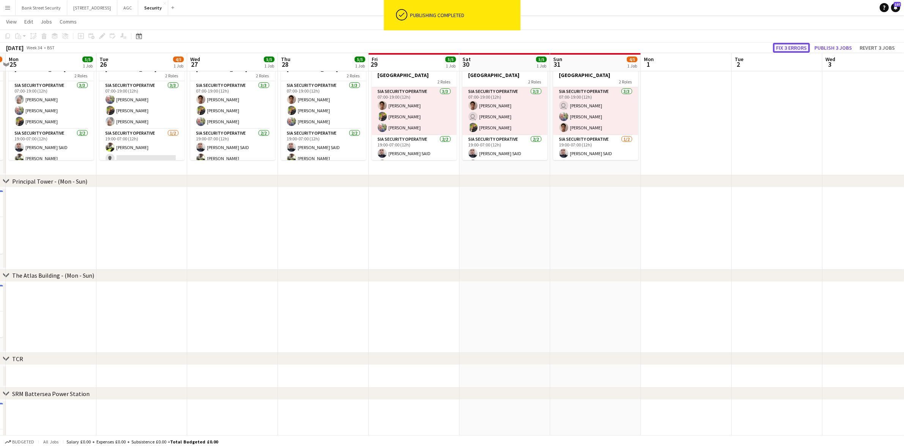
click at [790, 49] on button "Fix 3 errors" at bounding box center [791, 48] width 37 height 10
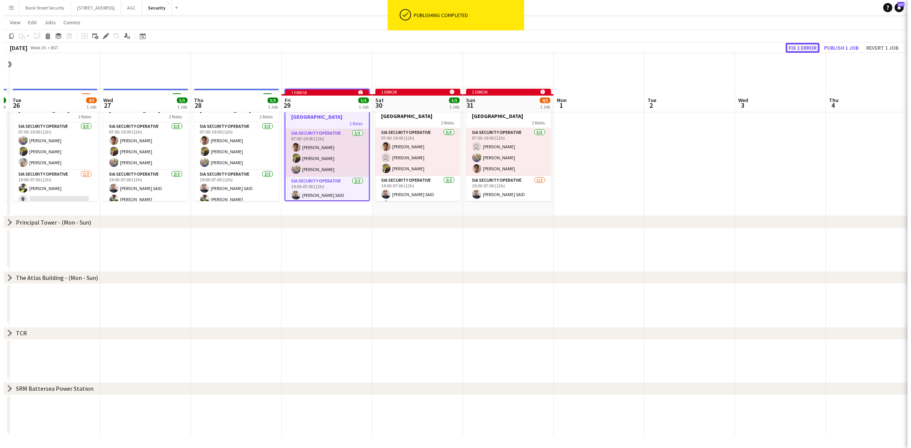
scroll to position [0, 261]
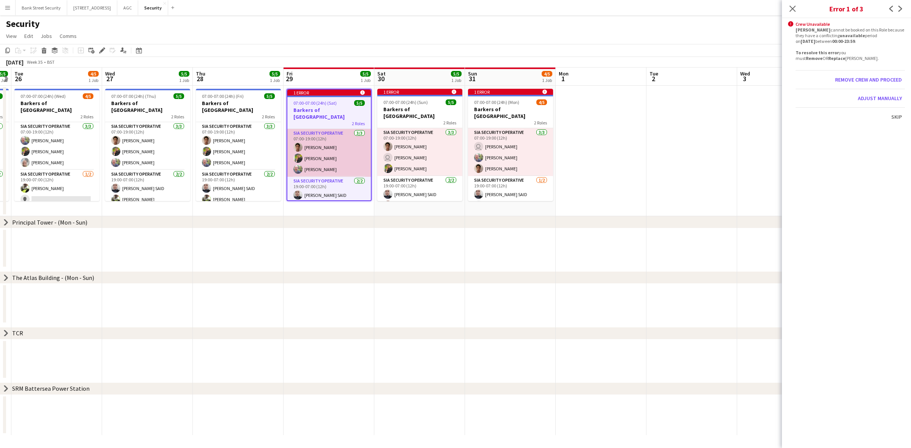
click at [333, 144] on app-card-role "SIA Security Operative 3/3 07:00-19:00 (12h) Alejandro Montoya Majid Ali Mohamm…" at bounding box center [329, 153] width 84 height 48
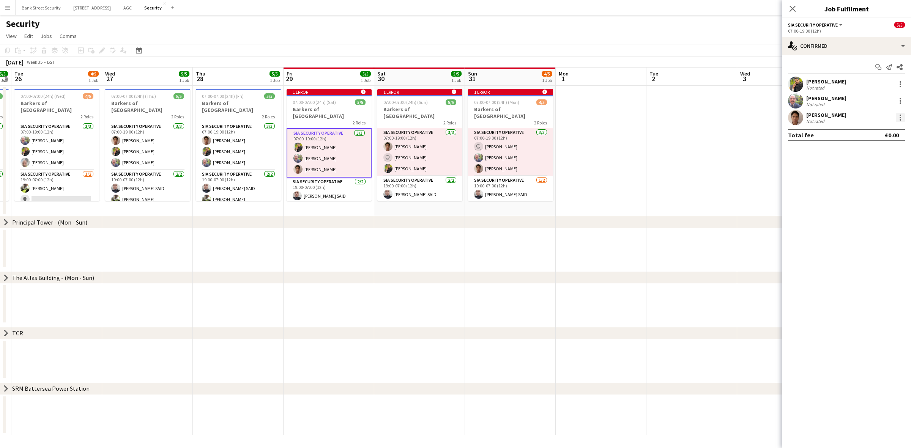
click at [902, 120] on div at bounding box center [900, 117] width 9 height 9
click at [884, 206] on span "Remove" at bounding box center [875, 204] width 47 height 7
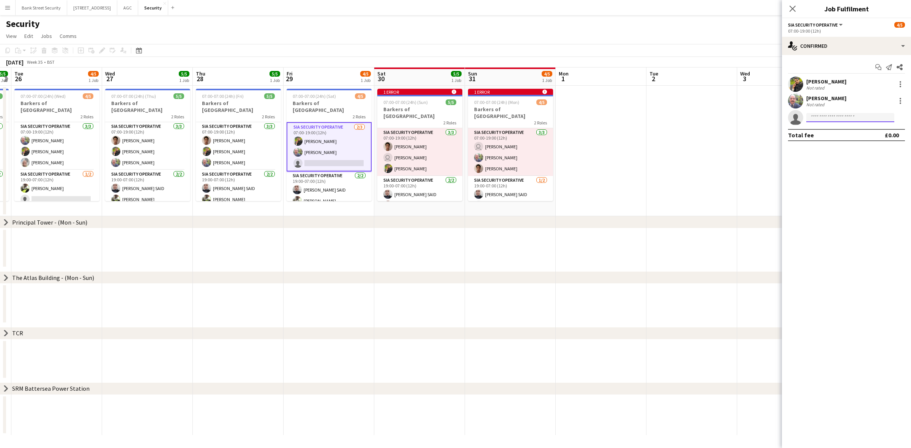
click at [852, 118] on input at bounding box center [850, 117] width 88 height 9
type input "*****"
click at [843, 138] on span "+447778170701" at bounding box center [851, 141] width 76 height 6
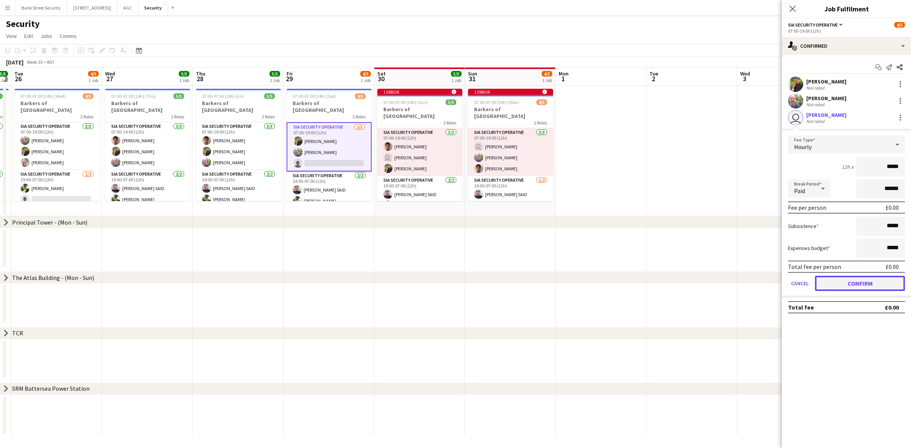
click at [864, 283] on button "Confirm" at bounding box center [860, 283] width 90 height 15
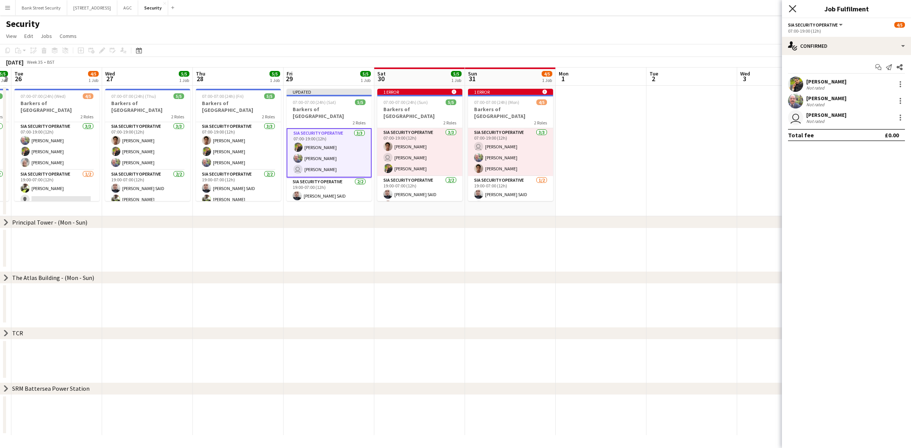
click at [794, 8] on icon at bounding box center [792, 8] width 7 height 7
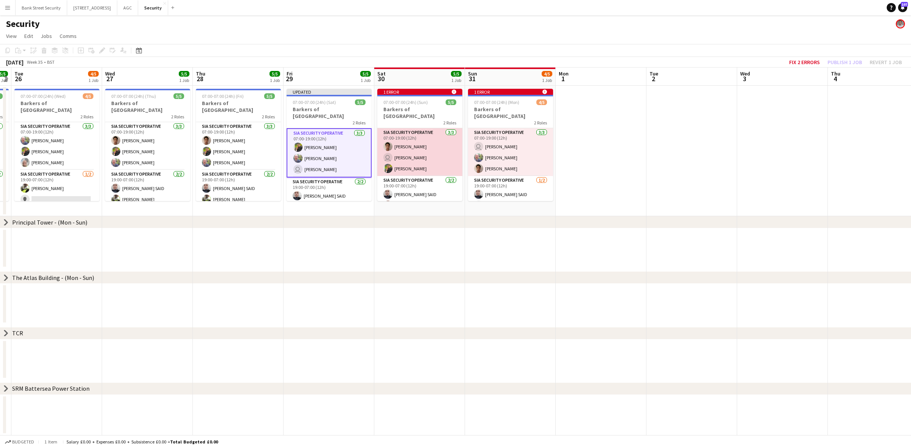
click at [428, 147] on app-card-role "SIA Security Operative 3/3 07:00-19:00 (12h) Alejandro Montoya user Barry Waple…" at bounding box center [419, 152] width 85 height 48
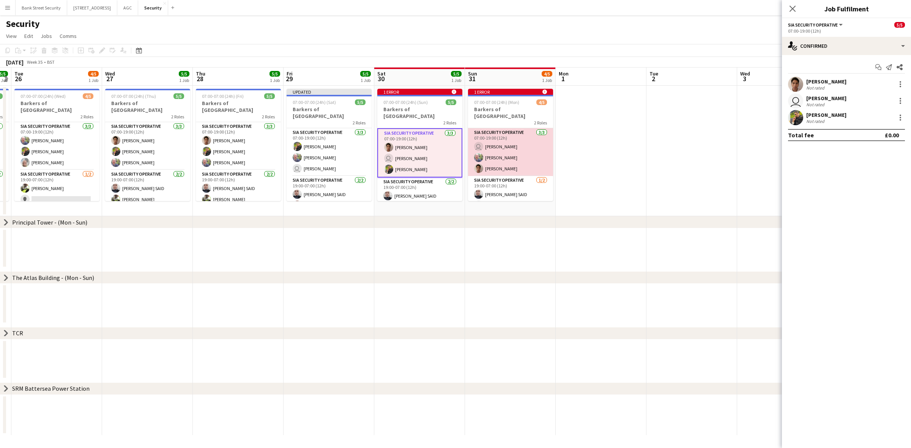
click at [494, 151] on app-card-role "SIA Security Operative 3/3 07:00-19:00 (12h) user Barry Waple Mohammed Farooq A…" at bounding box center [510, 152] width 85 height 48
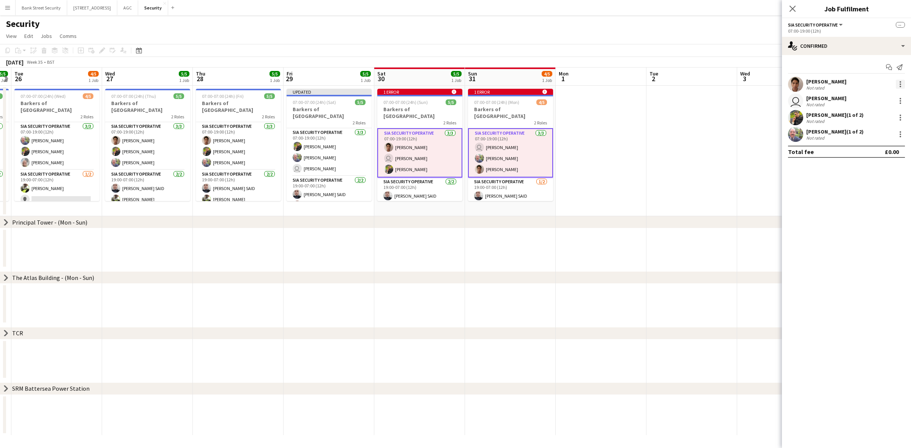
click at [902, 81] on div at bounding box center [900, 84] width 9 height 9
click at [873, 155] on span "Remove" at bounding box center [863, 153] width 23 height 6
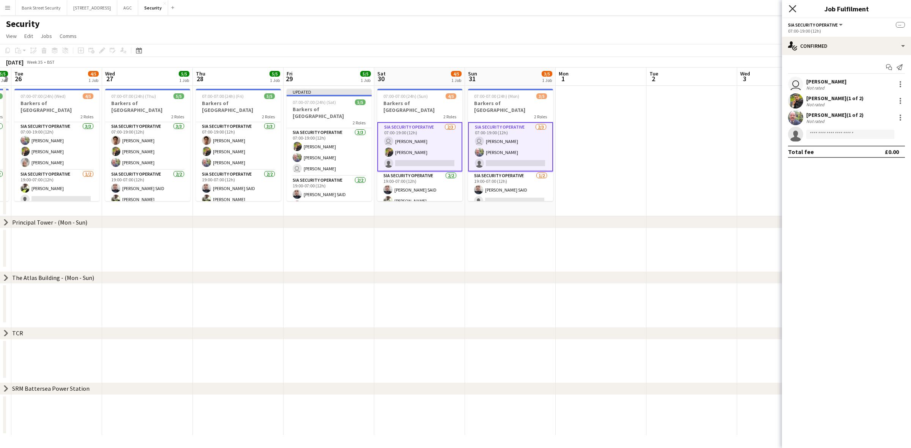
click at [792, 6] on icon "Close pop-in" at bounding box center [792, 8] width 7 height 7
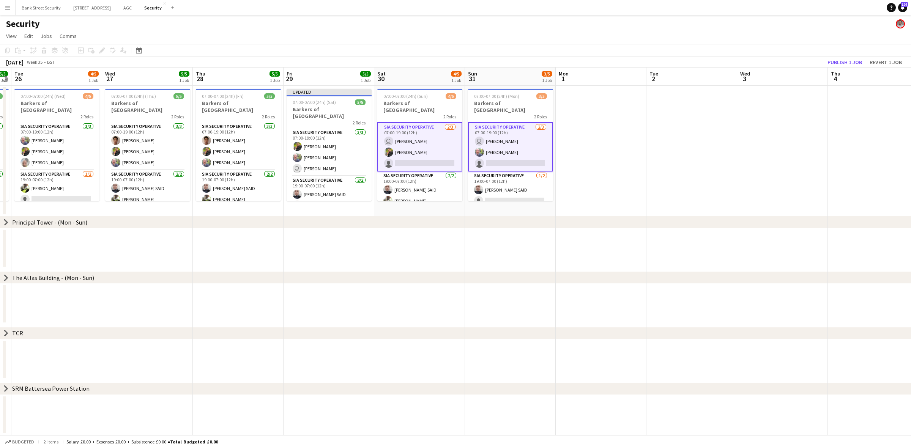
click at [625, 230] on app-calendar-group at bounding box center [421, 242] width 1365 height 52
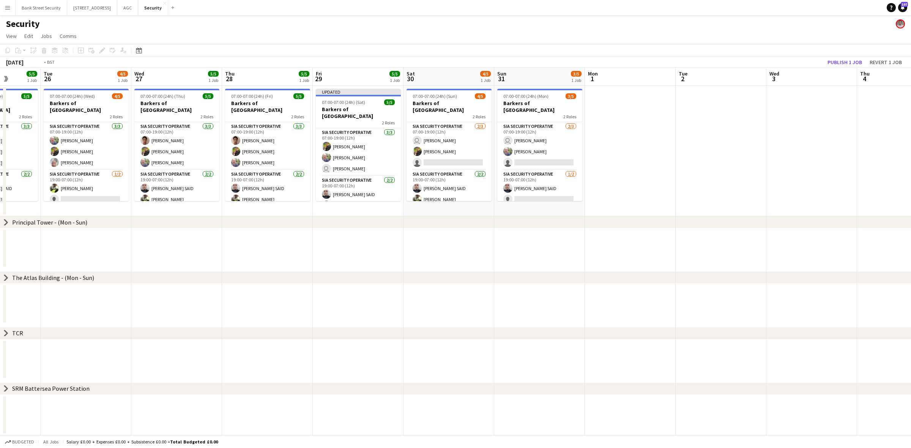
scroll to position [0, 171]
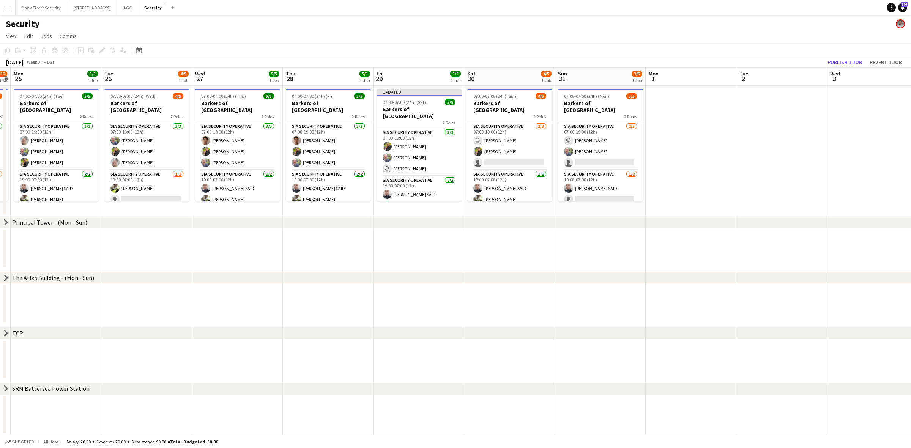
drag, startPoint x: 502, startPoint y: 209, endPoint x: 592, endPoint y: 203, distance: 90.2
click at [592, 203] on app-calendar-viewport "Sat 23 11/12 4 Jobs Sun 24 10/12 4 Jobs Mon 25 5/5 1 Job Tue 26 4/5 1 Job Wed 2…" at bounding box center [455, 252] width 911 height 368
click at [234, 154] on app-card-role "SIA Security Operative 3/3 07:00-19:00 (12h) Alejandro Montoya Majid Ali Mohamm…" at bounding box center [237, 146] width 85 height 48
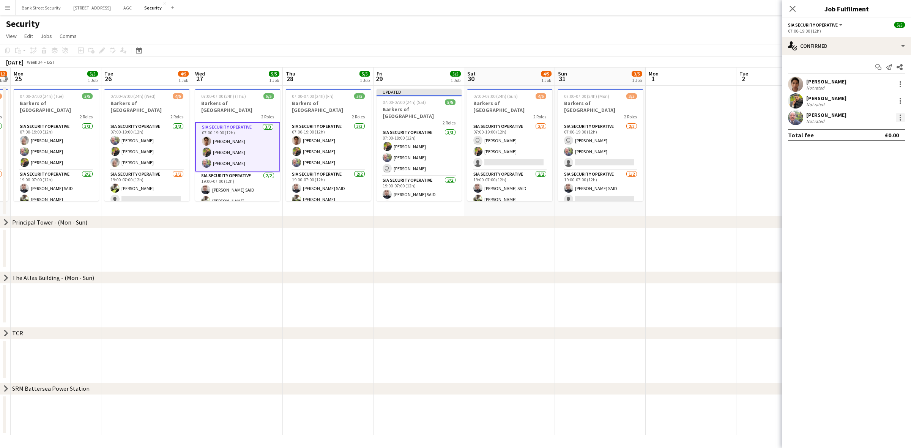
click at [899, 117] on div at bounding box center [900, 117] width 9 height 9
click at [858, 205] on span "Remove" at bounding box center [863, 204] width 23 height 6
click at [235, 156] on app-card-role "SIA Security Operative 2/3 07:00-19:00 (12h) Alejandro Montoya Majid Ali single…" at bounding box center [237, 152] width 85 height 49
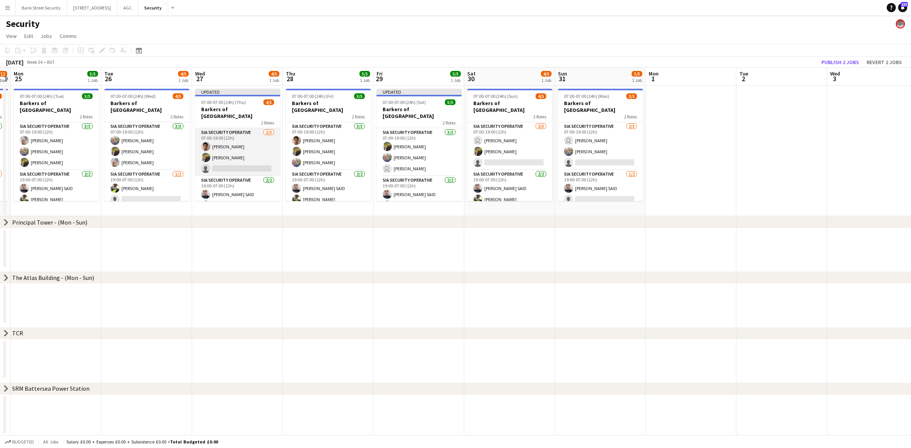
click at [235, 156] on app-card-role "SIA Security Operative 2/3 07:00-19:00 (12h) Alejandro Montoya Majid Ali single…" at bounding box center [237, 152] width 85 height 48
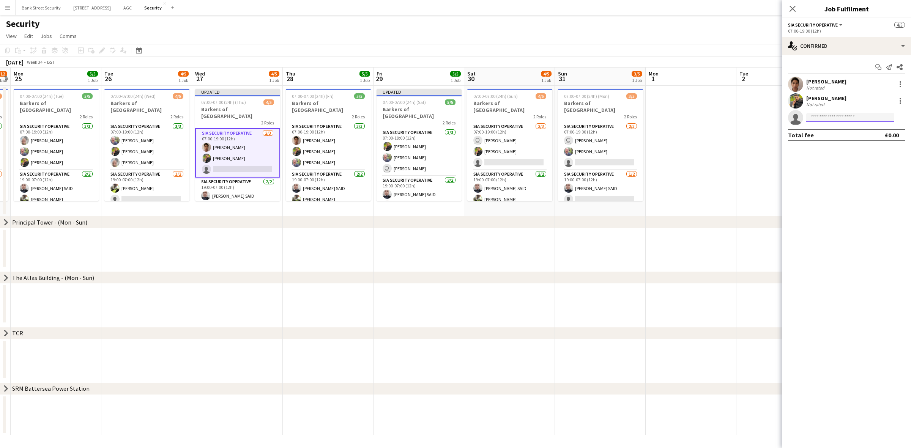
click at [835, 121] on input at bounding box center [850, 117] width 88 height 9
type input "****"
click at [837, 154] on span "umar243@yahoo.co.uk" at bounding box center [851, 153] width 76 height 6
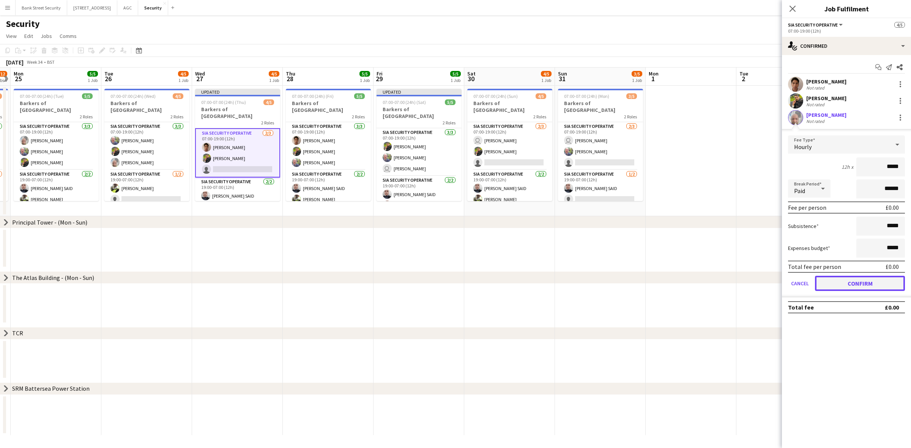
click at [859, 284] on button "Confirm" at bounding box center [860, 283] width 90 height 15
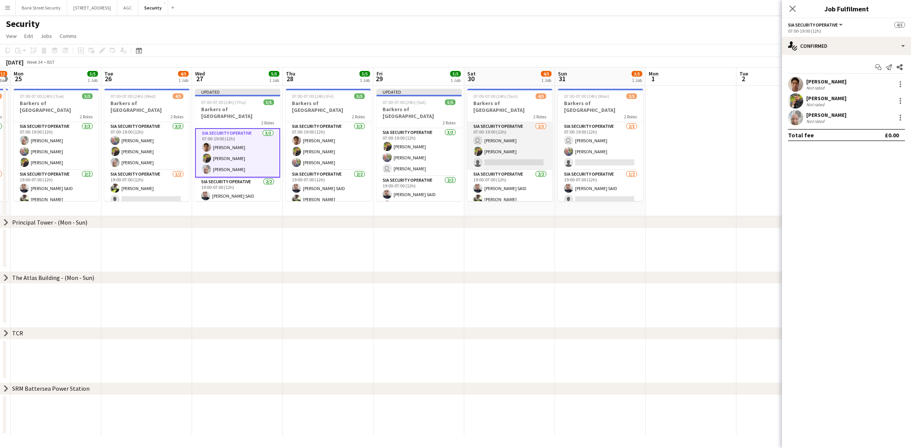
click at [502, 151] on app-card-role "SIA Security Operative 2/3 07:00-19:00 (12h) user Barry Waple Majid Ali single-…" at bounding box center [509, 146] width 85 height 48
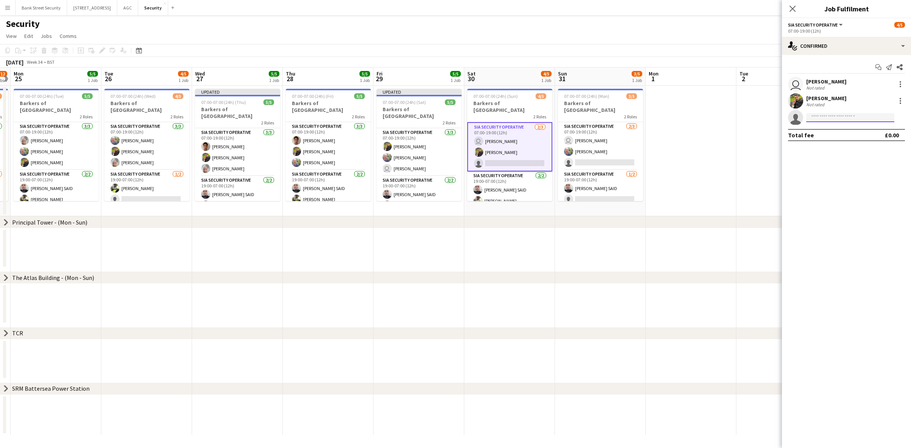
click at [832, 116] on input at bounding box center [850, 117] width 88 height 9
type input "*****"
click at [828, 132] on span "farooq.mohammed50@yahoo.co.uk" at bounding box center [851, 135] width 76 height 6
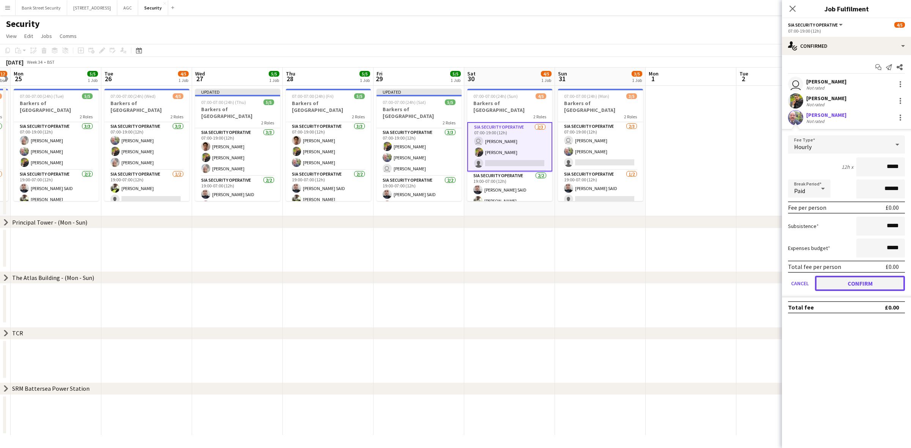
click at [847, 285] on button "Confirm" at bounding box center [860, 283] width 90 height 15
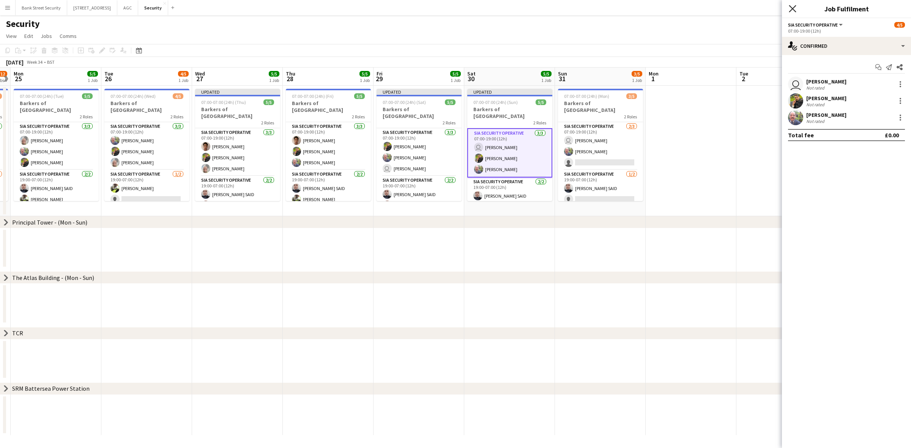
click at [794, 7] on icon at bounding box center [792, 8] width 7 height 7
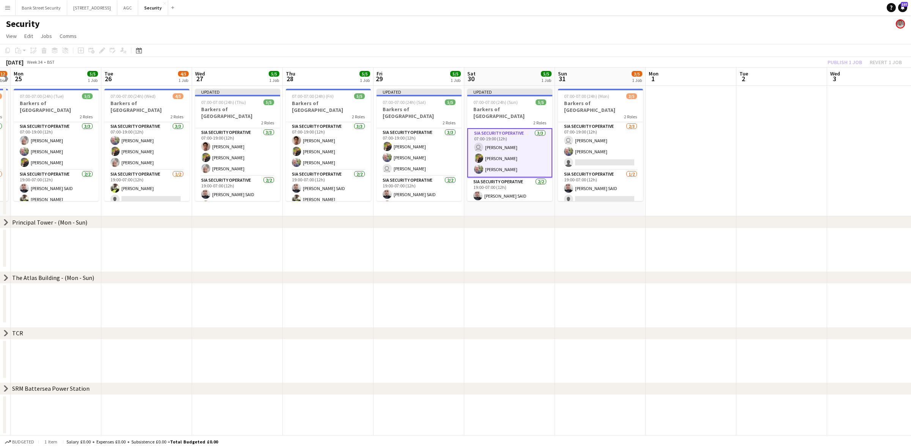
click at [833, 59] on div "Publish 1 job Revert 1 job" at bounding box center [865, 62] width 93 height 10
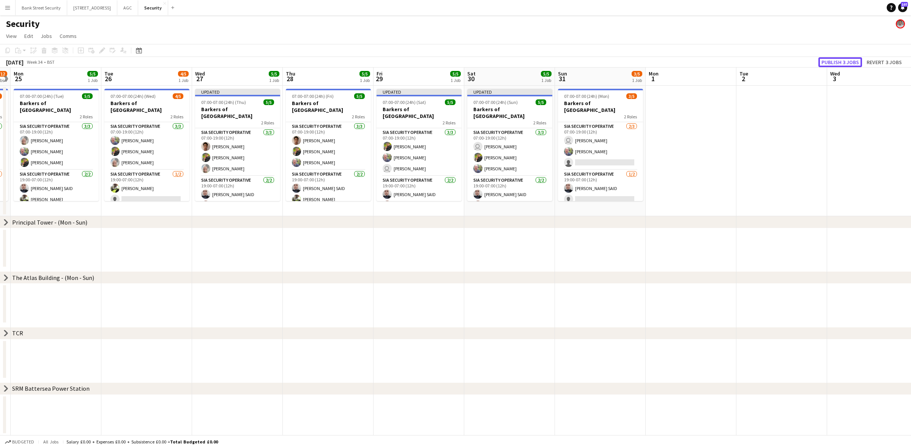
click at [833, 59] on button "Publish 3 jobs" at bounding box center [841, 62] width 44 height 10
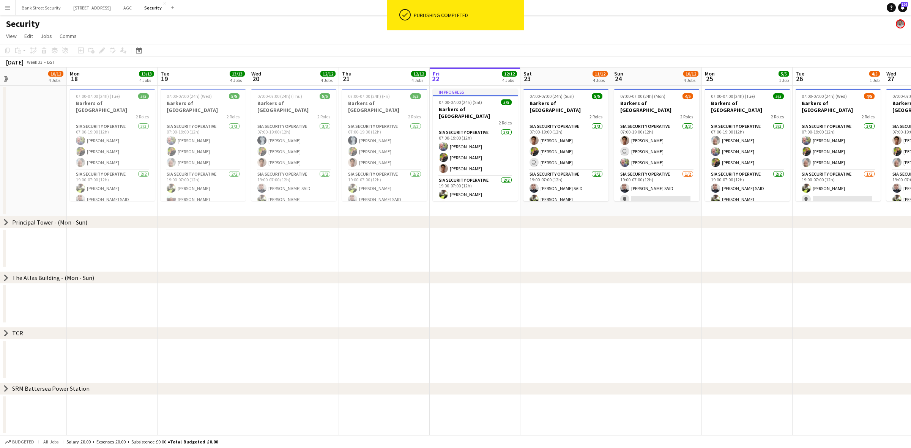
scroll to position [0, 218]
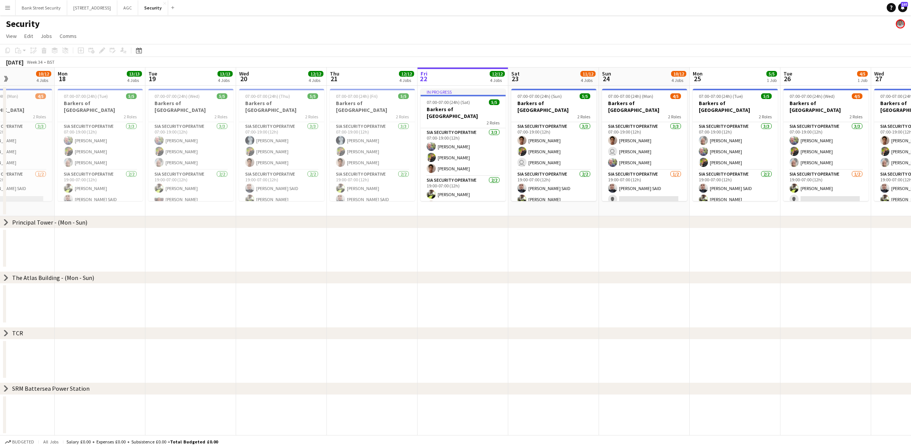
drag, startPoint x: 134, startPoint y: 246, endPoint x: 813, endPoint y: 235, distance: 679.0
click at [813, 235] on app-calendar-viewport "Fri 15 11/12 4 Jobs Sat 16 10/12 4 Jobs Sun 17 10/12 4 Jobs Mon 18 13/13 4 Jobs…" at bounding box center [455, 252] width 911 height 368
click at [382, 238] on app-calendar-group at bounding box center [466, 242] width 1365 height 52
click at [4, 221] on icon "chevron-right" at bounding box center [6, 222] width 6 height 6
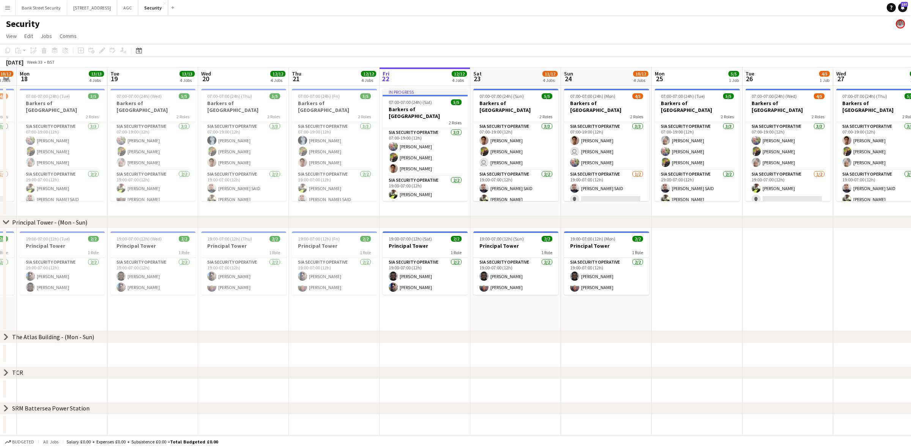
scroll to position [0, 267]
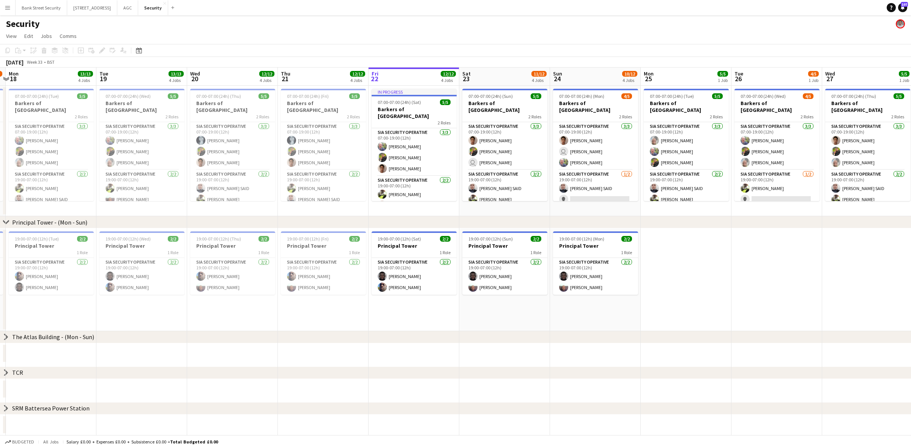
drag, startPoint x: 152, startPoint y: 308, endPoint x: 103, endPoint y: 303, distance: 49.3
click at [103, 303] on app-calendar-viewport "Fri 15 11/12 4 Jobs Sat 16 10/12 4 Jobs Sun 17 10/12 4 Jobs Mon 18 13/13 4 Jobs…" at bounding box center [455, 252] width 911 height 368
click at [45, 246] on h3 "Principal Tower" at bounding box center [51, 246] width 85 height 7
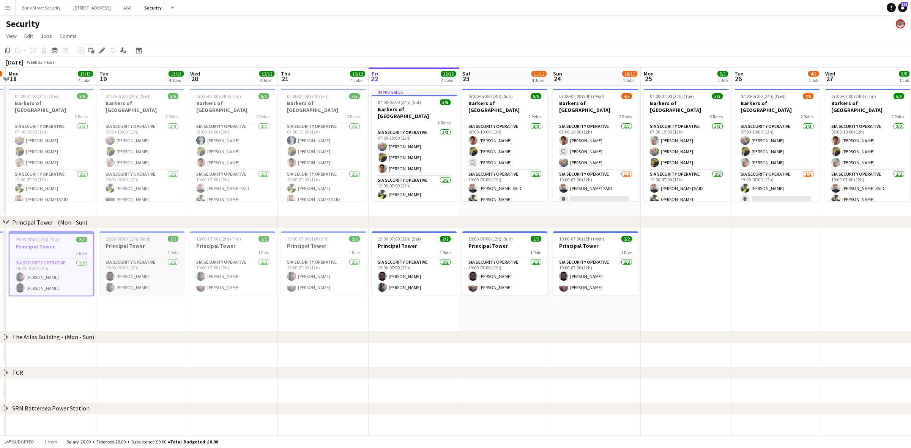
click at [136, 245] on h3 "Principal Tower" at bounding box center [141, 246] width 85 height 7
click at [240, 243] on h3 "Principal Tower" at bounding box center [232, 246] width 85 height 7
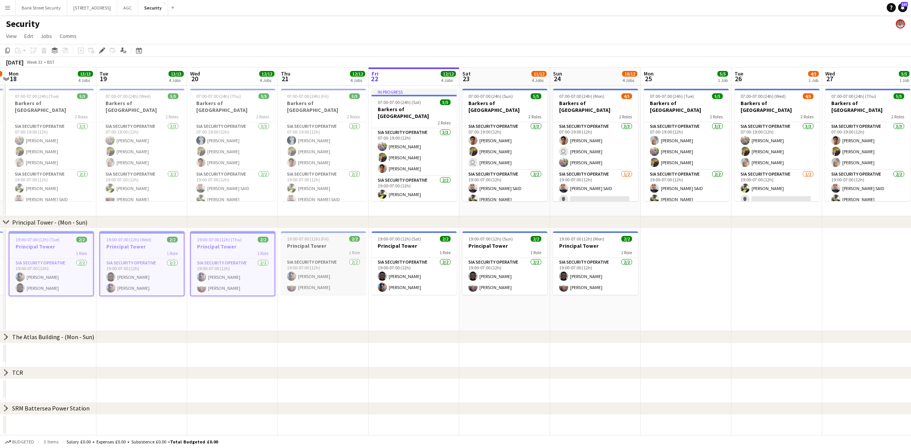
click at [340, 244] on h3 "Principal Tower" at bounding box center [323, 246] width 85 height 7
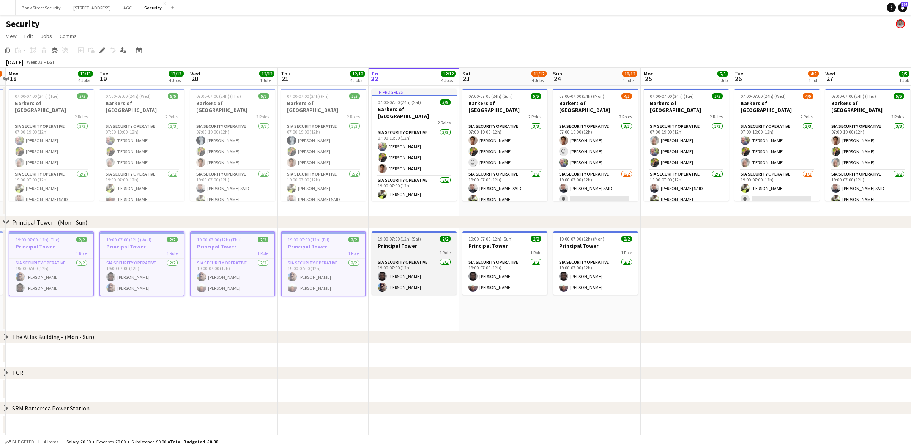
click at [402, 244] on h3 "Principal Tower" at bounding box center [414, 246] width 85 height 7
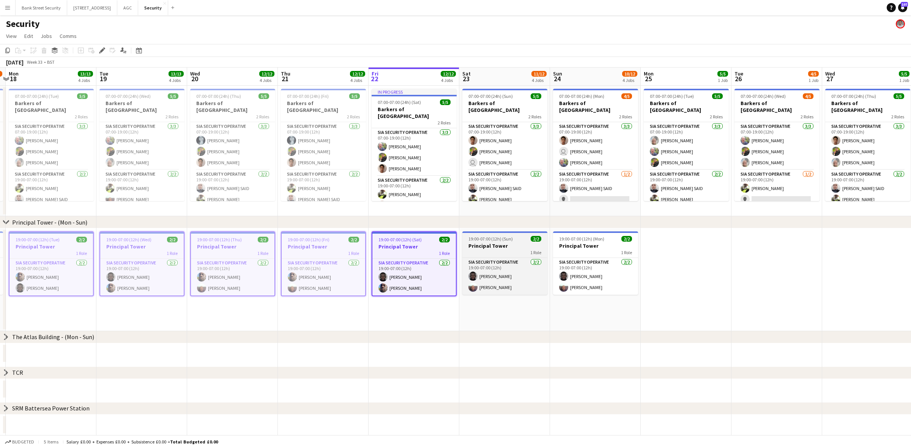
click at [488, 246] on h3 "Principal Tower" at bounding box center [504, 246] width 85 height 7
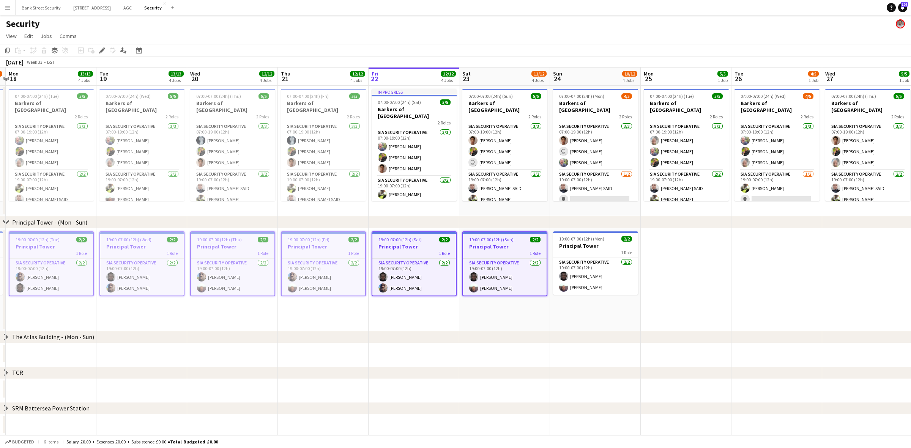
click at [639, 246] on app-date-cell "19:00-07:00 (12h) (Mon) 2/2 Principal Tower 1 Role SIA Security Operative 2/2 1…" at bounding box center [595, 280] width 91 height 103
click at [632, 247] on h3 "Principal Tower" at bounding box center [595, 246] width 85 height 7
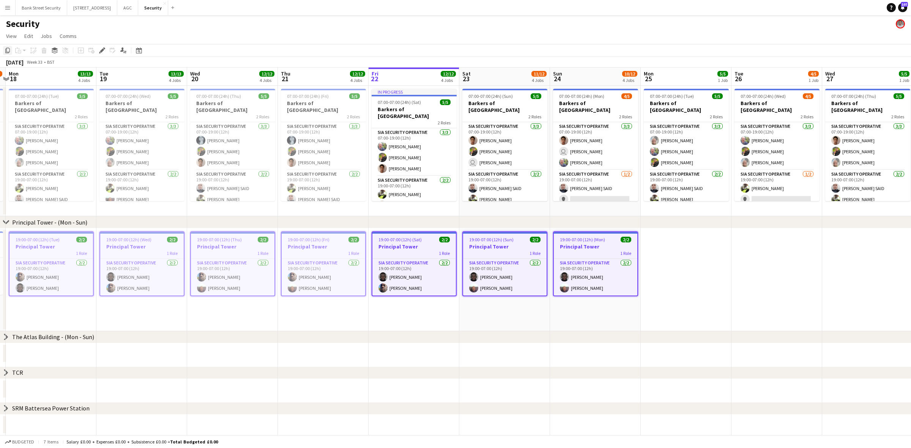
click at [8, 50] on icon "Copy" at bounding box center [8, 50] width 6 height 6
click at [673, 251] on app-date-cell at bounding box center [686, 280] width 91 height 103
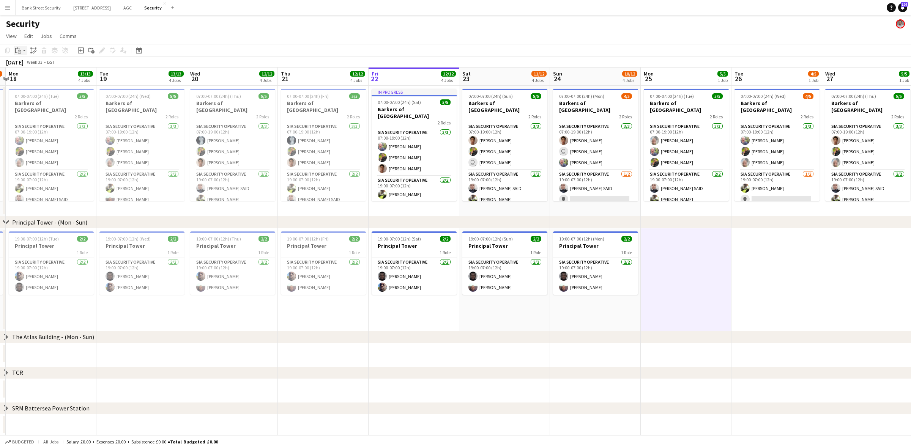
click at [24, 51] on app-action-btn "Paste" at bounding box center [21, 50] width 14 height 9
click at [25, 80] on link "Paste with crew Ctrl+Shift+V" at bounding box center [55, 77] width 71 height 7
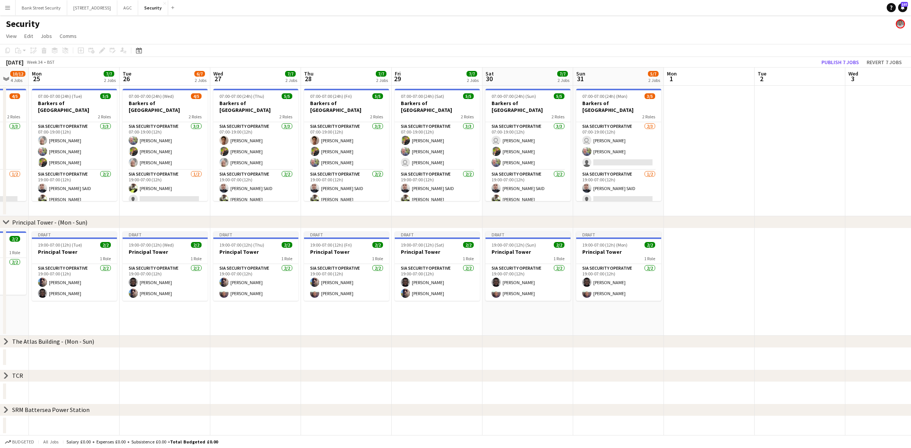
scroll to position [0, 257]
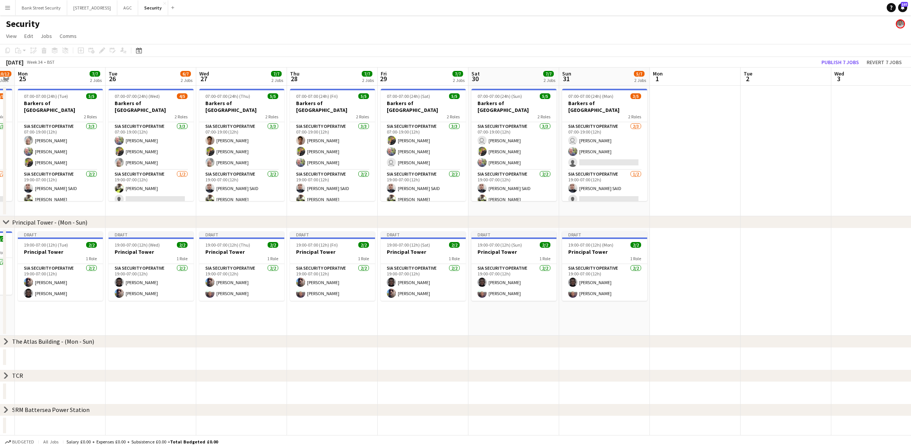
drag, startPoint x: 650, startPoint y: 303, endPoint x: 57, endPoint y: 308, distance: 593.1
click at [57, 308] on app-calendar-viewport "Fri 22 12/12 4 Jobs Sat 23 11/12 4 Jobs Sun 24 10/12 4 Jobs Mon 25 7/7 2 Jobs T…" at bounding box center [455, 252] width 911 height 368
click at [50, 293] on app-card-role "SIA Security Operative 2/2 19:00-07:00 (12h) Mulfy Kankam Assan Ngum" at bounding box center [60, 282] width 85 height 37
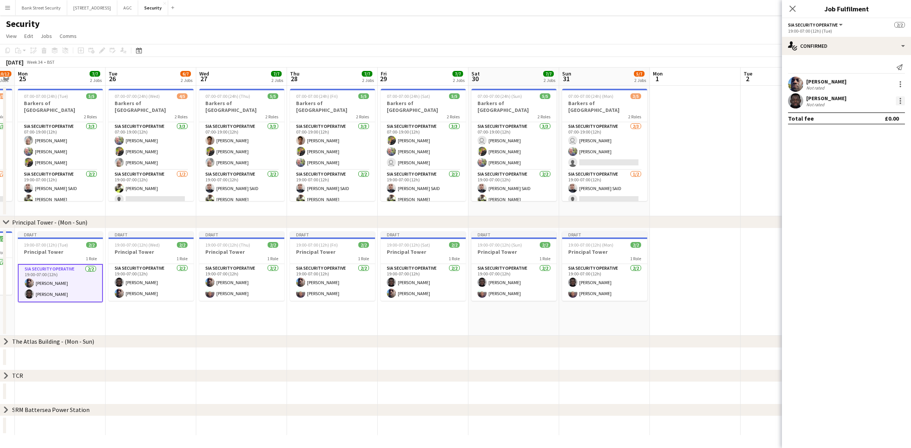
click at [899, 101] on div at bounding box center [900, 100] width 9 height 9
click at [870, 186] on span "Remove" at bounding box center [863, 188] width 23 height 6
click at [234, 288] on app-card-role "SIA Security Operative 2/2 19:00-07:00 (12h) Mulfy Kankam Taofeek Omoyele" at bounding box center [241, 282] width 85 height 37
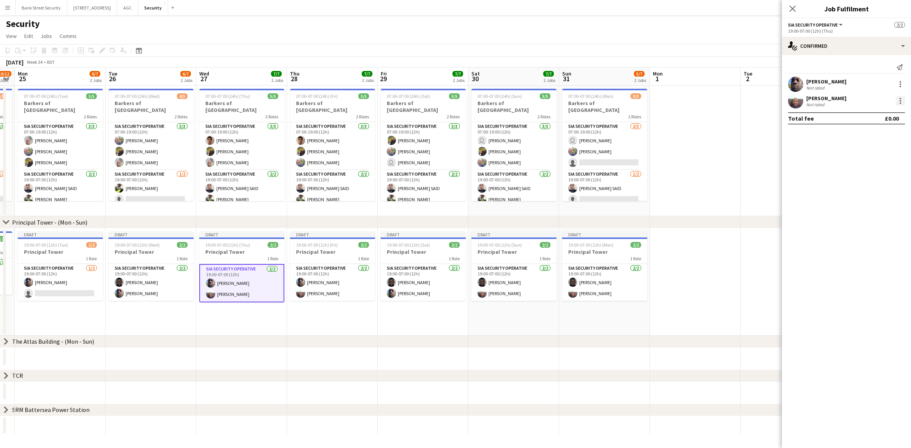
click at [899, 101] on div at bounding box center [900, 100] width 9 height 9
click at [877, 189] on span "Remove" at bounding box center [875, 188] width 47 height 7
click at [342, 291] on app-card-role "SIA Security Operative 2/2 19:00-07:00 (12h) Mulfy Kankam Taofeek Omoyele" at bounding box center [332, 282] width 85 height 37
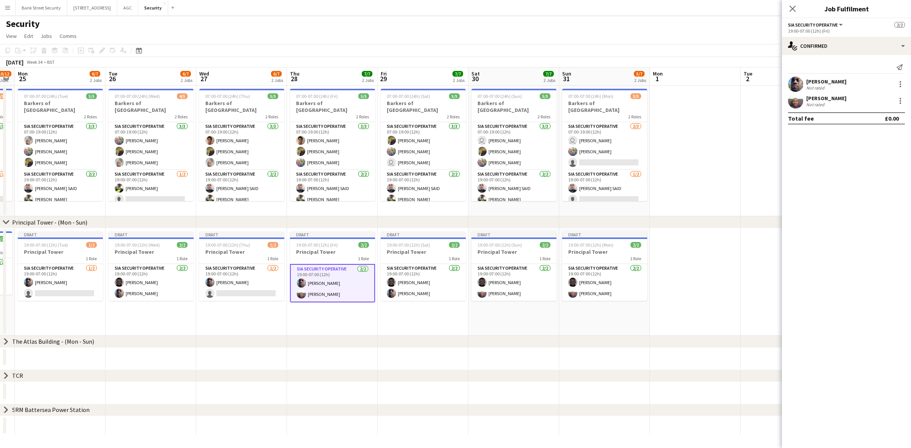
click at [892, 103] on div "Taofeek Omoyele Not rated" at bounding box center [846, 100] width 129 height 15
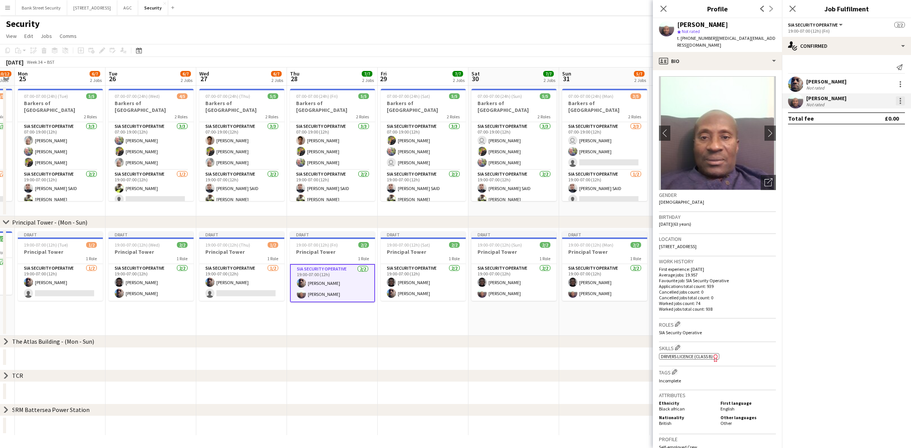
click at [898, 103] on div at bounding box center [900, 100] width 9 height 9
click at [860, 188] on span "Remove" at bounding box center [863, 188] width 23 height 6
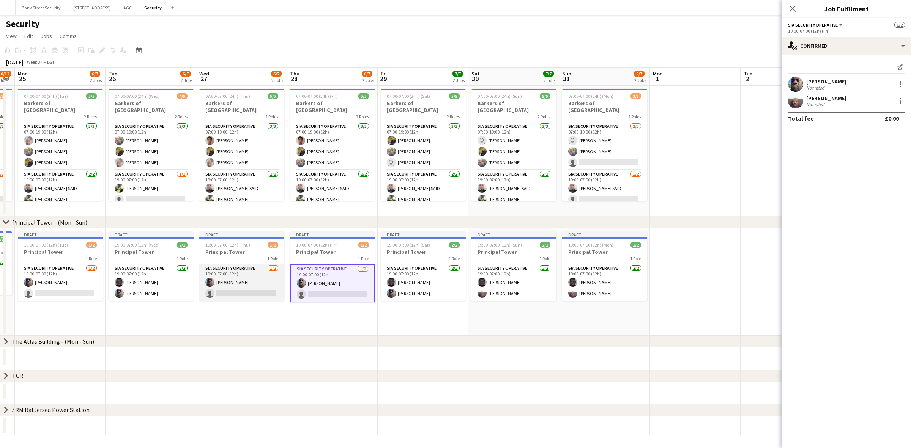
click at [226, 289] on app-card-role "SIA Security Operative [DATE] 19:00-07:00 (12h) [PERSON_NAME] single-neutral-ac…" at bounding box center [241, 282] width 85 height 37
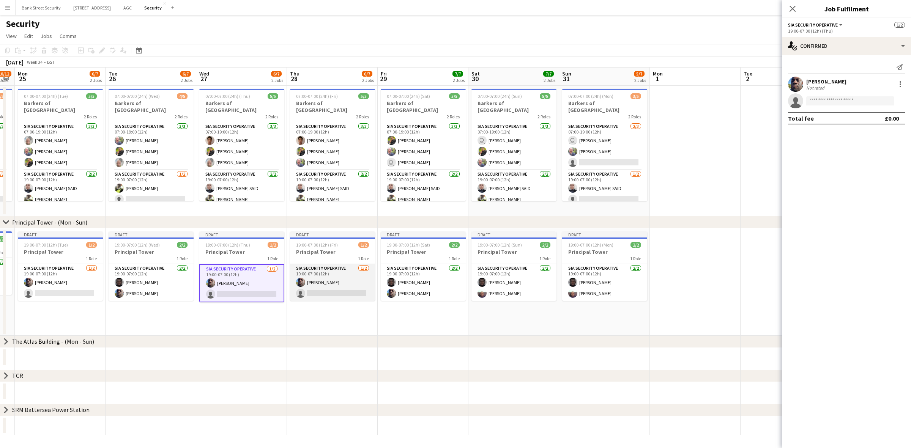
click at [331, 285] on app-card-role "SIA Security Operative [DATE] 19:00-07:00 (12h) [PERSON_NAME] single-neutral-ac…" at bounding box center [332, 282] width 85 height 37
click at [825, 98] on input at bounding box center [850, 100] width 88 height 9
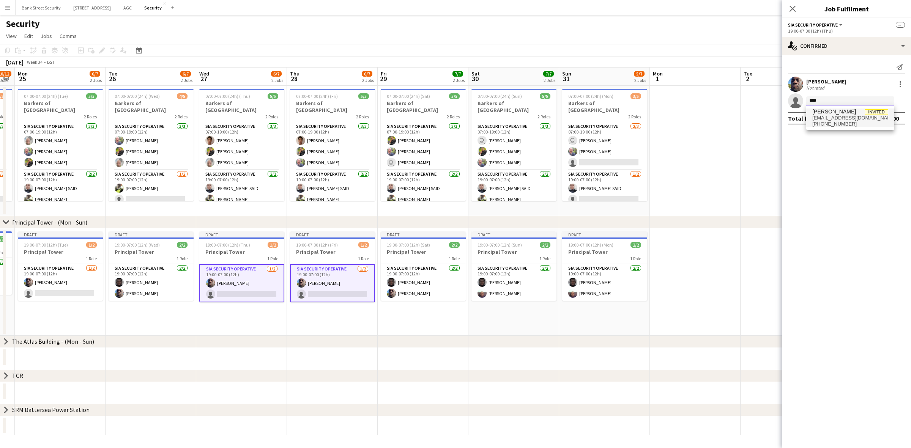
type input "****"
click at [830, 115] on span "assangum17@gmail.com" at bounding box center [851, 118] width 76 height 6
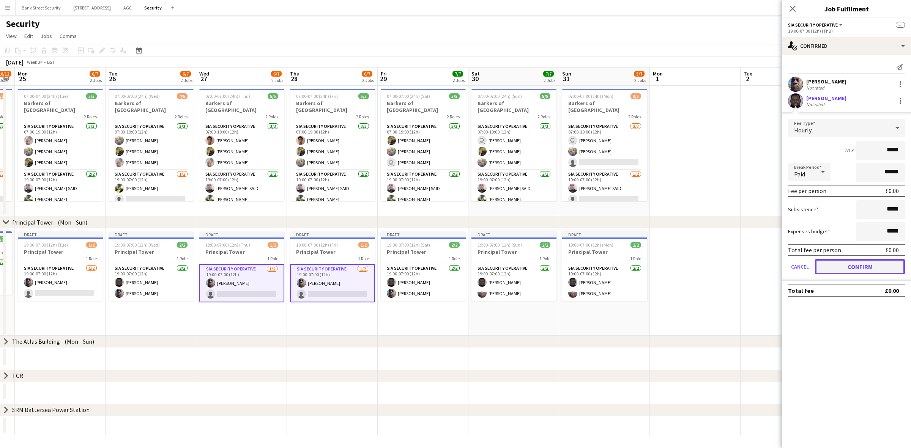
click at [873, 265] on button "Confirm" at bounding box center [860, 266] width 90 height 15
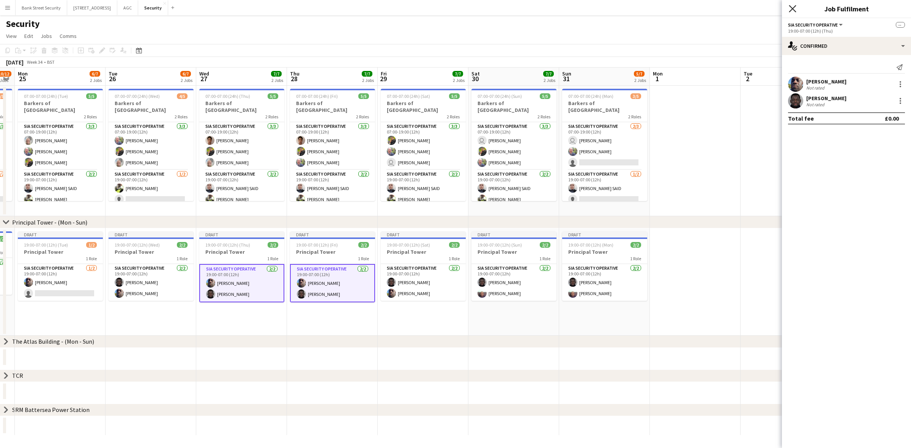
click at [791, 7] on icon at bounding box center [792, 8] width 7 height 7
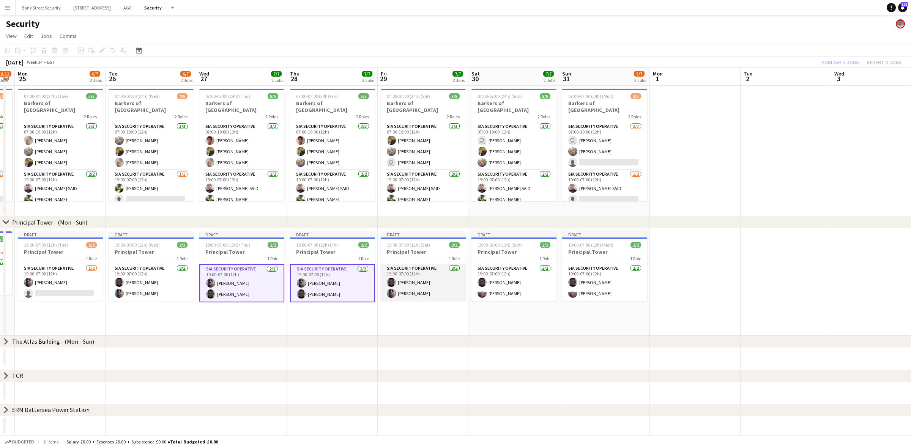
click at [423, 283] on app-card-role "SIA Security Operative 2/2 19:00-07:00 (12h) Assan Ngum Mulfy Kankam" at bounding box center [423, 282] width 85 height 37
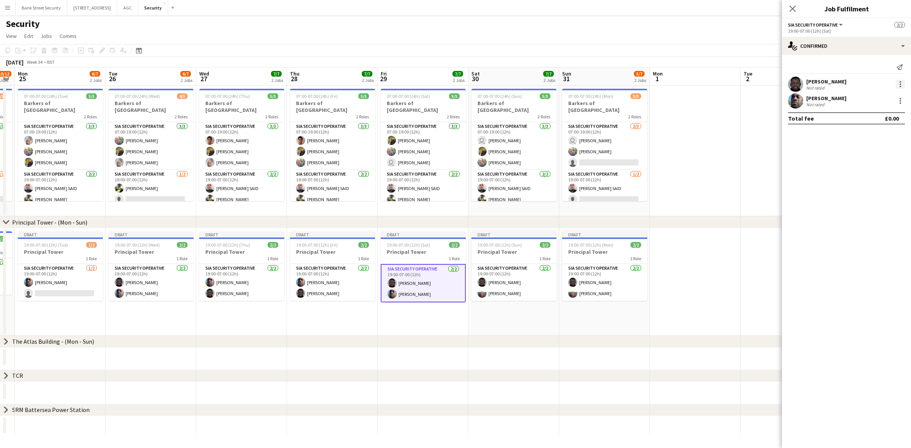
click at [903, 83] on div at bounding box center [900, 84] width 9 height 9
click at [872, 171] on span "Remove" at bounding box center [863, 171] width 23 height 6
click at [529, 268] on app-card-role "SIA Security Operative 2/2 19:00-07:00 (12h) Assan Ngum Taofeek Omoyele" at bounding box center [514, 282] width 85 height 37
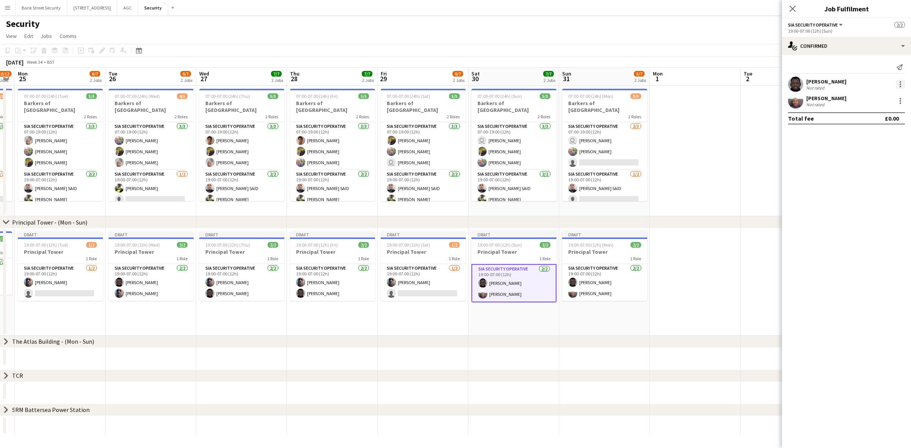
click at [900, 87] on div at bounding box center [901, 87] width 2 height 2
click at [855, 174] on span "Remove" at bounding box center [863, 171] width 23 height 6
click at [794, 8] on icon "Close pop-in" at bounding box center [792, 8] width 7 height 7
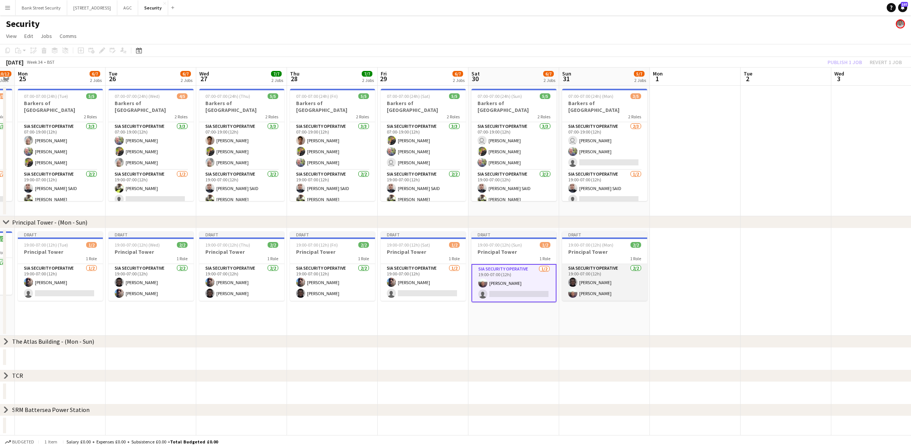
click at [620, 290] on app-card-role "SIA Security Operative 2/2 19:00-07:00 (12h) Assan Ngum Taofeek Omoyele" at bounding box center [604, 282] width 85 height 37
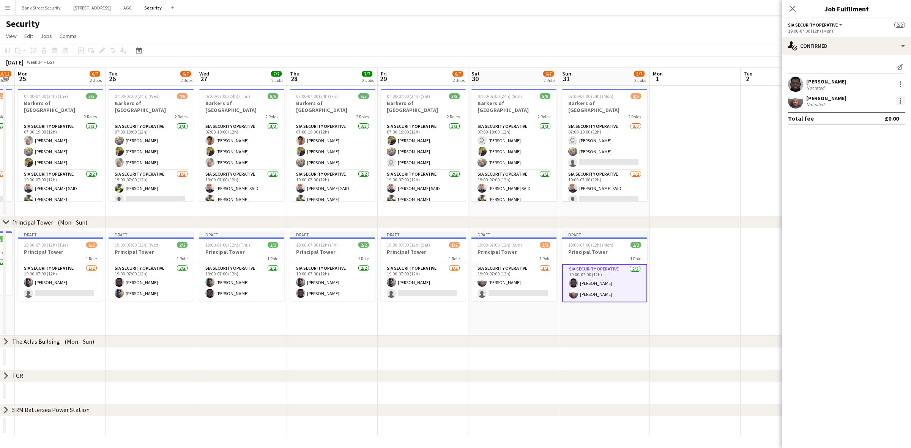
click at [900, 101] on div at bounding box center [900, 100] width 9 height 9
click at [870, 185] on span "Remove" at bounding box center [863, 188] width 23 height 6
click at [794, 9] on icon "Close pop-in" at bounding box center [792, 8] width 7 height 7
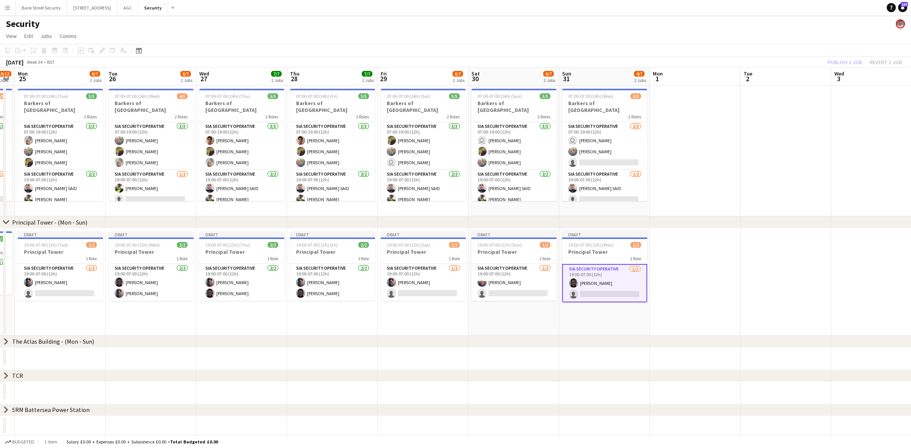
click at [830, 60] on div "Publish 1 job Revert 1 job" at bounding box center [865, 62] width 93 height 10
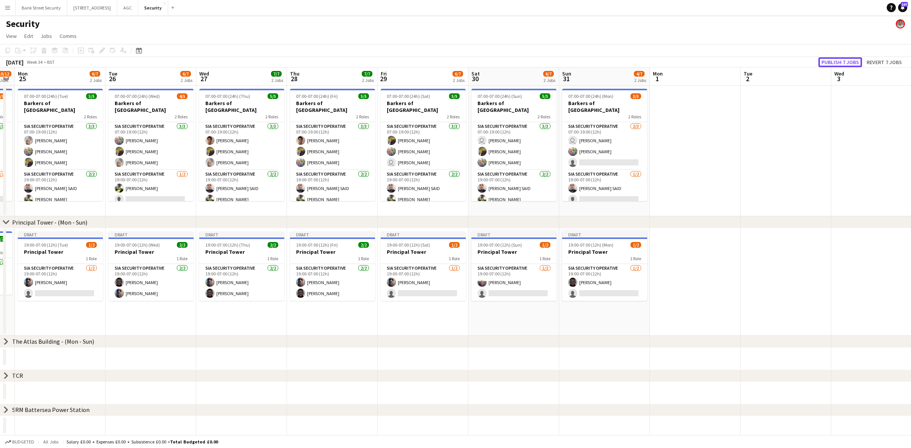
click at [830, 60] on button "Publish 7 jobs" at bounding box center [841, 62] width 44 height 10
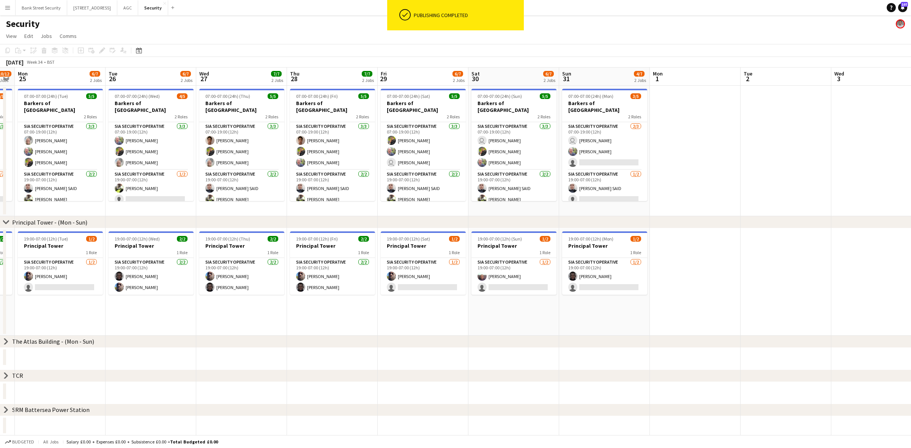
click at [4, 340] on icon "chevron-right" at bounding box center [6, 342] width 6 height 6
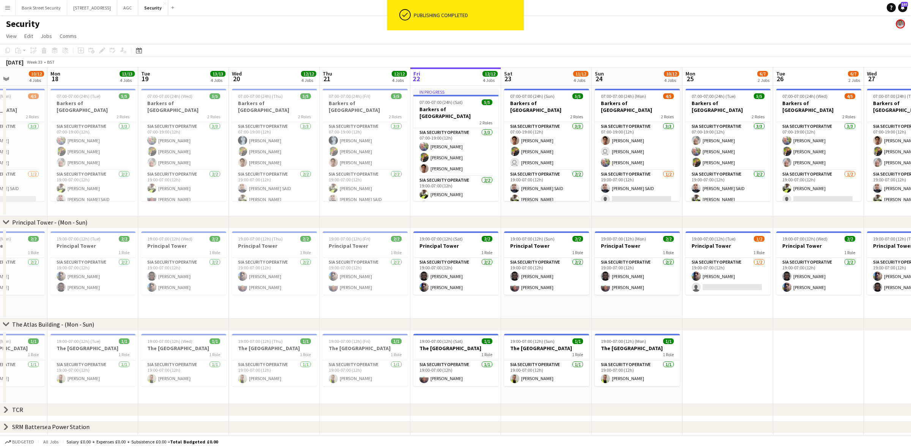
scroll to position [0, 259]
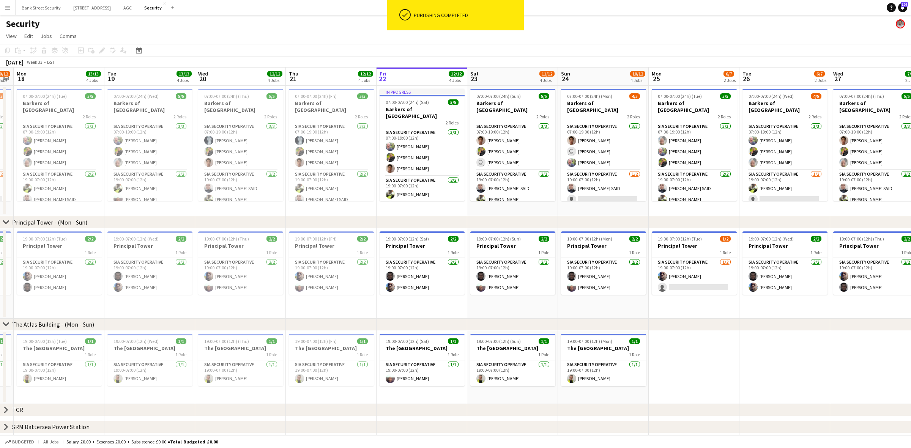
drag, startPoint x: 65, startPoint y: 365, endPoint x: 699, endPoint y: 367, distance: 634.5
click at [699, 367] on app-calendar-viewport "Fri 15 11/12 4 Jobs Sat 16 10/12 4 Jobs Sun 17 10/12 4 Jobs Mon 18 13/13 4 Jobs…" at bounding box center [455, 252] width 911 height 368
click at [42, 346] on h3 "The [GEOGRAPHIC_DATA]" at bounding box center [59, 348] width 85 height 7
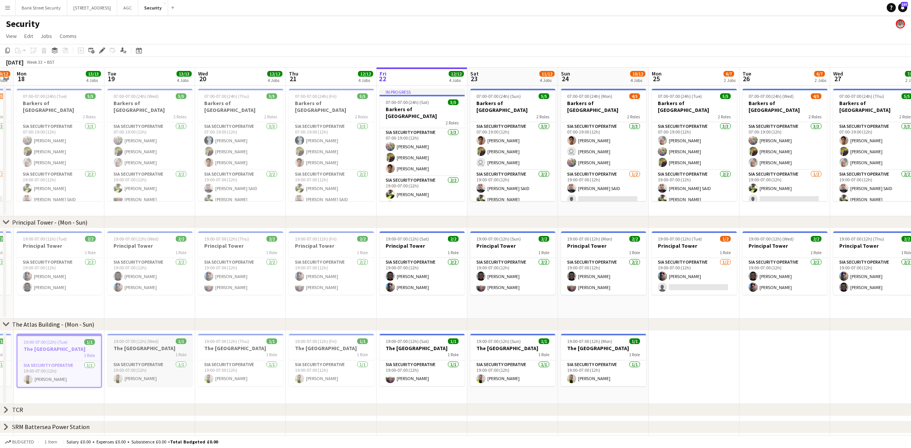
click at [158, 348] on h3 "The [GEOGRAPHIC_DATA]" at bounding box center [149, 348] width 85 height 7
click at [224, 348] on h3 "The [GEOGRAPHIC_DATA]" at bounding box center [240, 348] width 85 height 7
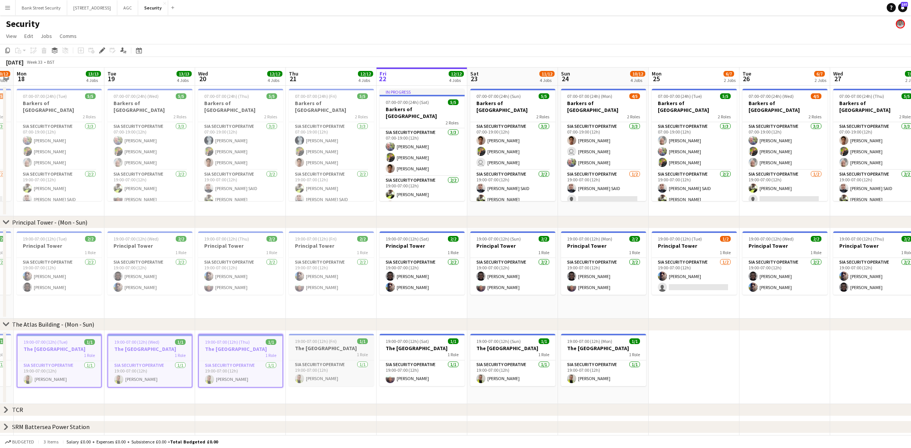
click at [322, 348] on h3 "The [GEOGRAPHIC_DATA]" at bounding box center [331, 348] width 85 height 7
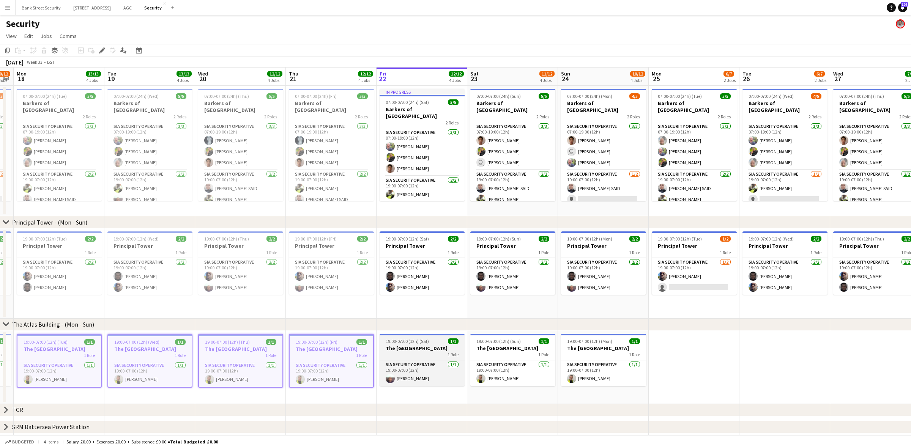
click at [428, 347] on h3 "The [GEOGRAPHIC_DATA]" at bounding box center [422, 348] width 85 height 7
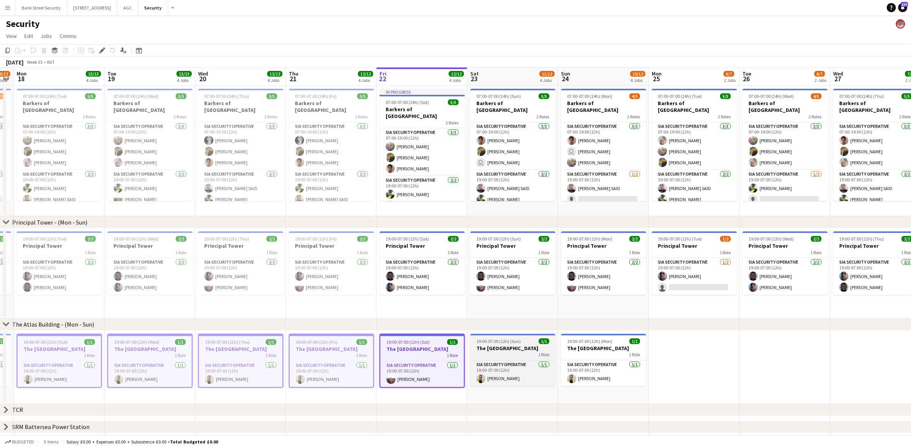
click at [524, 347] on h3 "The [GEOGRAPHIC_DATA]" at bounding box center [512, 348] width 85 height 7
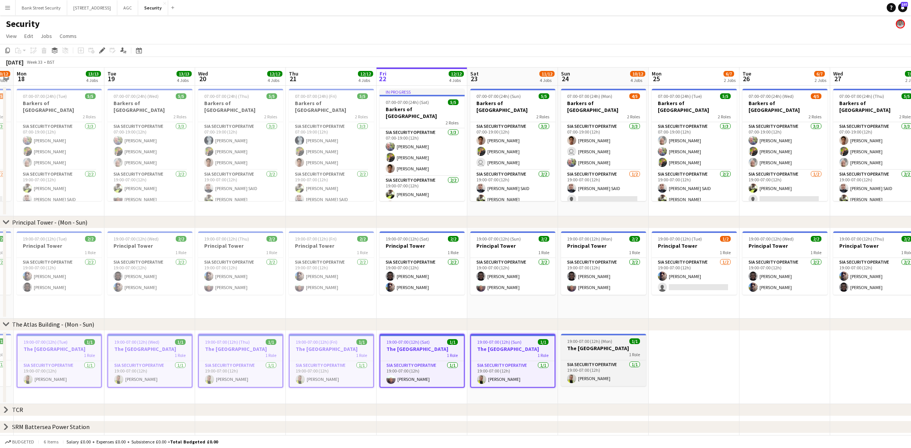
click at [581, 348] on h3 "The [GEOGRAPHIC_DATA]" at bounding box center [603, 348] width 85 height 7
click at [7, 51] on icon "Copy" at bounding box center [8, 50] width 6 height 6
click at [698, 370] on app-date-cell at bounding box center [694, 367] width 91 height 73
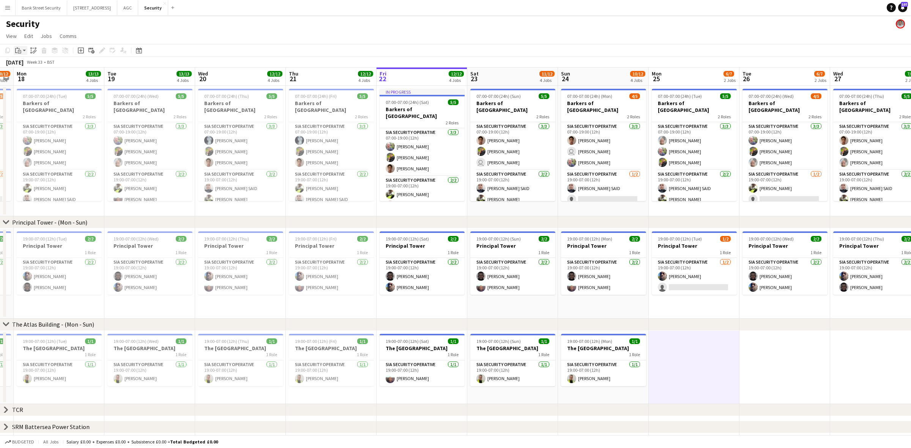
click at [25, 50] on app-action-btn "Paste" at bounding box center [21, 50] width 14 height 9
click at [25, 77] on link "Paste with crew Ctrl+Shift+V" at bounding box center [55, 77] width 71 height 7
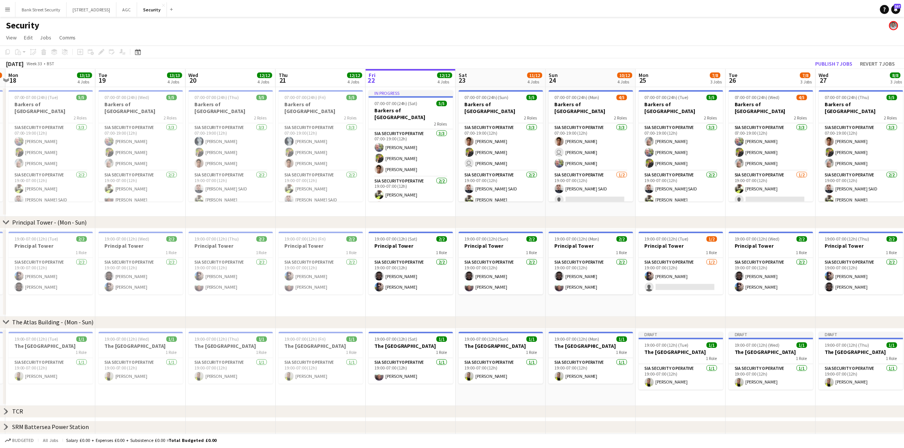
scroll to position [0, 268]
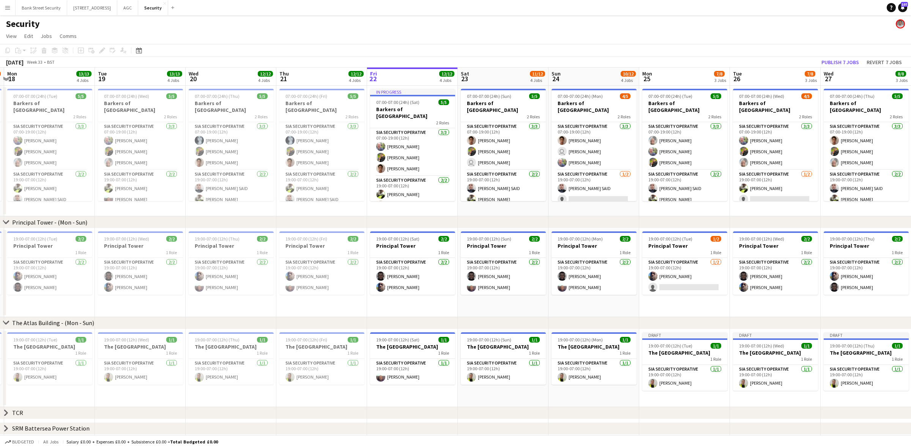
drag, startPoint x: 676, startPoint y: 399, endPoint x: 667, endPoint y: 341, distance: 59.2
click at [667, 341] on app-calendar-viewport "Fri 15 11/12 4 Jobs Sat 16 10/12 4 Jobs Sun 17 10/12 4 Jobs Mon 18 13/13 4 Jobs…" at bounding box center [455, 252] width 911 height 368
click at [5, 411] on icon "chevron-right" at bounding box center [6, 413] width 6 height 6
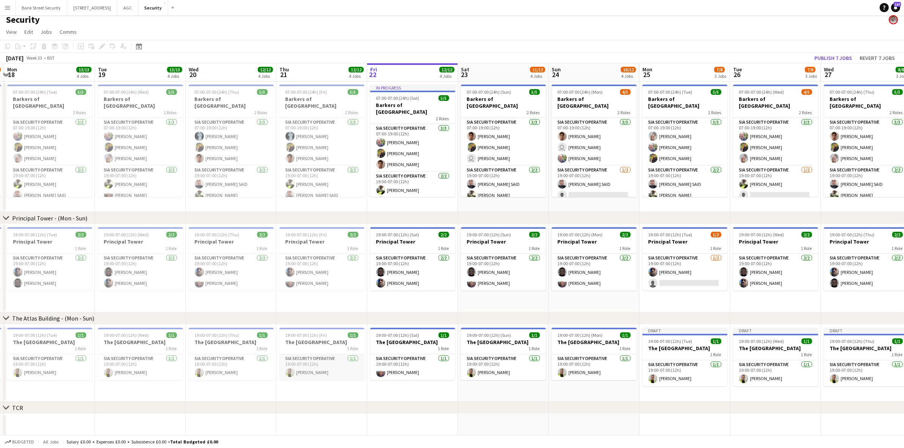
scroll to position [4, 0]
click at [6, 405] on icon "chevron-right" at bounding box center [6, 408] width 6 height 6
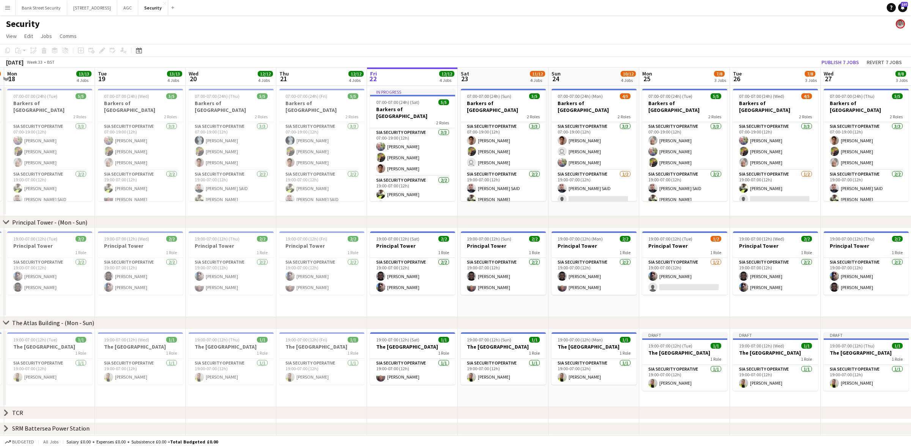
click at [7, 428] on icon at bounding box center [6, 429] width 3 height 6
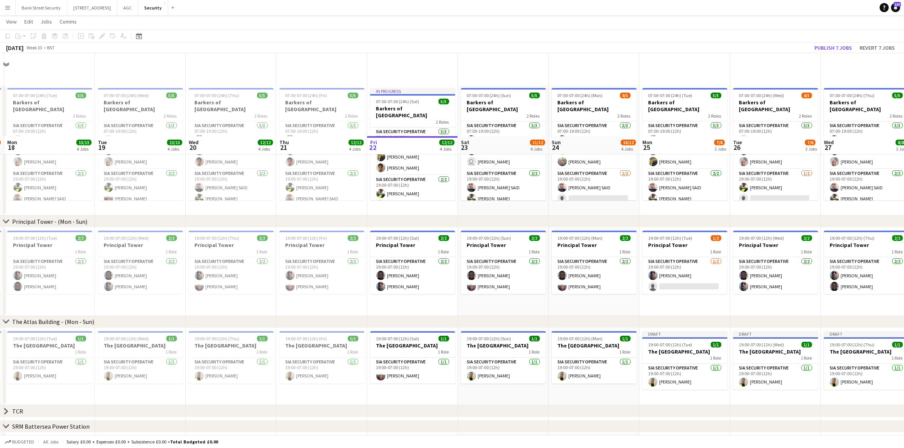
scroll to position [128, 0]
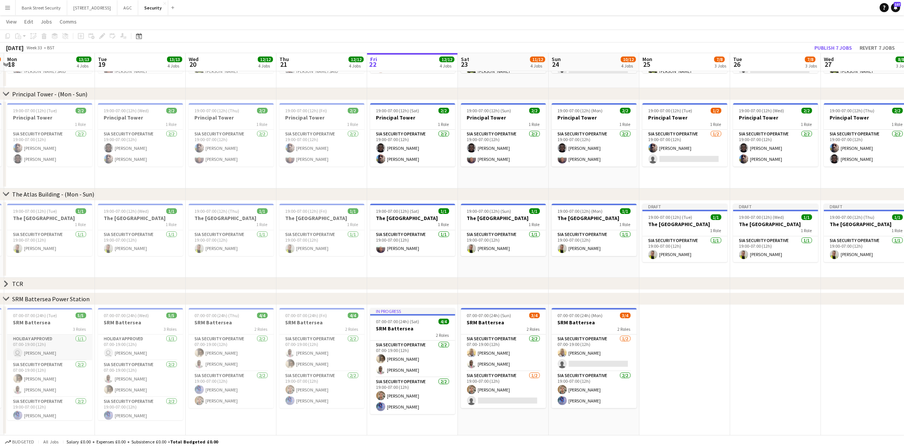
click at [40, 346] on app-card-role "Holiday Approved [DATE] 07:00-19:00 (12h) user [PERSON_NAME]" at bounding box center [49, 348] width 85 height 26
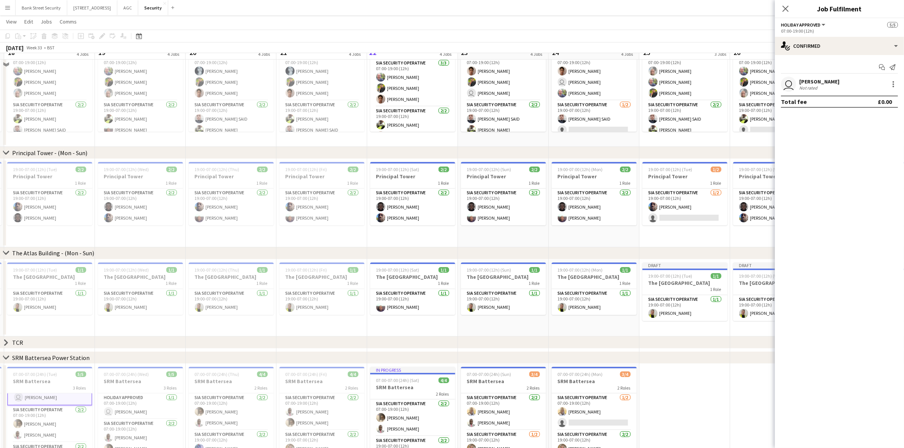
scroll to position [128, 0]
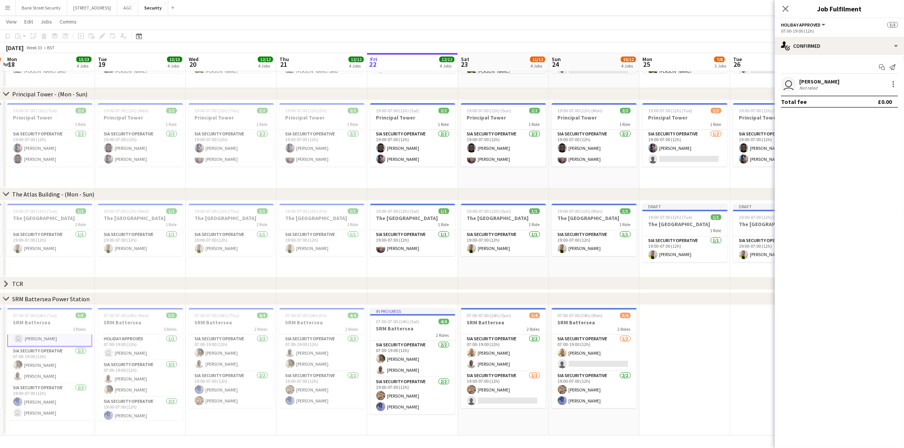
click at [55, 336] on app-card-role "Holiday Approved [DATE] 07:00-19:00 (12h) user [PERSON_NAME]" at bounding box center [49, 333] width 85 height 27
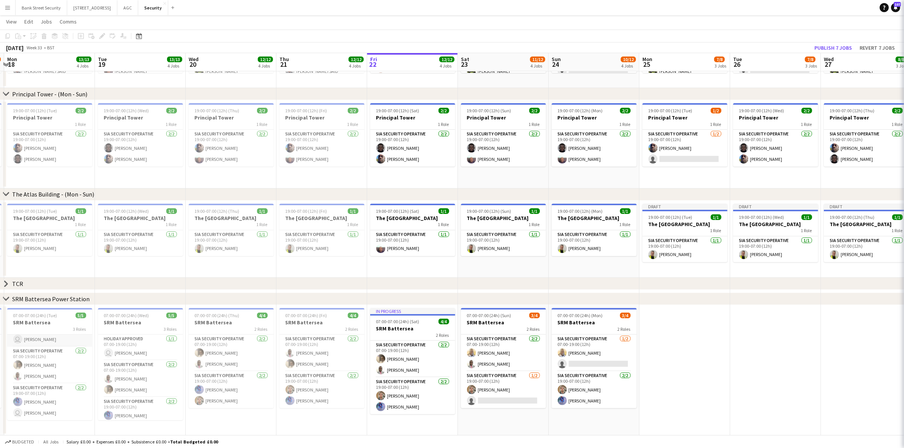
scroll to position [14, 0]
click at [58, 316] on div "07:00-07:00 (24h) (Tue) 5/5" at bounding box center [49, 316] width 85 height 6
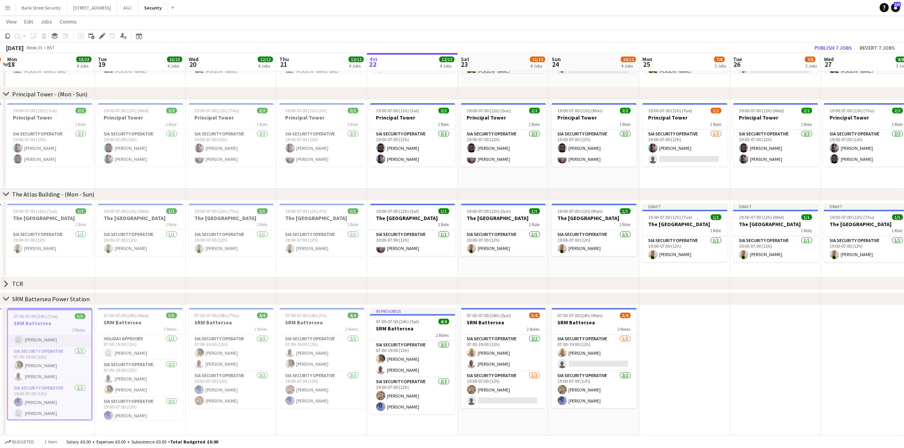
click at [54, 337] on app-card-role "Holiday Approved [DATE] 07:00-19:00 (12h) user [PERSON_NAME]" at bounding box center [50, 335] width 84 height 26
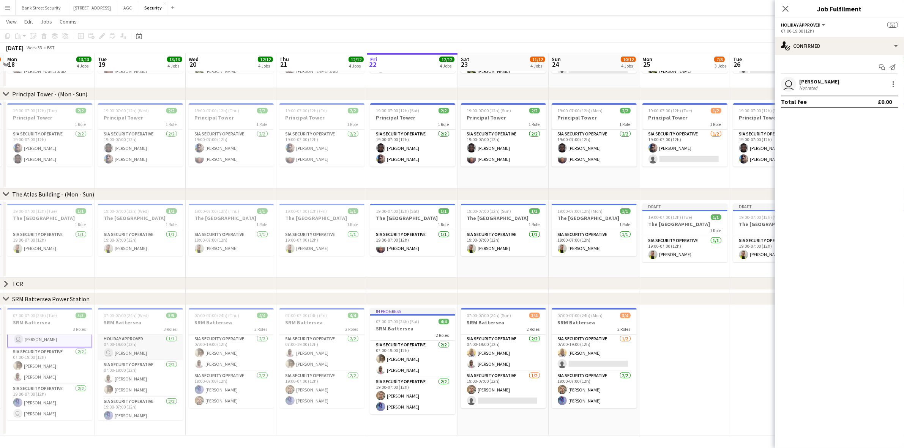
click at [143, 340] on app-card-role "Holiday Approved [DATE] 07:00-19:00 (12h) user [PERSON_NAME]" at bounding box center [140, 348] width 85 height 26
click at [893, 84] on div at bounding box center [894, 85] width 2 height 2
click at [879, 152] on span "Remove" at bounding box center [868, 153] width 47 height 7
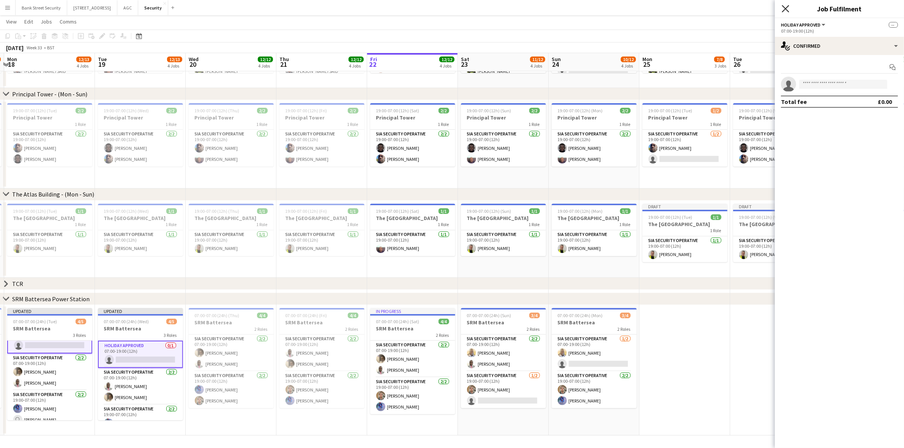
click at [785, 8] on icon at bounding box center [785, 8] width 7 height 7
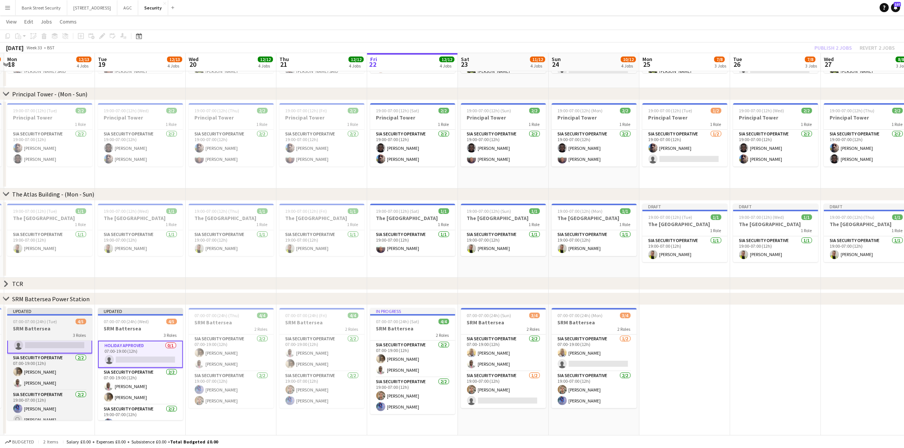
click at [40, 325] on h3 "SRM Battersea" at bounding box center [49, 328] width 85 height 7
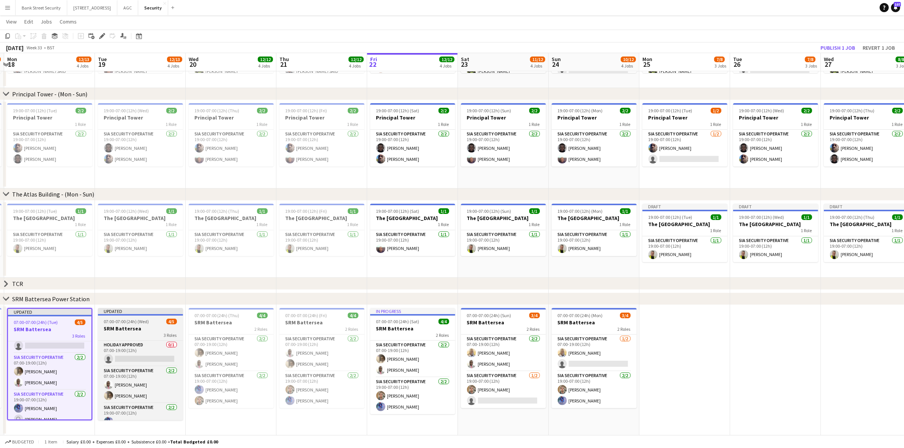
click at [126, 324] on span "07:00-07:00 (24h) (Wed)" at bounding box center [126, 322] width 45 height 6
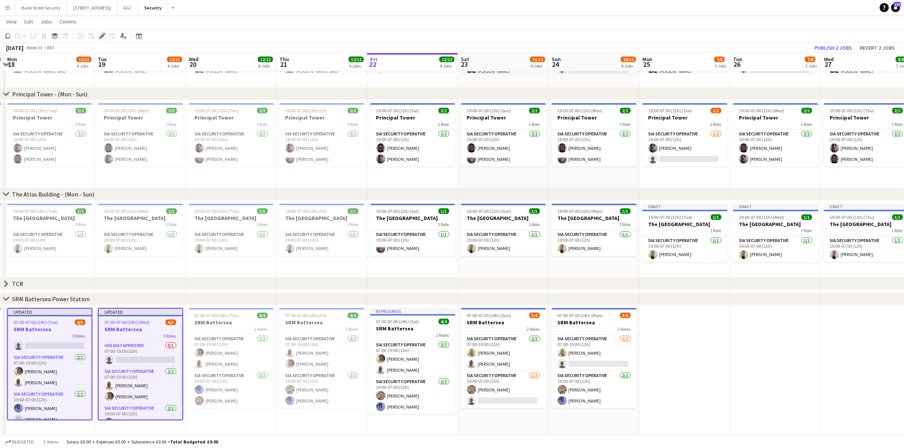
click at [103, 34] on icon at bounding box center [104, 34] width 2 height 2
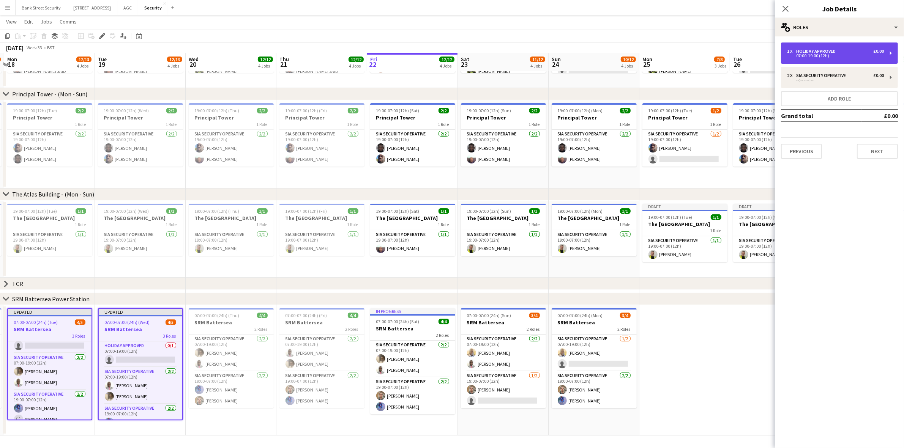
click at [890, 54] on div "1 x Holiday Approved £0.00 07:00-19:00 (12h)" at bounding box center [839, 53] width 117 height 21
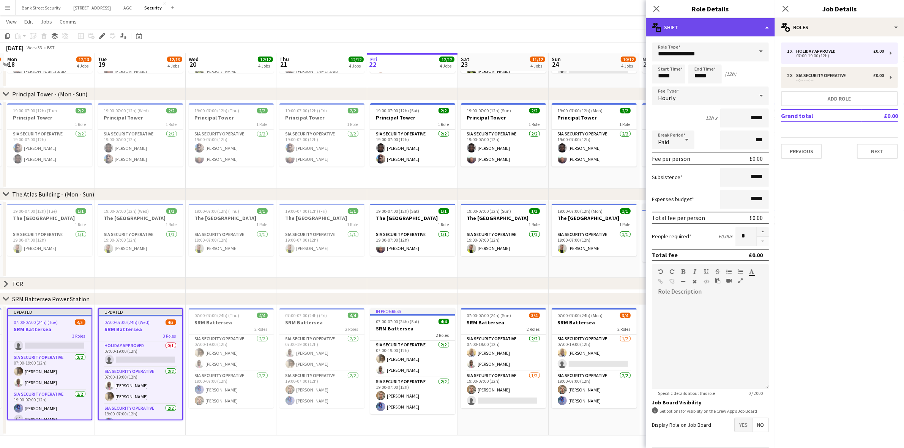
click at [767, 26] on div "multiple-actions-text Shift" at bounding box center [710, 27] width 129 height 18
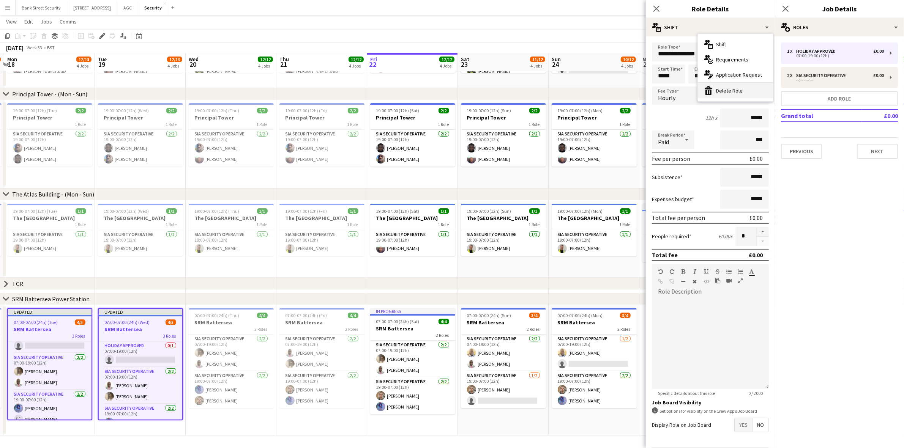
click at [723, 91] on div "bin-2 Delete Role" at bounding box center [735, 90] width 75 height 15
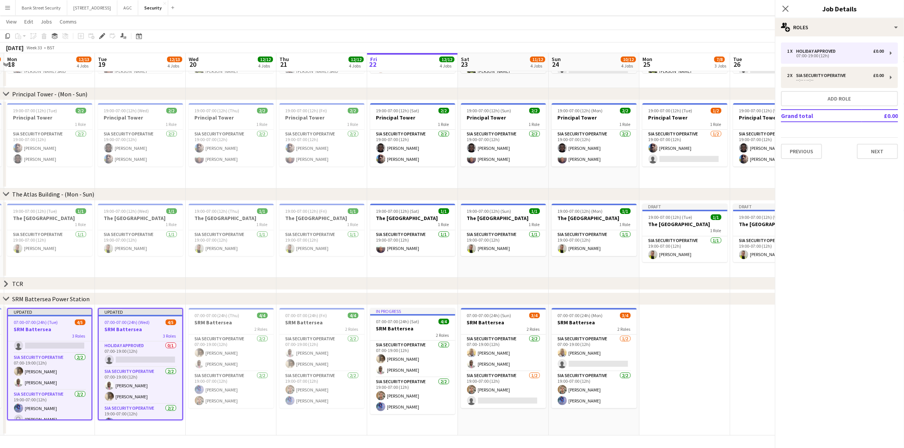
scroll to position [0, 0]
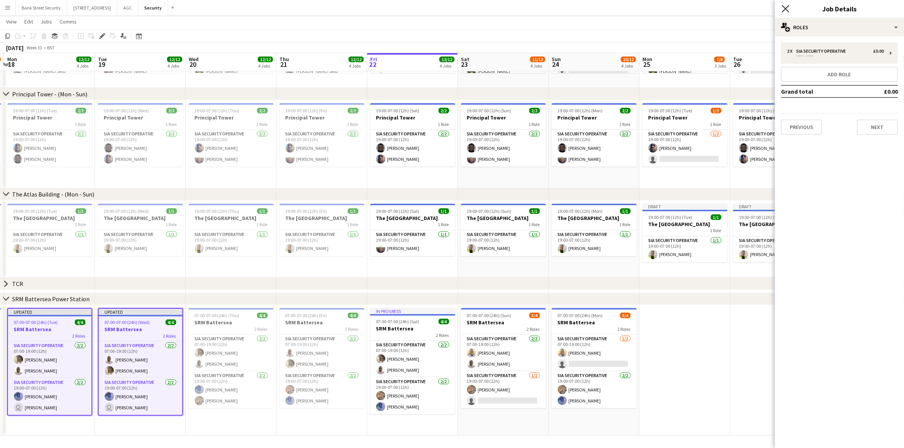
click at [783, 8] on icon "Close pop-in" at bounding box center [785, 8] width 7 height 7
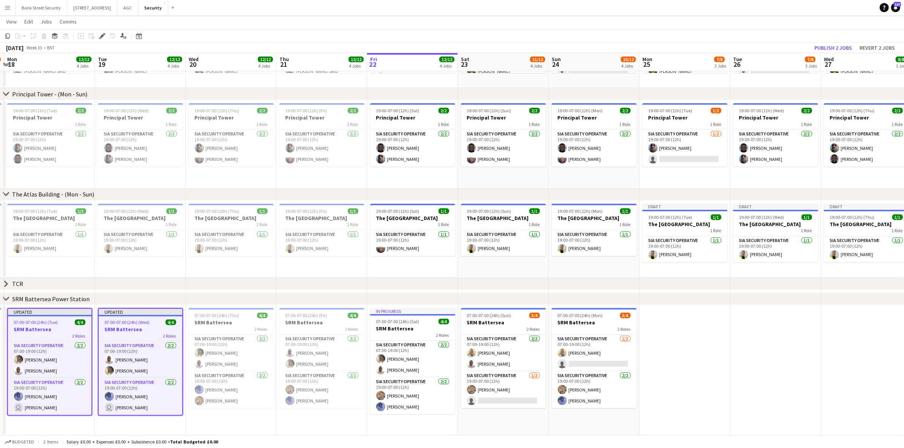
click at [54, 326] on h3 "SRM Battersea" at bounding box center [50, 329] width 84 height 7
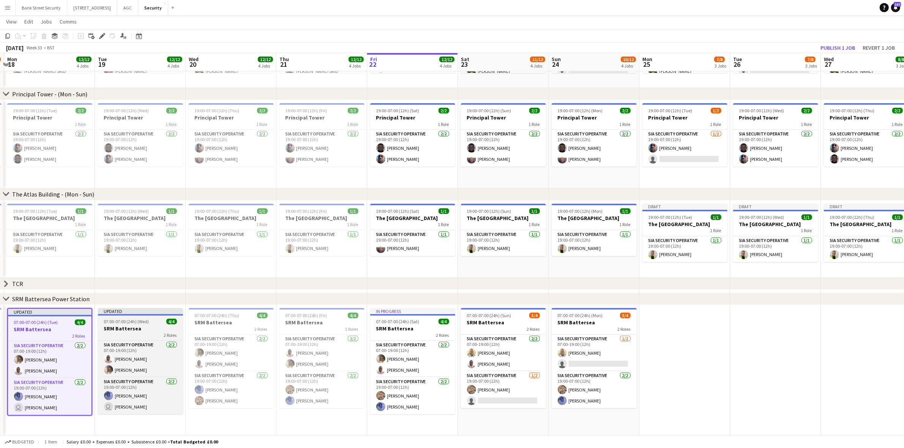
click at [137, 325] on h3 "SRM Battersea" at bounding box center [140, 328] width 85 height 7
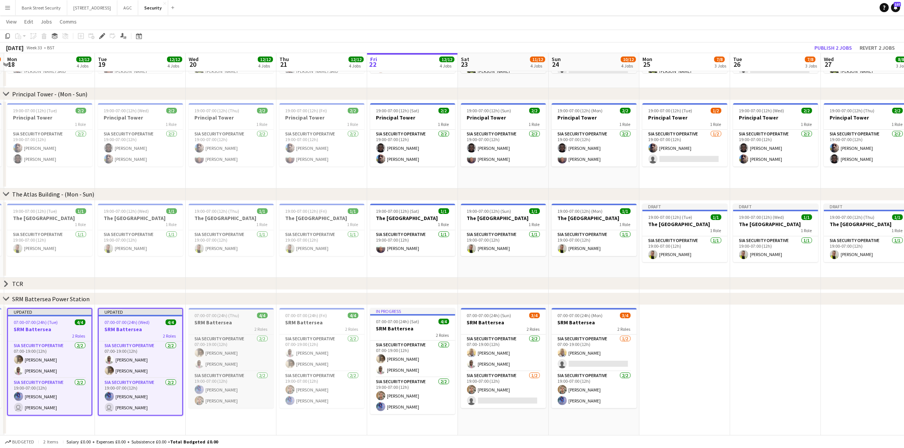
click at [213, 326] on div "2 Roles" at bounding box center [231, 329] width 85 height 6
click at [314, 324] on h3 "SRM Battersea" at bounding box center [321, 322] width 85 height 7
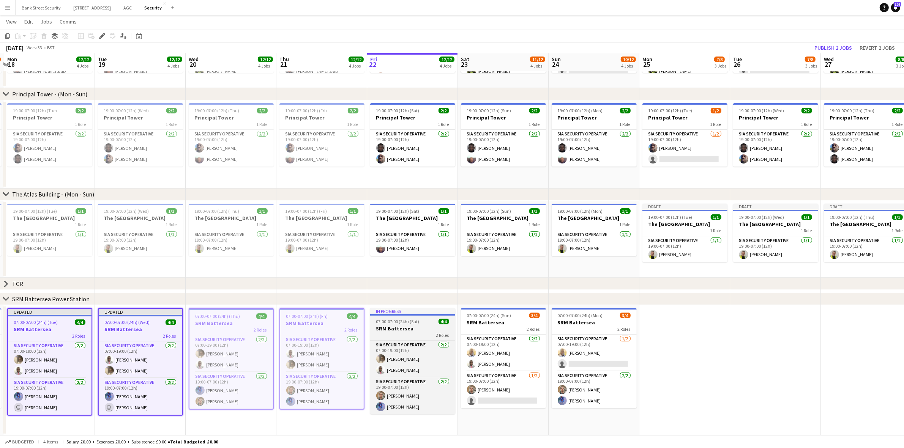
click at [406, 327] on h3 "SRM Battersea" at bounding box center [412, 328] width 85 height 7
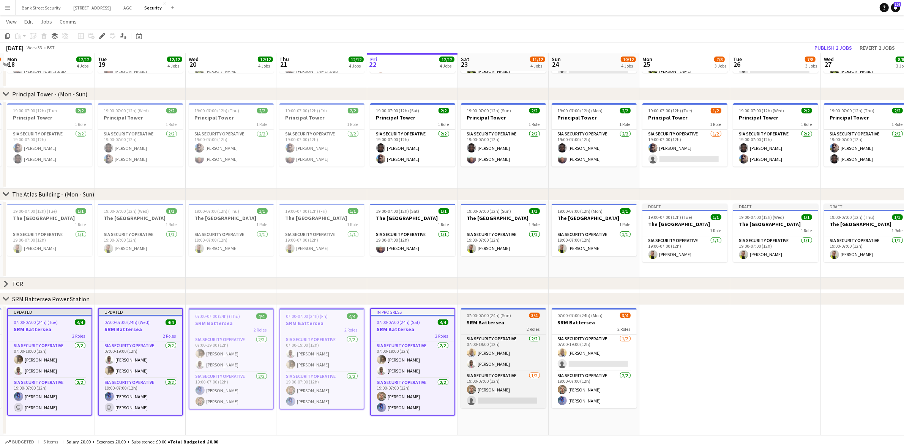
click at [503, 327] on div "2 Roles" at bounding box center [503, 329] width 85 height 6
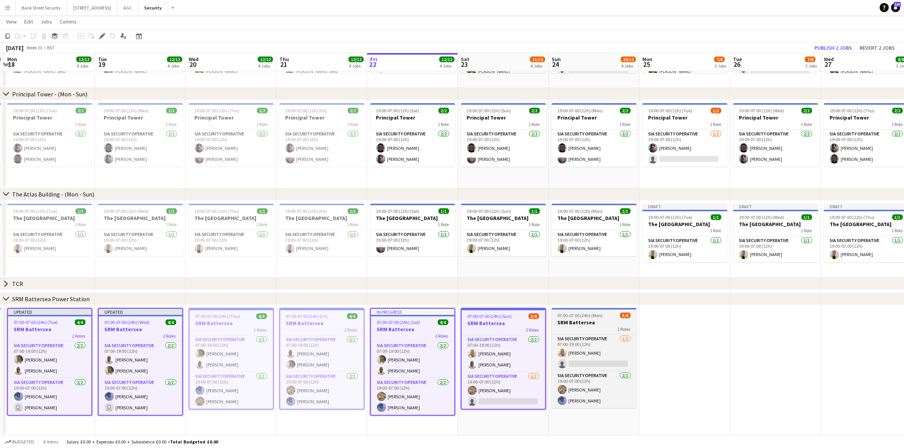
click at [575, 327] on div "2 Roles" at bounding box center [594, 329] width 85 height 6
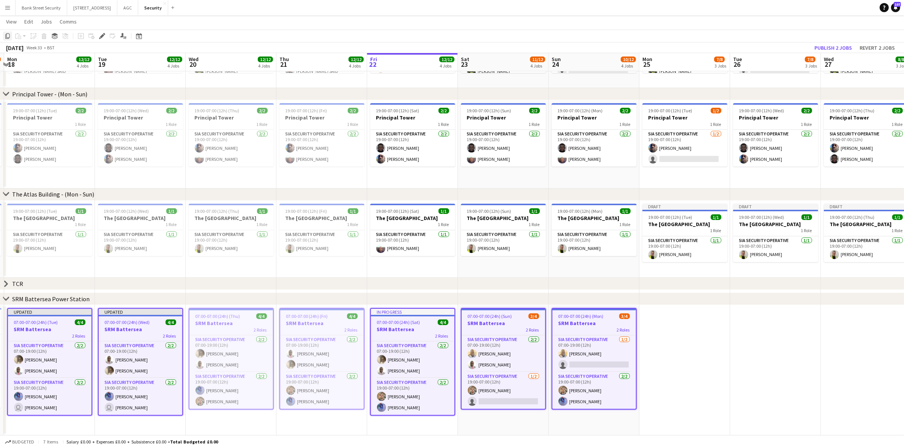
click at [6, 37] on icon "Copy" at bounding box center [8, 36] width 6 height 6
click at [691, 362] on app-date-cell at bounding box center [684, 370] width 91 height 131
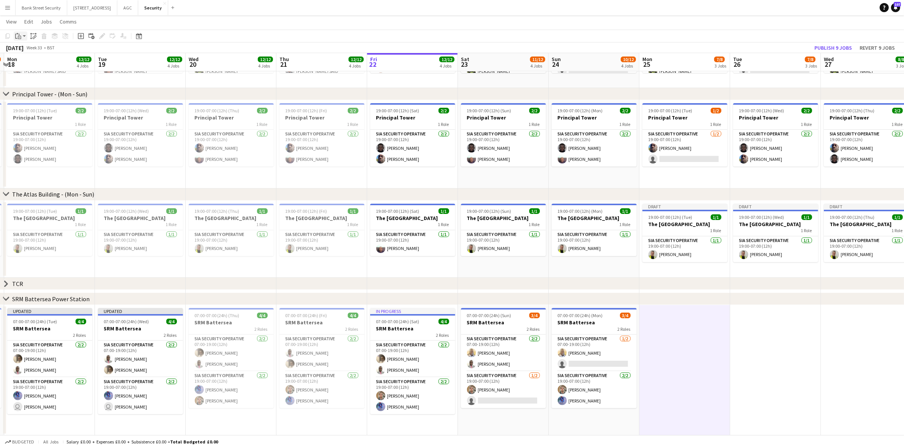
click at [26, 35] on app-action-btn "Paste" at bounding box center [21, 36] width 14 height 9
click at [28, 65] on link "Paste with crew Ctrl+Shift+V" at bounding box center [55, 63] width 71 height 7
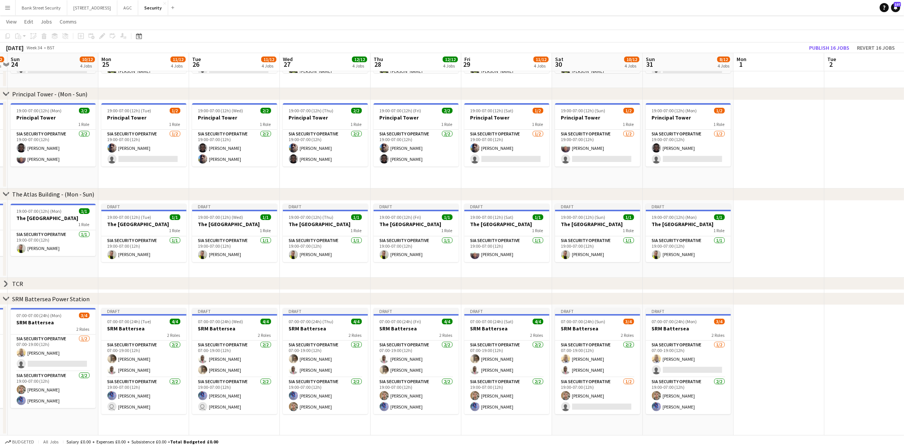
drag, startPoint x: 690, startPoint y: 418, endPoint x: 148, endPoint y: 419, distance: 541.1
click at [148, 419] on app-calendar-viewport "Thu 21 12/12 4 Jobs Fri 22 12/12 4 Jobs Sat 23 11/12 4 Jobs Sun 24 10/12 4 Jobs…" at bounding box center [452, 169] width 904 height 534
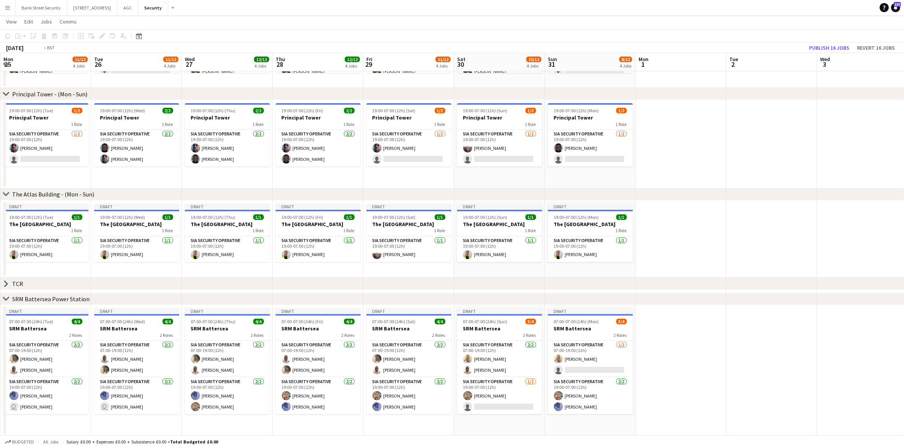
scroll to position [0, 271]
drag, startPoint x: 152, startPoint y: 416, endPoint x: 55, endPoint y: 407, distance: 97.2
click at [55, 407] on app-calendar-viewport "Fri 22 12/12 4 Jobs Sat 23 11/12 4 Jobs Sun 24 10/12 4 Jobs Mon 25 11/12 4 Jobs…" at bounding box center [452, 169] width 904 height 534
click at [599, 365] on app-card-role "SIA Security Operative [DATE] 07:00-19:00 (12h) [PERSON_NAME] single-neutral-ac…" at bounding box center [591, 359] width 85 height 37
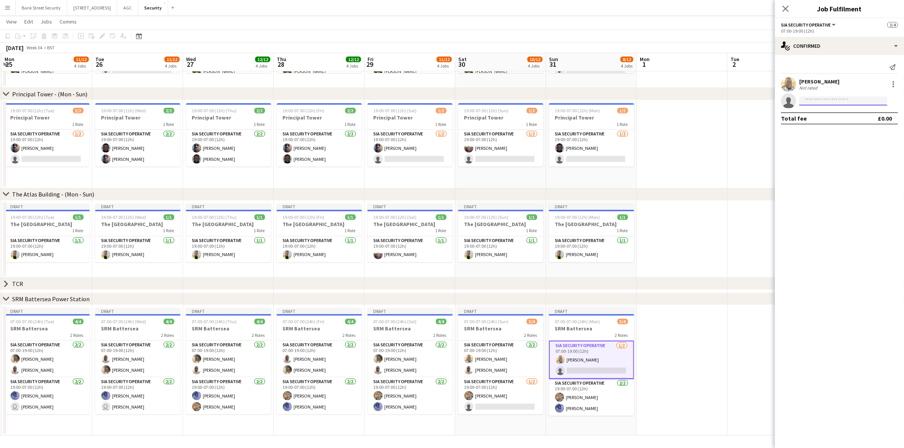
click at [863, 98] on input at bounding box center [843, 100] width 88 height 9
type input "*****"
click at [852, 116] on span "[EMAIL_ADDRESS][DOMAIN_NAME]" at bounding box center [843, 118] width 76 height 6
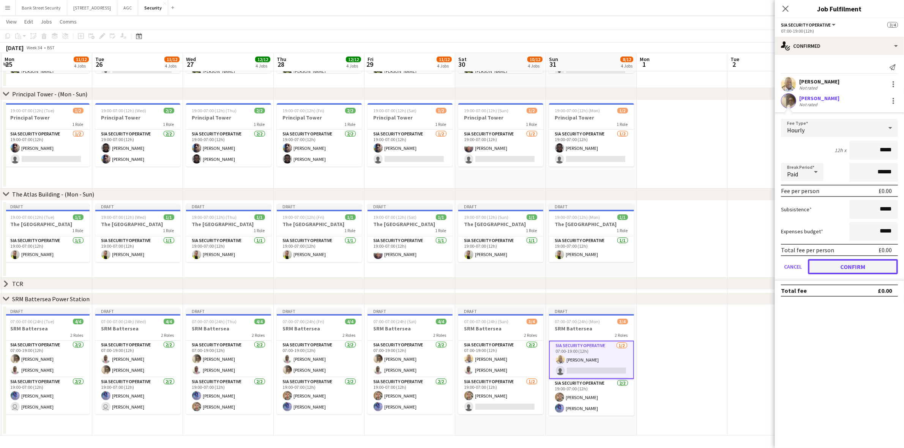
click at [879, 267] on button "Confirm" at bounding box center [853, 266] width 90 height 15
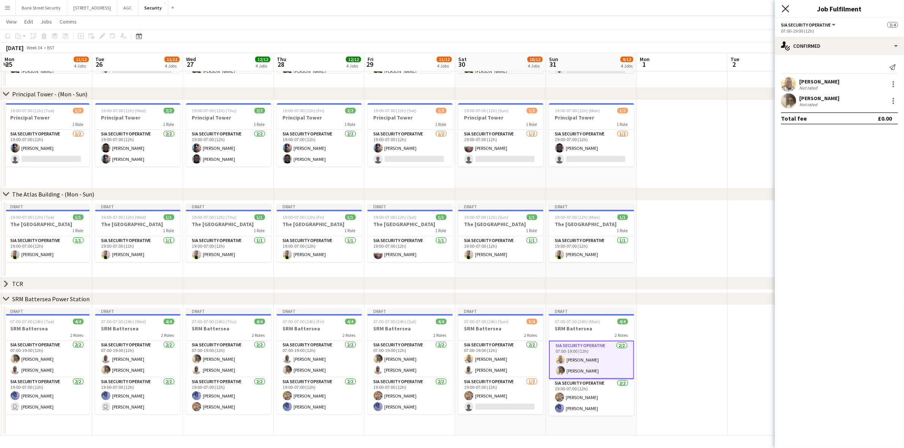
click at [787, 9] on icon "Close pop-in" at bounding box center [785, 8] width 7 height 7
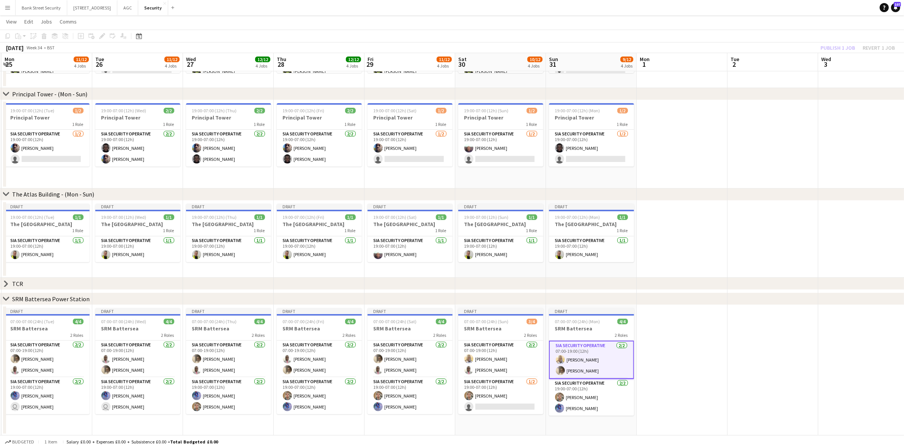
click at [836, 50] on div "Publish 1 job Revert 1 job" at bounding box center [857, 48] width 93 height 10
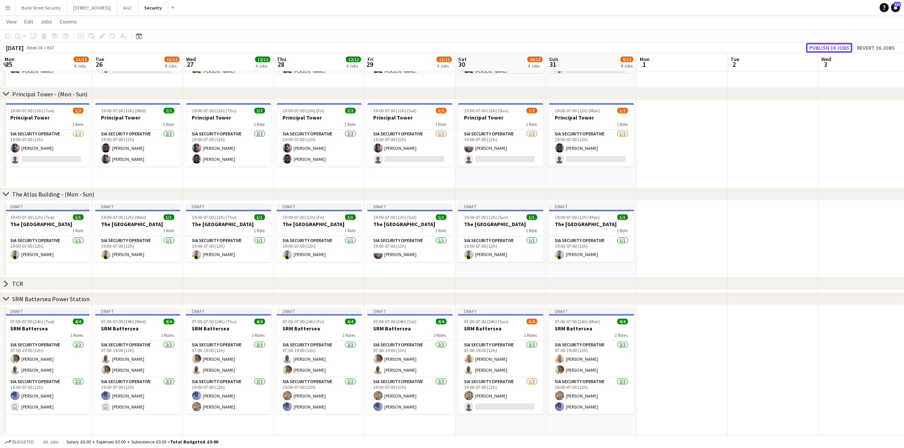
click at [836, 50] on button "Publish 16 jobs" at bounding box center [829, 48] width 46 height 10
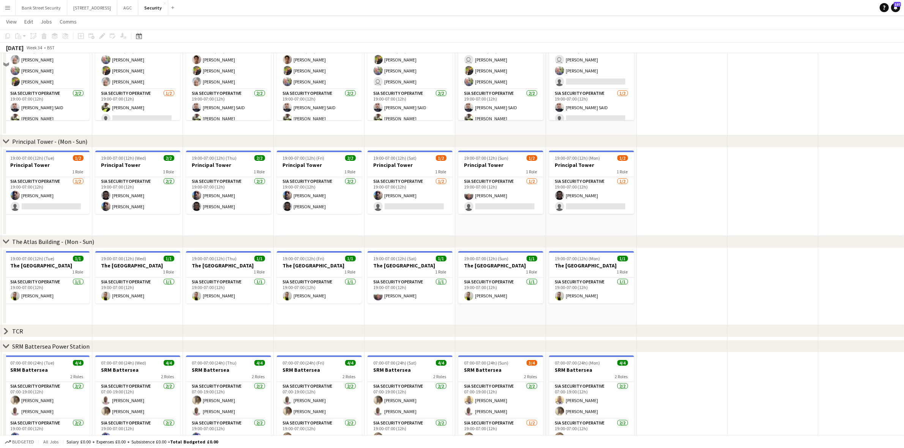
scroll to position [33, 0]
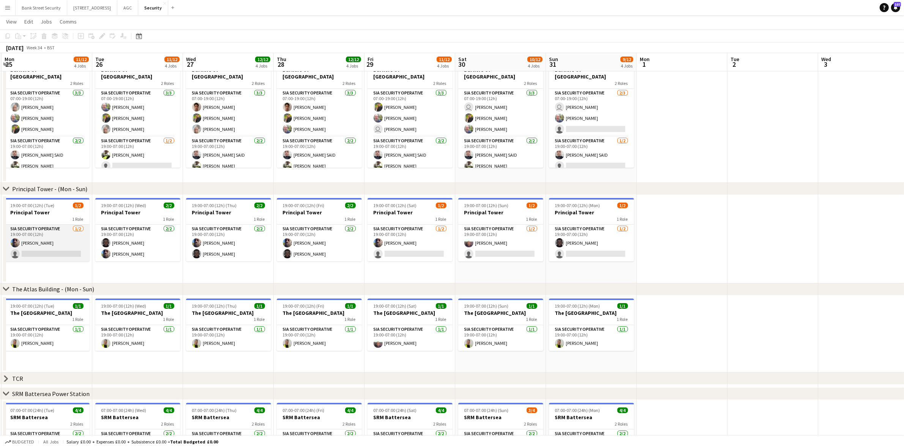
click at [58, 249] on app-card-role "SIA Security Operative [DATE] 19:00-07:00 (12h) [PERSON_NAME] single-neutral-ac…" at bounding box center [47, 243] width 85 height 37
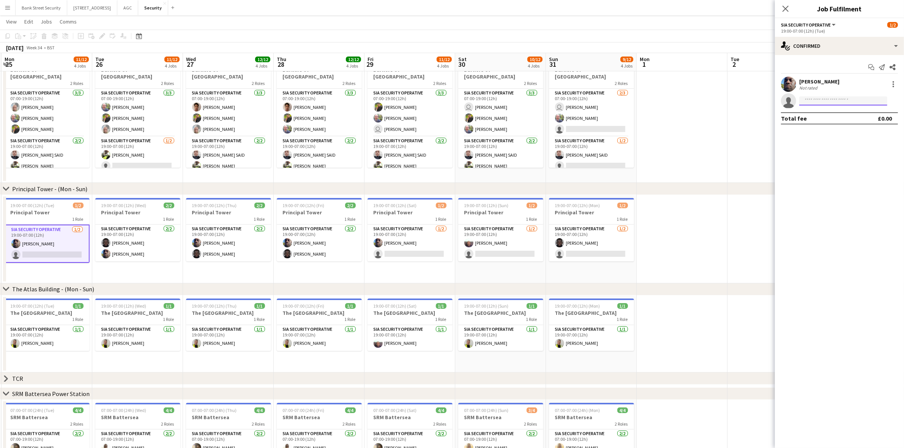
click at [821, 99] on input at bounding box center [843, 100] width 88 height 9
type input "***"
click at [823, 114] on span "[PERSON_NAME]" at bounding box center [827, 112] width 44 height 6
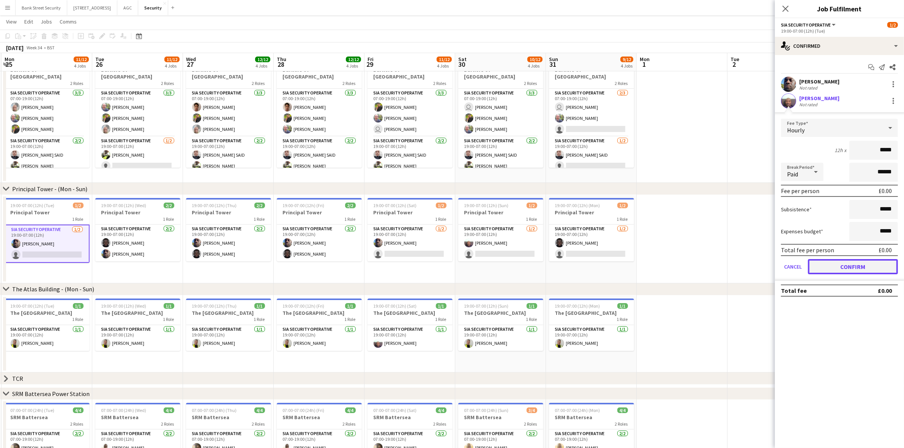
click at [837, 267] on button "Confirm" at bounding box center [853, 266] width 90 height 15
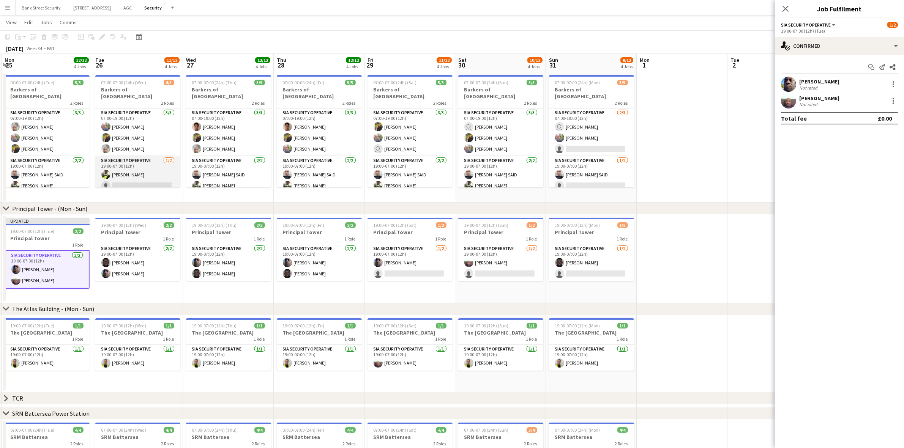
scroll to position [0, 0]
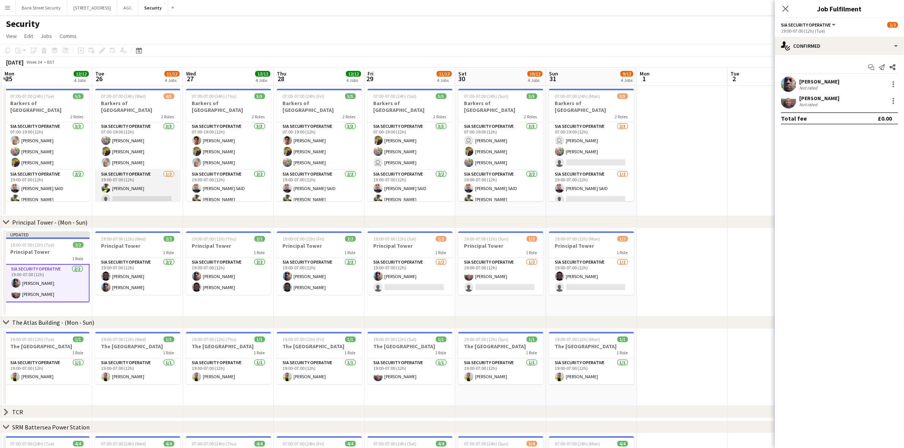
click at [130, 189] on app-card-role "SIA Security Operative [DATE] 19:00-07:00 (12h) [PERSON_NAME] single-neutral-ac…" at bounding box center [137, 188] width 85 height 37
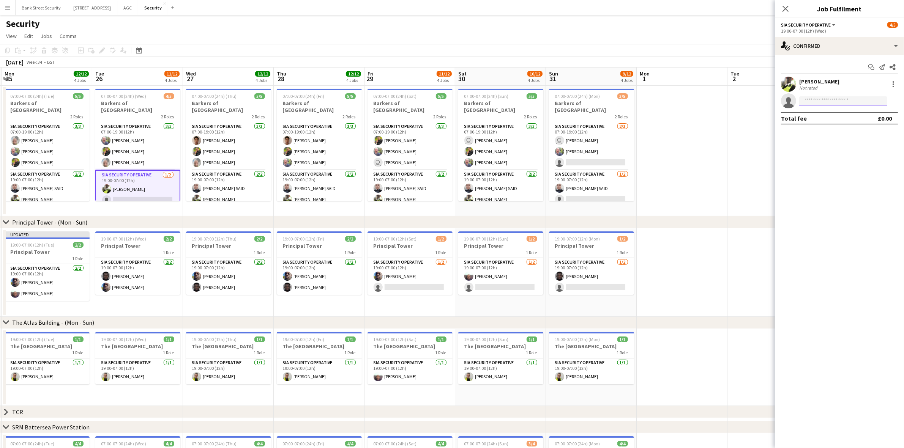
click at [857, 101] on input at bounding box center [843, 100] width 88 height 9
type input "***"
click at [853, 113] on span "[PERSON_NAME] Active" at bounding box center [843, 112] width 76 height 6
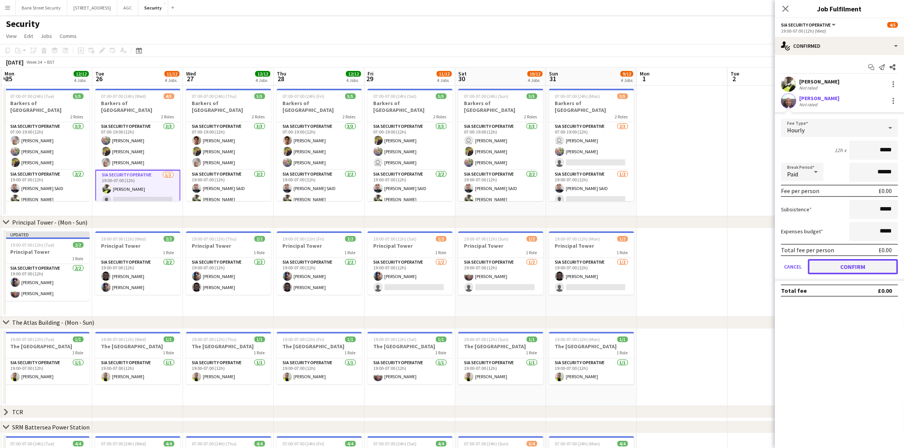
click at [851, 267] on button "Confirm" at bounding box center [853, 266] width 90 height 15
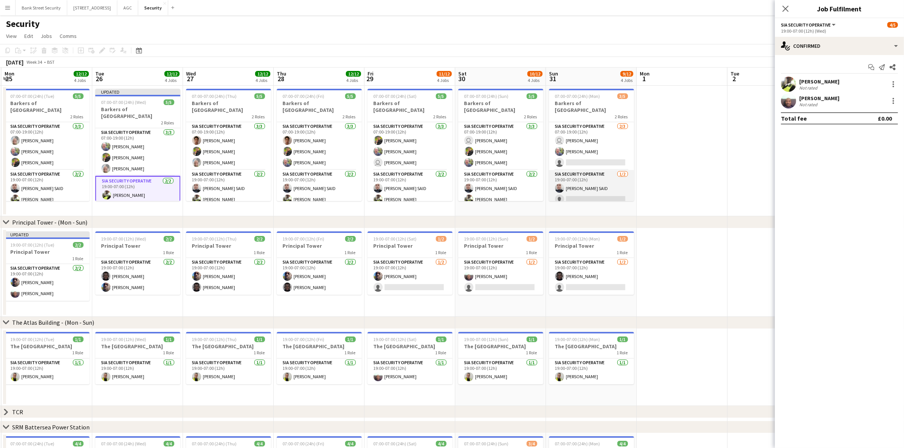
click at [606, 189] on app-card-role "SIA Security Operative [DATE] 19:00-07:00 (12h) [PERSON_NAME] SAID single-neutr…" at bounding box center [591, 188] width 85 height 37
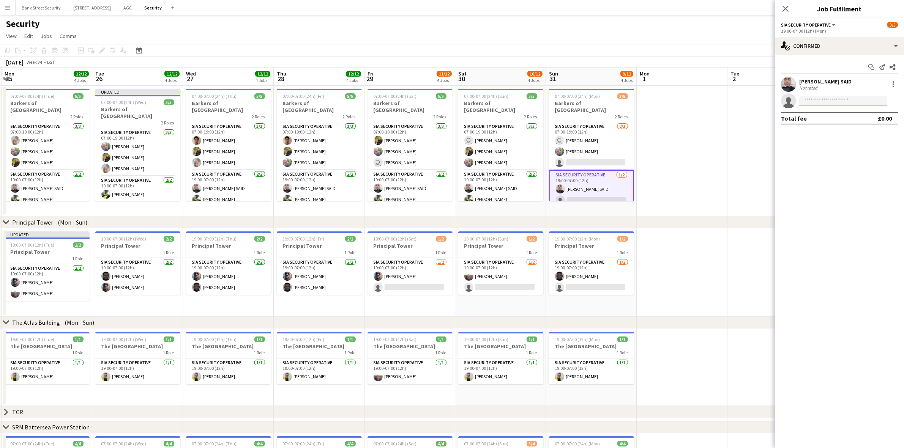
click at [858, 102] on input at bounding box center [843, 100] width 88 height 9
type input "***"
click at [847, 119] on span "[MEDICAL_DATA][EMAIL_ADDRESS][DOMAIN_NAME]" at bounding box center [843, 118] width 76 height 6
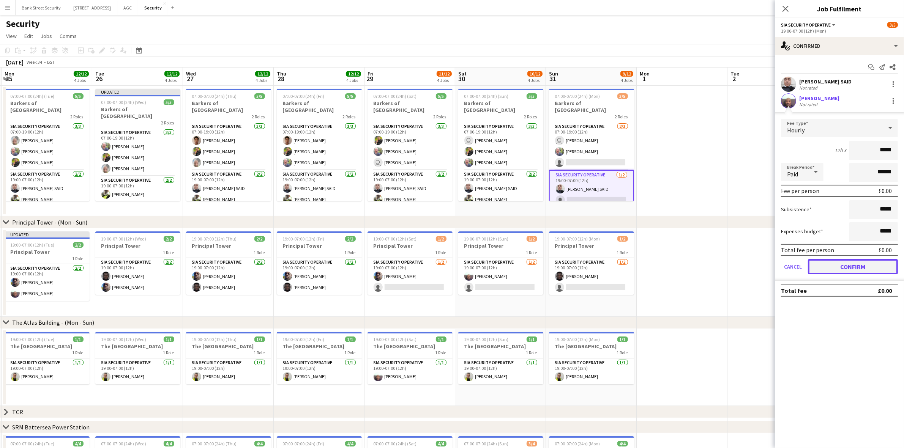
click at [847, 267] on button "Confirm" at bounding box center [853, 266] width 90 height 15
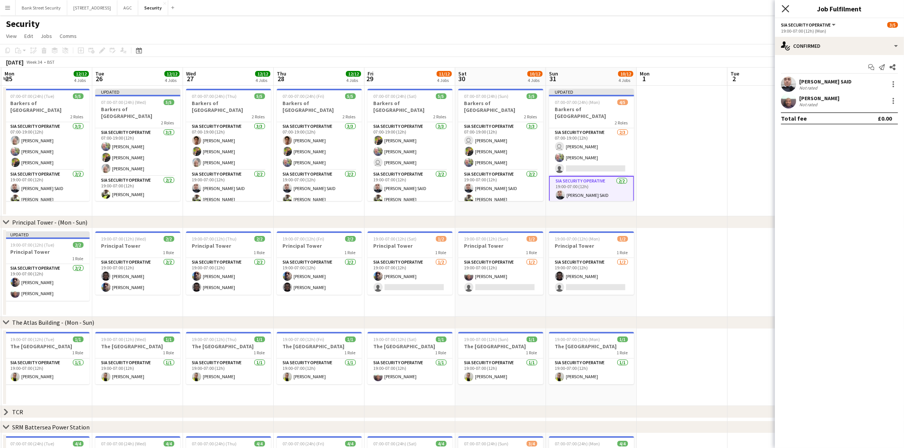
click at [786, 7] on icon "Close pop-in" at bounding box center [785, 8] width 7 height 7
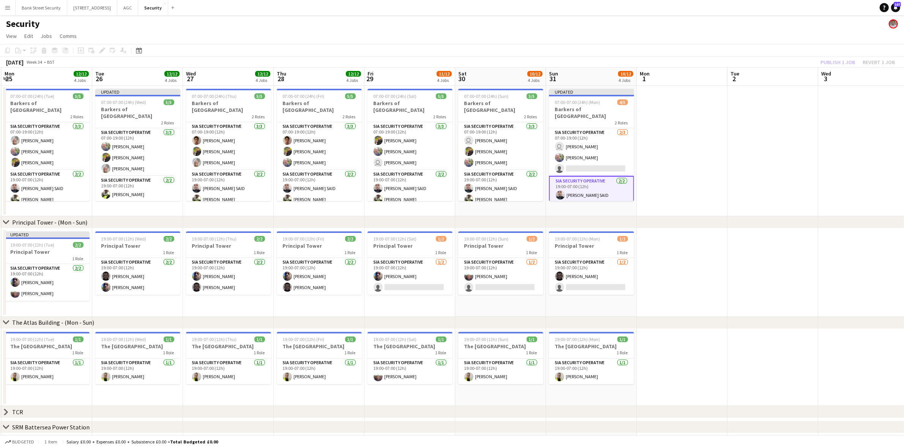
click at [838, 63] on div "Publish 1 job Revert 1 job" at bounding box center [857, 62] width 93 height 10
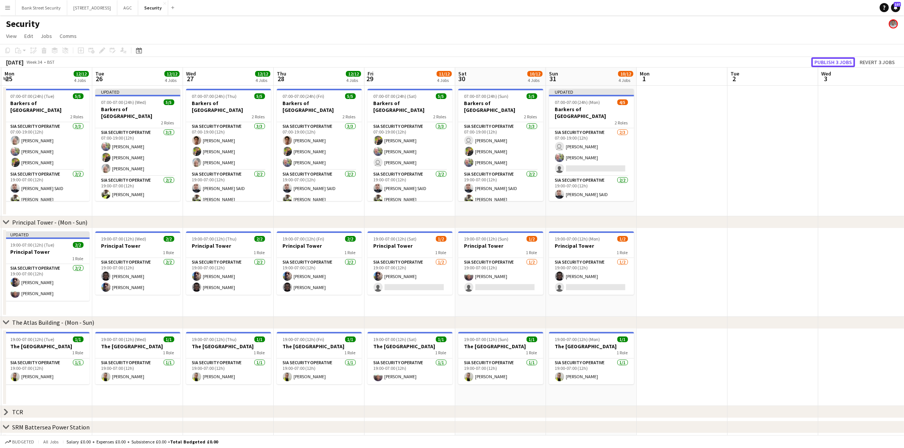
click at [838, 63] on button "Publish 3 jobs" at bounding box center [833, 62] width 44 height 10
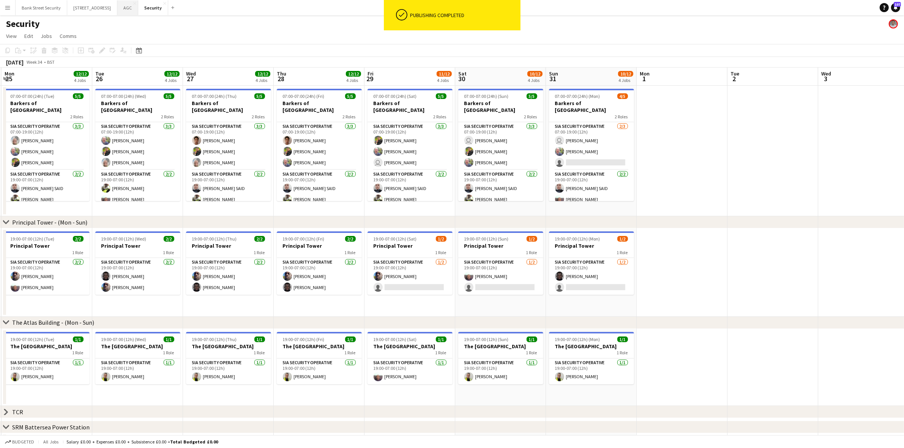
click at [138, 8] on button "AGC Close" at bounding box center [127, 7] width 21 height 15
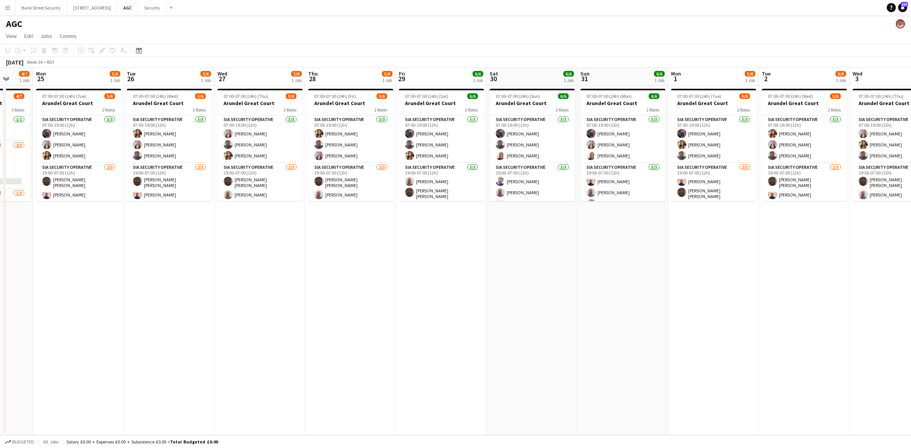
scroll to position [0, 262]
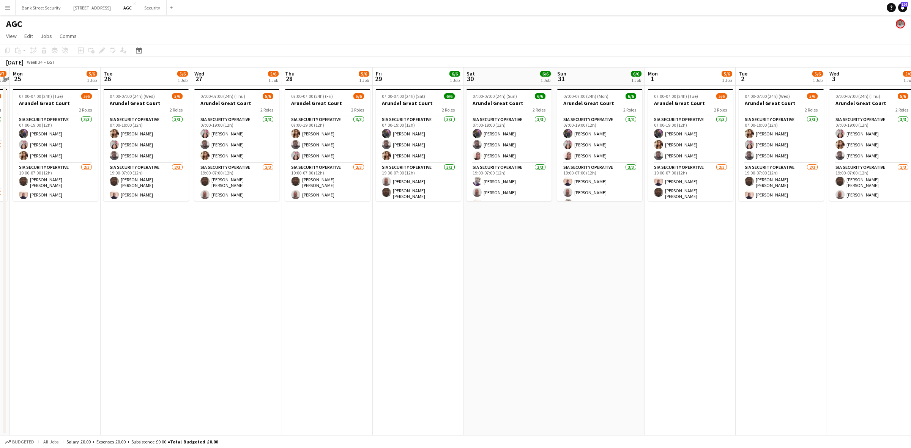
drag, startPoint x: 401, startPoint y: 247, endPoint x: 48, endPoint y: 250, distance: 353.5
click at [48, 250] on app-calendar-viewport "Fri 22 6/8 1 Job Sat 23 6/7 1 Job Sun 24 4/7 1 Job Mon 25 5/6 1 Job Tue 26 5/6 …" at bounding box center [455, 252] width 911 height 368
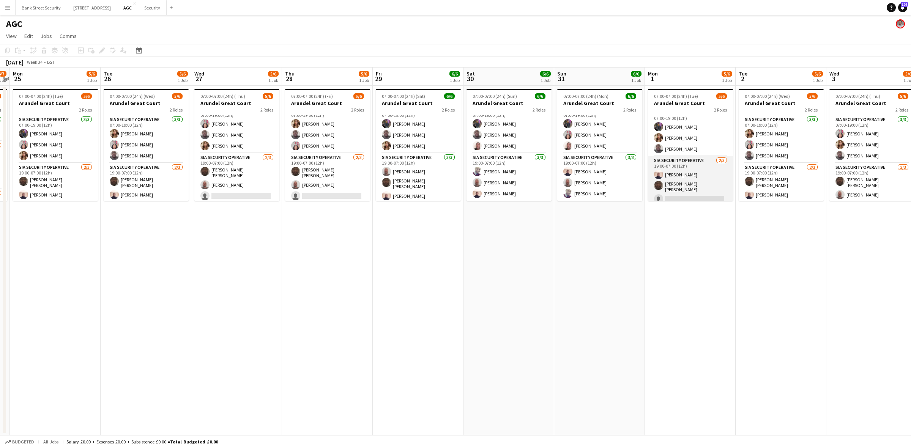
scroll to position [10, 0]
click at [344, 190] on app-card-role "SIA Security Operative [DATE] 19:00-07:00 (12h) [PERSON_NAME] [PERSON_NAME] [PE…" at bounding box center [327, 178] width 85 height 50
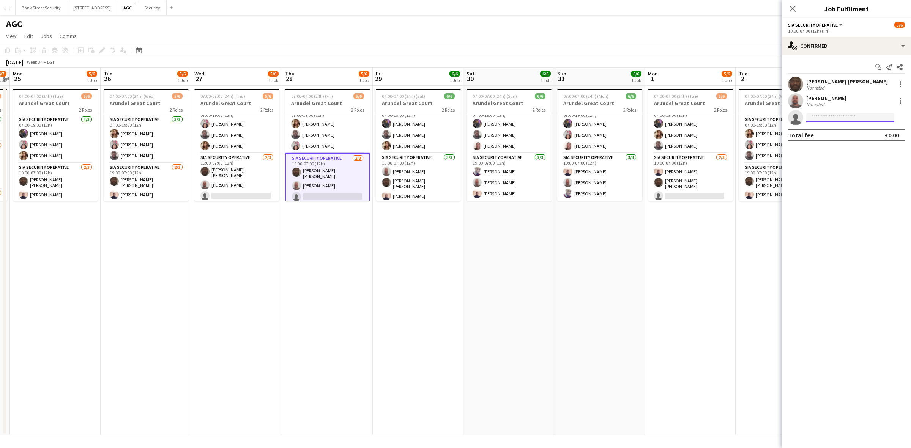
click at [830, 120] on input at bounding box center [850, 117] width 88 height 9
type input "***"
click at [831, 138] on span "[PHONE_NUMBER]" at bounding box center [851, 141] width 76 height 6
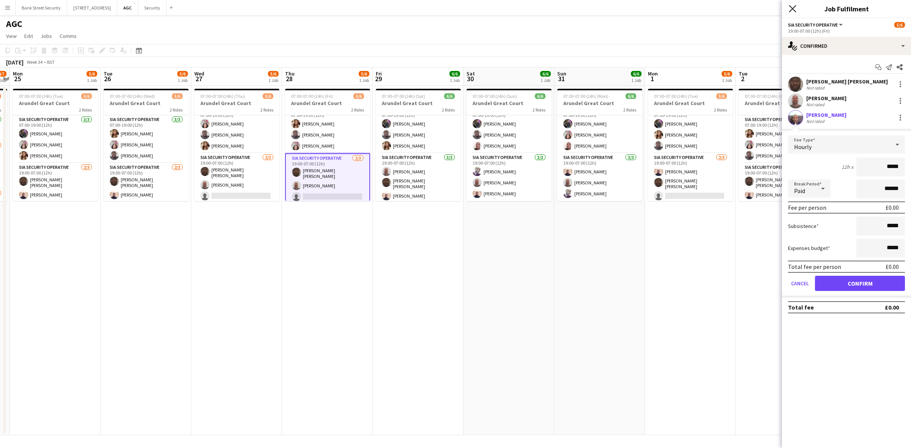
click at [792, 8] on icon at bounding box center [792, 8] width 7 height 7
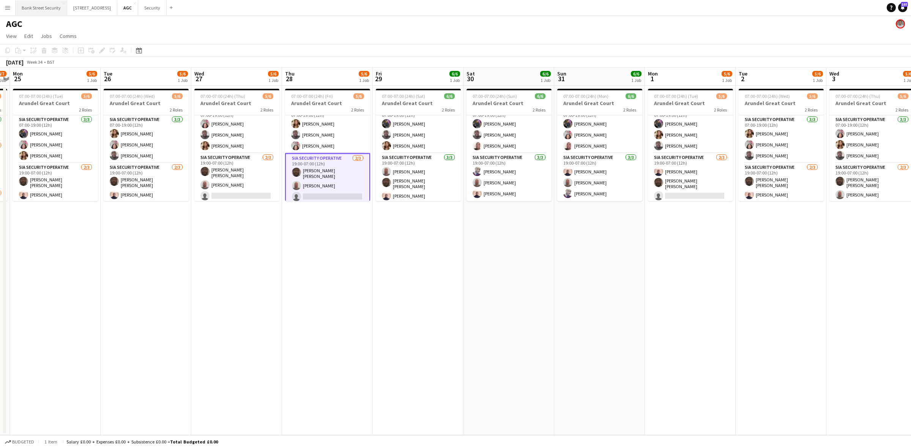
click at [43, 9] on button "Bank Street Security Close" at bounding box center [42, 7] width 52 height 15
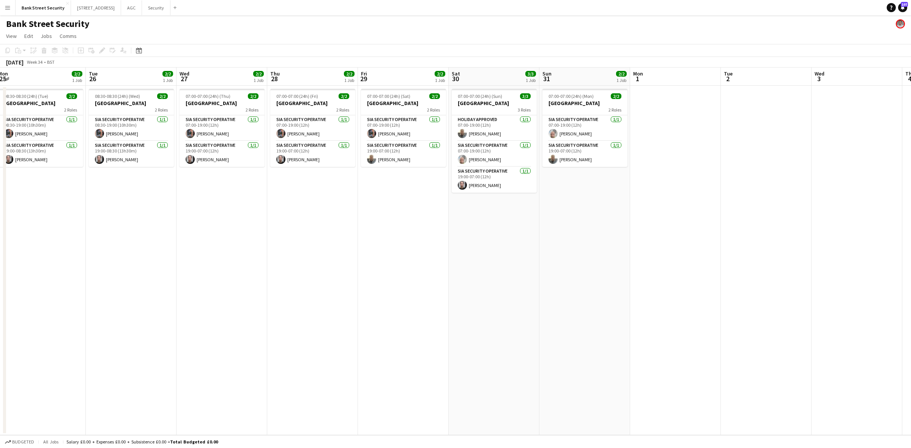
scroll to position [0, 239]
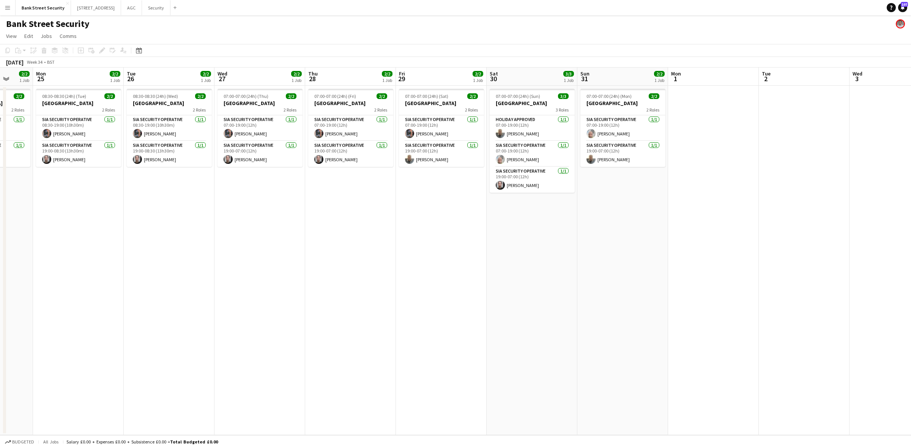
drag, startPoint x: 398, startPoint y: 196, endPoint x: 68, endPoint y: 192, distance: 330.0
click at [68, 192] on app-calendar-viewport "Fri 22 2/2 1 Job Sat 23 3/3 1 Job Sun 24 2/2 1 Job Mon 25 2/2 1 Job Tue 26 2/2 …" at bounding box center [455, 252] width 911 height 368
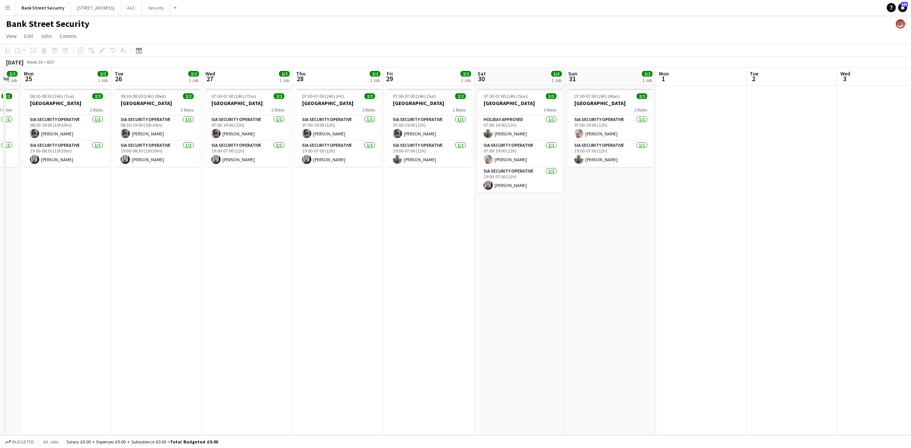
scroll to position [0, 255]
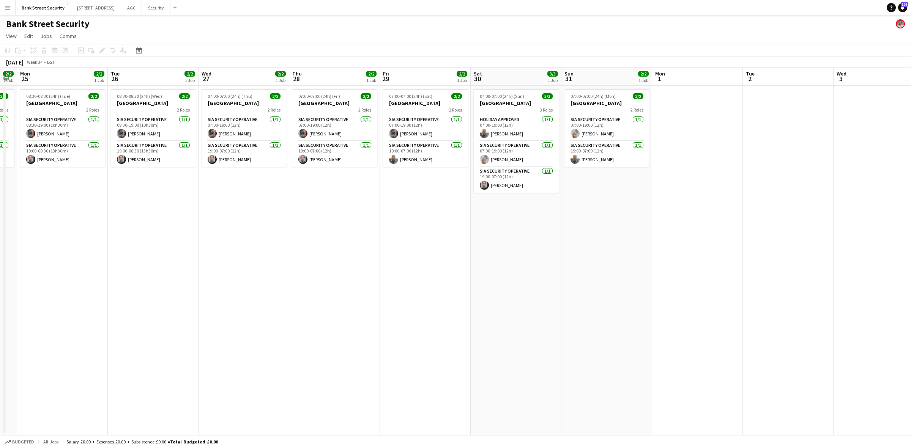
drag, startPoint x: 68, startPoint y: 192, endPoint x: 51, endPoint y: 192, distance: 16.3
click at [51, 192] on app-calendar-viewport "Fri 22 2/2 1 Job Sat 23 3/3 1 Job Sun 24 2/2 1 Job Mon 25 2/2 1 Job Tue 26 2/2 …" at bounding box center [455, 252] width 911 height 368
click at [139, 6] on button "AGC Close" at bounding box center [131, 7] width 21 height 15
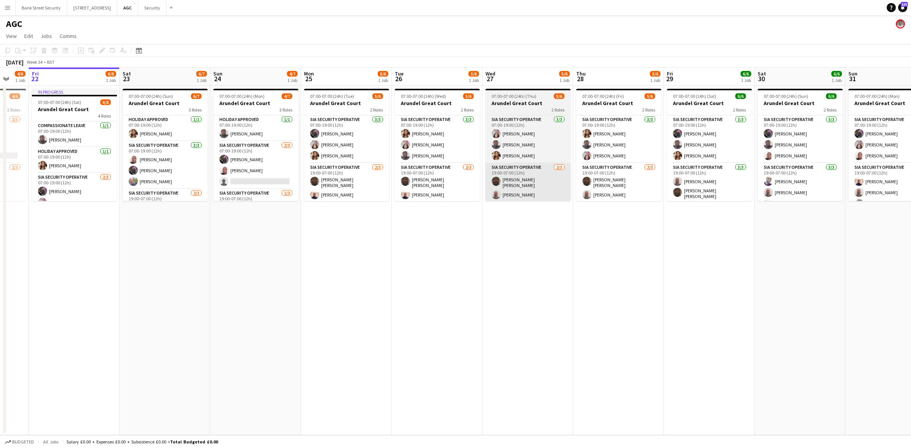
scroll to position [0, 240]
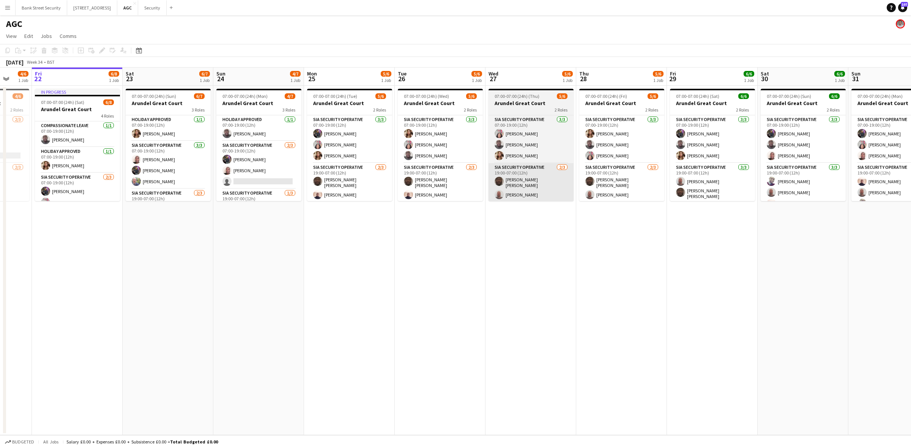
drag, startPoint x: 614, startPoint y: 224, endPoint x: 452, endPoint y: 199, distance: 163.3
click at [464, 215] on app-calendar-viewport "Tue 19 6/6 1 Job Wed 20 5/6 1 Job Thu 21 4/6 1 Job Fri 22 6/8 1 Job Sat 23 6/7 …" at bounding box center [455, 252] width 911 height 368
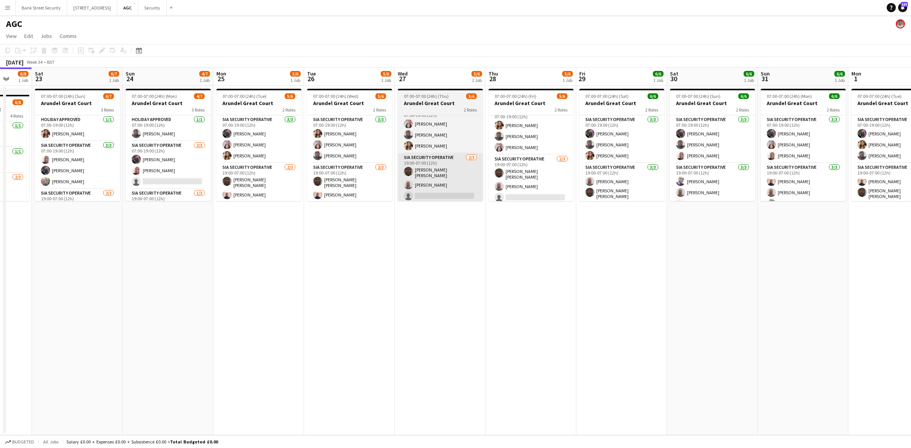
scroll to position [10, 0]
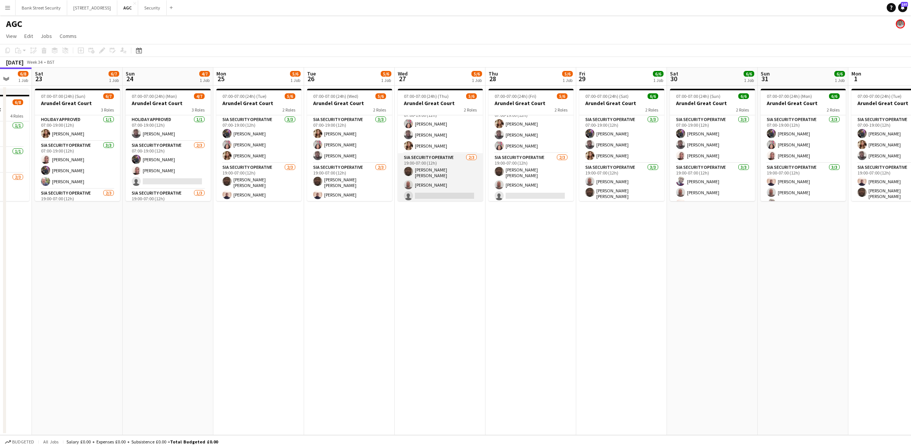
click at [426, 194] on app-card-role "SIA Security Operative [DATE] 19:00-07:00 (12h) [PERSON_NAME] [PERSON_NAME] [PE…" at bounding box center [440, 178] width 85 height 50
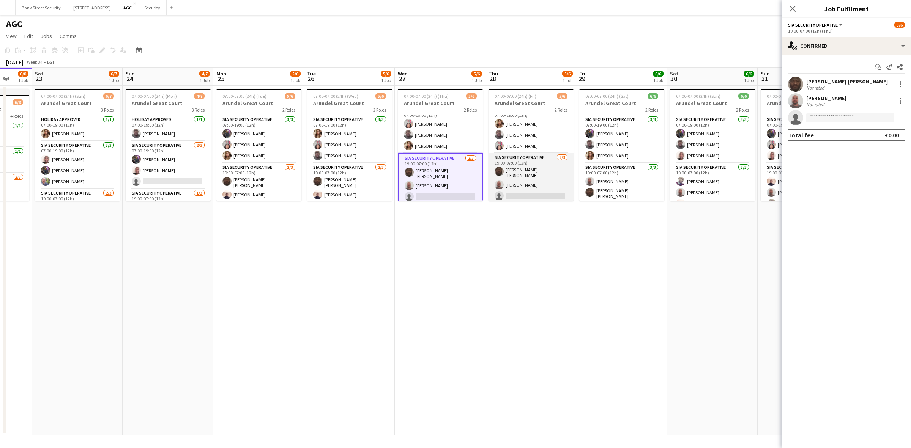
click at [510, 191] on app-card-role "SIA Security Operative [DATE] 19:00-07:00 (12h) [PERSON_NAME] [PERSON_NAME] [PE…" at bounding box center [531, 178] width 85 height 50
click at [836, 117] on input at bounding box center [850, 117] width 88 height 9
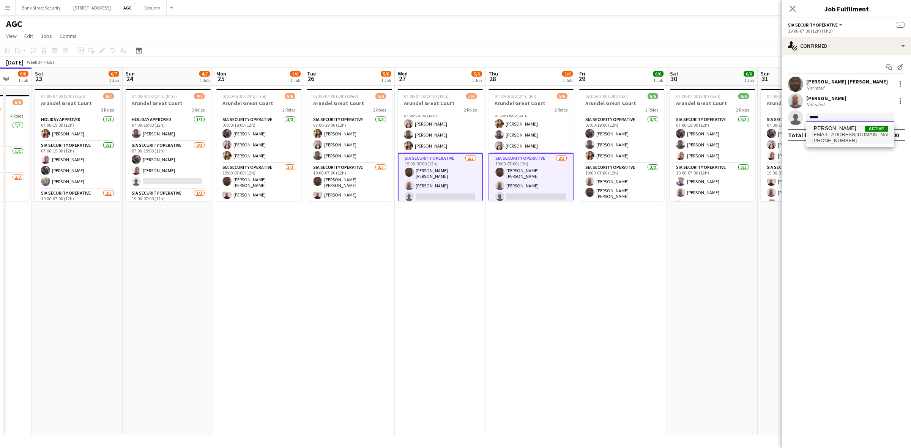
type input "*****"
click at [835, 130] on span "[PERSON_NAME]" at bounding box center [835, 128] width 44 height 6
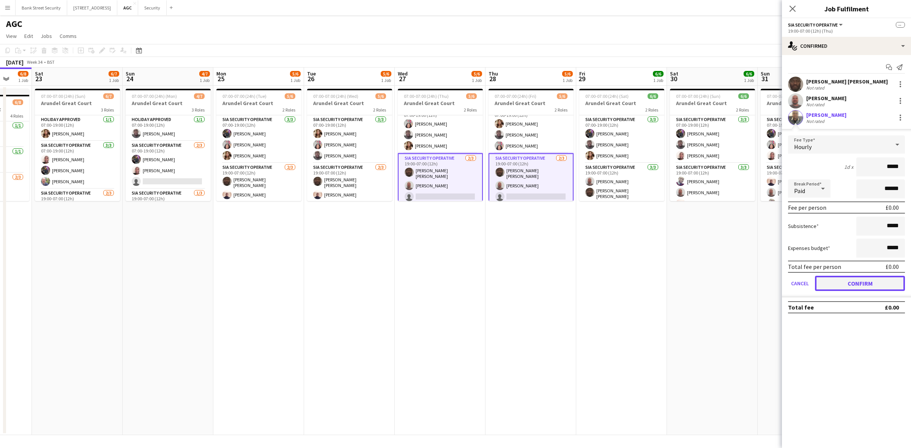
click at [858, 284] on button "Confirm" at bounding box center [860, 283] width 90 height 15
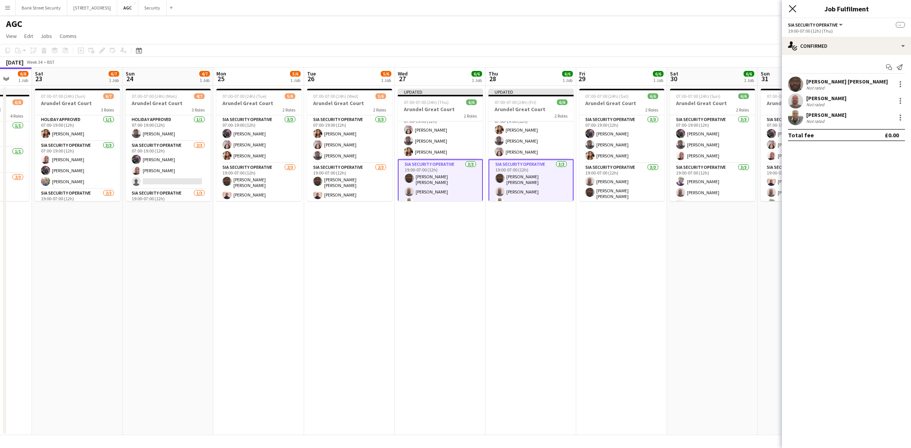
click at [796, 10] on icon "Close pop-in" at bounding box center [792, 8] width 7 height 7
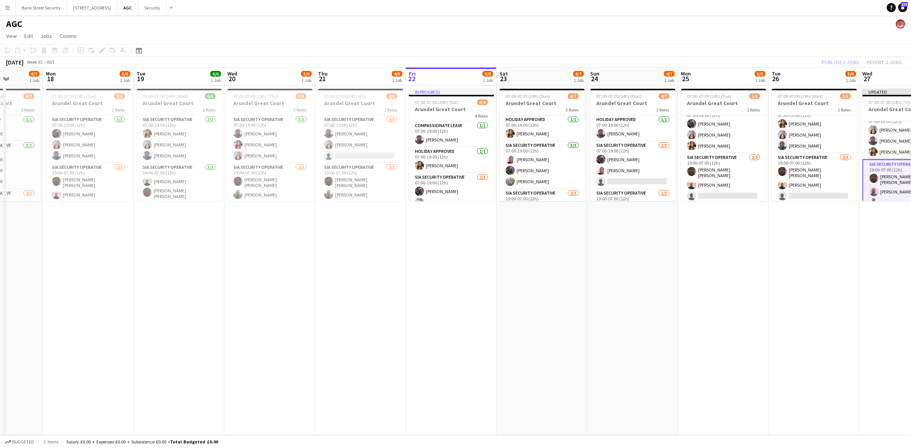
scroll to position [0, 221]
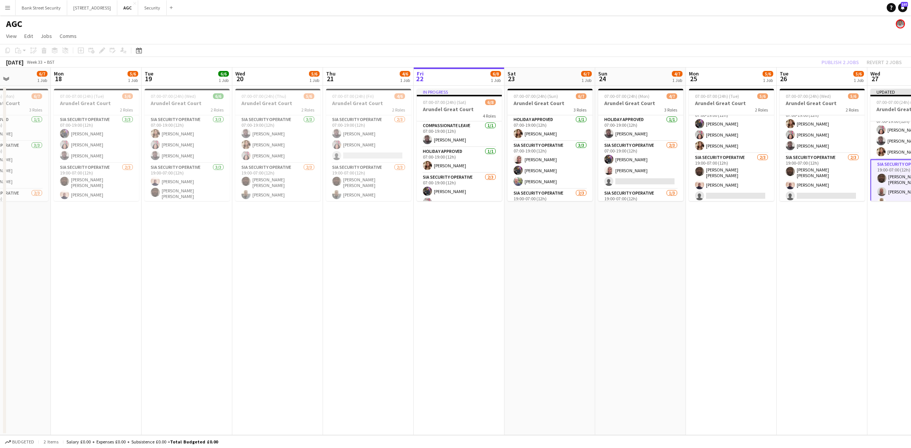
drag, startPoint x: 255, startPoint y: 284, endPoint x: 672, endPoint y: 300, distance: 417.6
click at [672, 300] on app-calendar-viewport "Fri 15 6/7 1 Job Sat 16 6/7 1 Job Sun 17 6/7 1 Job Mon 18 5/6 1 Job Tue 19 6/6 …" at bounding box center [455, 252] width 911 height 368
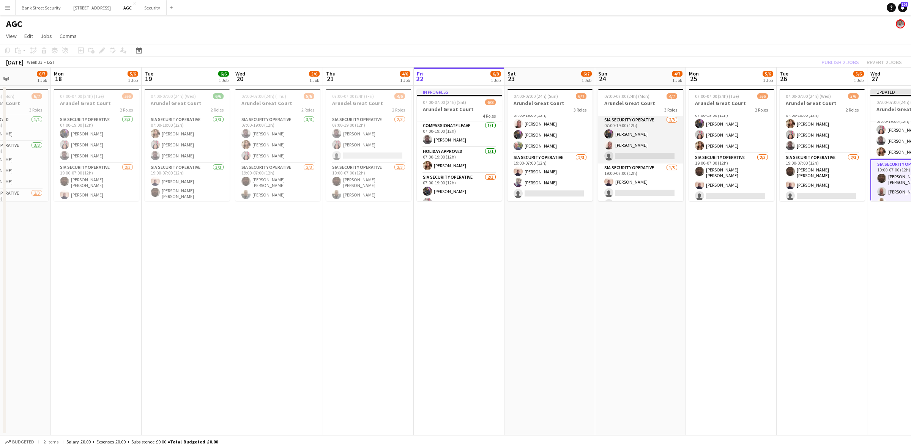
scroll to position [36, 0]
click at [631, 185] on app-card-role "SIA Security Operative [DATE] 19:00-07:00 (12h) [PERSON_NAME] single-neutral-ac…" at bounding box center [640, 177] width 85 height 48
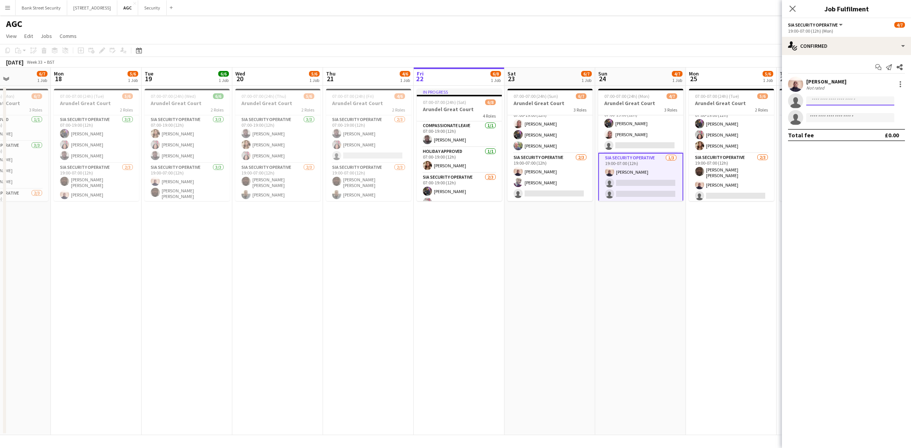
click at [835, 98] on input at bounding box center [850, 100] width 88 height 9
type input "*****"
click at [835, 111] on span "[PERSON_NAME]" at bounding box center [835, 112] width 44 height 6
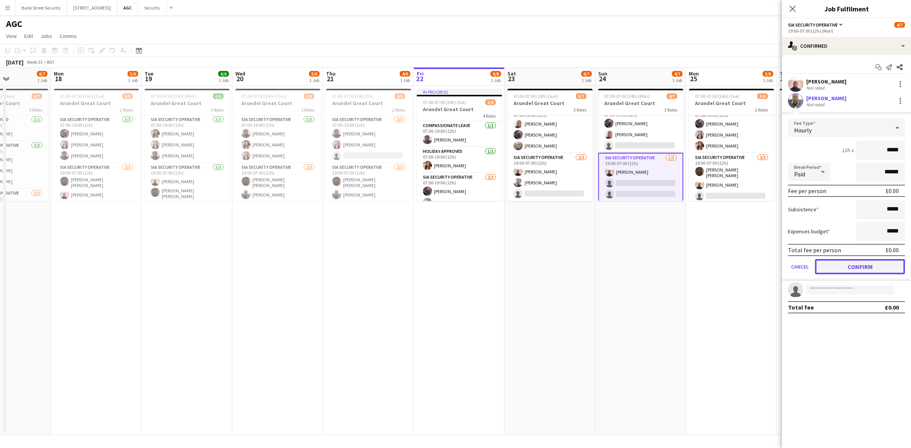
click at [856, 263] on button "Confirm" at bounding box center [860, 266] width 90 height 15
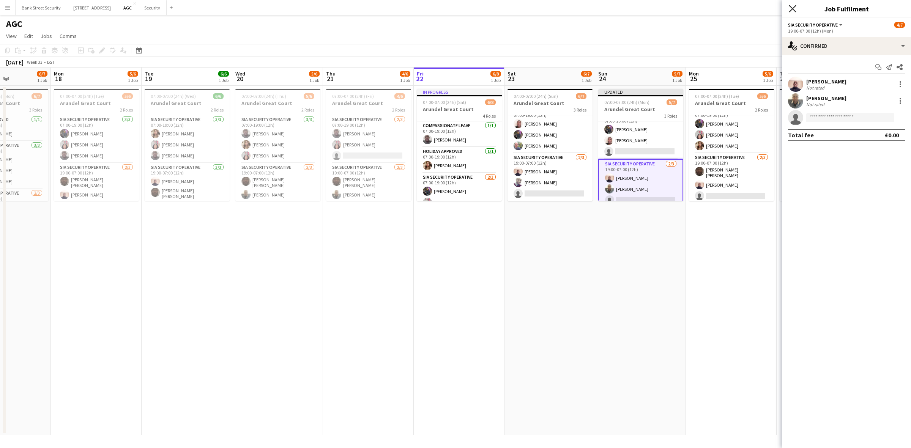
click at [791, 8] on icon "Close pop-in" at bounding box center [792, 8] width 7 height 7
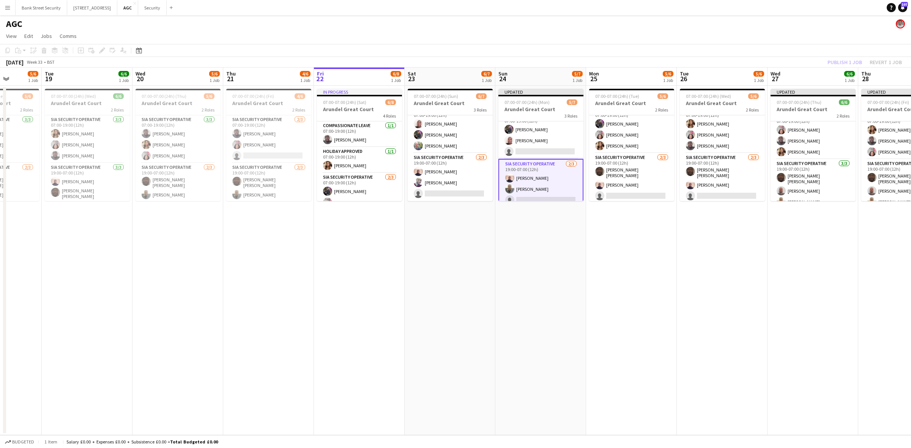
drag, startPoint x: 740, startPoint y: 325, endPoint x: 547, endPoint y: 314, distance: 193.6
click at [547, 314] on app-calendar-viewport "Sat 16 6/7 1 Job Sun 17 6/7 1 Job Mon 18 5/6 1 Job Tue 19 6/6 1 Job Wed 20 5/6 …" at bounding box center [455, 252] width 911 height 368
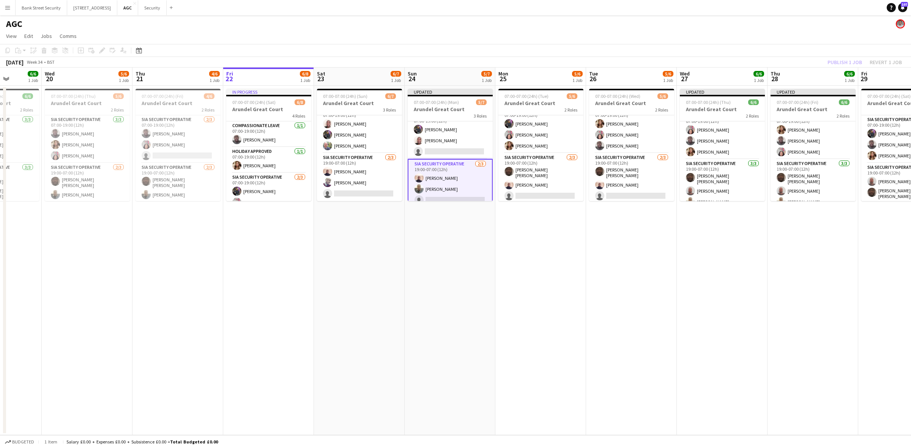
scroll to position [0, 234]
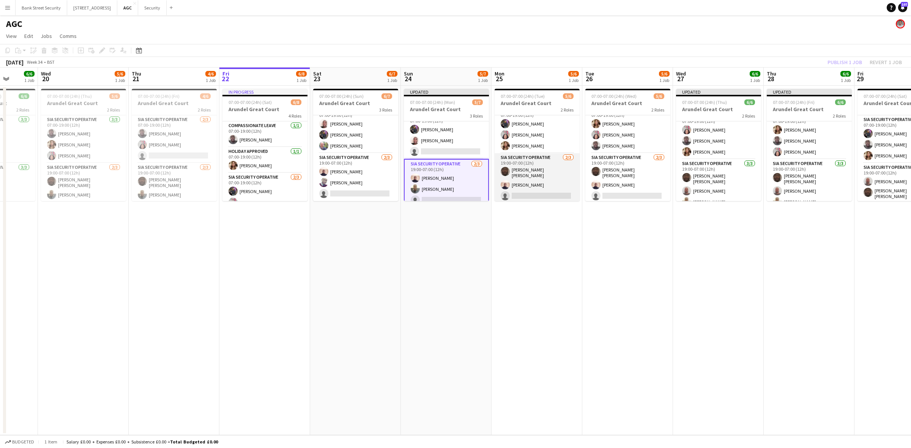
click at [527, 191] on app-card-role "SIA Security Operative [DATE] 19:00-07:00 (12h) [PERSON_NAME] [PERSON_NAME] [PE…" at bounding box center [537, 178] width 85 height 50
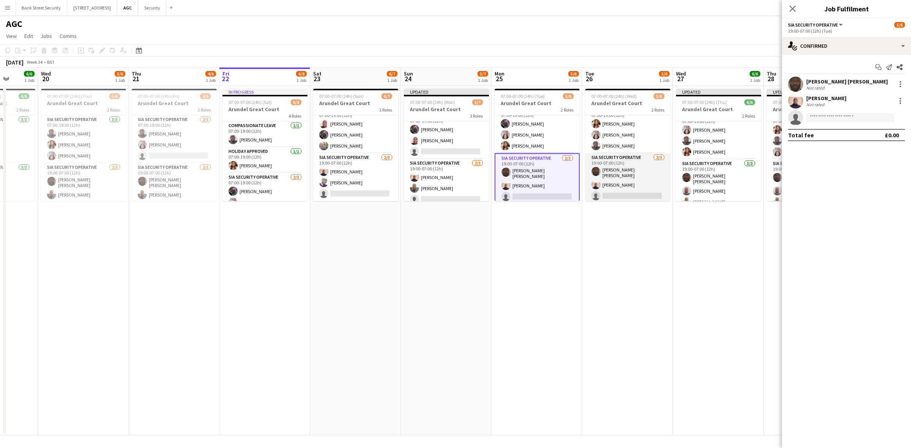
click at [608, 188] on app-card-role "SIA Security Operative [DATE] 19:00-07:00 (12h) [PERSON_NAME] [PERSON_NAME] [PE…" at bounding box center [627, 178] width 85 height 50
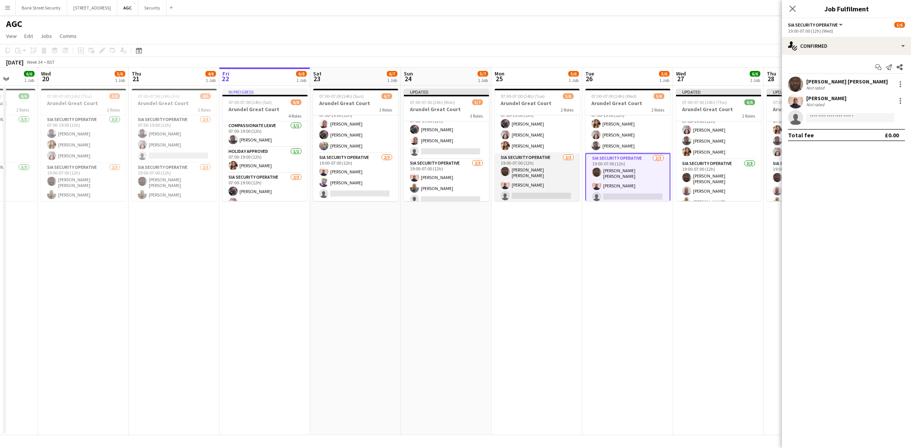
click at [530, 191] on app-card-role "SIA Security Operative [DATE] 19:00-07:00 (12h) [PERSON_NAME] [PERSON_NAME] [PE…" at bounding box center [537, 178] width 85 height 50
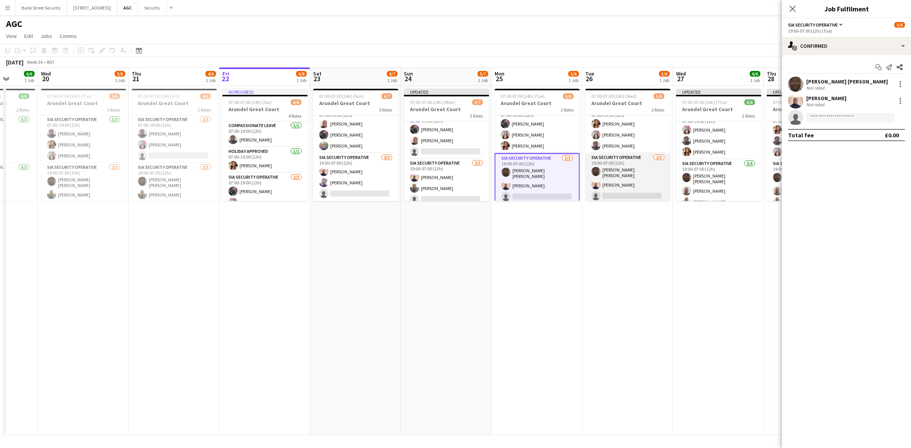
click at [622, 189] on app-card-role "SIA Security Operative [DATE] 19:00-07:00 (12h) [PERSON_NAME] [PERSON_NAME] [PE…" at bounding box center [627, 178] width 85 height 50
click at [828, 116] on input at bounding box center [850, 117] width 88 height 9
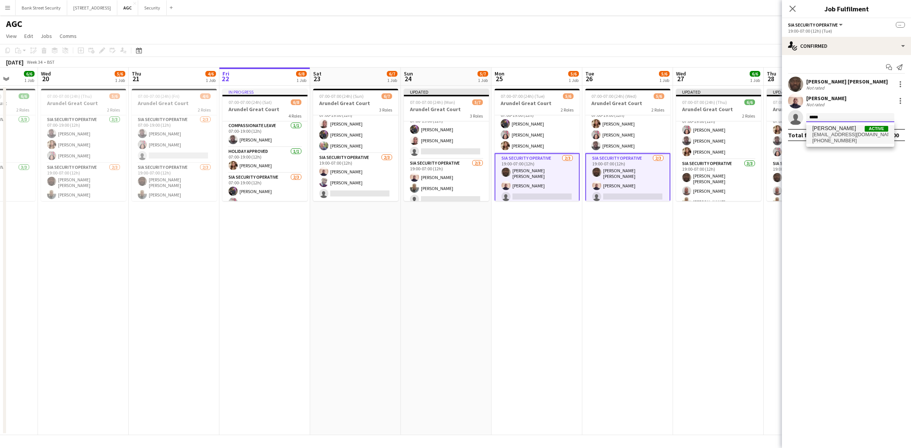
type input "*****"
click at [828, 137] on span "[EMAIL_ADDRESS][DOMAIN_NAME]" at bounding box center [851, 135] width 76 height 6
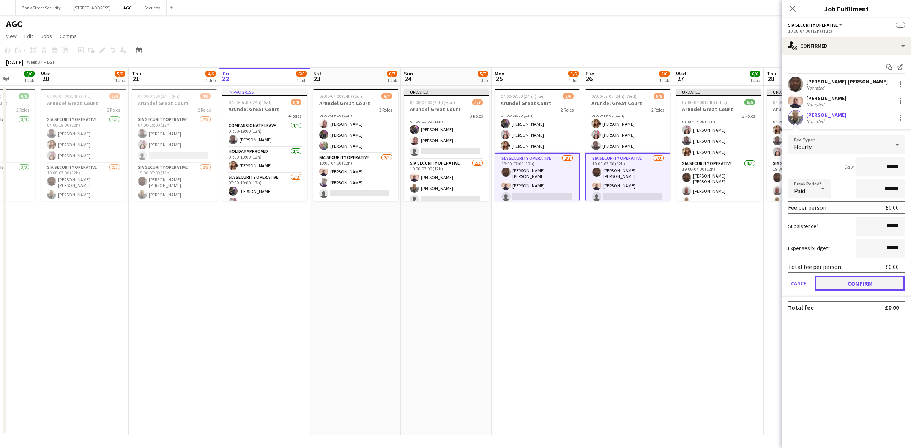
click at [836, 281] on button "Confirm" at bounding box center [860, 283] width 90 height 15
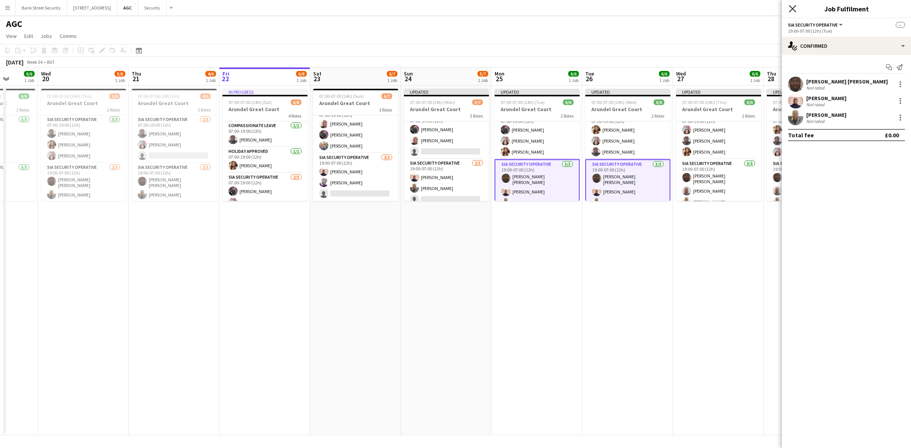
click at [792, 8] on icon at bounding box center [792, 8] width 7 height 7
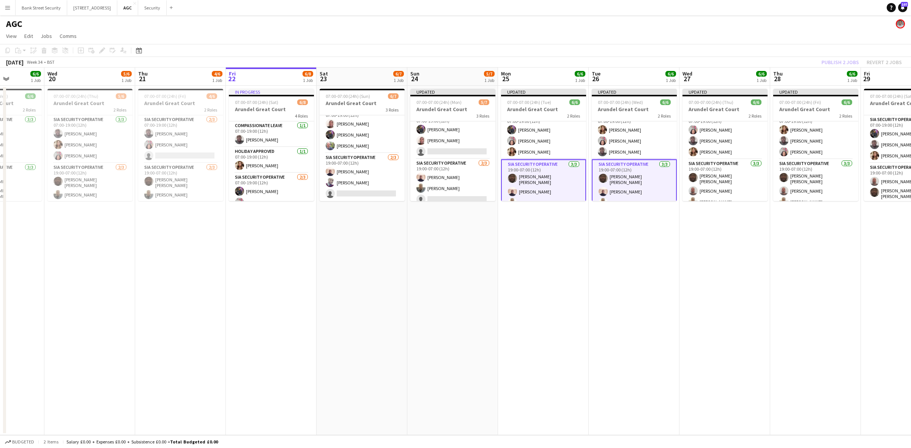
drag, startPoint x: 705, startPoint y: 313, endPoint x: 529, endPoint y: 279, distance: 179.0
click at [529, 279] on app-calendar-viewport "Sun 17 6/7 1 Job Mon 18 5/6 1 Job Tue 19 6/6 1 Job Wed 20 5/6 1 Job Thu 21 4/6 …" at bounding box center [455, 252] width 911 height 368
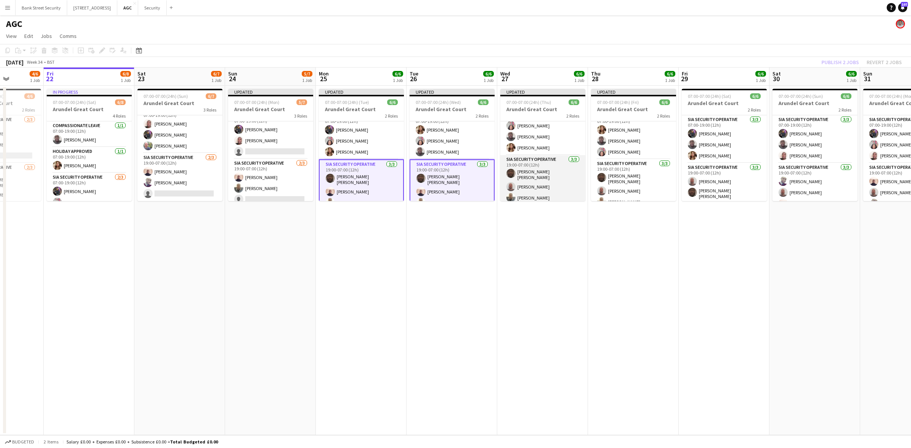
scroll to position [16, 0]
click at [540, 188] on app-card-role "SIA Security Operative [DATE] 19:00-07:00 (12h) [PERSON_NAME] [PERSON_NAME] [PE…" at bounding box center [542, 178] width 85 height 50
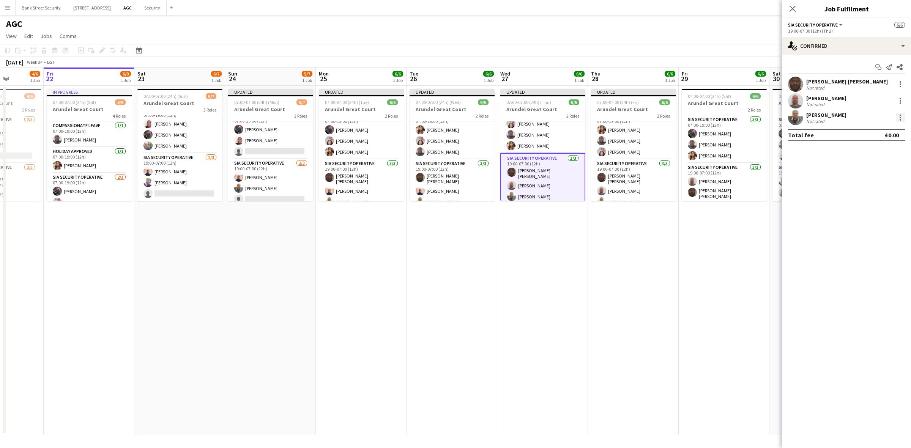
click at [900, 120] on div at bounding box center [901, 120] width 2 height 2
click at [880, 202] on span "Remove" at bounding box center [875, 204] width 47 height 7
click at [838, 118] on input at bounding box center [850, 117] width 88 height 9
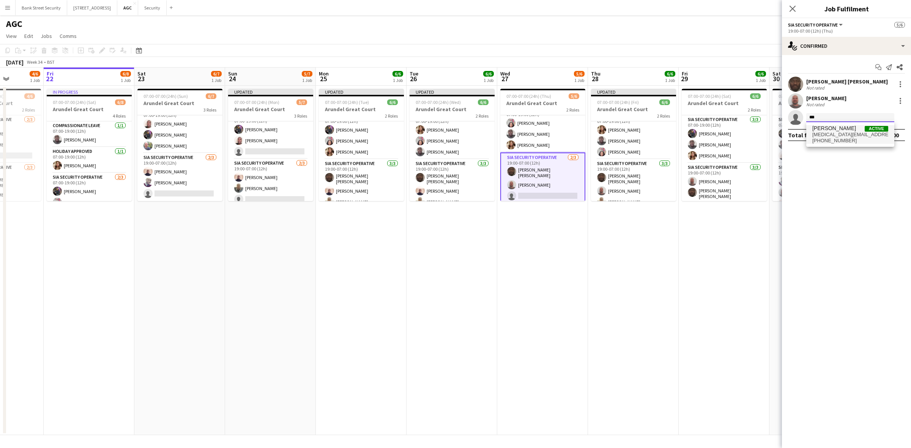
type input "***"
click at [844, 130] on span "[PERSON_NAME]" at bounding box center [835, 128] width 44 height 6
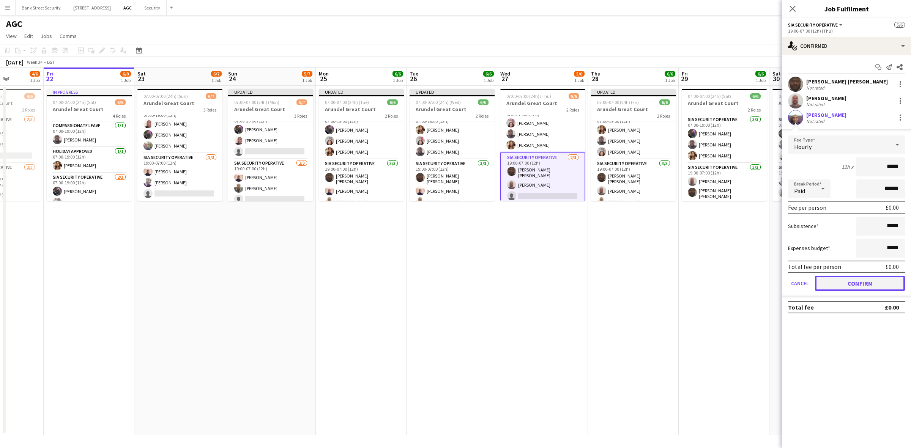
click at [859, 278] on button "Confirm" at bounding box center [860, 283] width 90 height 15
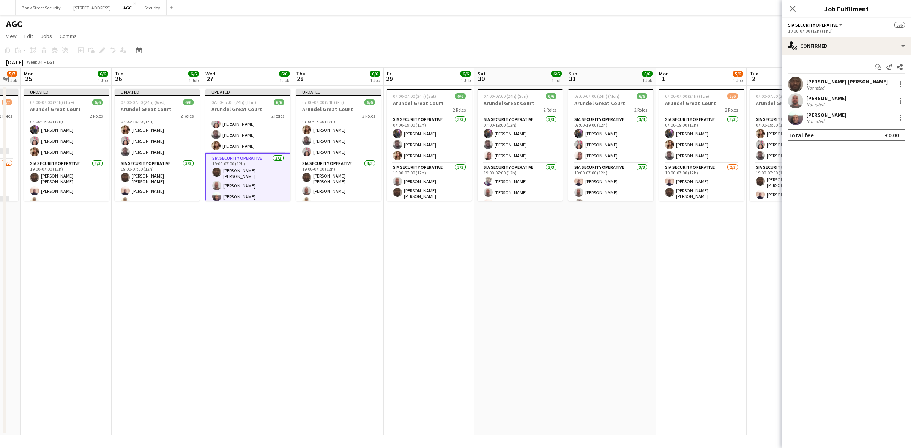
scroll to position [0, 265]
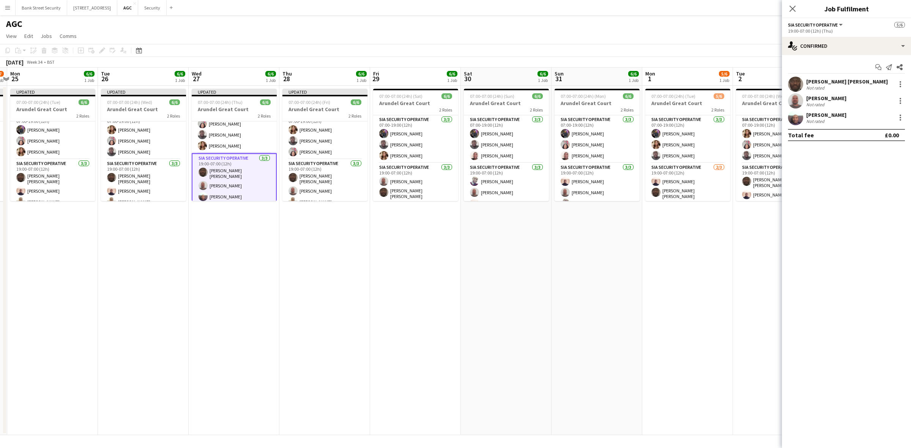
drag, startPoint x: 686, startPoint y: 285, endPoint x: 422, endPoint y: 268, distance: 264.0
click at [422, 268] on app-calendar-viewport "Fri 22 6/8 1 Job Sat 23 6/7 1 Job Sun 24 5/7 1 Job Mon 25 6/6 1 Job Tue 26 6/6 …" at bounding box center [455, 252] width 911 height 368
click at [790, 3] on div "Close pop-in" at bounding box center [792, 8] width 21 height 17
click at [794, 6] on icon at bounding box center [792, 8] width 7 height 7
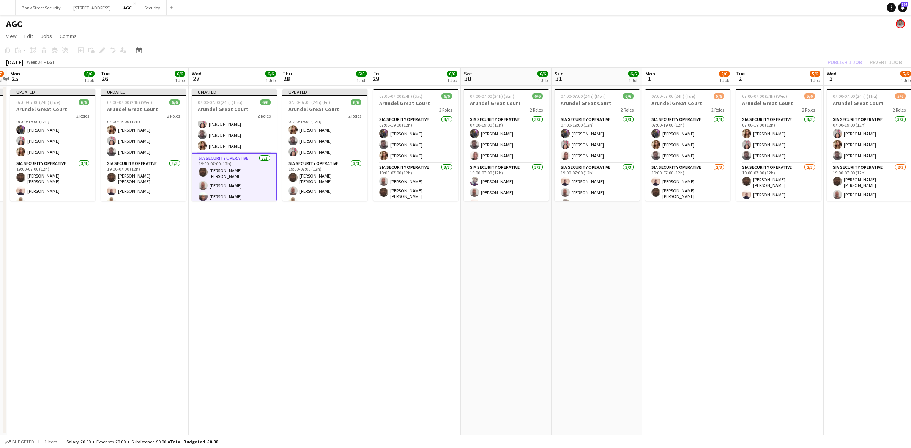
click at [842, 59] on div "Publish 1 job Revert 1 job" at bounding box center [865, 62] width 93 height 10
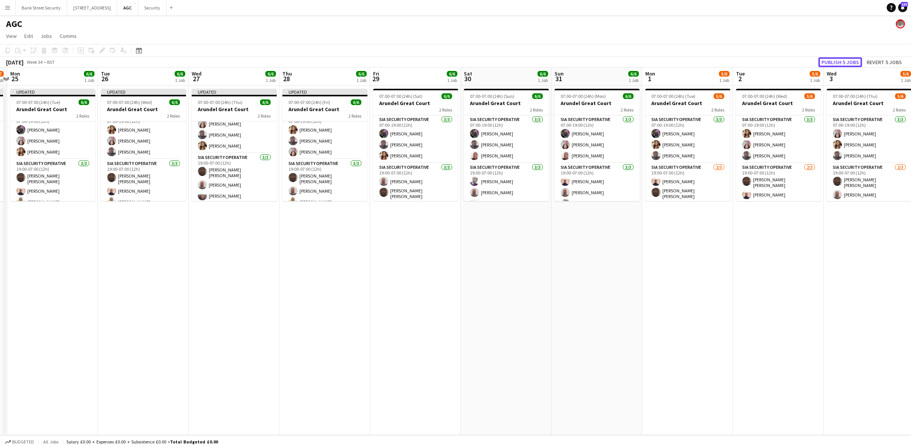
click at [842, 59] on button "Publish 5 jobs" at bounding box center [841, 62] width 44 height 10
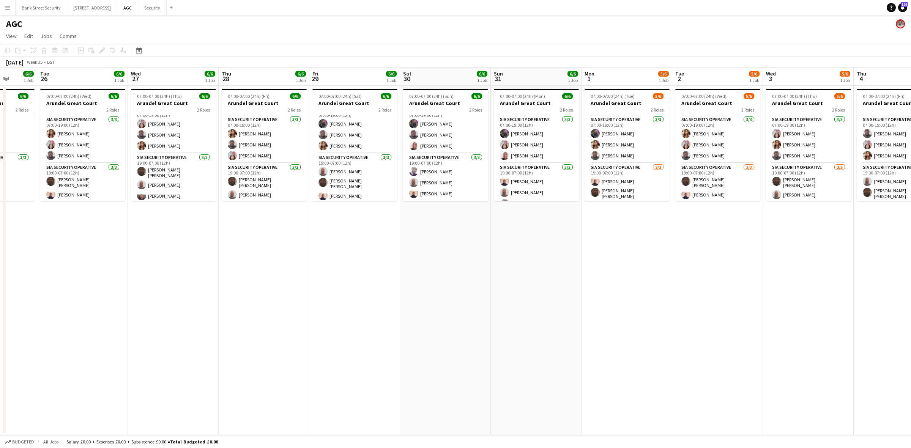
scroll to position [0, 328]
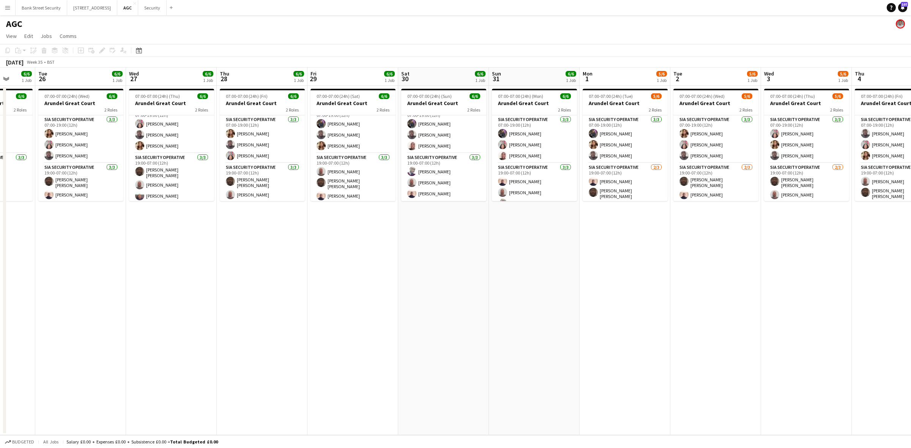
drag, startPoint x: 722, startPoint y: 319, endPoint x: 660, endPoint y: 312, distance: 63.1
click at [660, 312] on app-calendar-viewport "Fri 22 6/8 1 Job Sat 23 6/7 1 Job Sun 24 5/7 1 Job Mon 25 6/6 1 Job Tue 26 6/6 …" at bounding box center [455, 252] width 911 height 368
click at [155, 9] on button "Security Close" at bounding box center [152, 7] width 28 height 15
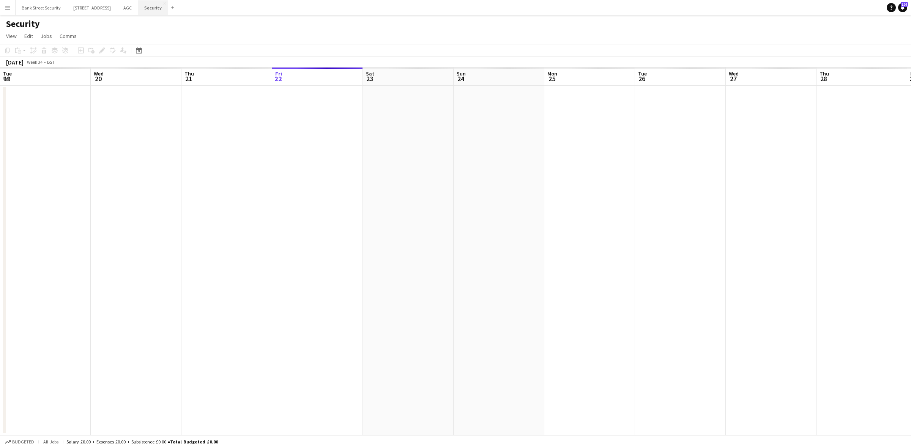
scroll to position [0, 181]
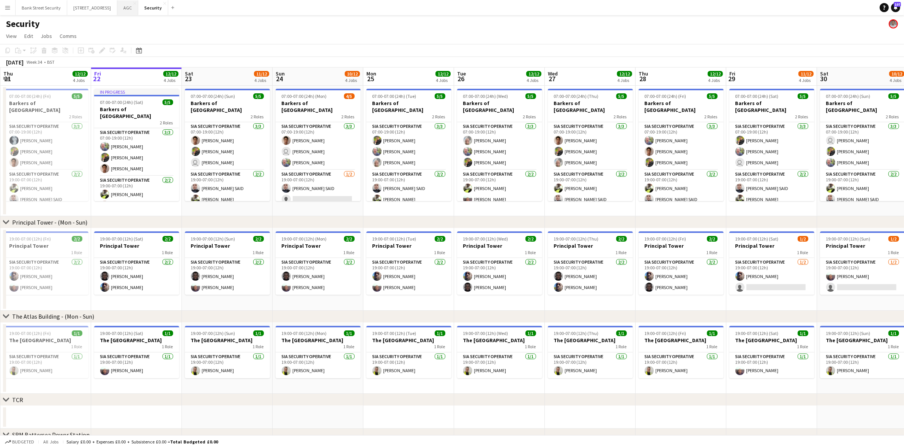
click at [137, 11] on button "AGC Close" at bounding box center [127, 7] width 21 height 15
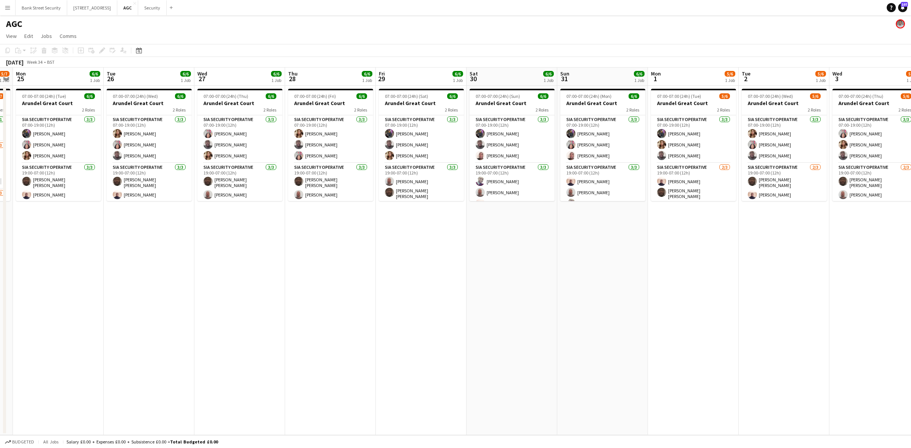
scroll to position [0, 270]
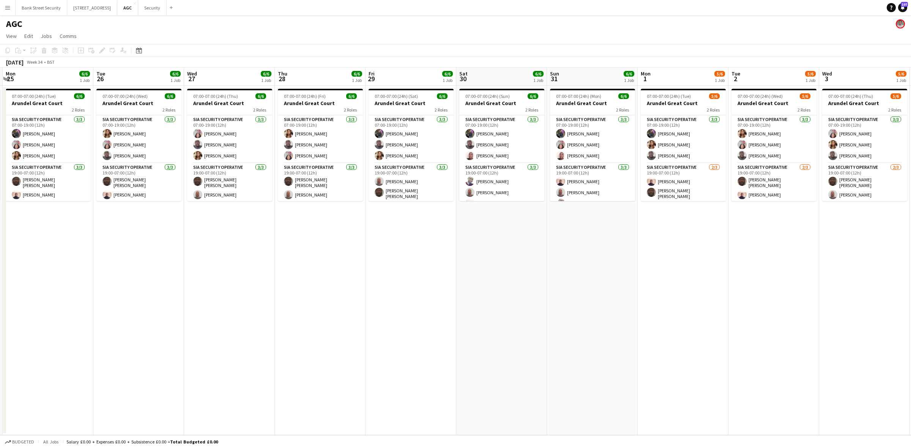
drag, startPoint x: 426, startPoint y: 234, endPoint x: 65, endPoint y: 238, distance: 360.4
click at [65, 238] on app-calendar-viewport "Fri 22 6/8 1 Job Sat 23 6/7 1 Job Sun 24 5/7 1 Job Mon 25 6/6 1 Job Tue 26 6/6 …" at bounding box center [455, 252] width 911 height 368
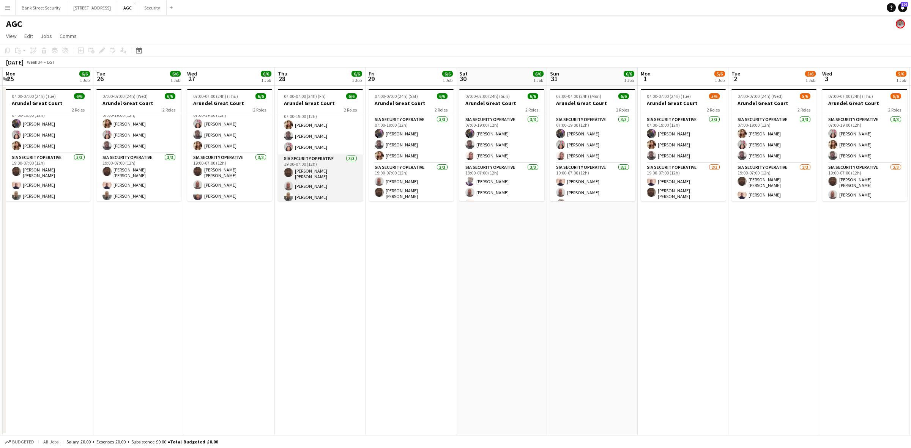
scroll to position [10, 0]
click at [224, 185] on app-card-role "SIA Security Operative [DATE] 19:00-07:00 (12h) [PERSON_NAME] [PERSON_NAME] [PE…" at bounding box center [229, 178] width 85 height 50
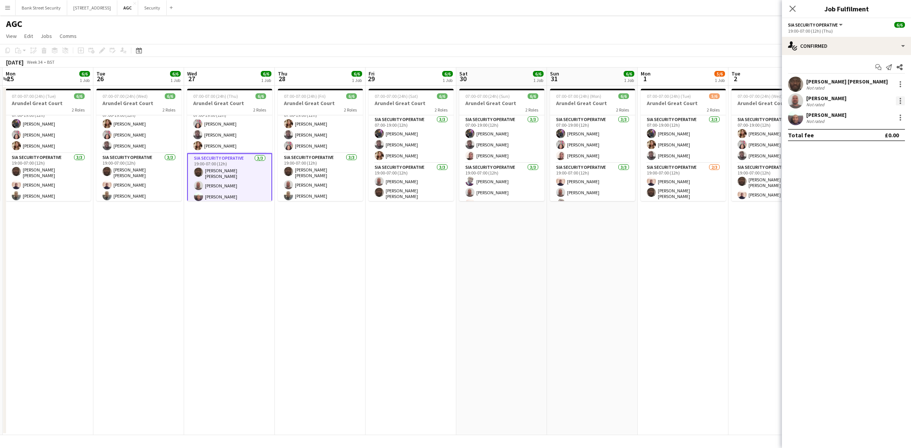
click at [900, 104] on div at bounding box center [900, 100] width 9 height 9
click at [857, 185] on span "Remove" at bounding box center [863, 188] width 23 height 6
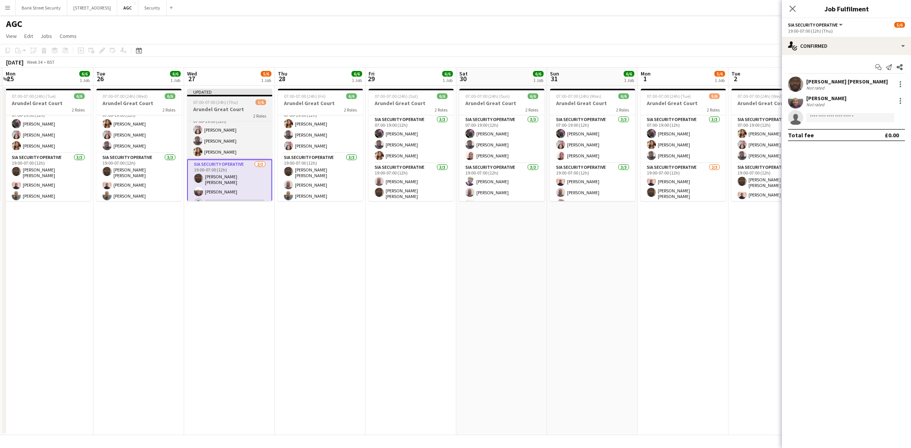
click at [228, 99] on span "07:00-07:00 (24h) (Thu)" at bounding box center [215, 102] width 45 height 6
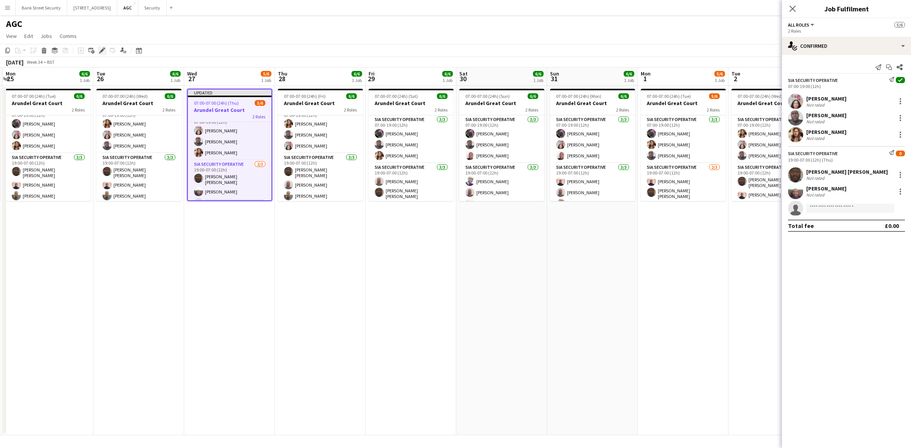
click at [100, 50] on icon "Edit" at bounding box center [102, 50] width 6 height 6
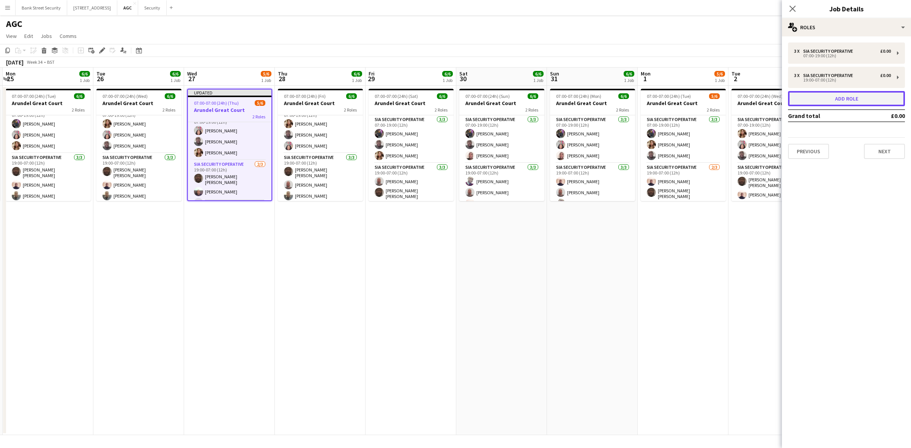
click at [857, 98] on button "Add role" at bounding box center [846, 98] width 117 height 15
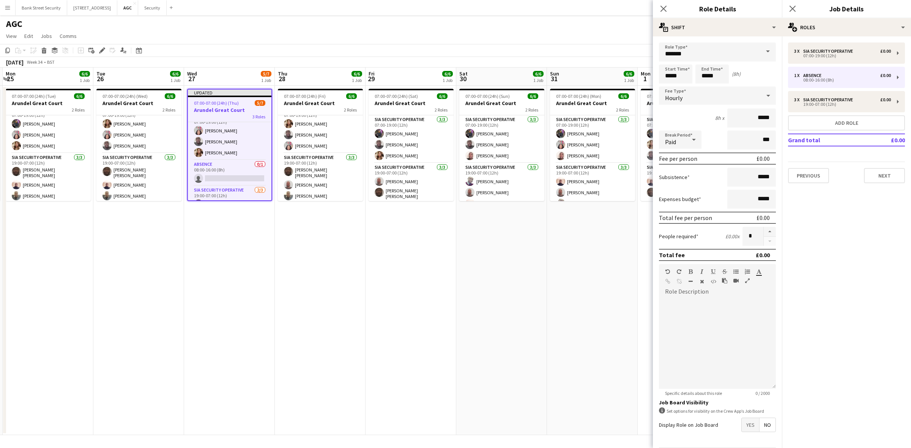
click at [764, 54] on span at bounding box center [768, 52] width 16 height 18
click at [718, 95] on mat-option "Holiday Approved" at bounding box center [714, 91] width 110 height 18
type input "**********"
click at [670, 77] on input "*****" at bounding box center [675, 74] width 33 height 19
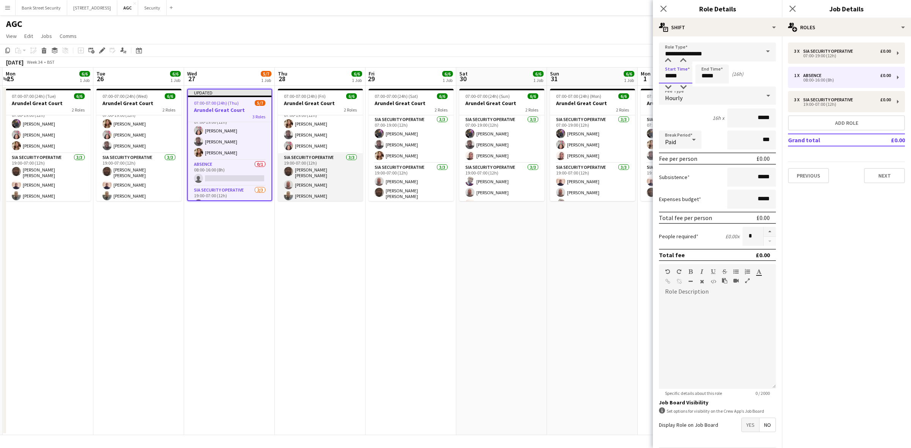
type input "*****"
click at [312, 181] on app-card-role "SIA Security Operative [DATE] 19:00-07:00 (12h) [PERSON_NAME] [PERSON_NAME] [PE…" at bounding box center [320, 178] width 85 height 50
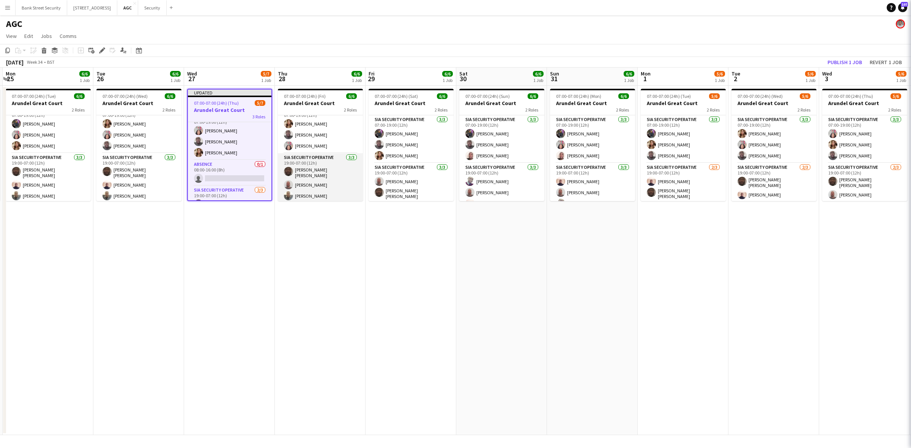
scroll to position [36, 0]
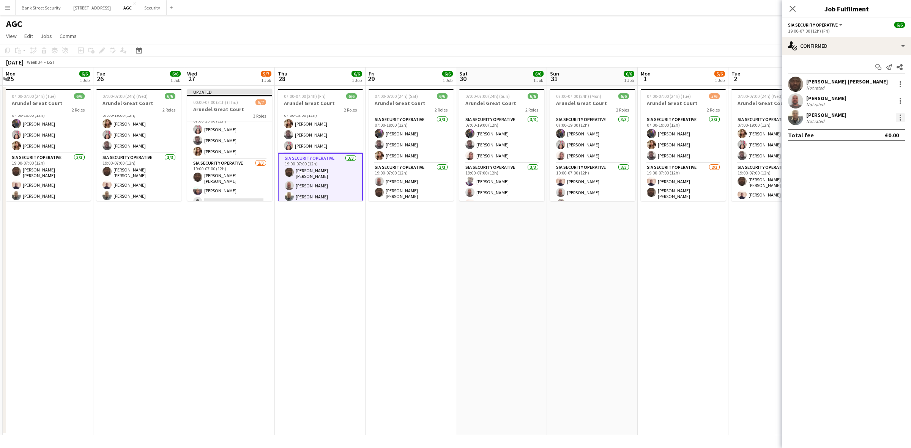
click at [899, 117] on div at bounding box center [900, 117] width 9 height 9
click at [863, 204] on span "Remove" at bounding box center [863, 204] width 23 height 6
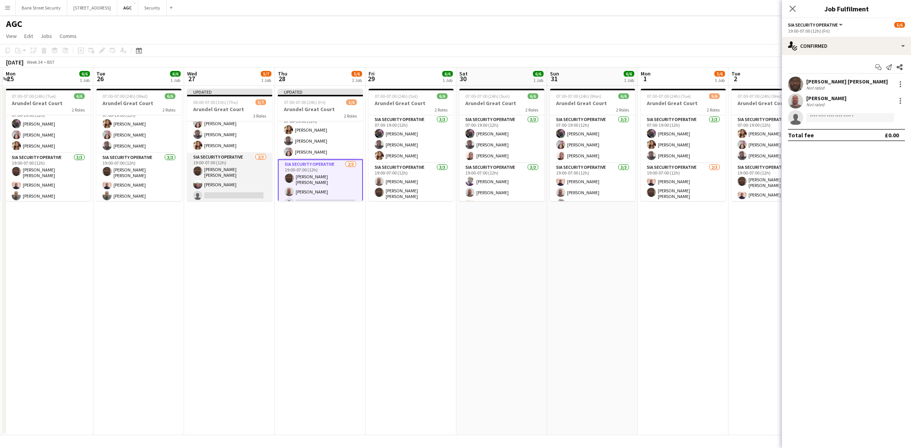
scroll to position [0, 0]
click at [231, 106] on h3 "Arundel Great Court" at bounding box center [229, 109] width 85 height 7
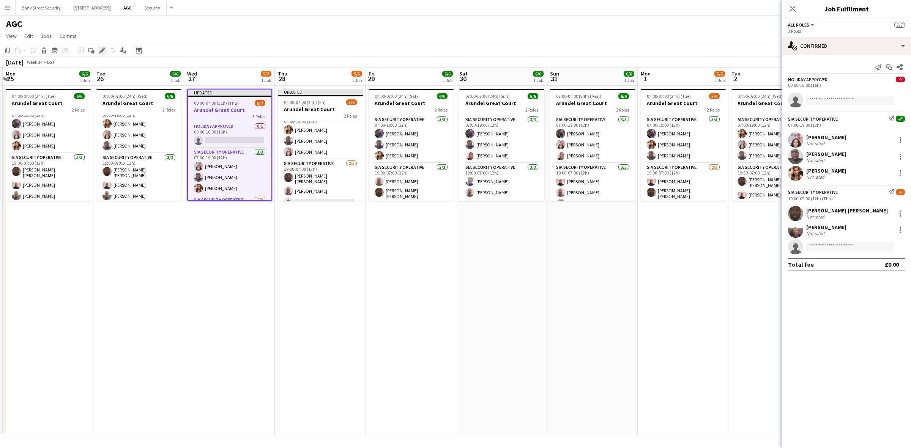
click at [100, 48] on icon "Edit" at bounding box center [102, 50] width 6 height 6
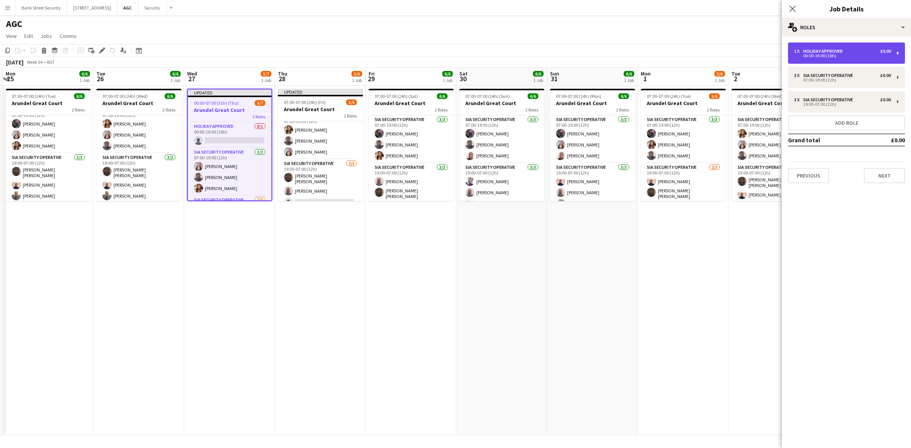
click at [897, 54] on div "1 x Holiday Approved £0.00 00:00-16:00 (16h)" at bounding box center [846, 53] width 117 height 21
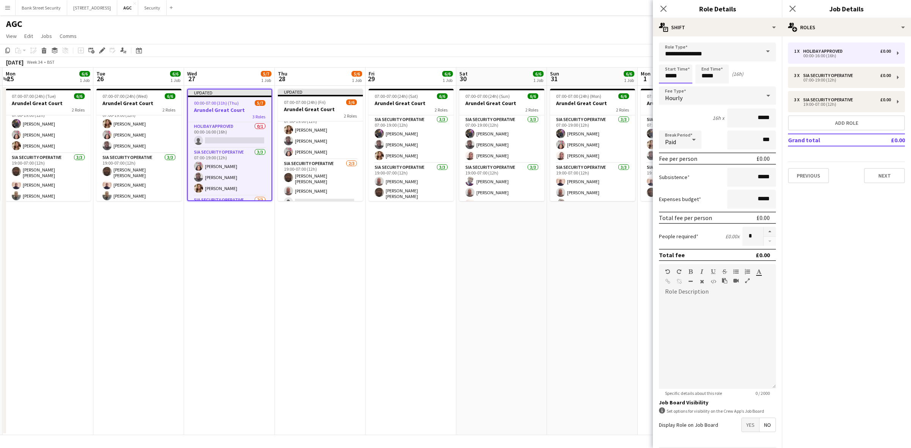
click at [671, 74] on input "*****" at bounding box center [675, 74] width 33 height 19
type input "*****"
click at [707, 74] on input "*****" at bounding box center [712, 74] width 33 height 19
type input "*****"
click at [665, 10] on icon at bounding box center [663, 8] width 7 height 7
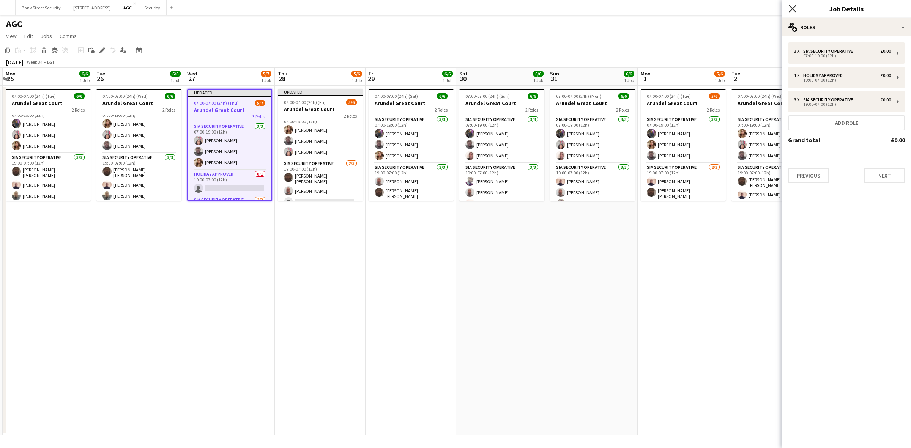
click at [792, 9] on icon at bounding box center [792, 8] width 7 height 7
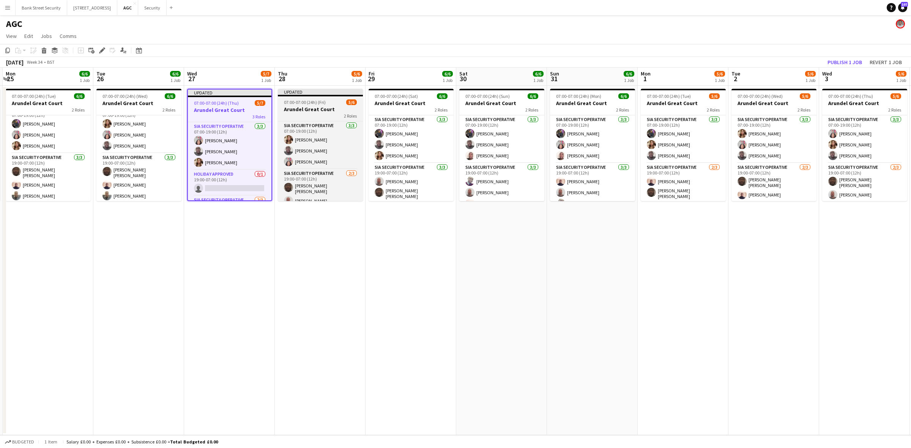
click at [330, 110] on h3 "Arundel Great Court" at bounding box center [320, 109] width 85 height 7
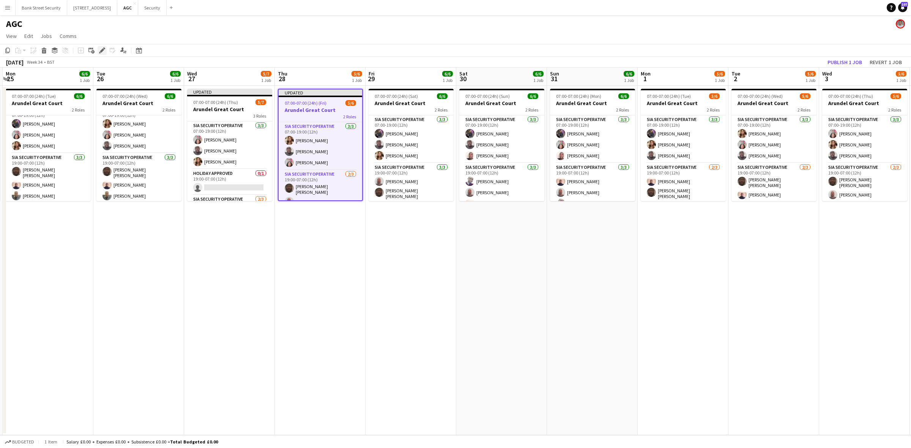
click at [103, 49] on icon at bounding box center [102, 51] width 4 height 4
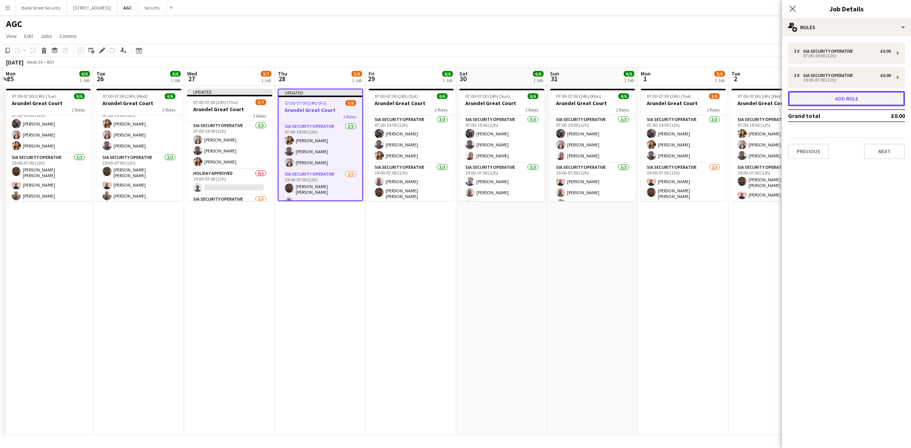
click at [868, 101] on button "Add role" at bounding box center [846, 98] width 117 height 15
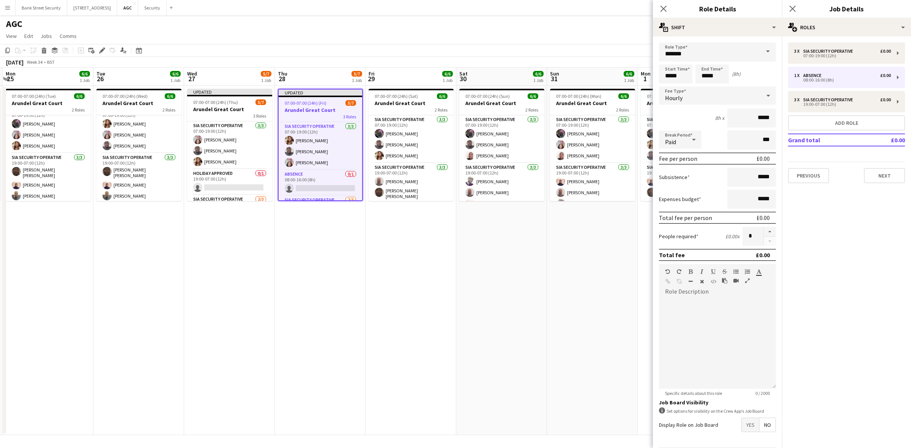
click at [760, 53] on span at bounding box center [768, 52] width 16 height 18
click at [702, 135] on span "Holiday Approved" at bounding box center [714, 138] width 98 height 7
type input "**********"
click at [671, 78] on input "*****" at bounding box center [675, 74] width 33 height 19
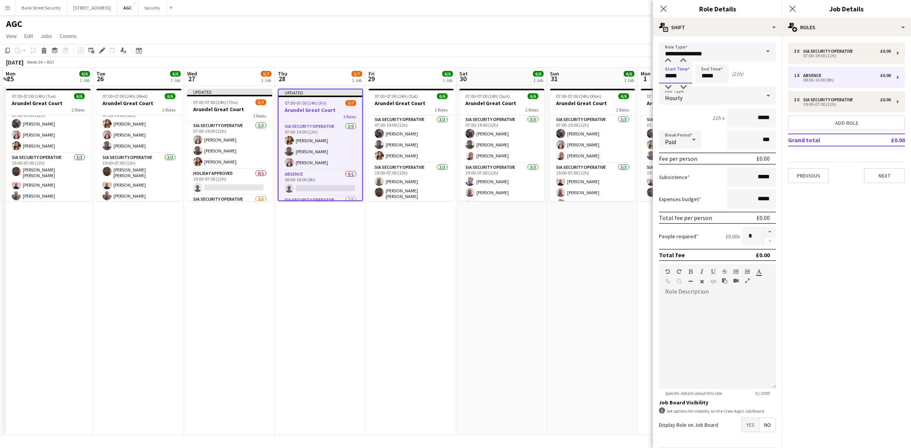
type input "*****"
click at [707, 76] on input "*****" at bounding box center [712, 74] width 33 height 19
type input "*****"
click at [661, 8] on icon "Close pop-in" at bounding box center [663, 8] width 7 height 7
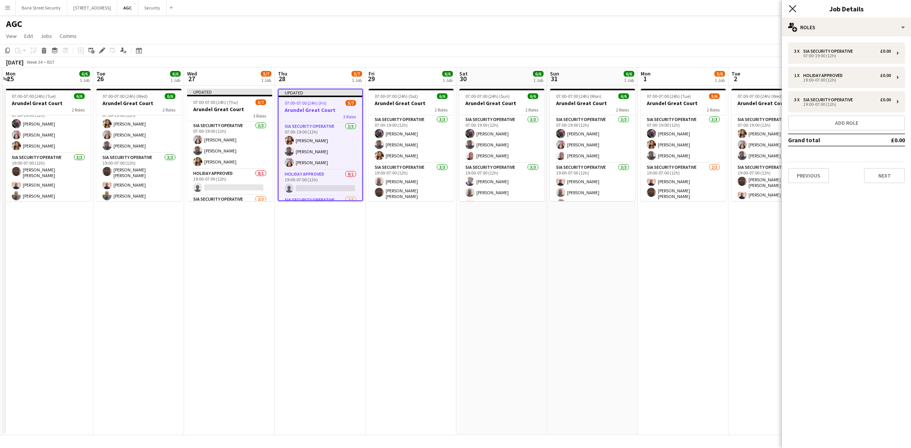
click at [794, 8] on icon "Close pop-in" at bounding box center [792, 8] width 7 height 7
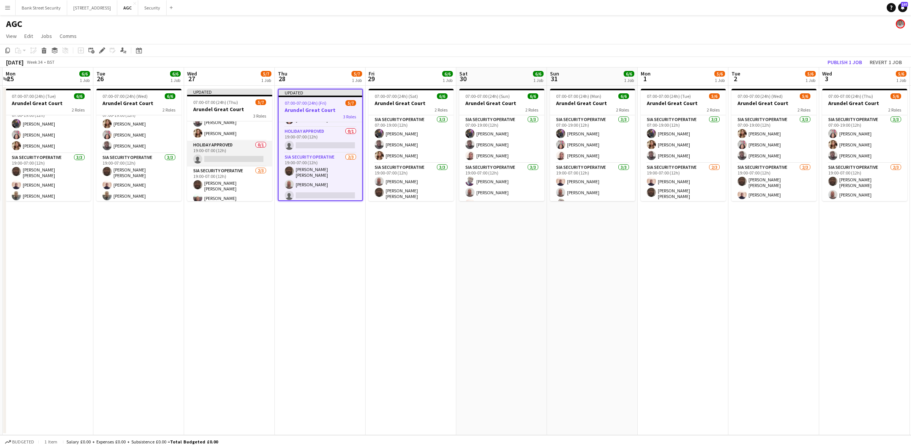
scroll to position [42, 0]
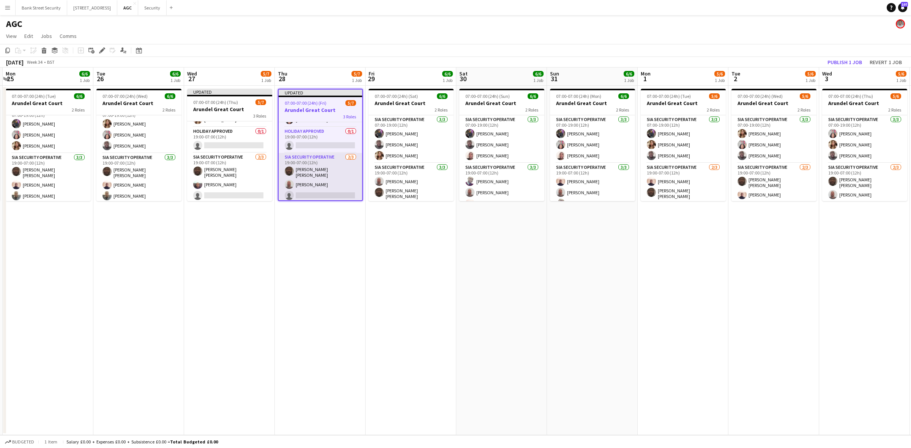
click at [314, 177] on app-card-role "SIA Security Operative [DATE] 19:00-07:00 (12h) [PERSON_NAME] [PERSON_NAME] [PE…" at bounding box center [321, 178] width 84 height 50
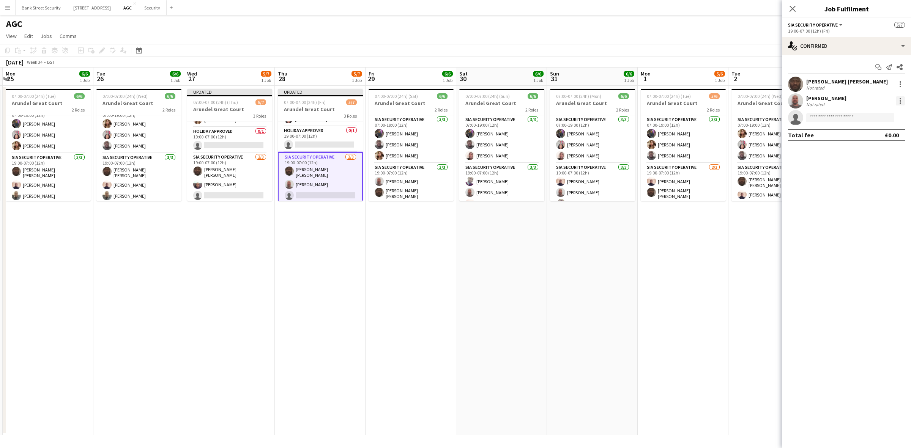
click at [897, 101] on div at bounding box center [900, 100] width 9 height 9
click at [868, 185] on span "Remove" at bounding box center [863, 188] width 23 height 6
click at [794, 10] on icon at bounding box center [792, 8] width 7 height 7
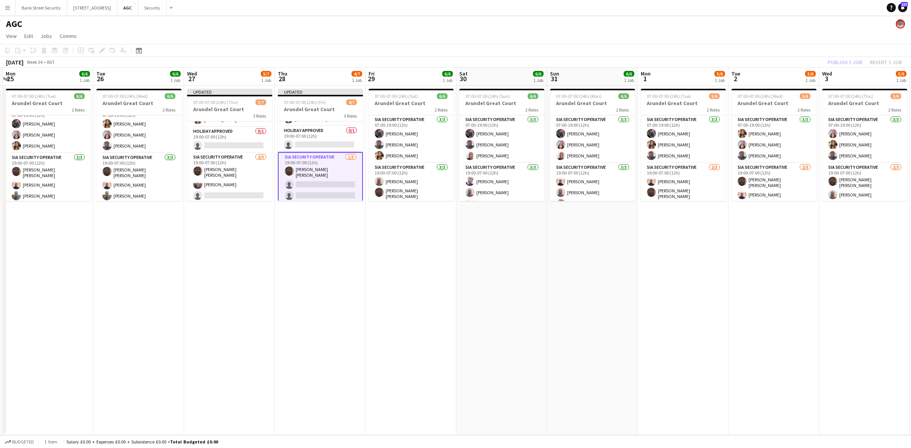
click at [841, 60] on div "Publish 1 job Revert 1 job" at bounding box center [865, 62] width 93 height 10
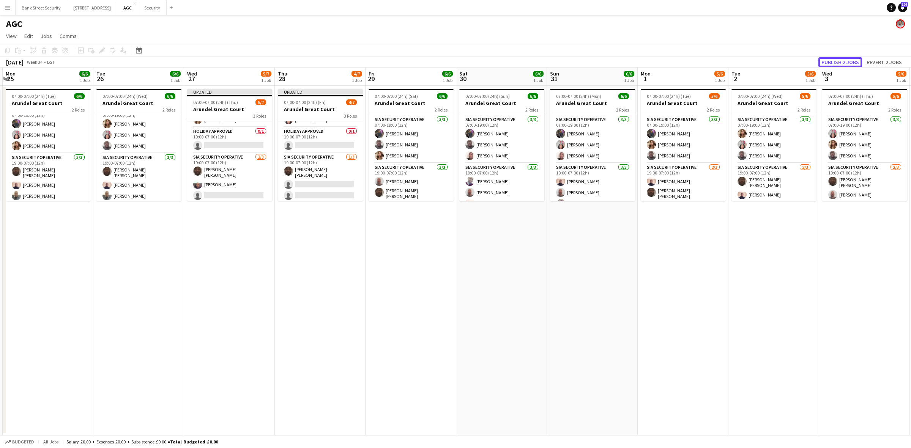
click at [841, 60] on button "Publish 2 jobs" at bounding box center [841, 62] width 44 height 10
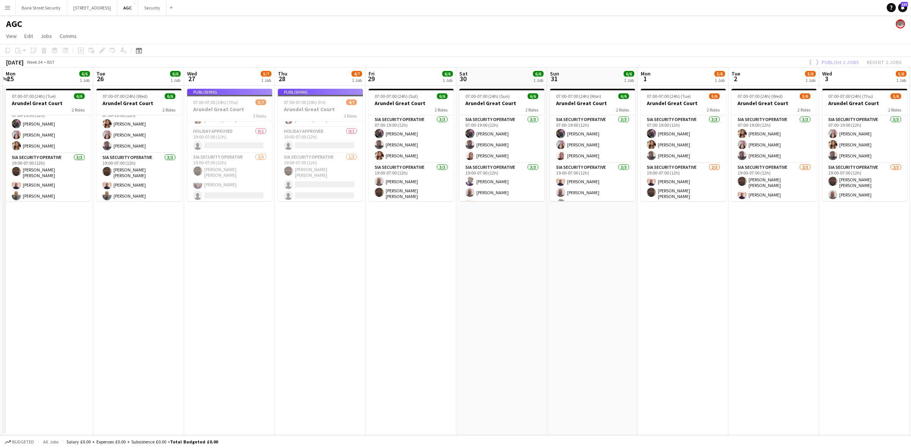
scroll to position [36, 0]
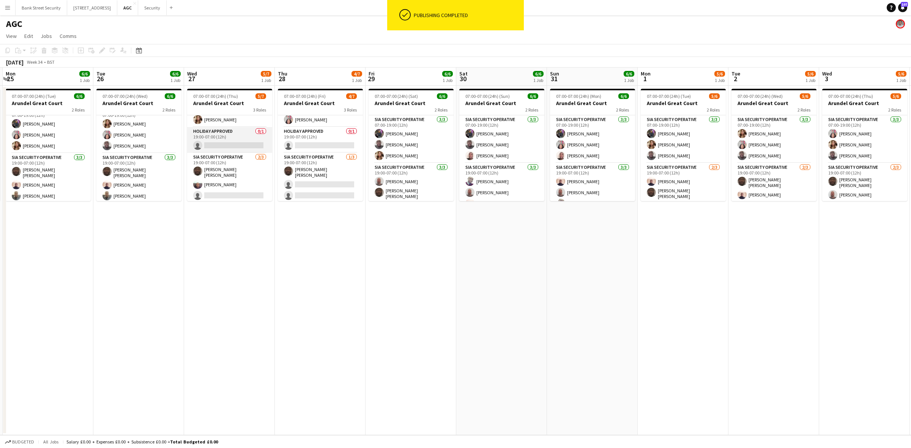
click at [230, 142] on app-card-role "Holiday Approved 0/1 19:00-07:00 (12h) single-neutral-actions" at bounding box center [229, 140] width 85 height 26
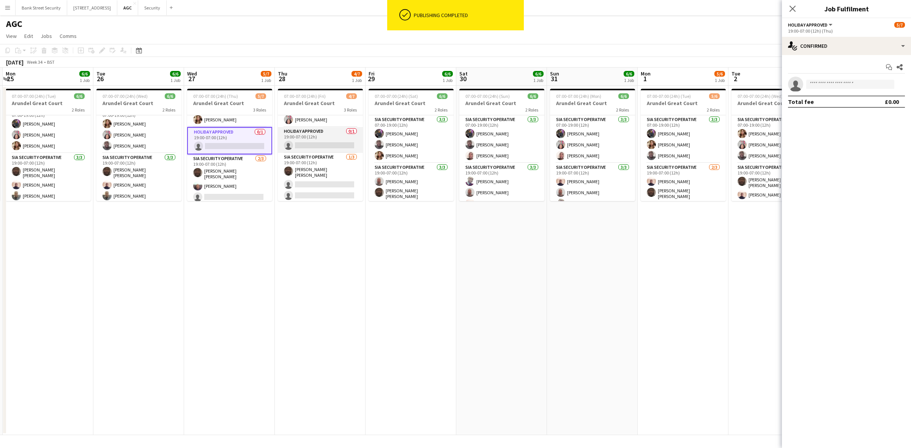
click at [321, 141] on app-card-role "Holiday Approved 0/1 19:00-07:00 (12h) single-neutral-actions" at bounding box center [320, 140] width 85 height 26
click at [842, 82] on input at bounding box center [850, 84] width 88 height 9
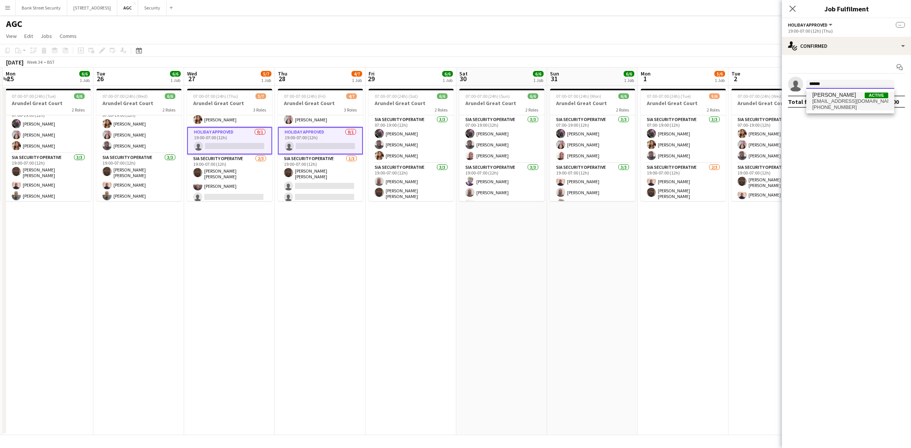
type input "******"
click at [834, 99] on span "[EMAIL_ADDRESS][DOMAIN_NAME]" at bounding box center [851, 101] width 76 height 6
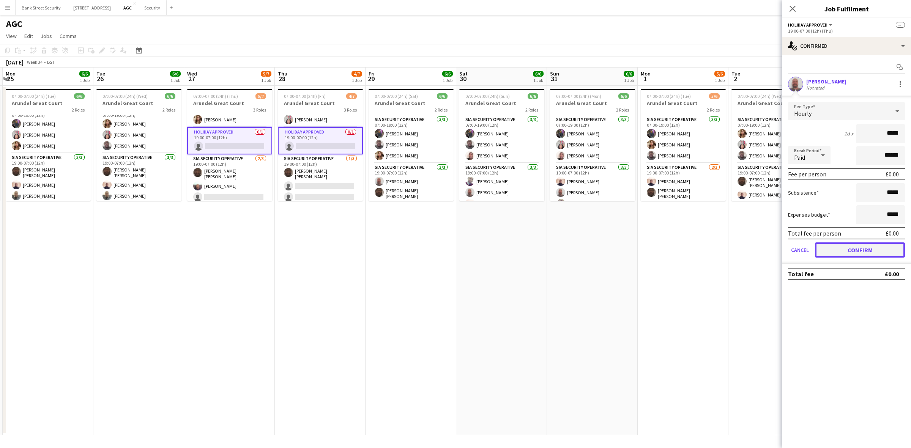
click at [874, 249] on button "Confirm" at bounding box center [860, 250] width 90 height 15
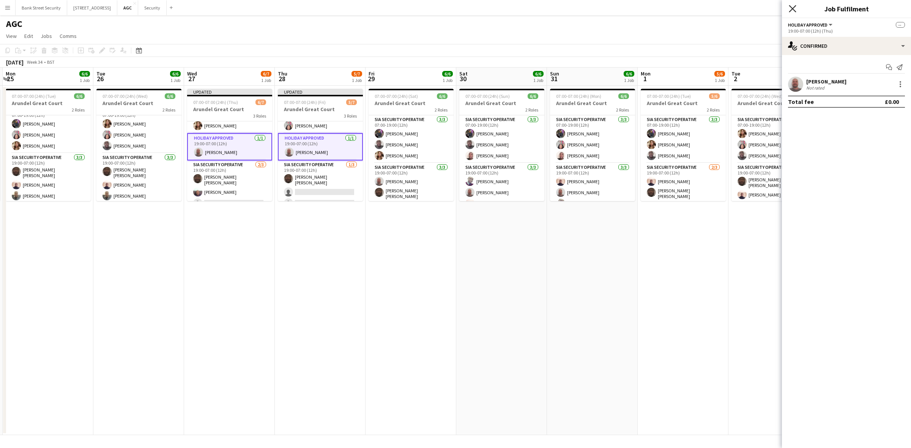
click at [792, 9] on icon at bounding box center [792, 8] width 7 height 7
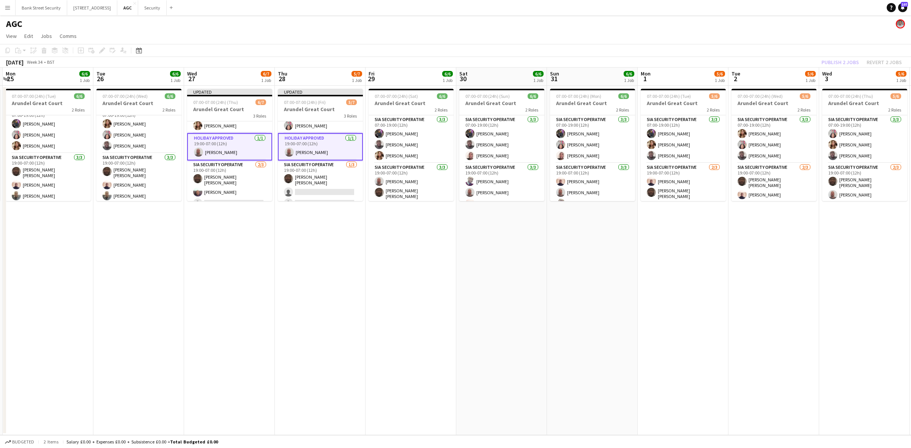
click at [844, 65] on div "Publish 2 jobs Revert 2 jobs" at bounding box center [862, 62] width 99 height 10
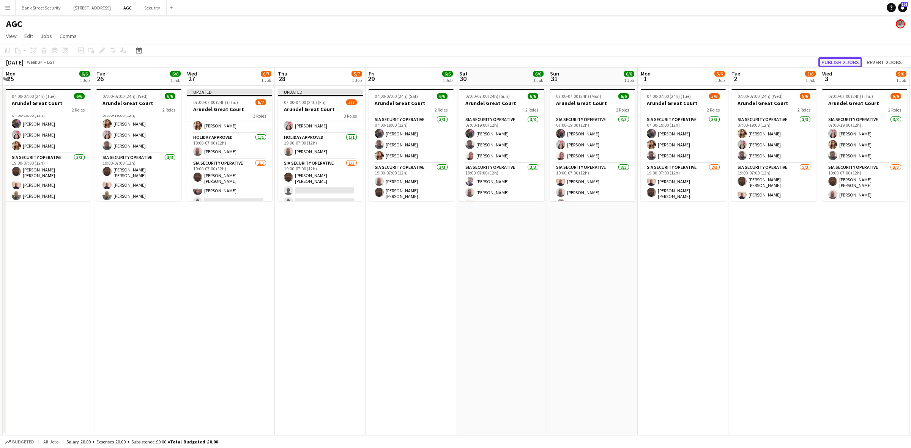
click at [842, 61] on button "Publish 2 jobs" at bounding box center [841, 62] width 44 height 10
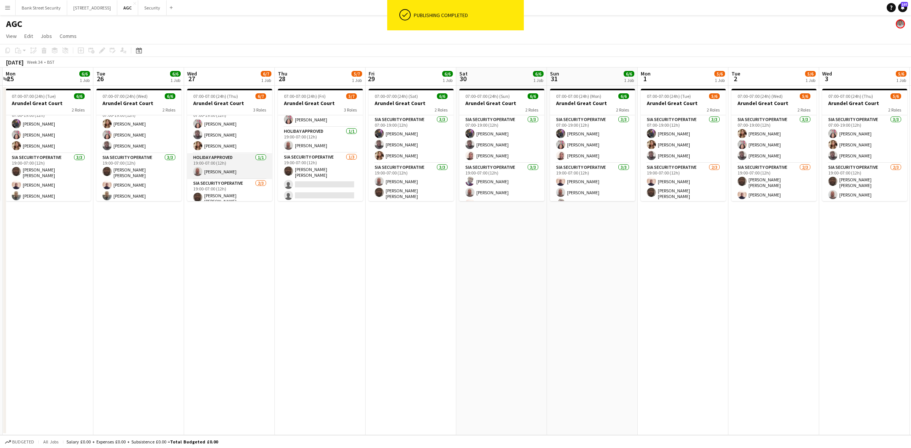
scroll to position [0, 0]
click at [228, 141] on app-card-role "SIA Security Operative [DATE] 07:00-19:00 (12h) [PERSON_NAME] Labor [PERSON_NAM…" at bounding box center [229, 139] width 85 height 48
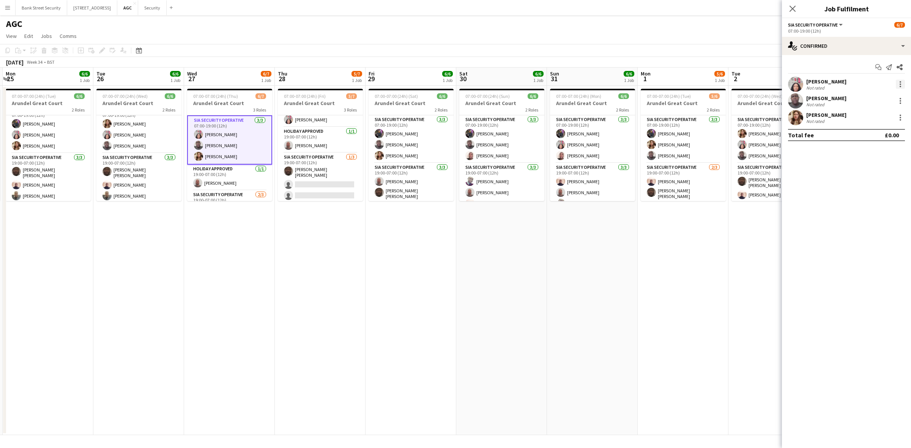
click at [901, 85] on div at bounding box center [900, 84] width 9 height 9
click at [868, 168] on span "Remove" at bounding box center [863, 171] width 23 height 6
click at [823, 117] on input at bounding box center [850, 117] width 88 height 9
type input "*"
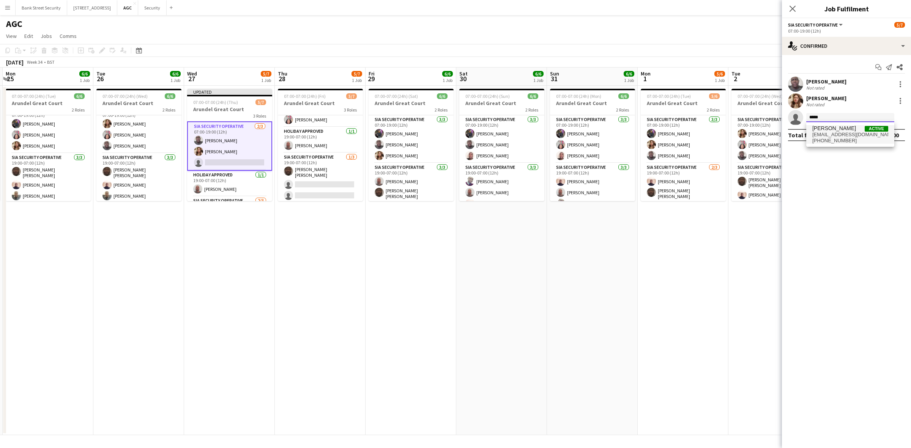
type input "*****"
click at [837, 136] on span "[EMAIL_ADDRESS][DOMAIN_NAME]" at bounding box center [851, 135] width 76 height 6
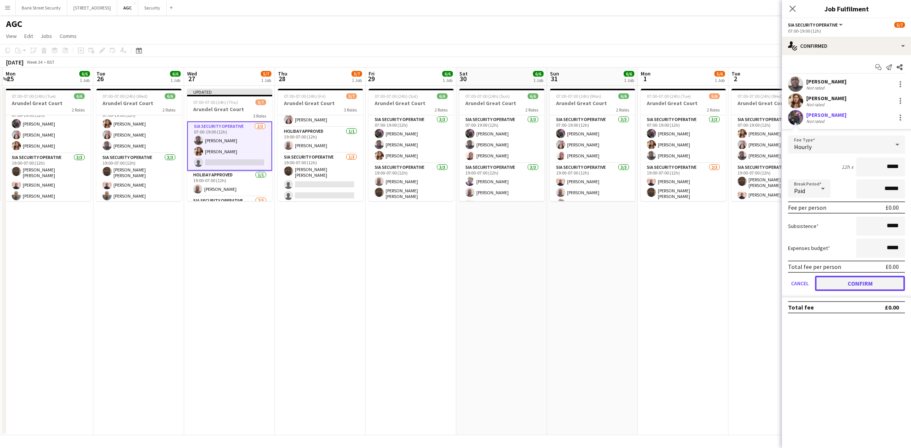
click at [868, 280] on button "Confirm" at bounding box center [860, 283] width 90 height 15
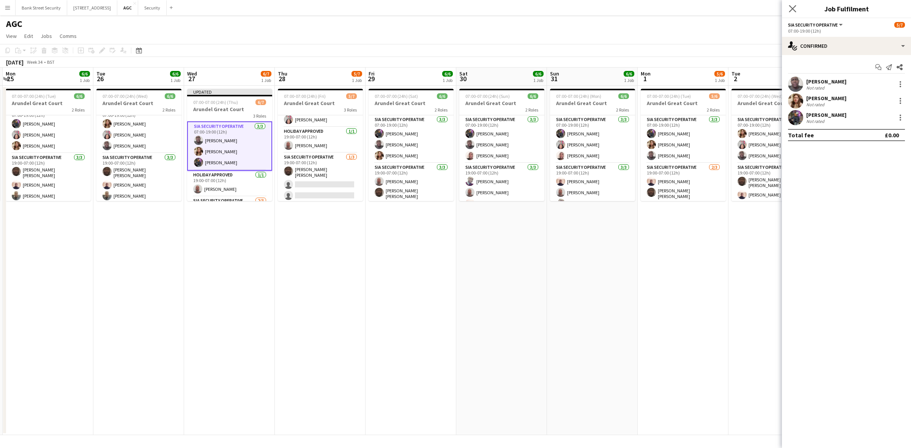
click at [788, 7] on app-icon "Close pop-in" at bounding box center [792, 8] width 11 height 11
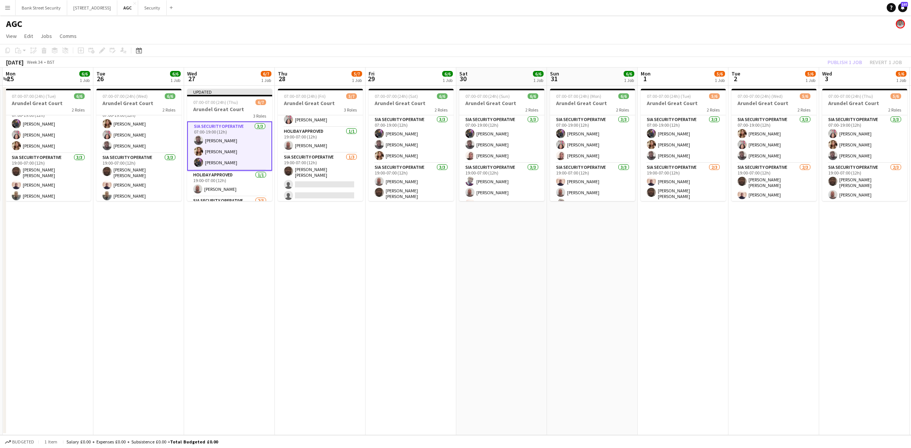
click at [836, 64] on div "Publish 1 job Revert 1 job" at bounding box center [865, 62] width 93 height 10
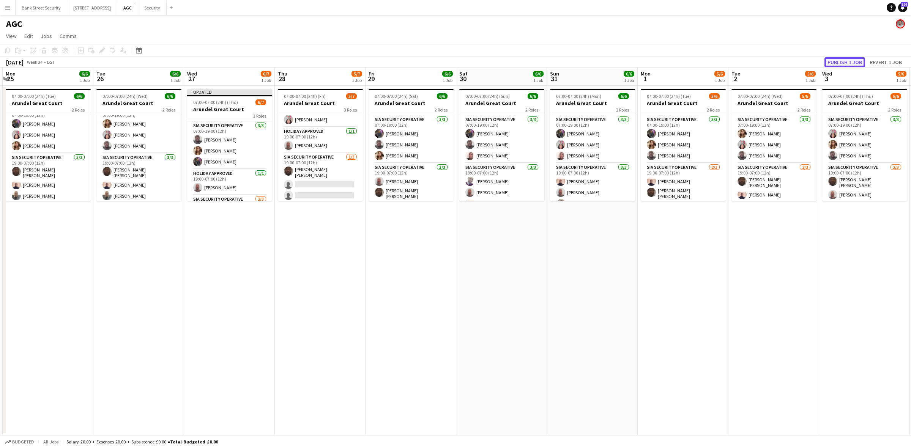
click at [836, 63] on button "Publish 1 job" at bounding box center [845, 62] width 41 height 10
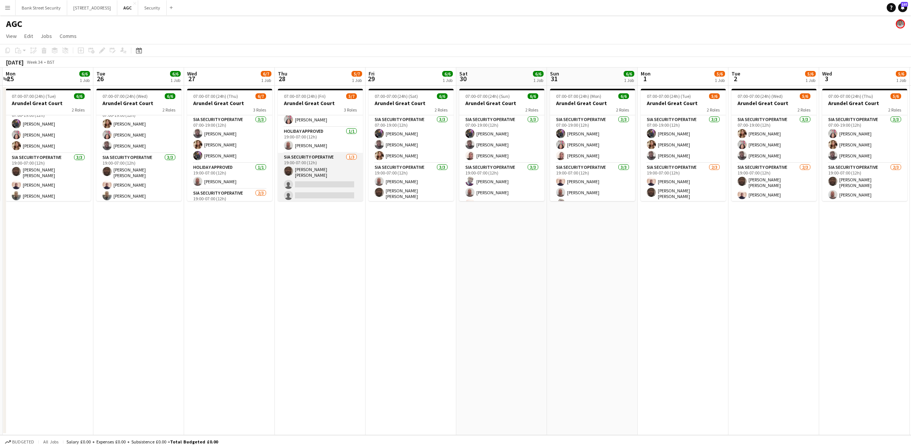
click at [314, 182] on app-card-role "SIA Security Operative [DATE] 19:00-07:00 (12h) [PERSON_NAME] [PERSON_NAME] sin…" at bounding box center [320, 178] width 85 height 50
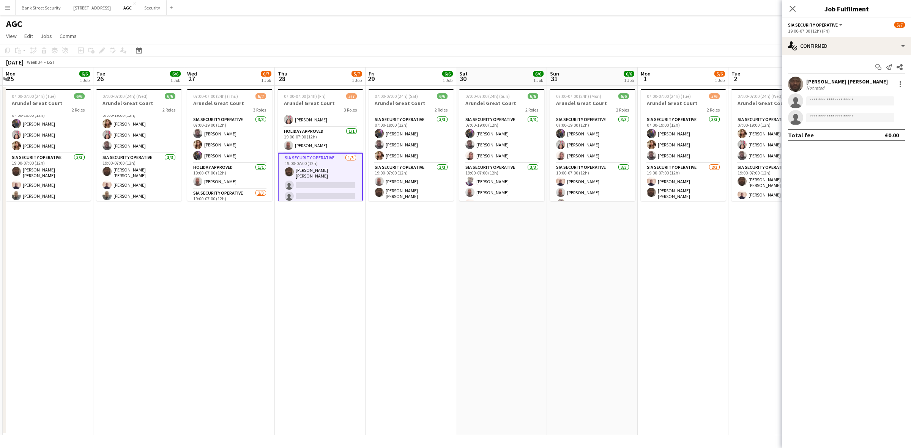
click at [861, 96] on app-invite-slot "single-neutral-actions" at bounding box center [846, 100] width 129 height 15
click at [861, 102] on input at bounding box center [850, 100] width 88 height 9
type input "***"
click at [851, 120] on span "[EMAIL_ADDRESS][DOMAIN_NAME]" at bounding box center [851, 118] width 76 height 6
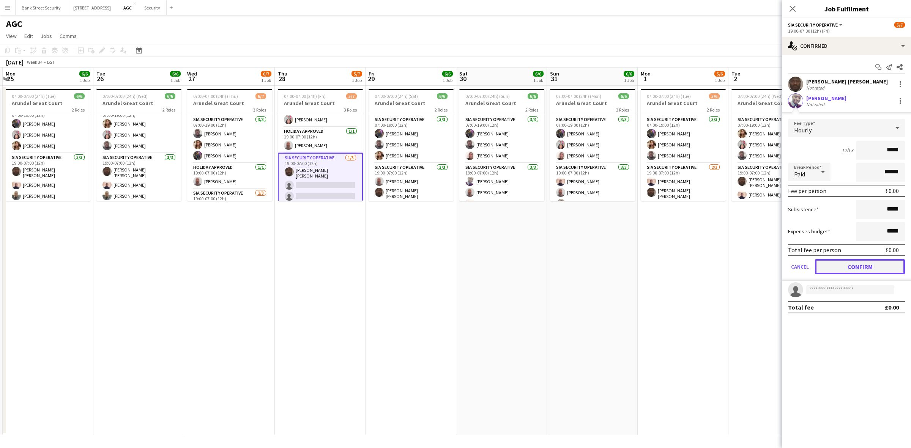
click at [881, 264] on button "Confirm" at bounding box center [860, 266] width 90 height 15
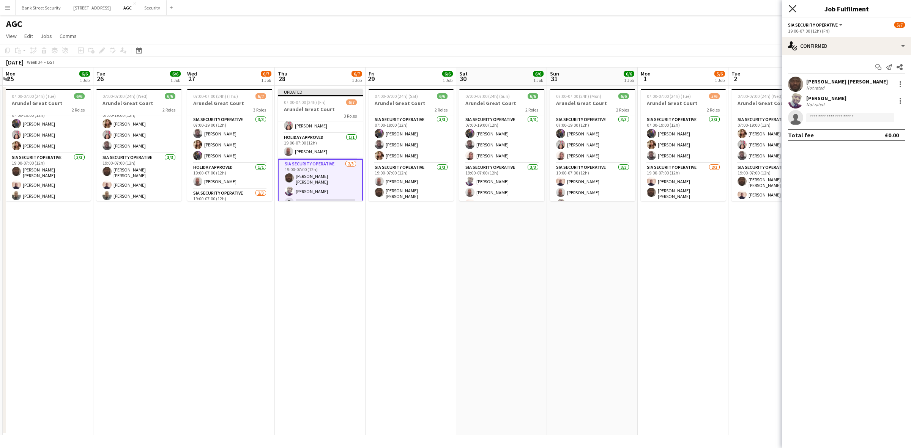
click at [794, 8] on icon at bounding box center [792, 8] width 7 height 7
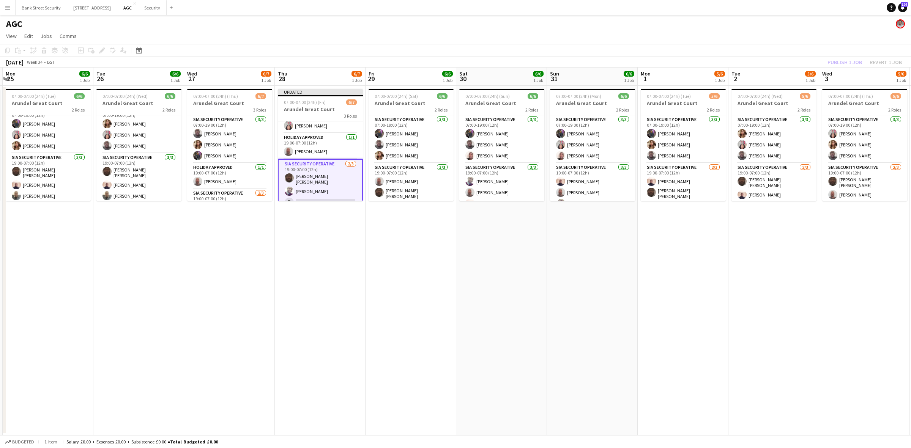
click at [850, 62] on div "Publish 1 job Revert 1 job" at bounding box center [865, 62] width 93 height 10
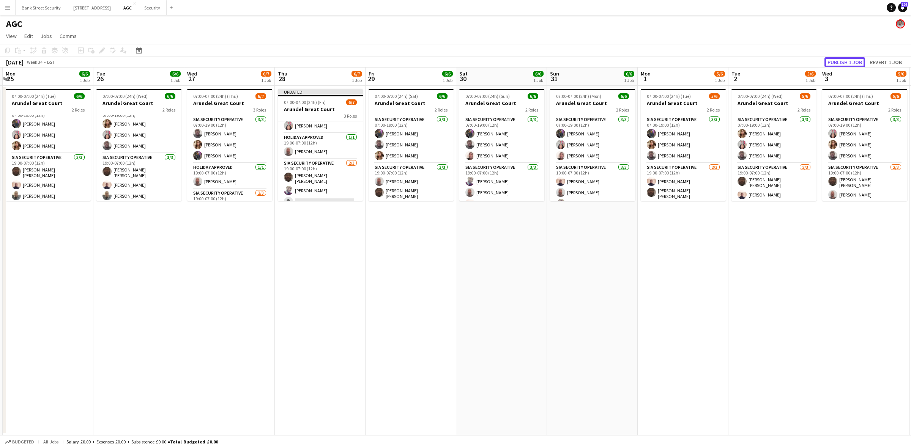
click at [850, 62] on button "Publish 1 job" at bounding box center [845, 62] width 41 height 10
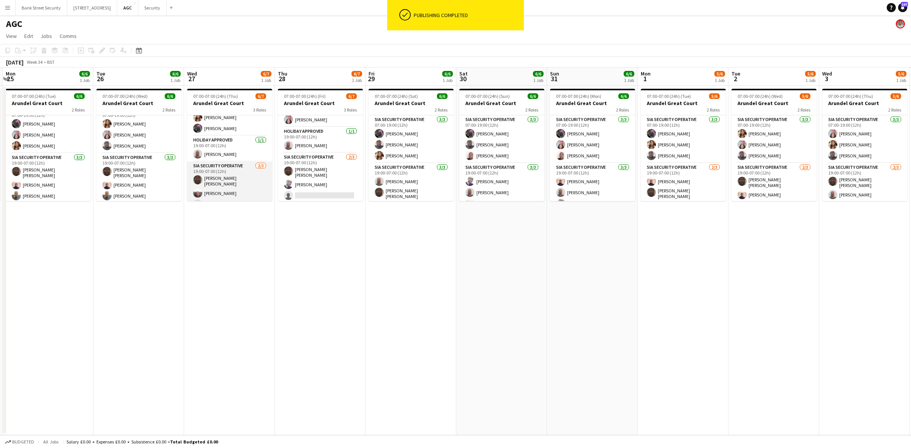
scroll to position [36, 0]
click at [221, 190] on app-card-role "SIA Security Operative [DATE] 19:00-07:00 (12h) [PERSON_NAME] [PERSON_NAME] [PE…" at bounding box center [229, 178] width 85 height 50
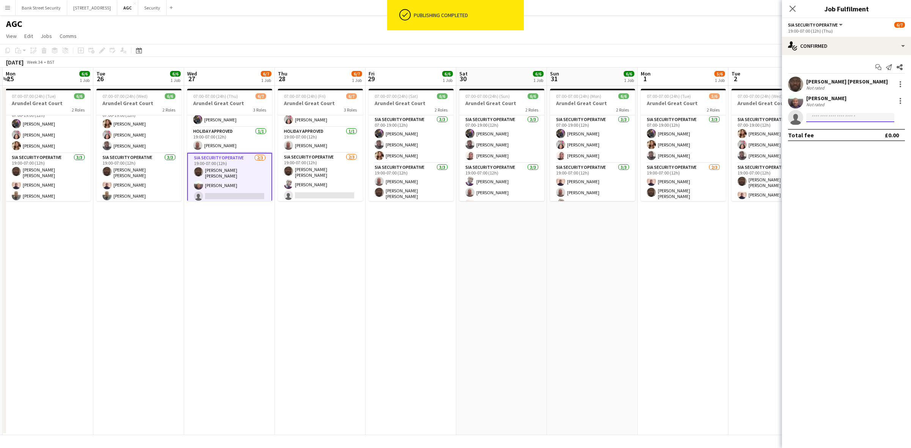
click at [832, 119] on input at bounding box center [850, 117] width 88 height 9
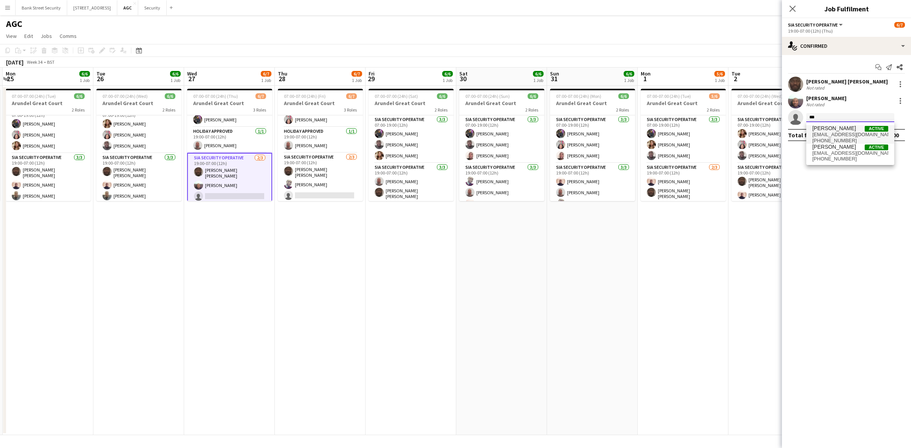
type input "***"
click at [839, 135] on span "[EMAIL_ADDRESS][DOMAIN_NAME]" at bounding box center [851, 135] width 76 height 6
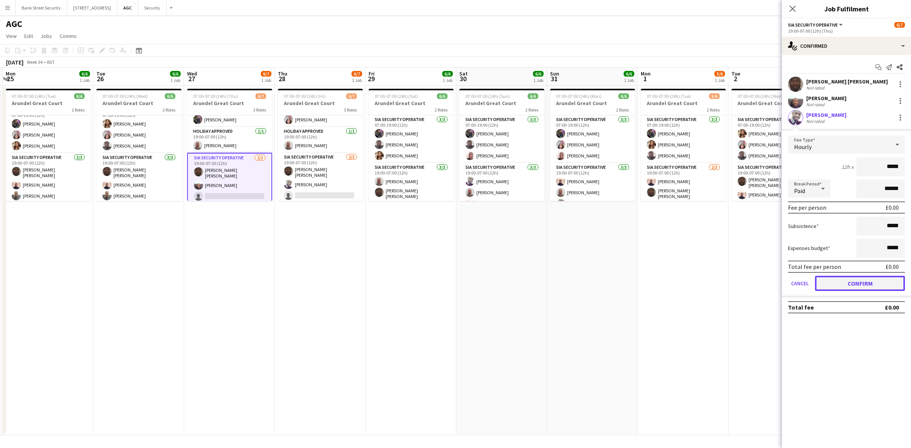
click at [870, 278] on button "Confirm" at bounding box center [860, 283] width 90 height 15
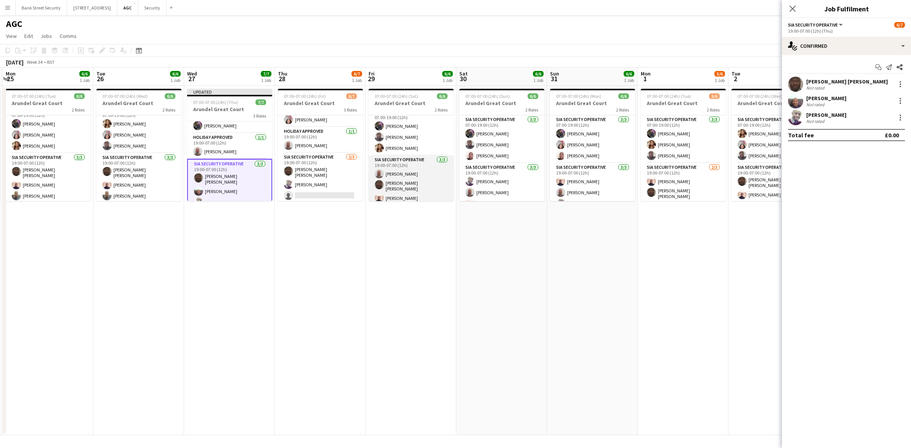
scroll to position [10, 0]
click at [342, 188] on app-card-role "SIA Security Operative [DATE] 19:00-07:00 (12h) [PERSON_NAME] [PERSON_NAME] [PE…" at bounding box center [320, 178] width 85 height 50
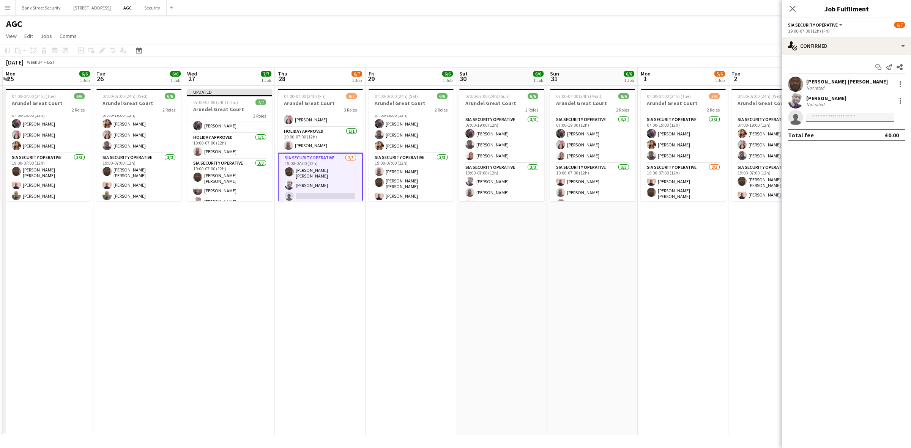
click at [847, 116] on input at bounding box center [850, 117] width 88 height 9
type input "*****"
click at [828, 133] on span "[EMAIL_ADDRESS][DOMAIN_NAME]" at bounding box center [851, 135] width 76 height 6
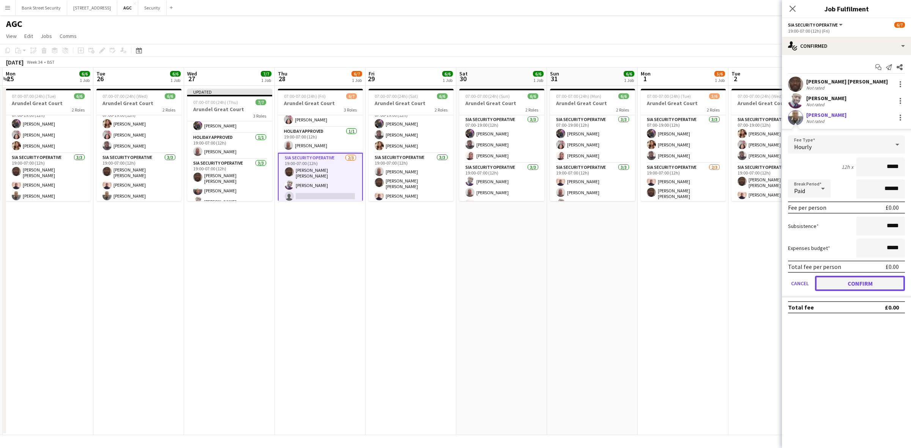
click at [883, 285] on button "Confirm" at bounding box center [860, 283] width 90 height 15
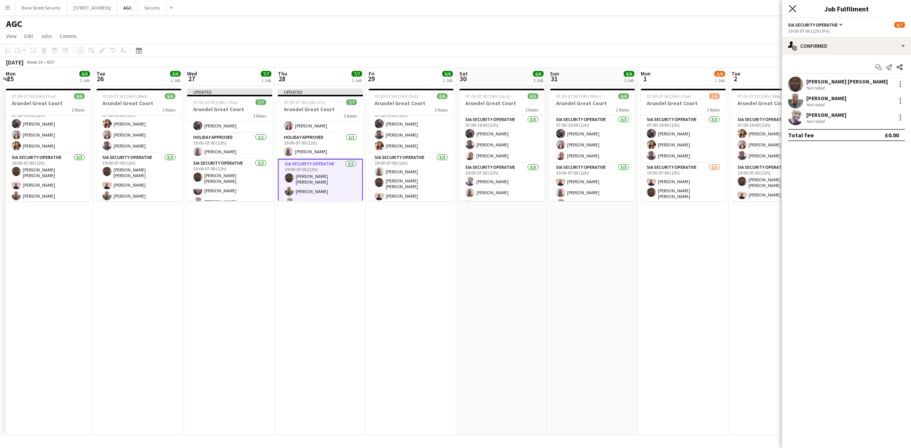
click at [790, 8] on icon "Close pop-in" at bounding box center [792, 8] width 7 height 7
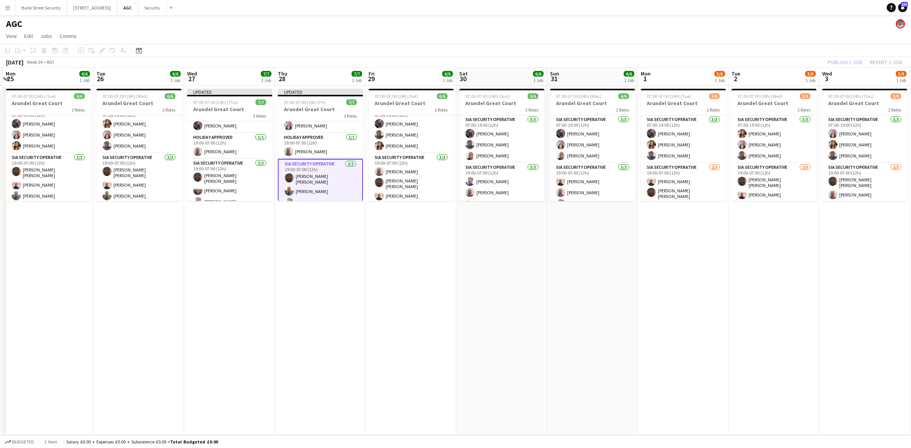
click at [861, 62] on div "Publish 1 job Revert 1 job" at bounding box center [865, 62] width 93 height 10
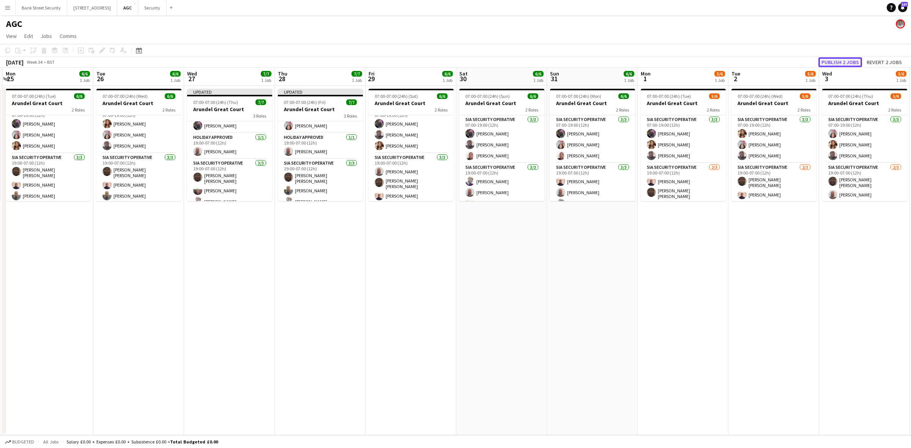
click at [847, 62] on button "Publish 2 jobs" at bounding box center [841, 62] width 44 height 10
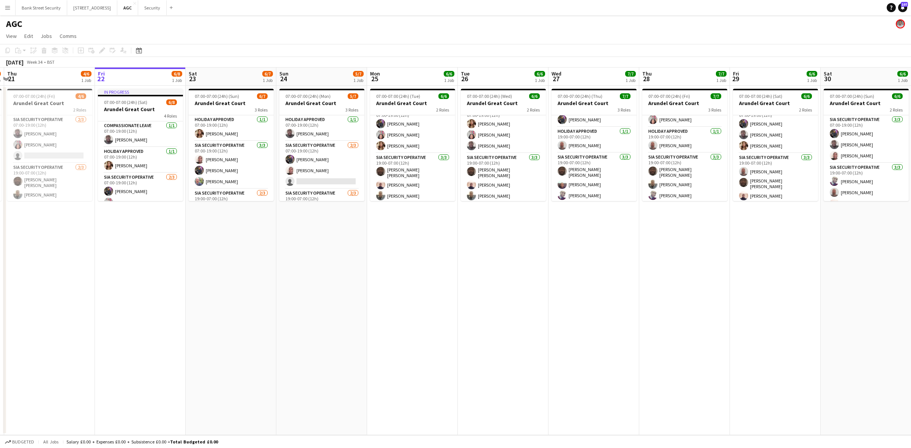
scroll to position [0, 237]
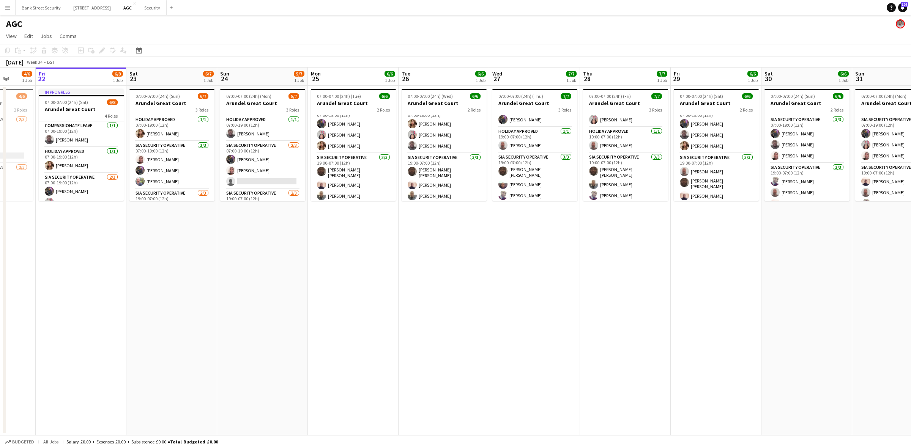
drag, startPoint x: 85, startPoint y: 261, endPoint x: 390, endPoint y: 289, distance: 306.1
click at [390, 289] on app-calendar-viewport "Tue 19 6/6 1 Job Wed 20 5/6 1 Job Thu 21 4/6 1 Job Fri 22 6/8 1 Job Sat 23 6/7 …" at bounding box center [455, 252] width 911 height 368
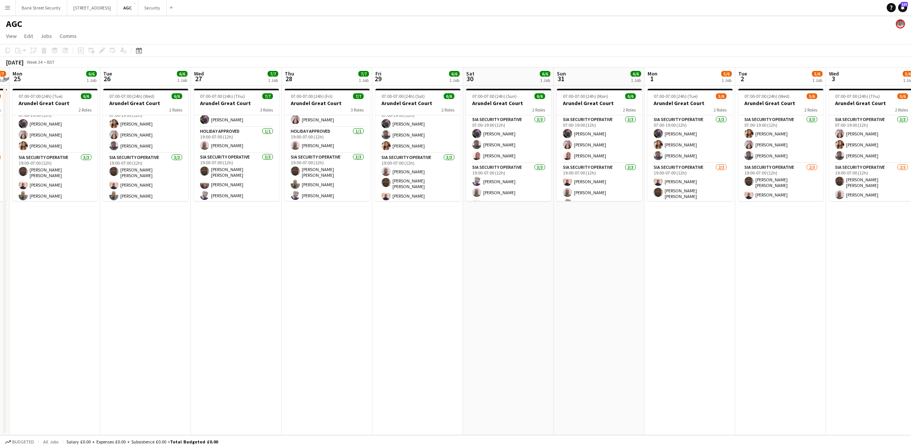
scroll to position [0, 259]
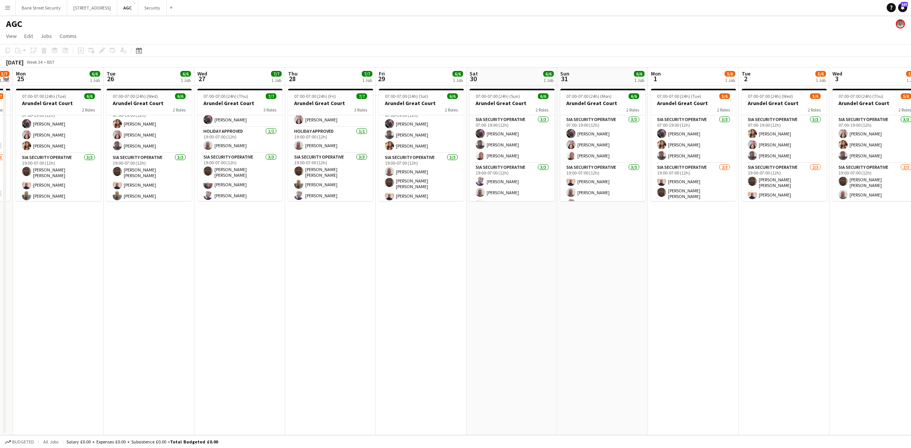
drag, startPoint x: 393, startPoint y: 268, endPoint x: 99, endPoint y: 262, distance: 294.7
click at [99, 262] on app-calendar-viewport "Fri 22 6/8 1 Job Sat 23 6/7 1 Job Sun 24 5/7 1 Job Mon 25 6/6 1 Job Tue 26 6/6 …" at bounding box center [455, 252] width 911 height 368
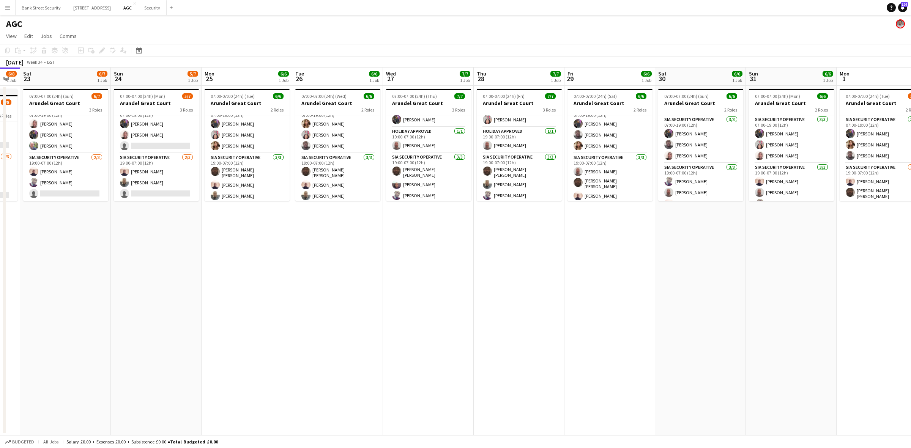
drag, startPoint x: 97, startPoint y: 262, endPoint x: 285, endPoint y: 263, distance: 188.3
click at [285, 263] on app-calendar-viewport "Thu 21 4/6 1 Job Fri 22 6/8 1 Job Sat 23 6/7 1 Job Sun 24 5/7 1 Job Mon 25 6/6 …" at bounding box center [455, 252] width 911 height 368
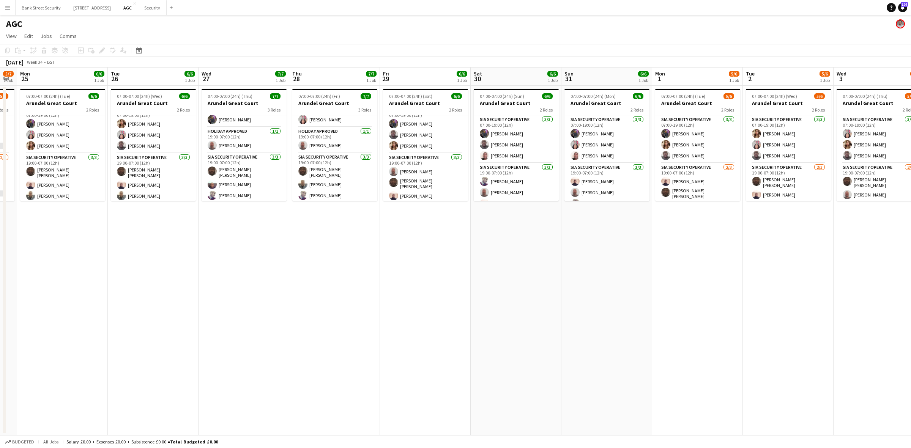
scroll to position [0, 260]
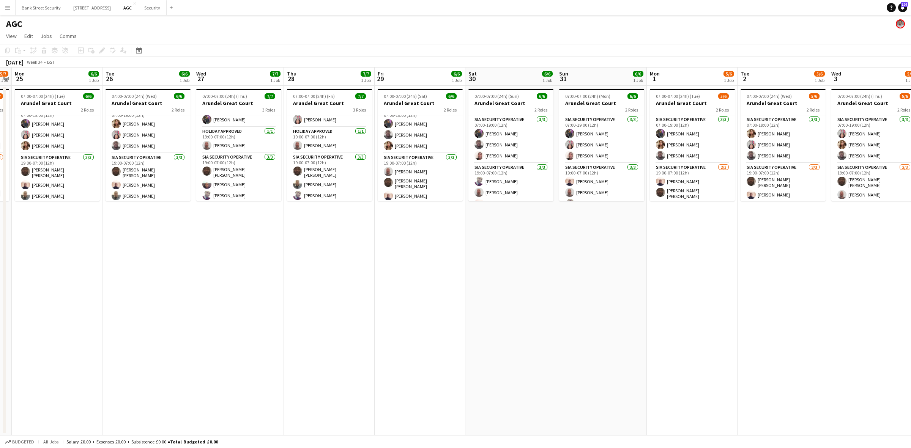
drag, startPoint x: 272, startPoint y: 249, endPoint x: 82, endPoint y: 240, distance: 190.0
click at [82, 240] on app-calendar-viewport "Fri 22 6/8 1 Job Sat 23 6/7 1 Job Sun 24 5/7 1 Job Mon 25 6/6 1 Job Tue 26 6/6 …" at bounding box center [455, 252] width 911 height 368
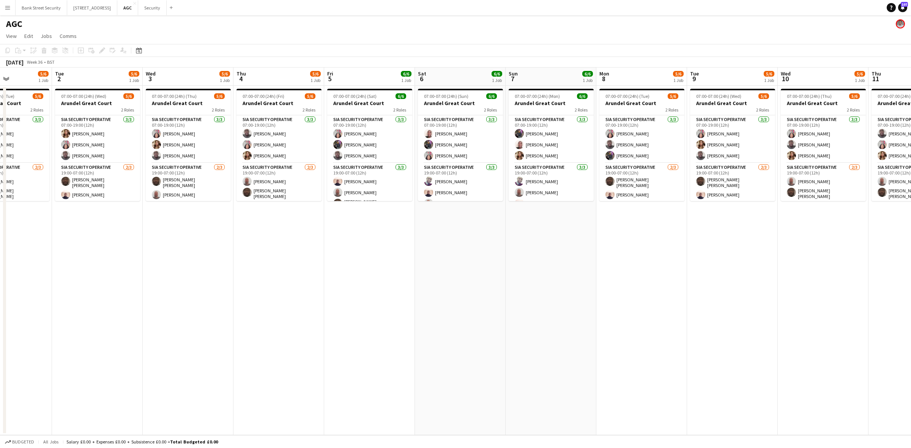
drag, startPoint x: 841, startPoint y: 274, endPoint x: 156, endPoint y: 253, distance: 686.0
click at [156, 253] on app-calendar-viewport "Sat 30 6/6 1 Job Sun 31 6/6 1 Job Mon 1 5/6 1 Job Tue 2 5/6 1 Job Wed 3 5/6 1 J…" at bounding box center [455, 252] width 911 height 368
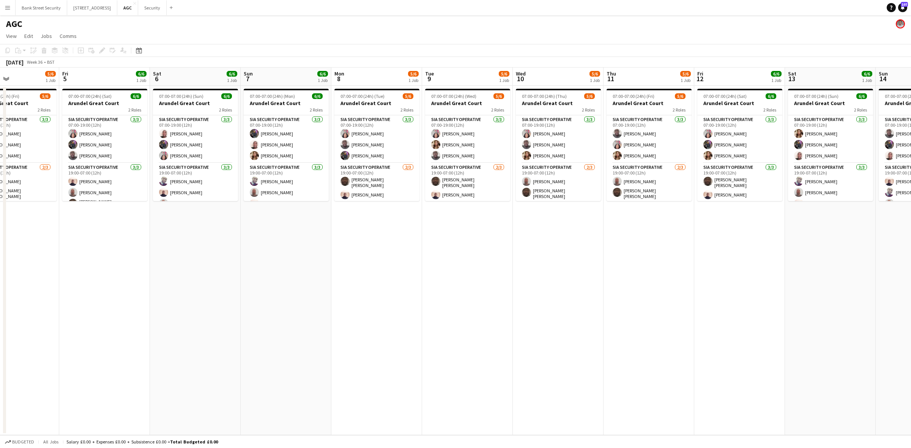
scroll to position [0, 305]
drag, startPoint x: 663, startPoint y: 239, endPoint x: 397, endPoint y: 230, distance: 266.0
click at [397, 230] on app-calendar-viewport "Mon 1 5/6 1 Job Tue 2 5/6 1 Job Wed 3 5/6 1 Job Thu 4 5/6 1 Job Fri 5 6/6 1 Job…" at bounding box center [455, 252] width 911 height 368
click at [645, 145] on app-card-role "SIA Security Operative [DATE] 07:00-19:00 (12h) [PERSON_NAME] [PERSON_NAME] Lab…" at bounding box center [648, 139] width 85 height 48
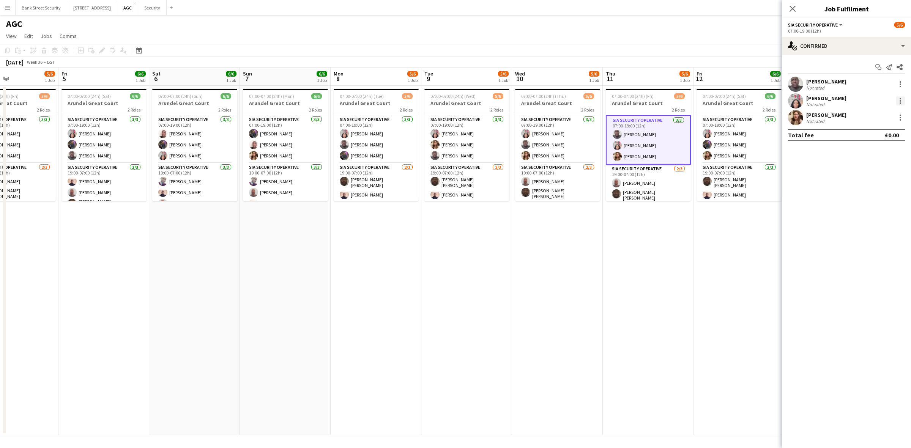
click at [901, 101] on div at bounding box center [901, 101] width 2 height 2
click at [879, 189] on span "Remove" at bounding box center [875, 188] width 47 height 7
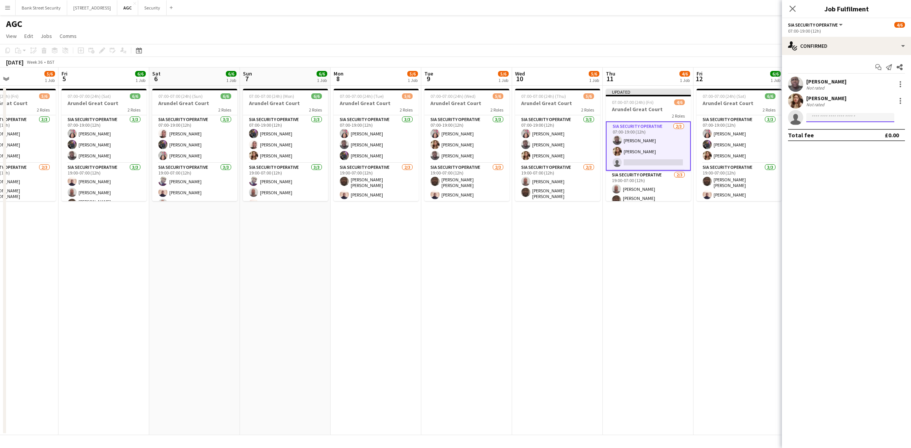
click at [827, 116] on input at bounding box center [850, 117] width 88 height 9
type input "*****"
click at [843, 133] on span "[EMAIL_ADDRESS][DOMAIN_NAME]" at bounding box center [851, 135] width 76 height 6
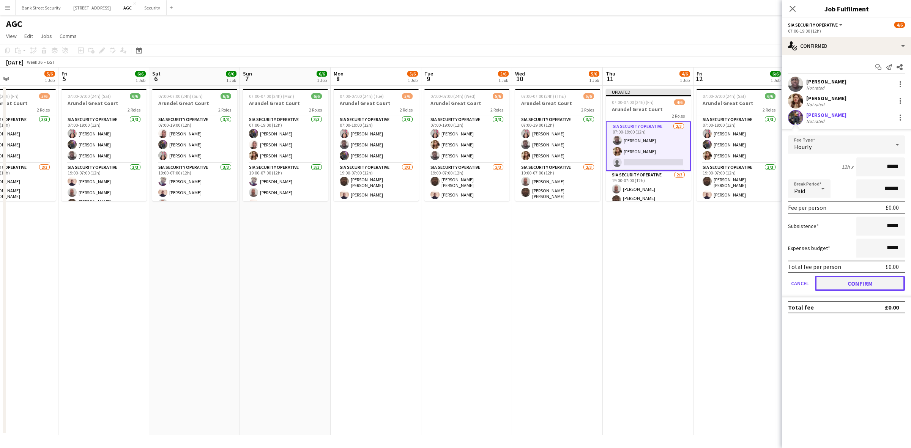
drag, startPoint x: 869, startPoint y: 282, endPoint x: 861, endPoint y: 264, distance: 20.0
click at [869, 282] on button "Confirm" at bounding box center [860, 283] width 90 height 15
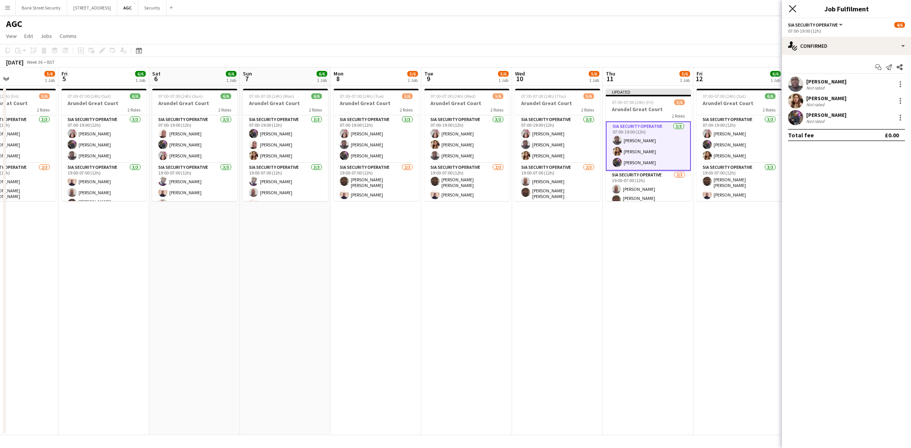
click at [791, 8] on icon "Close pop-in" at bounding box center [792, 8] width 7 height 7
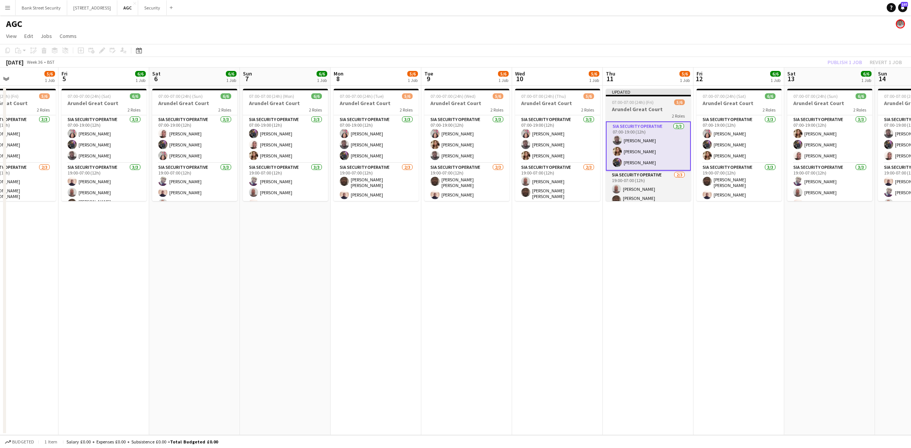
click at [639, 103] on span "07:00-07:00 (24h) (Fri)" at bounding box center [633, 102] width 42 height 6
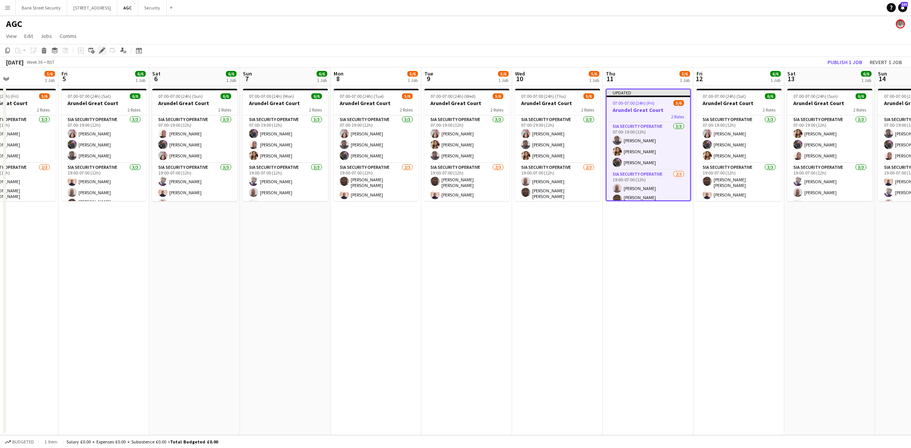
click at [101, 51] on icon at bounding box center [102, 51] width 4 height 4
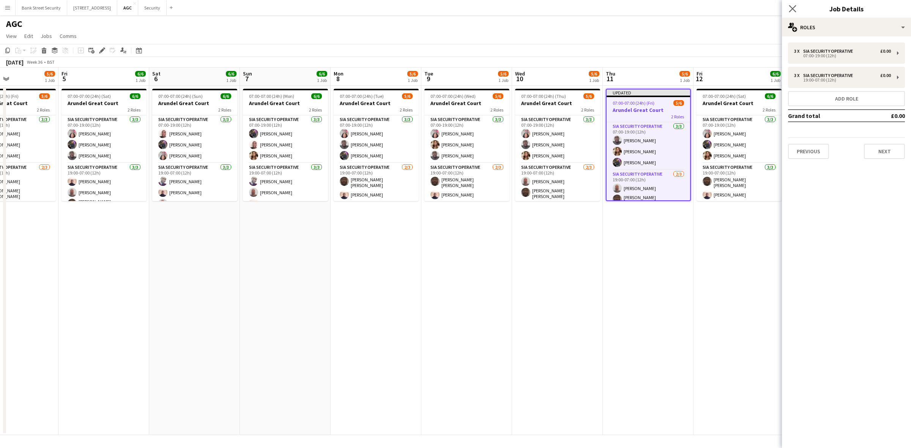
click at [788, 6] on app-icon "Close pop-in" at bounding box center [792, 8] width 11 height 11
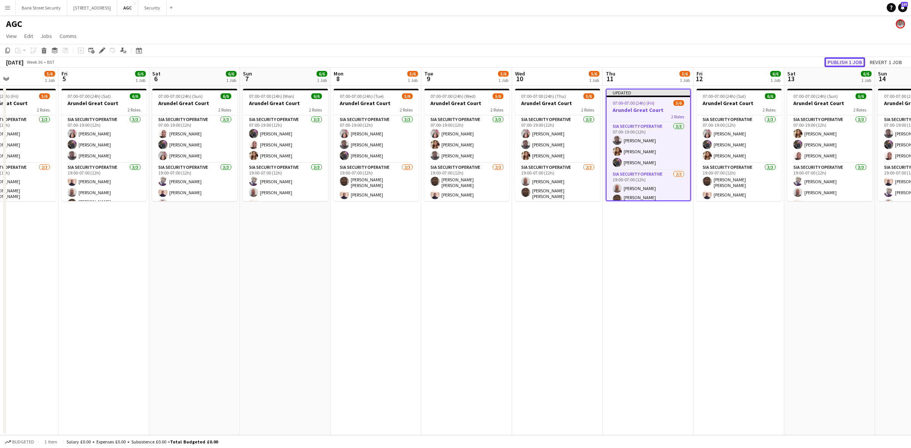
click at [835, 64] on button "Publish 1 job" at bounding box center [845, 62] width 41 height 10
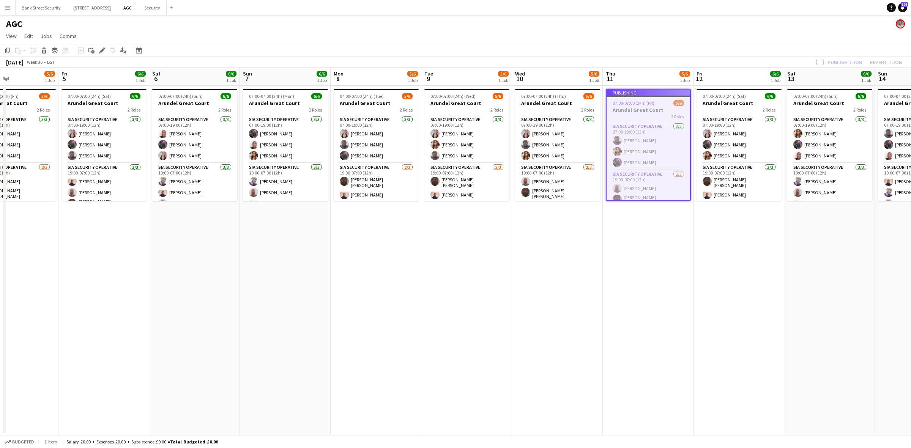
click at [835, 60] on div "Publish 1 job Revert 1 job" at bounding box center [858, 62] width 107 height 10
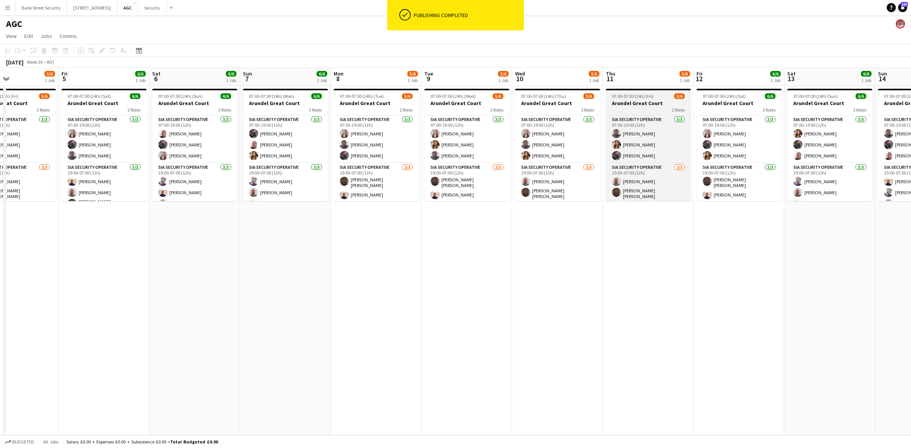
click at [646, 103] on h3 "Arundel Great Court" at bounding box center [648, 103] width 85 height 7
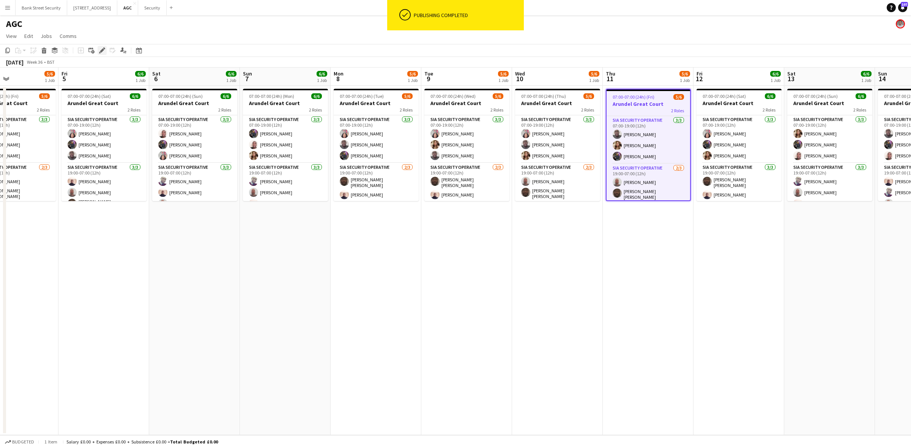
click at [101, 50] on icon at bounding box center [102, 51] width 4 height 4
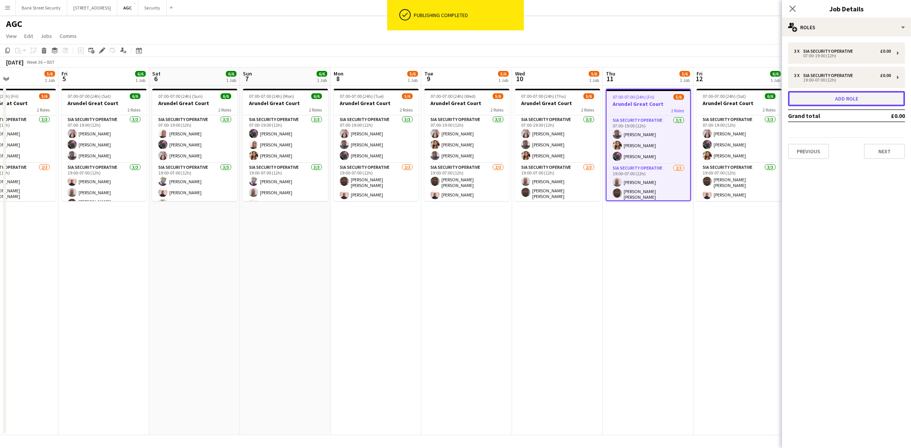
click at [865, 98] on button "Add role" at bounding box center [846, 98] width 117 height 15
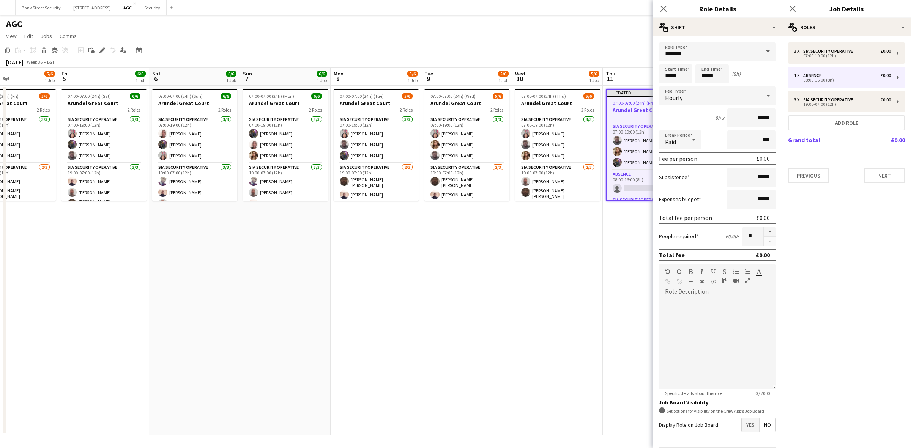
click at [762, 52] on span at bounding box center [768, 52] width 16 height 18
click at [717, 135] on span "Holiday Approved" at bounding box center [714, 138] width 98 height 7
type input "**********"
click at [669, 75] on input "*****" at bounding box center [675, 74] width 33 height 19
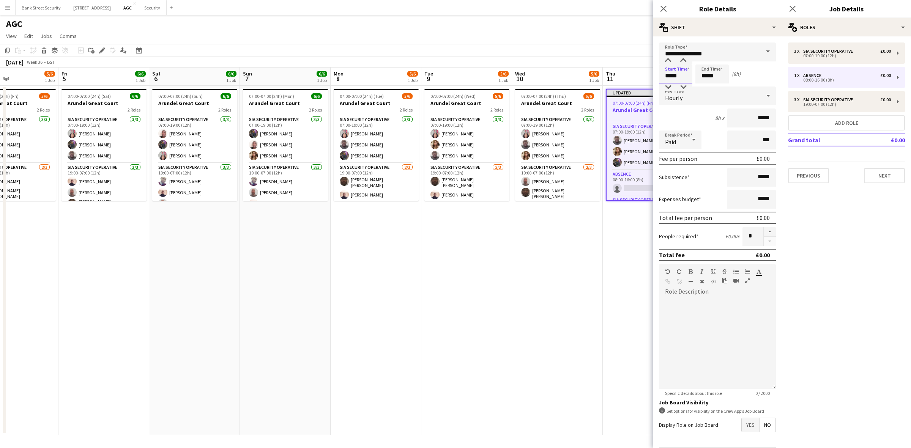
click at [670, 75] on input "*****" at bounding box center [675, 74] width 33 height 19
type input "*****"
click at [707, 74] on input "*****" at bounding box center [712, 74] width 33 height 19
type input "*****"
click at [661, 10] on icon "Close pop-in" at bounding box center [663, 8] width 7 height 7
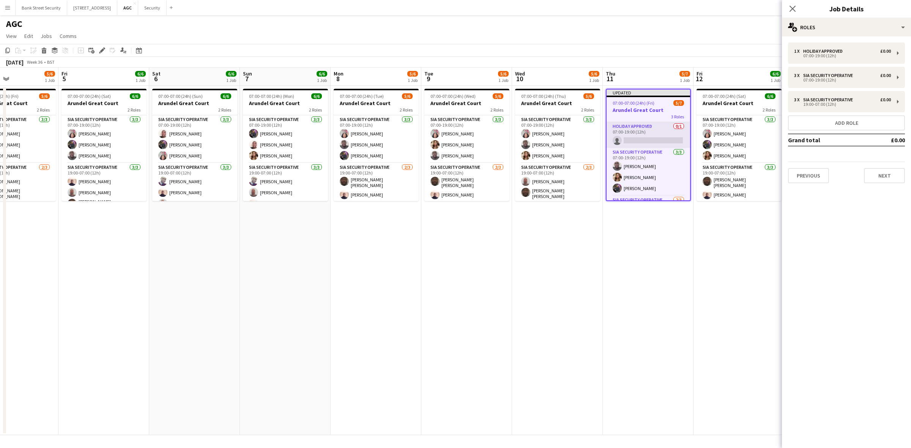
click at [652, 139] on app-card-role "Holiday Approved 0/1 07:00-19:00 (12h) single-neutral-actions" at bounding box center [649, 135] width 84 height 26
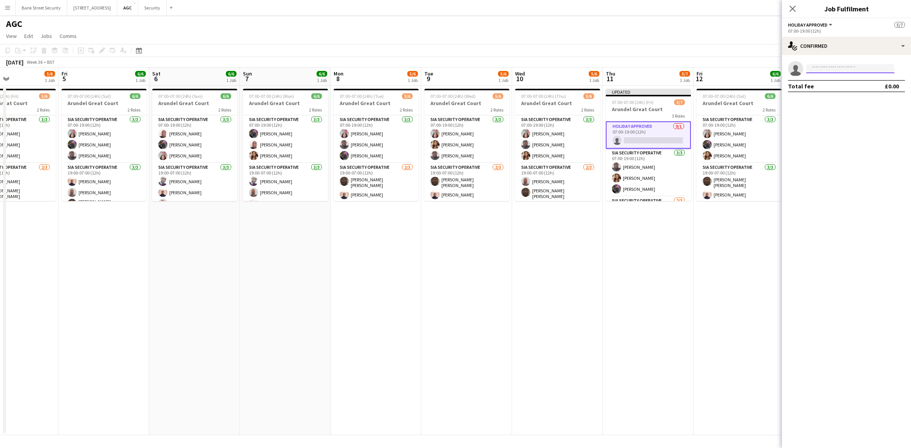
click at [846, 68] on input at bounding box center [850, 68] width 88 height 9
type input "****"
click at [846, 80] on span "[PERSON_NAME] Labor Invited" at bounding box center [851, 79] width 76 height 6
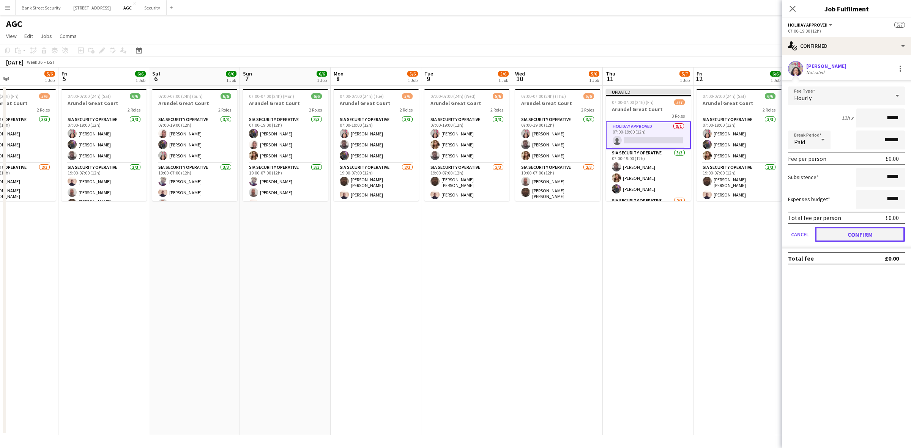
click at [874, 232] on button "Confirm" at bounding box center [860, 234] width 90 height 15
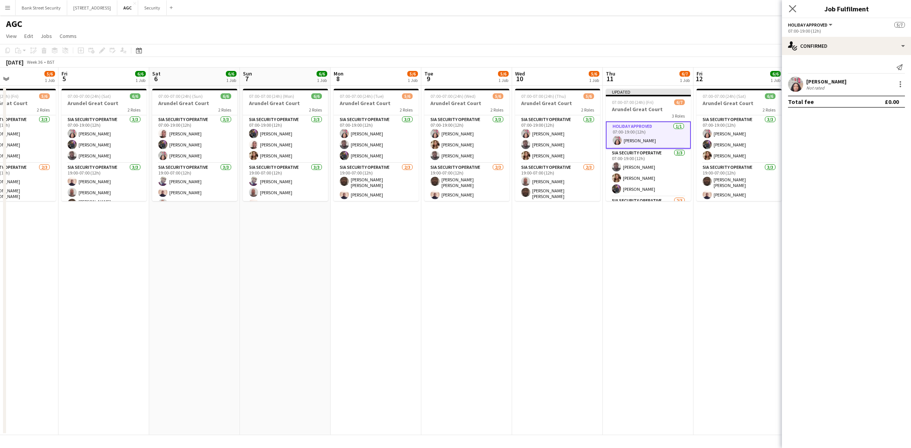
click at [792, 4] on app-icon "Close pop-in" at bounding box center [792, 8] width 11 height 11
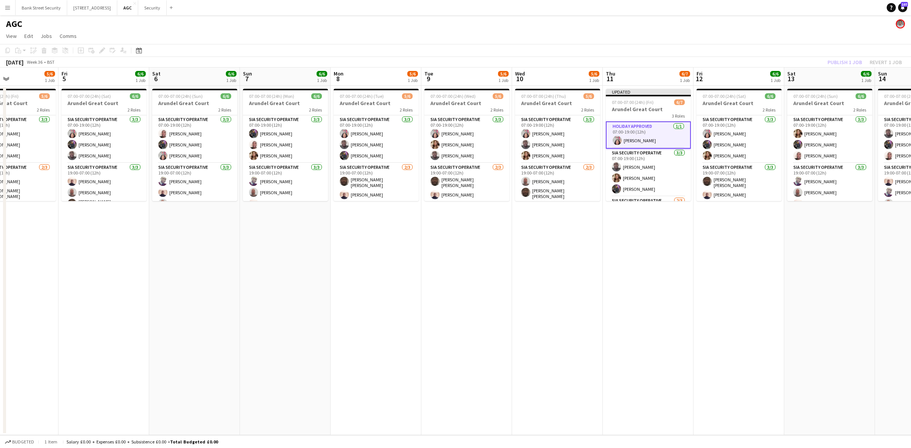
click at [839, 61] on div "Publish 1 job Revert 1 job" at bounding box center [865, 62] width 93 height 10
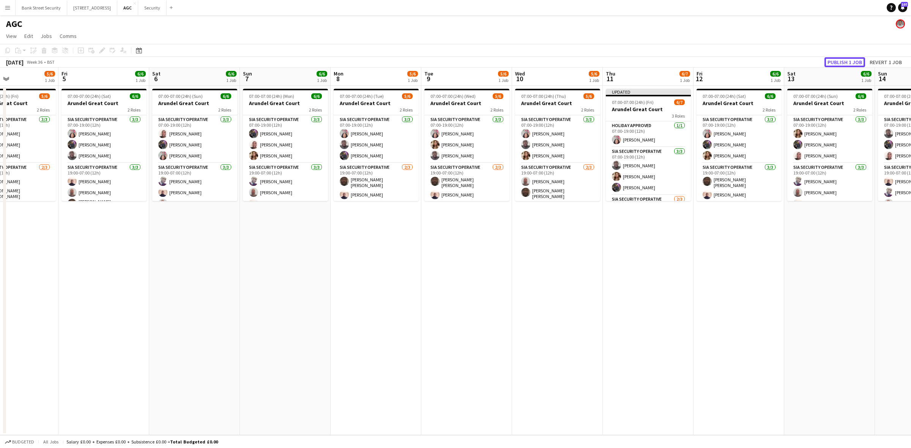
click at [839, 61] on button "Publish 1 job" at bounding box center [845, 62] width 41 height 10
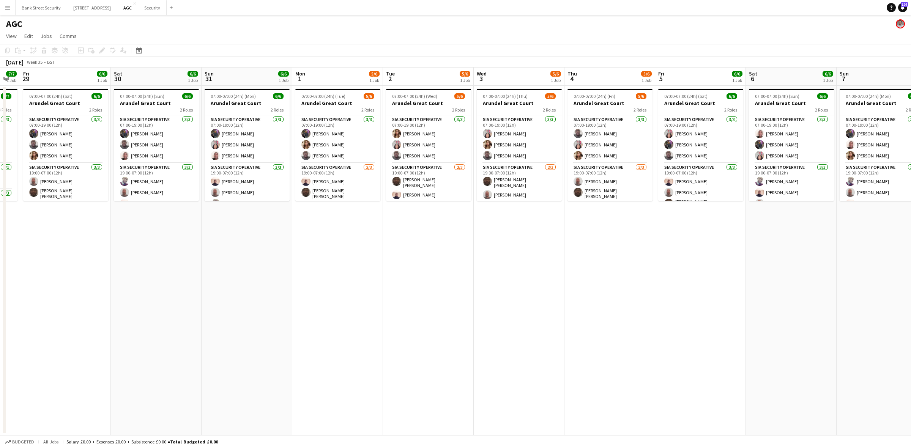
drag, startPoint x: 172, startPoint y: 289, endPoint x: 769, endPoint y: 304, distance: 597.4
click at [769, 304] on app-calendar-viewport "Wed 27 7/7 1 Job Thu 28 7/7 1 Job Fri 29 6/6 1 Job Sat 30 6/6 1 Job Sun 31 6/6 …" at bounding box center [455, 252] width 911 height 368
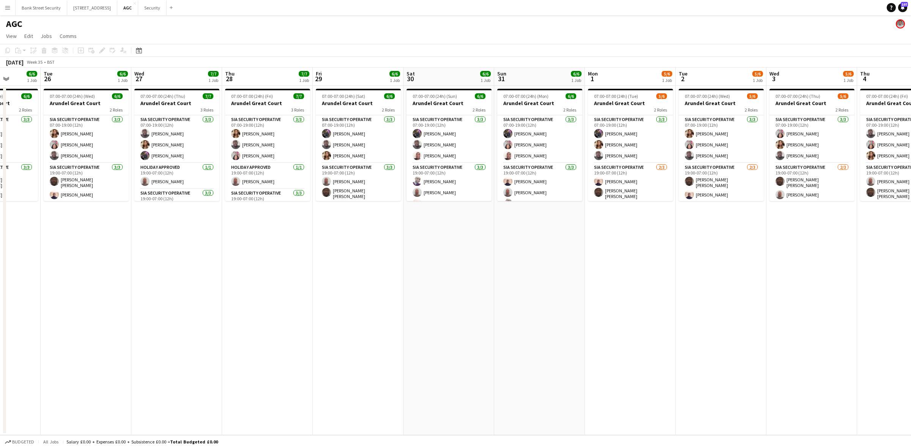
scroll to position [0, 216]
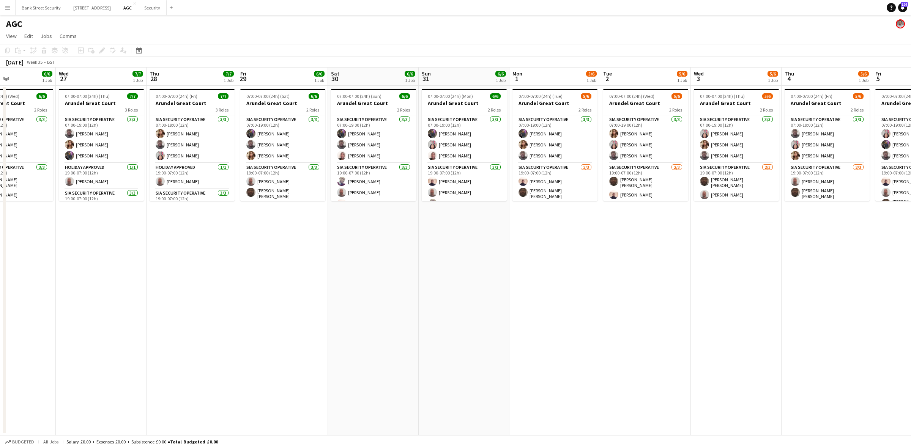
drag, startPoint x: 230, startPoint y: 263, endPoint x: 447, endPoint y: 263, distance: 217.2
click at [447, 263] on app-calendar-viewport "Sun 24 5/7 1 Job Mon 25 6/6 1 Job Tue 26 6/6 1 Job Wed 27 7/7 1 Job Thu 28 7/7 …" at bounding box center [455, 252] width 911 height 368
click at [159, 7] on button "Security Close" at bounding box center [152, 7] width 28 height 15
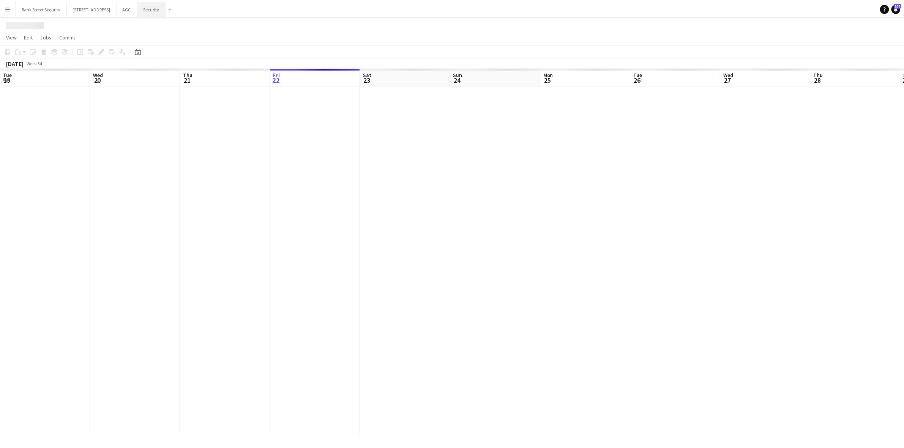
scroll to position [0, 181]
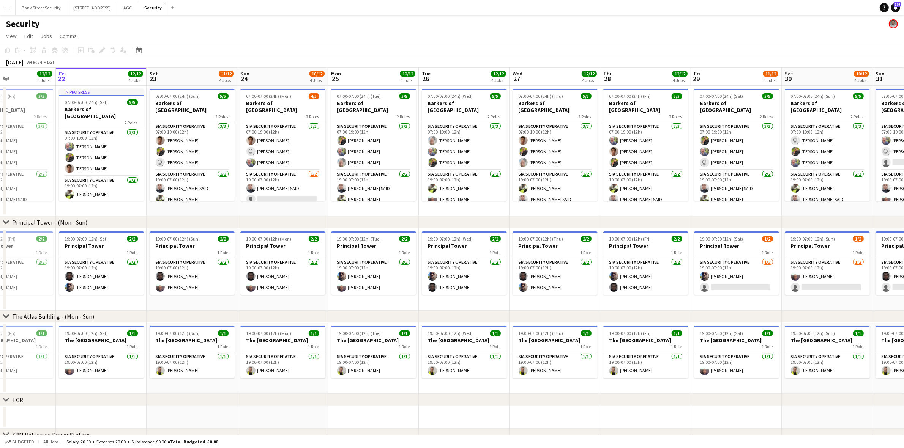
drag, startPoint x: 257, startPoint y: 211, endPoint x: 222, endPoint y: 202, distance: 36.5
click at [222, 202] on app-calendar-viewport "Tue 19 12/12 4 Jobs Wed 20 12/12 4 Jobs Thu 21 12/12 4 Jobs Fri 22 12/12 4 Jobs…" at bounding box center [452, 317] width 904 height 499
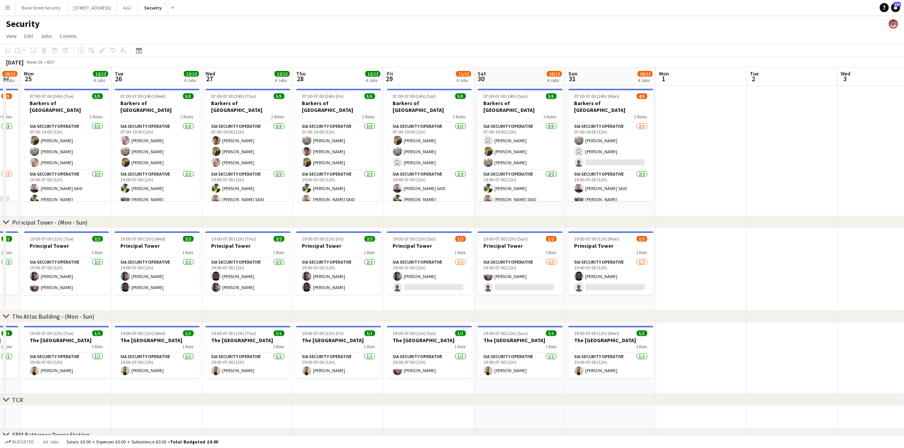
scroll to position [0, 255]
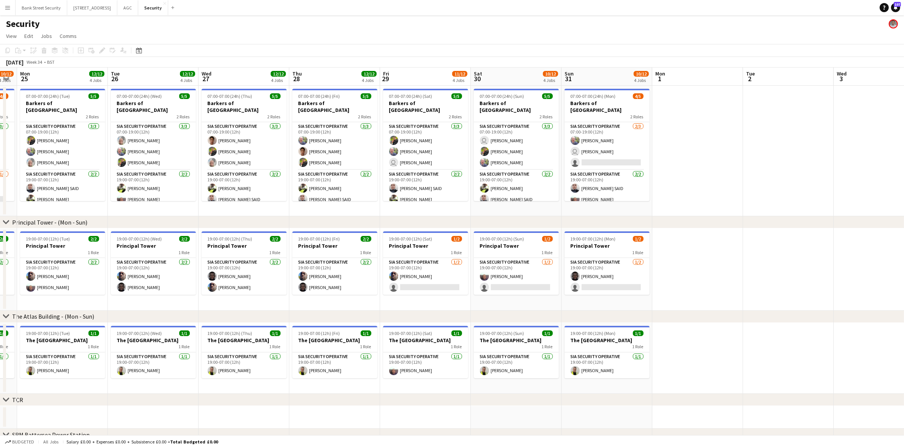
drag, startPoint x: 301, startPoint y: 200, endPoint x: 54, endPoint y: 194, distance: 246.9
click at [54, 194] on app-calendar-viewport "Fri 22 12/12 4 Jobs Sat 23 11/12 4 Jobs Sun 24 10/12 4 Jobs Mon 25 12/12 4 Jobs…" at bounding box center [452, 317] width 904 height 499
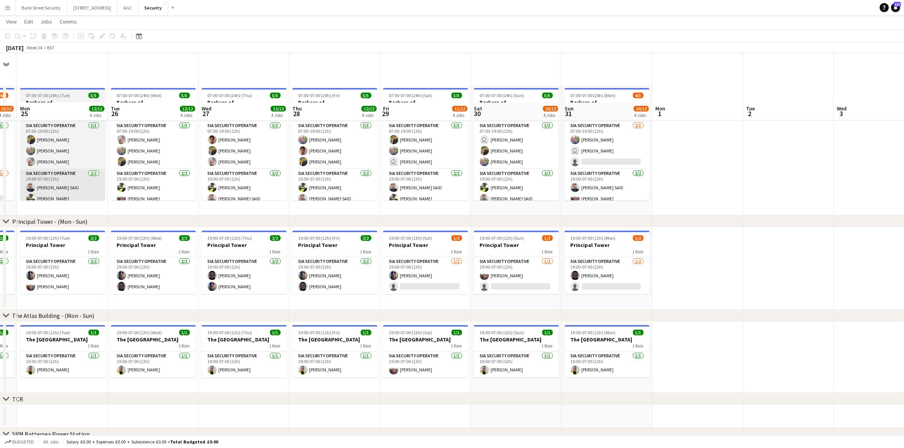
scroll to position [130, 0]
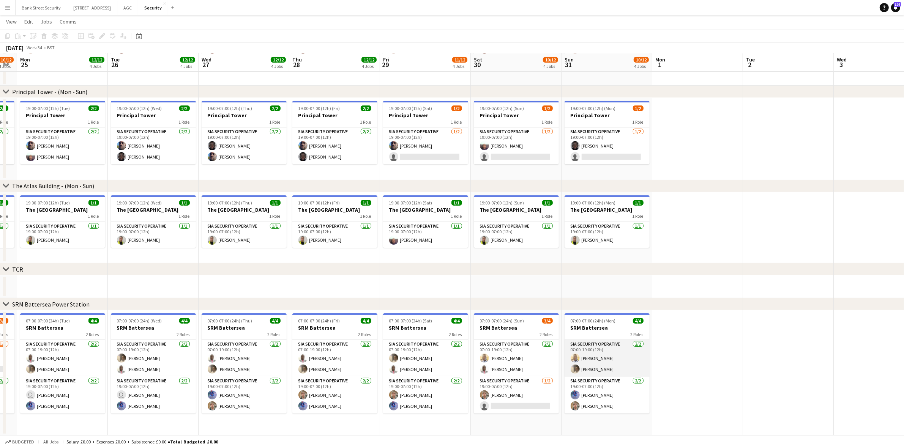
click at [606, 361] on app-card-role "SIA Security Operative [DATE] 07:00-19:00 (12h) [PERSON_NAME] [PERSON_NAME]" at bounding box center [607, 358] width 85 height 37
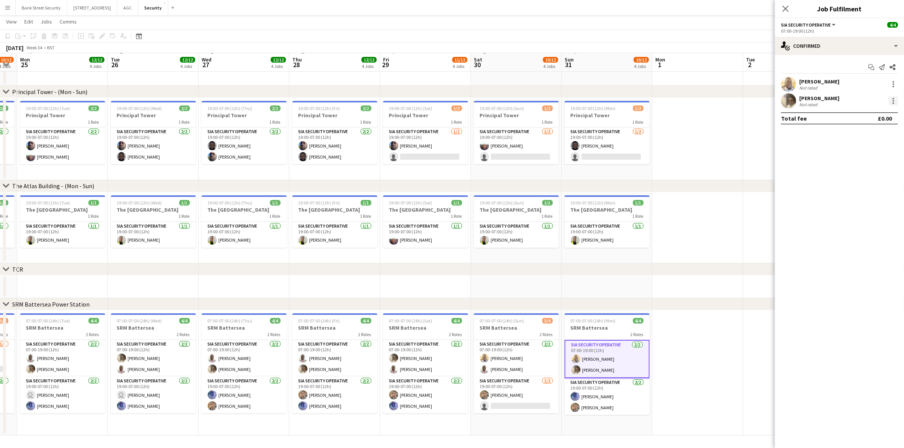
click at [892, 98] on div at bounding box center [893, 100] width 9 height 9
click at [859, 189] on span "Remove" at bounding box center [856, 188] width 23 height 6
click at [785, 11] on icon "Close pop-in" at bounding box center [785, 8] width 7 height 7
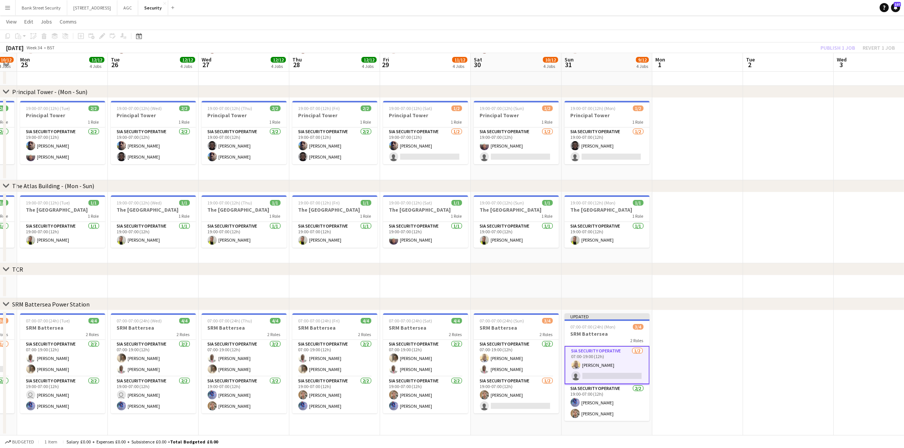
click at [825, 43] on div "Publish 1 job Revert 1 job" at bounding box center [857, 48] width 93 height 10
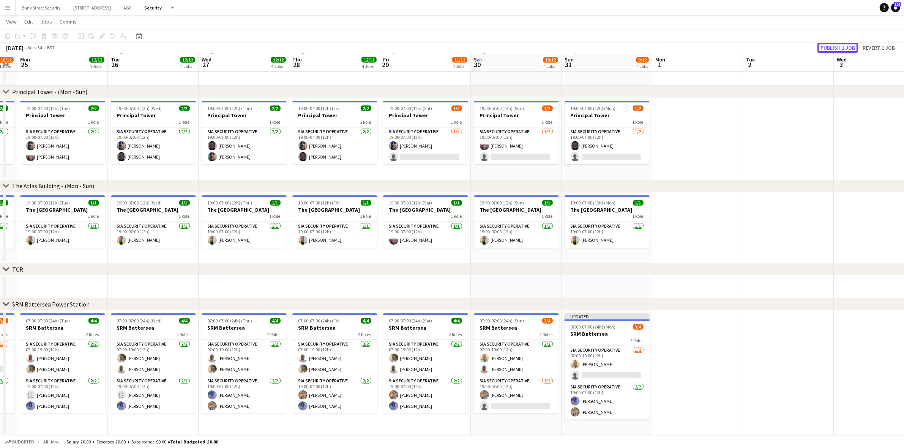
click at [825, 43] on button "Publish 1 job" at bounding box center [837, 48] width 41 height 10
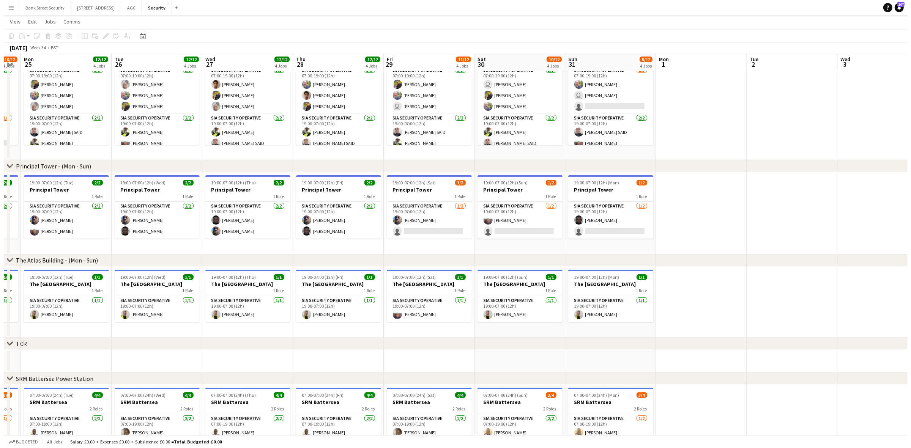
scroll to position [0, 0]
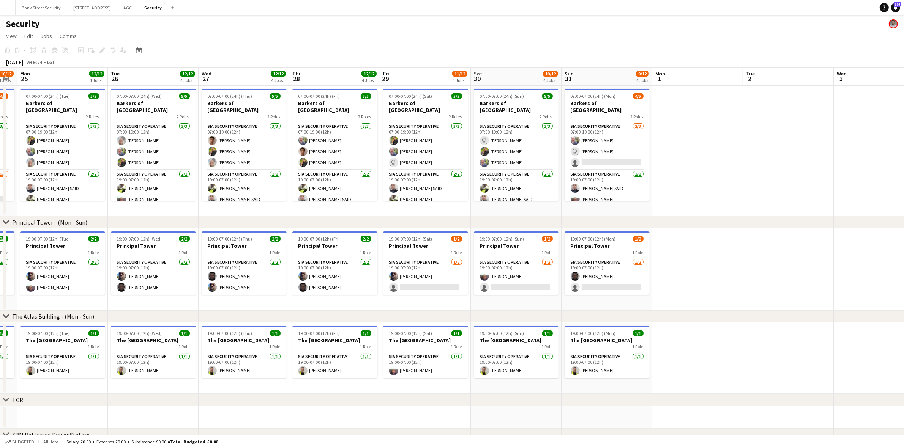
click at [103, 16] on div "Security" at bounding box center [452, 22] width 904 height 14
click at [104, 12] on button "[STREET_ADDRESS]" at bounding box center [92, 7] width 50 height 15
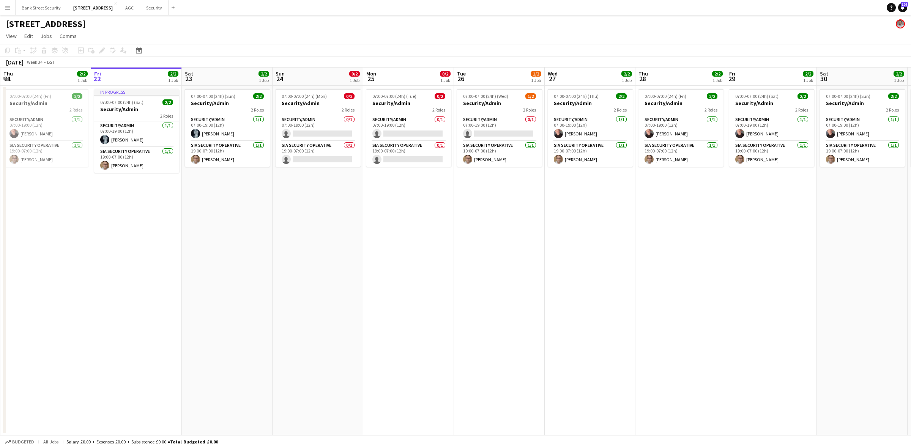
scroll to position [0, 184]
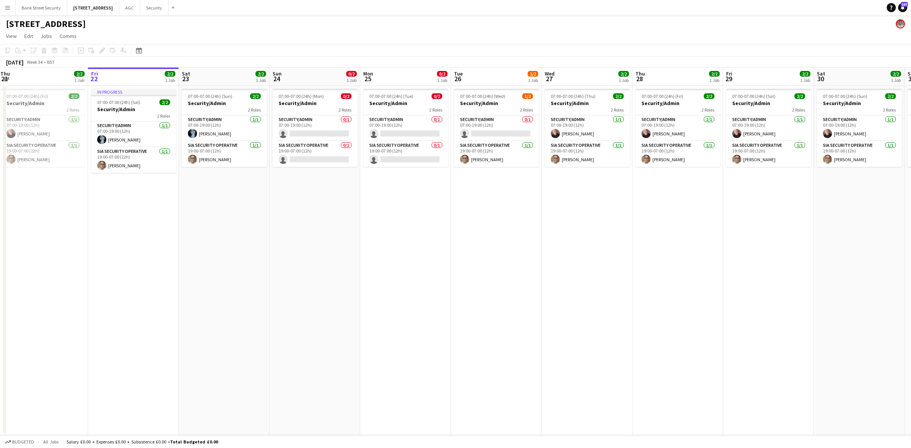
click at [371, 244] on app-calendar-viewport "Tue 19 2/2 1 Job Wed 20 2/2 1 Job Thu 21 2/2 1 Job Fri 22 2/2 1 Job Sat 23 2/2 …" at bounding box center [455, 252] width 911 height 368
click at [388, 136] on app-card-role "Security/Admin 0/1 07:00-19:00 (12h) single-neutral-actions" at bounding box center [405, 128] width 85 height 26
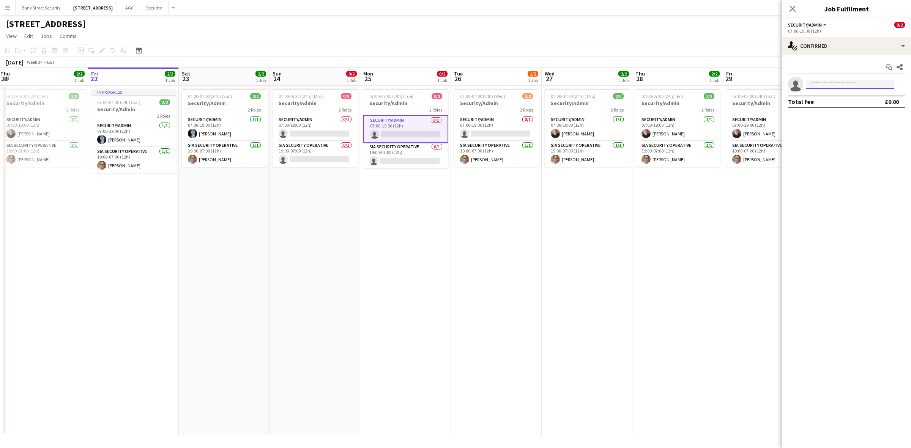
click at [822, 80] on input at bounding box center [850, 84] width 88 height 9
type input "*****"
click at [840, 104] on span "[PHONE_NUMBER]" at bounding box center [851, 107] width 76 height 6
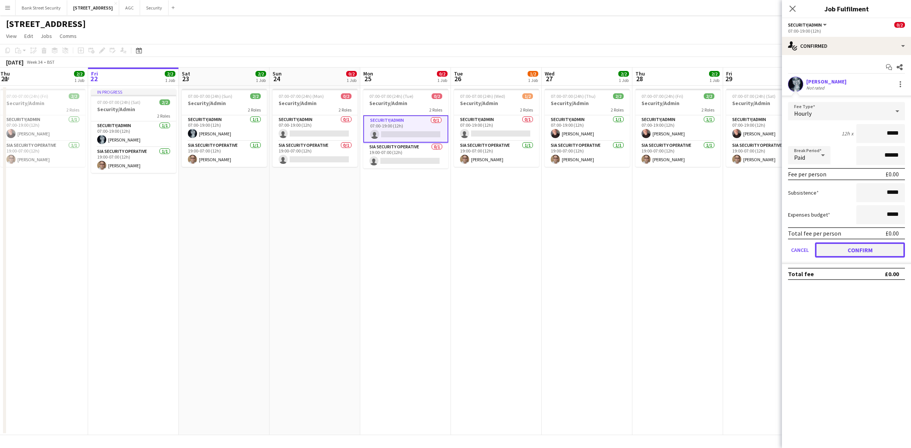
click at [868, 251] on button "Confirm" at bounding box center [860, 250] width 90 height 15
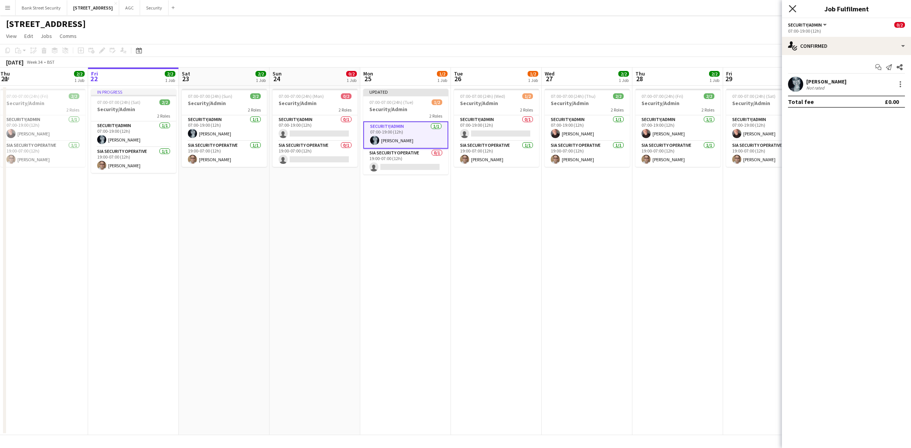
click at [791, 10] on icon at bounding box center [792, 8] width 7 height 7
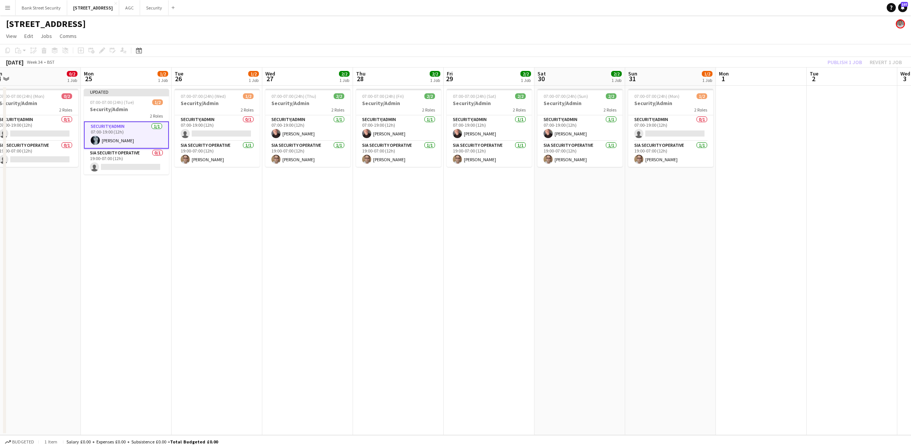
scroll to position [0, 301]
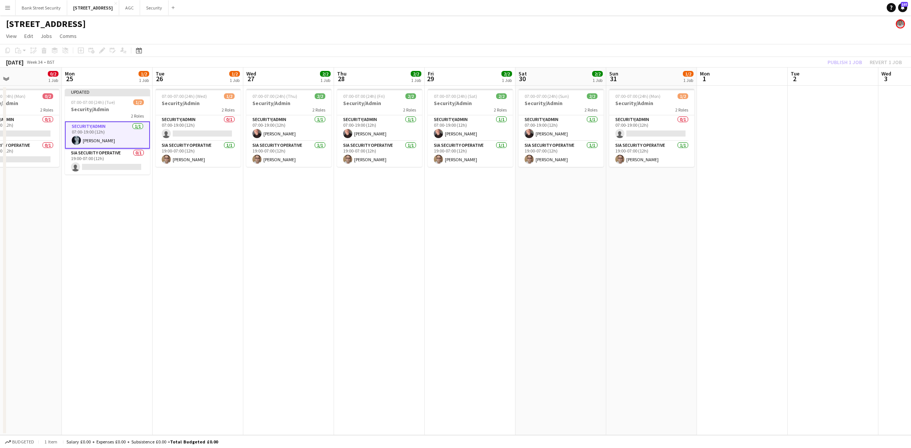
drag, startPoint x: 774, startPoint y: 196, endPoint x: 475, endPoint y: 213, distance: 299.3
click at [475, 213] on app-calendar-viewport "Thu 21 2/2 1 Job Fri 22 2/2 1 Job Sat 23 2/2 1 Job Sun 24 0/2 1 Job Mon 25 1/2 …" at bounding box center [455, 252] width 911 height 368
click at [845, 61] on div "Publish 1 job Revert 1 job" at bounding box center [865, 62] width 93 height 10
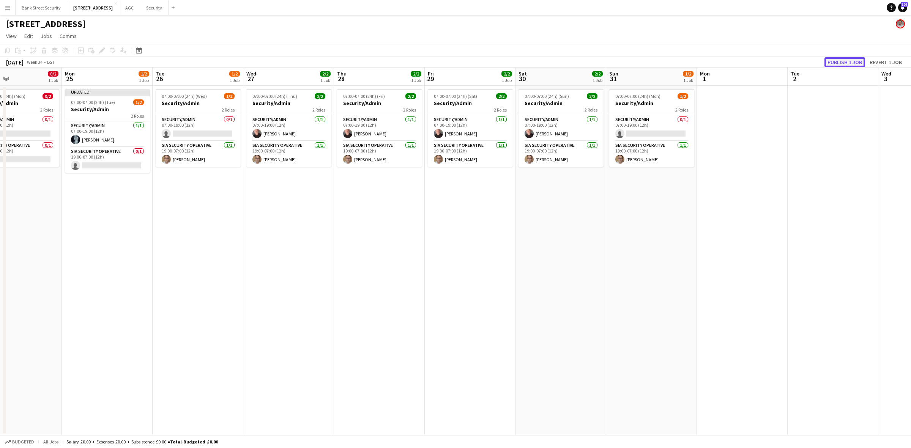
click at [845, 61] on button "Publish 1 job" at bounding box center [845, 62] width 41 height 10
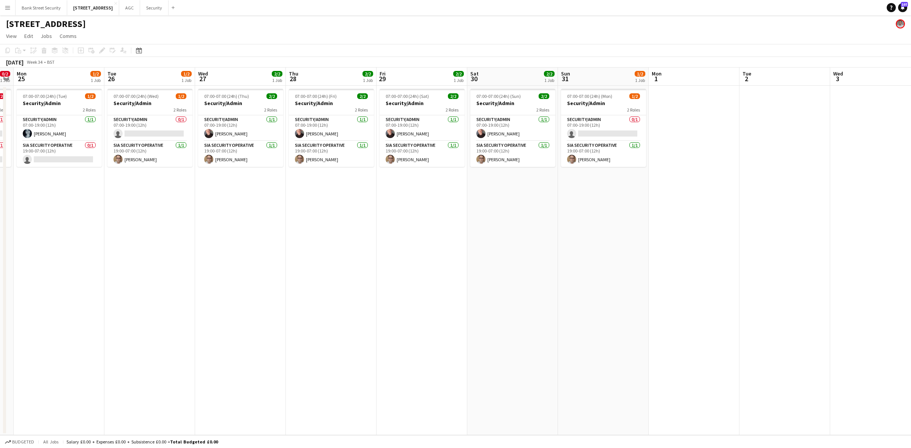
scroll to position [0, 268]
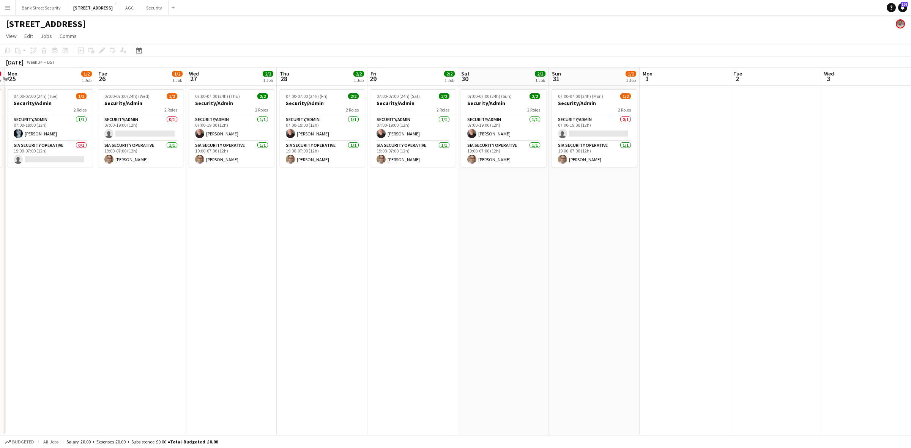
drag, startPoint x: 204, startPoint y: 310, endPoint x: 147, endPoint y: 317, distance: 57.4
click at [147, 317] on app-calendar-viewport "Fri 22 2/2 1 Job Sat 23 2/2 1 Job Sun 24 0/2 1 Job Mon 25 1/2 1 Job Tue 26 1/2 …" at bounding box center [455, 252] width 911 height 368
click at [91, 4] on button "[STREET_ADDRESS]" at bounding box center [93, 7] width 52 height 15
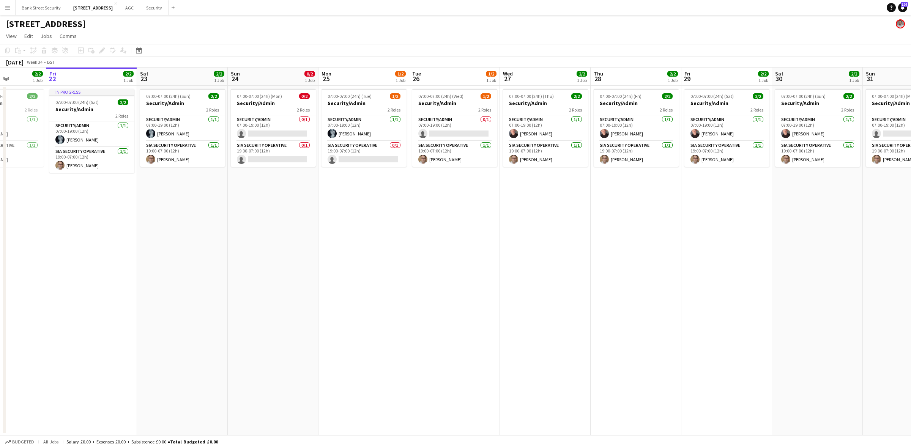
scroll to position [0, 227]
drag, startPoint x: 423, startPoint y: 213, endPoint x: 377, endPoint y: 212, distance: 46.0
click at [377, 212] on app-calendar-viewport "Tue 19 2/2 1 Job Wed 20 2/2 1 Job Thu 21 2/2 1 Job Fri 22 2/2 1 Job Sat 23 2/2 …" at bounding box center [455, 252] width 911 height 368
click at [41, 9] on button "Bank Street Security Close" at bounding box center [42, 7] width 52 height 15
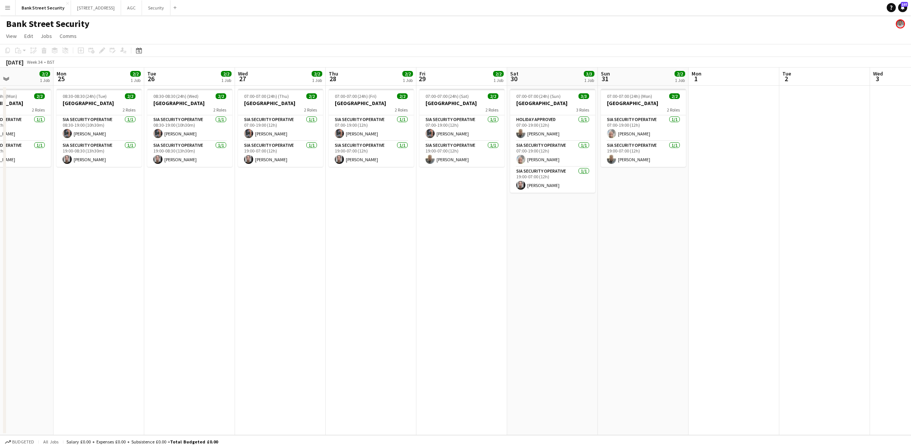
scroll to position [0, 257]
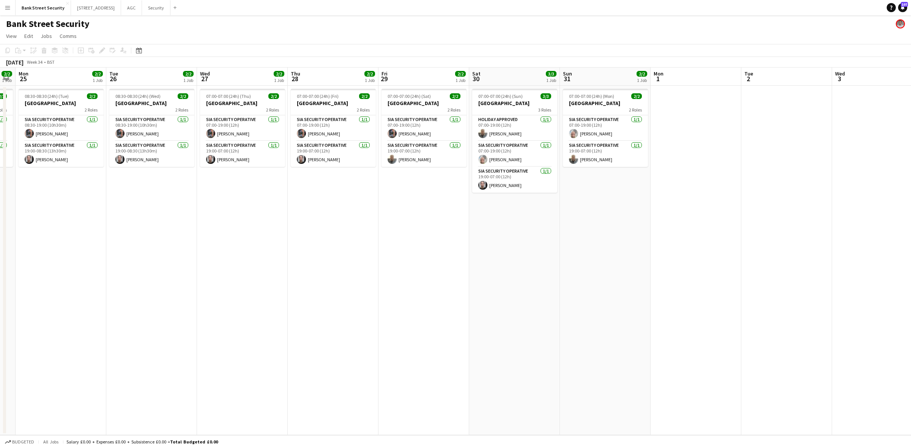
drag, startPoint x: 414, startPoint y: 211, endPoint x: 66, endPoint y: 223, distance: 348.0
click at [66, 223] on app-calendar-viewport "Fri 22 2/2 1 Job Sat 23 3/3 1 Job Sun 24 2/2 1 Job Mon 25 2/2 1 Job Tue 26 2/2 …" at bounding box center [455, 252] width 911 height 368
click at [140, 3] on app-icon "Close" at bounding box center [138, 3] width 3 height 3
click at [144, 5] on button "Security Close" at bounding box center [135, 7] width 28 height 15
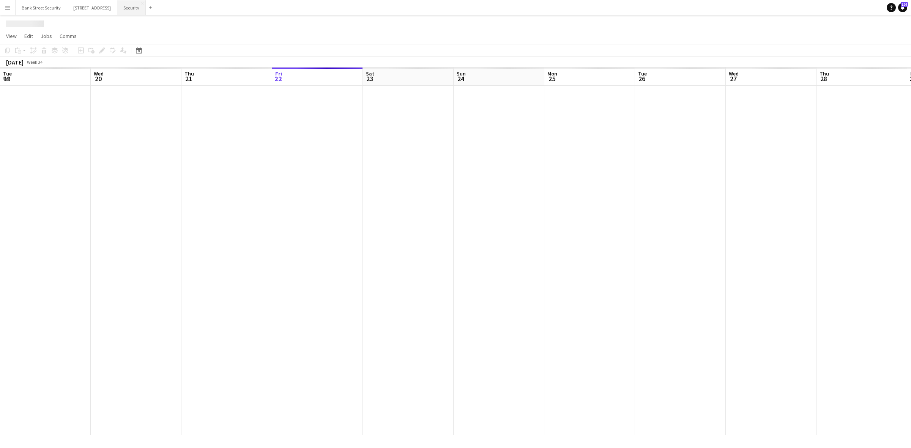
scroll to position [0, 181]
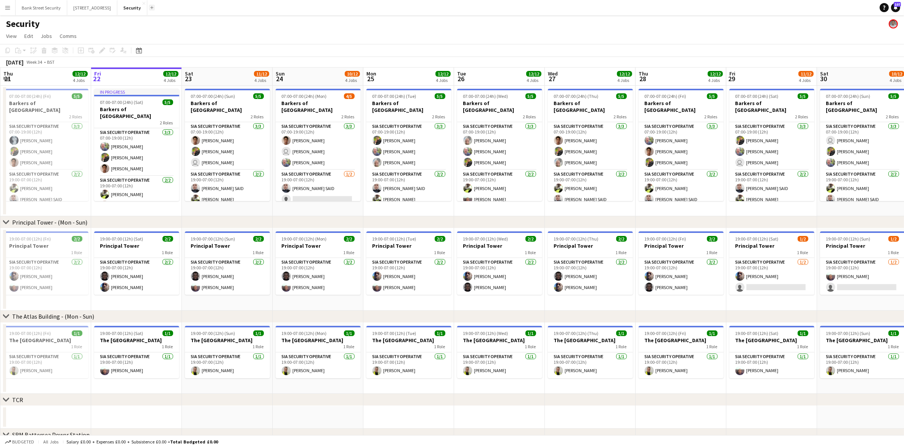
click at [155, 7] on button "Add" at bounding box center [152, 8] width 6 height 6
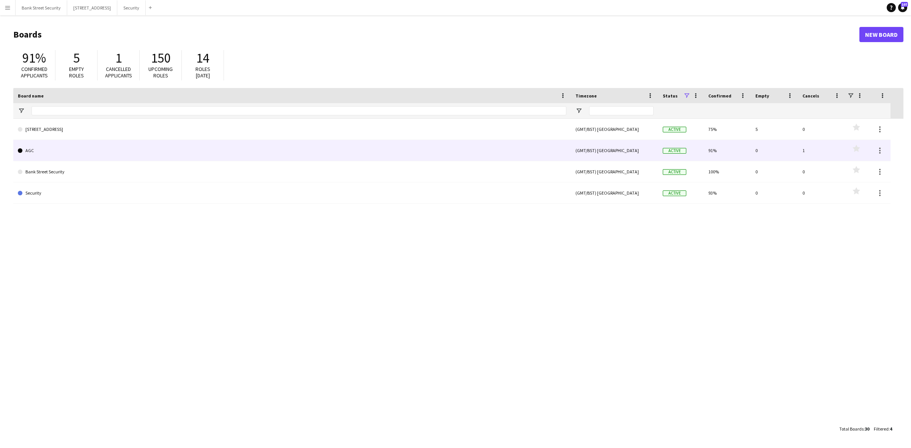
click at [71, 148] on link "AGC" at bounding box center [292, 150] width 549 height 21
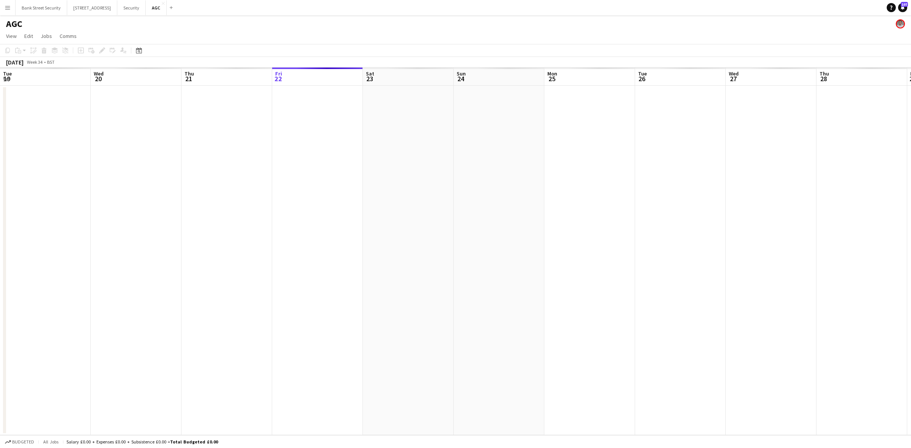
scroll to position [0, 181]
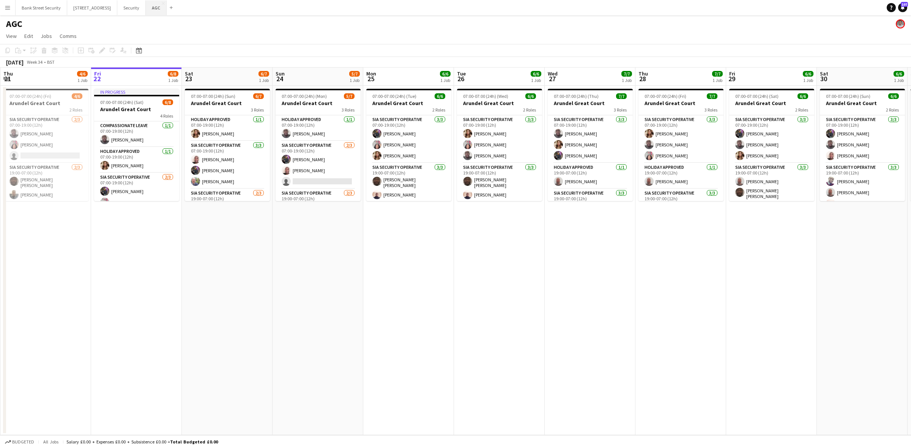
click at [167, 7] on button "AGC Close" at bounding box center [156, 7] width 21 height 15
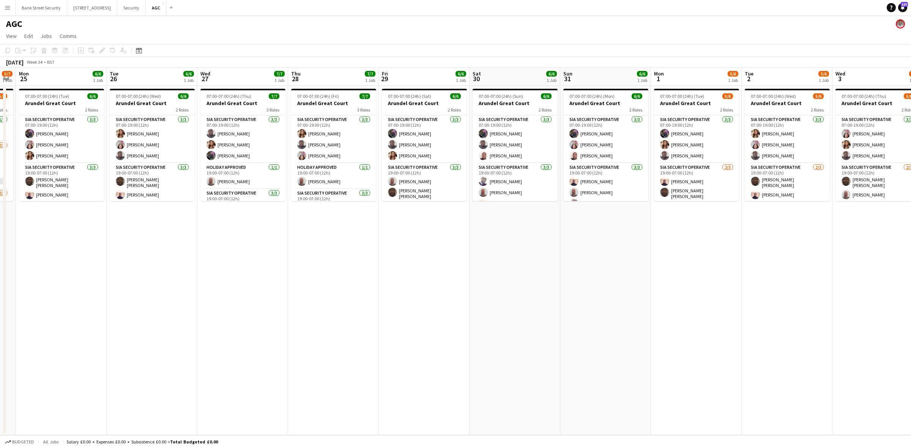
scroll to position [0, 257]
drag, startPoint x: 414, startPoint y: 225, endPoint x: 66, endPoint y: 237, distance: 348.0
click at [66, 237] on app-calendar-viewport "Fri 22 6/8 1 Job Sat 23 6/7 1 Job Sun 24 5/7 1 Job Mon 25 6/6 1 Job Tue 26 6/6 …" at bounding box center [455, 252] width 911 height 368
click at [146, 6] on button "Security Close" at bounding box center [131, 7] width 28 height 15
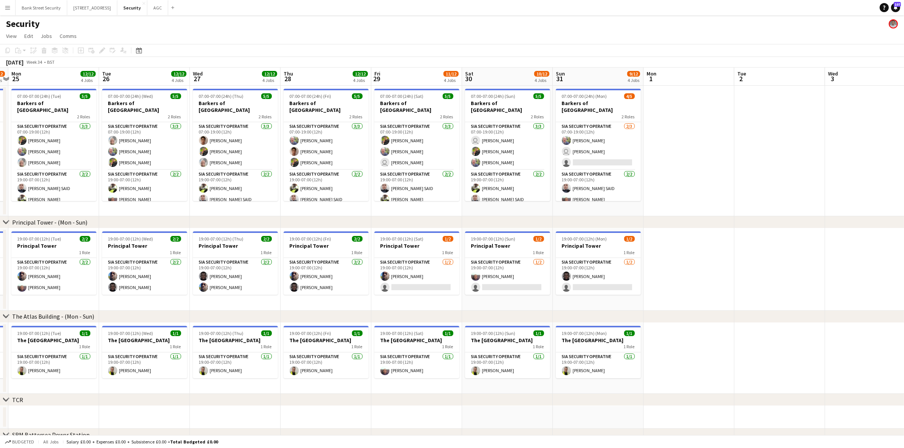
scroll to position [0, 267]
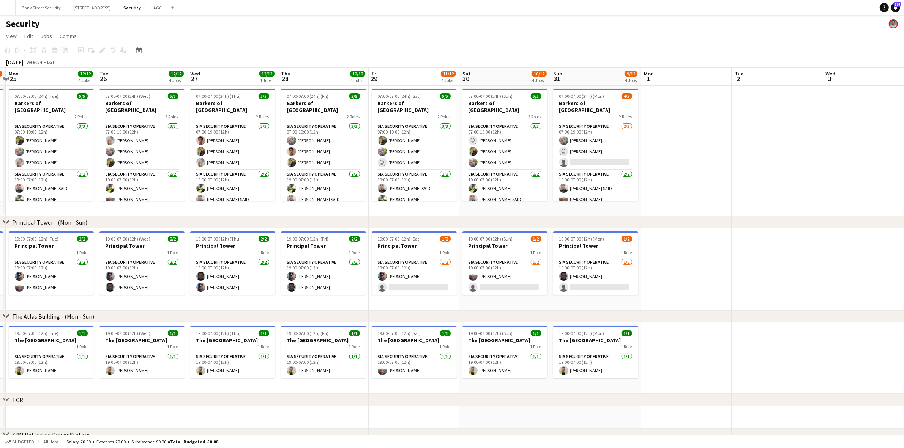
drag, startPoint x: 401, startPoint y: 207, endPoint x: 43, endPoint y: 202, distance: 357.7
click at [43, 202] on app-calendar-viewport "Fri 22 12/12 4 Jobs Sat 23 11/12 4 Jobs Sun 24 10/12 4 Jobs Mon 25 12/12 4 Jobs…" at bounding box center [452, 317] width 904 height 499
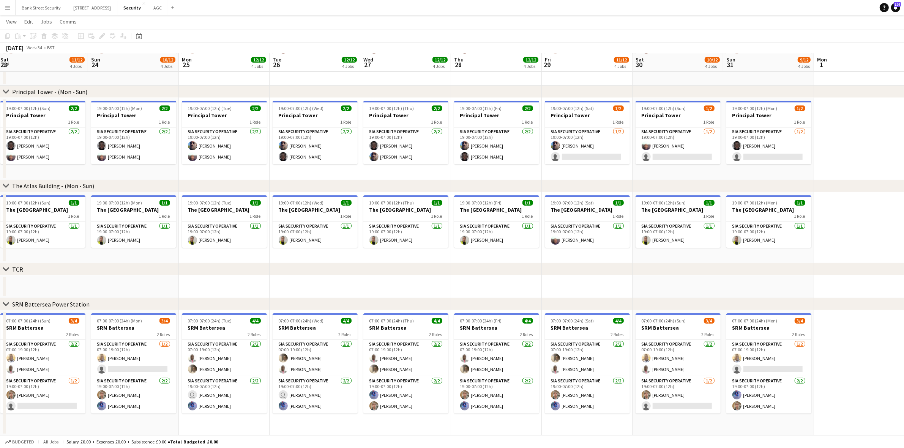
scroll to position [0, 181]
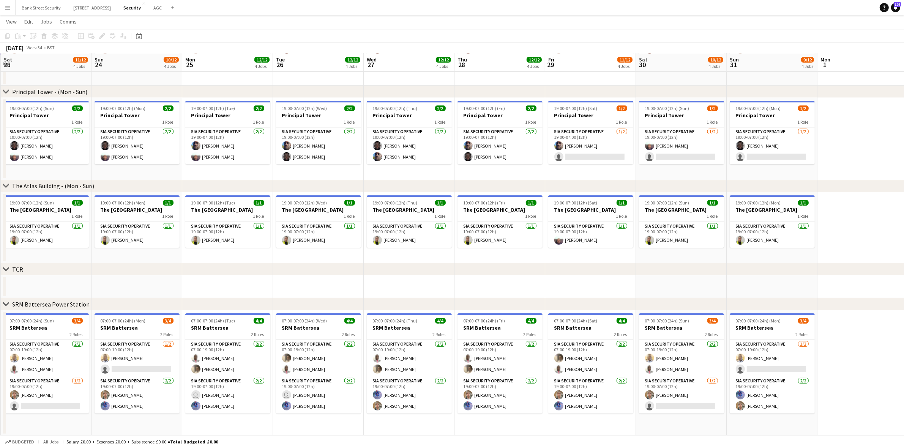
drag, startPoint x: 82, startPoint y: 287, endPoint x: 259, endPoint y: 283, distance: 176.6
click at [259, 283] on app-calendar-viewport "Thu 21 12/12 4 Jobs Fri 22 12/12 4 Jobs Sat 23 11/12 4 Jobs Sun 24 10/12 4 Jobs…" at bounding box center [452, 168] width 904 height 536
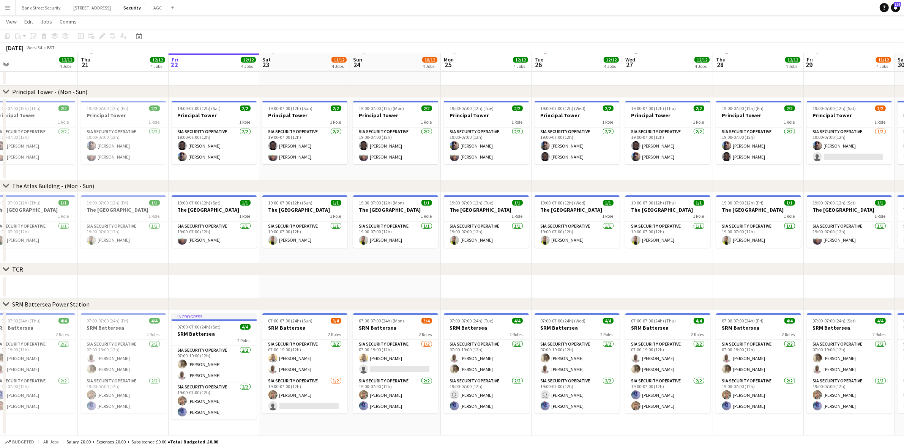
scroll to position [0, 227]
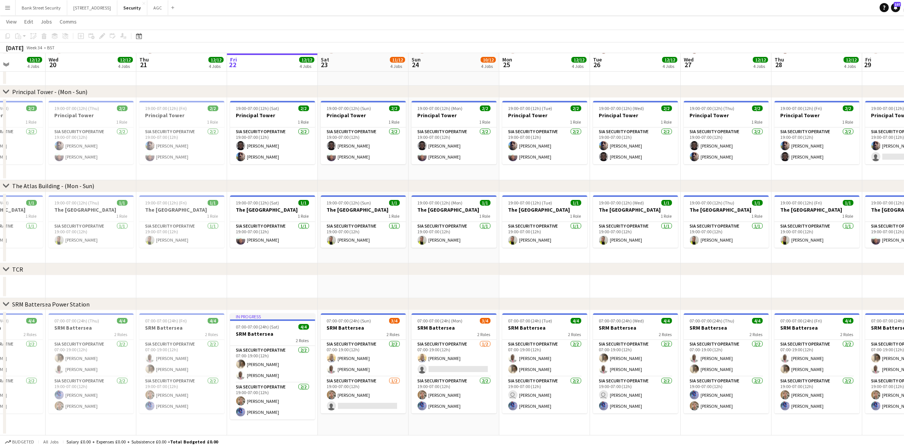
drag, startPoint x: 59, startPoint y: 293, endPoint x: 428, endPoint y: 299, distance: 368.7
click at [428, 299] on div "chevron-right Principal Tower - ([GEOGRAPHIC_DATA]) chevron-right The [GEOGRAPH…" at bounding box center [452, 168] width 904 height 536
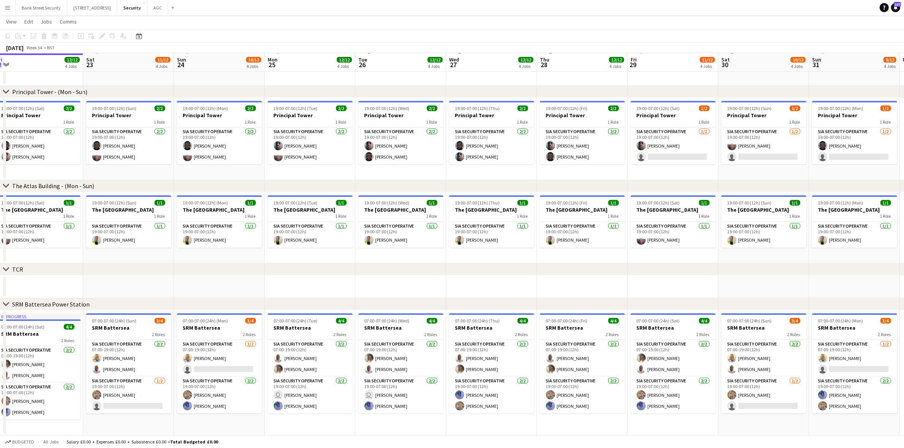
scroll to position [0, 287]
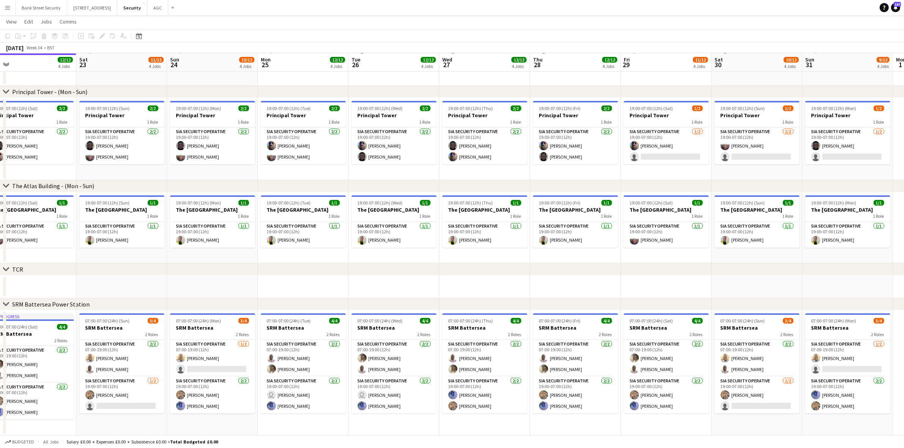
drag, startPoint x: 241, startPoint y: 287, endPoint x: 0, endPoint y: 247, distance: 244.7
click at [0, 247] on app-calendar-viewport "Tue 19 12/12 4 Jobs Wed 20 12/12 4 Jobs Thu 21 12/12 4 Jobs Fri 22 12/12 4 Jobs…" at bounding box center [452, 168] width 904 height 536
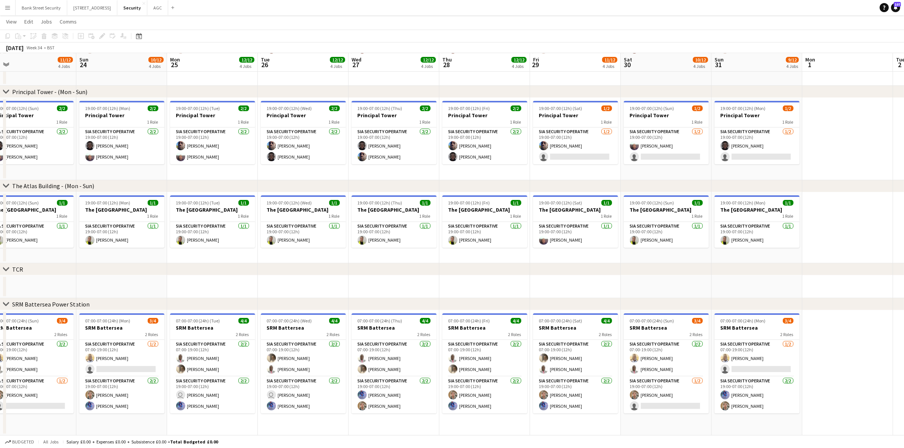
scroll to position [0, 255]
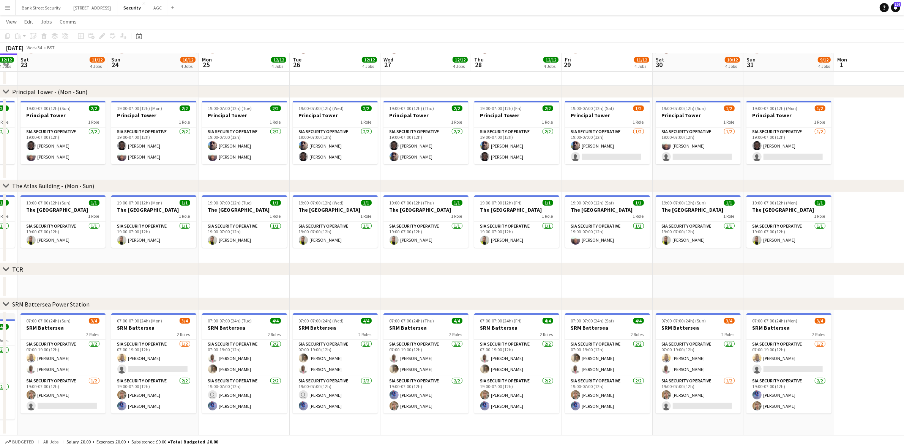
drag, startPoint x: 112, startPoint y: 280, endPoint x: 76, endPoint y: 275, distance: 36.5
click at [76, 275] on div "chevron-right Principal Tower - ([GEOGRAPHIC_DATA]) chevron-right The [GEOGRAPH…" at bounding box center [452, 168] width 904 height 536
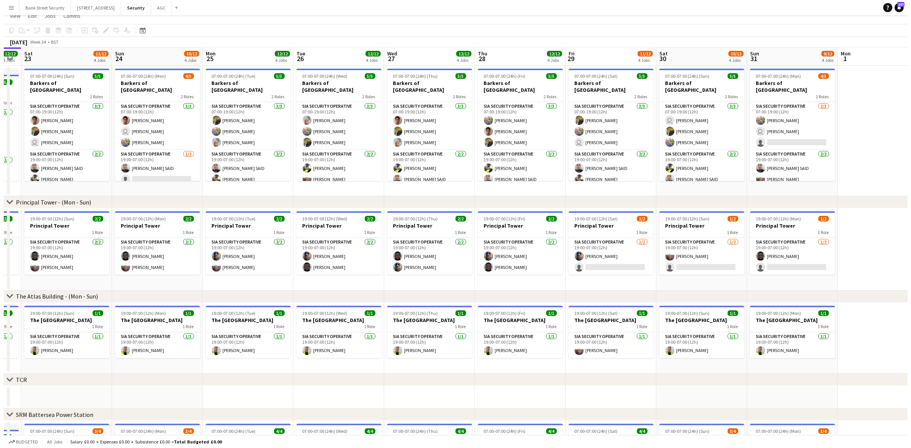
scroll to position [0, 0]
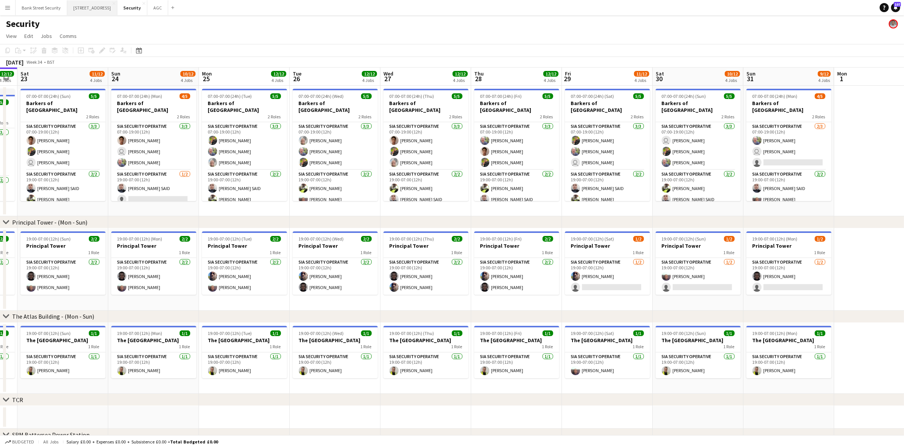
click at [97, 3] on button "[STREET_ADDRESS]" at bounding box center [92, 7] width 50 height 15
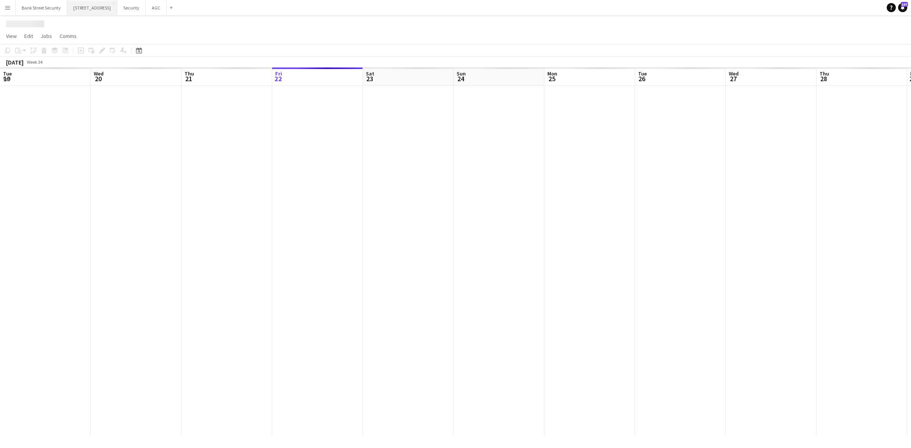
scroll to position [0, 181]
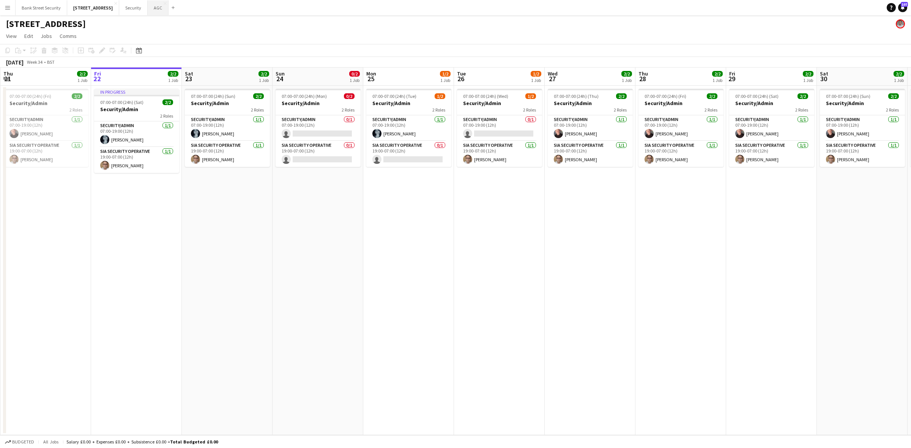
click at [167, 10] on button "AGC Close" at bounding box center [158, 7] width 21 height 15
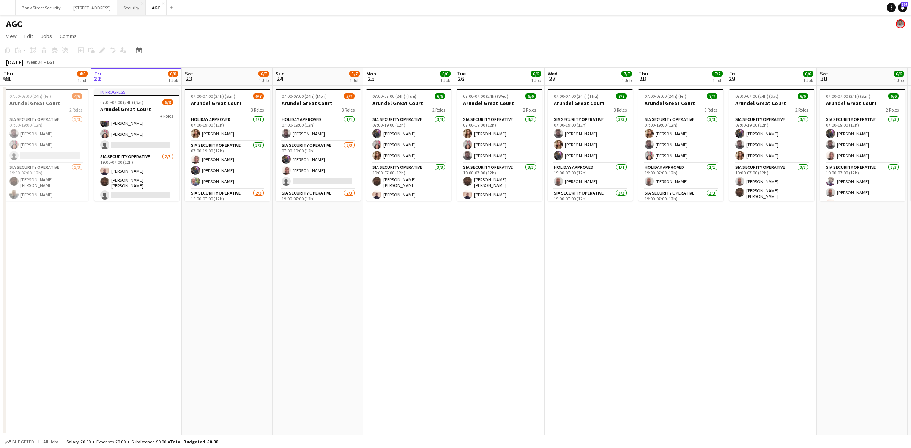
click at [146, 9] on button "Security Close" at bounding box center [131, 7] width 28 height 15
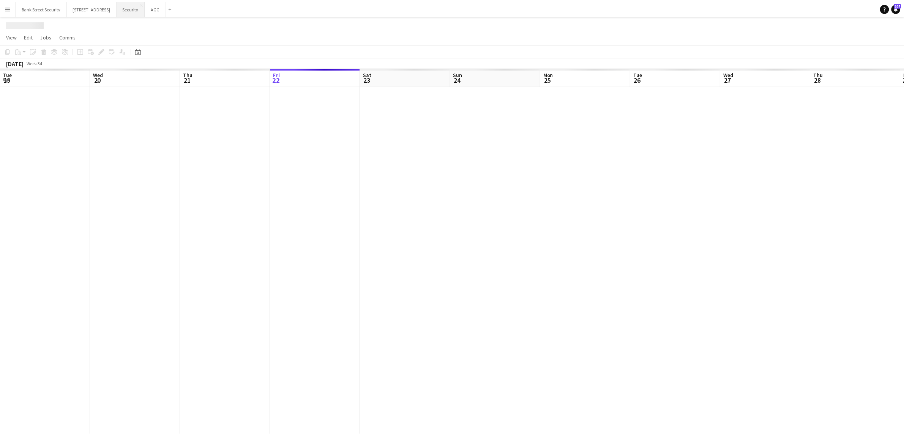
scroll to position [0, 181]
